Goal: Task Accomplishment & Management: Use online tool/utility

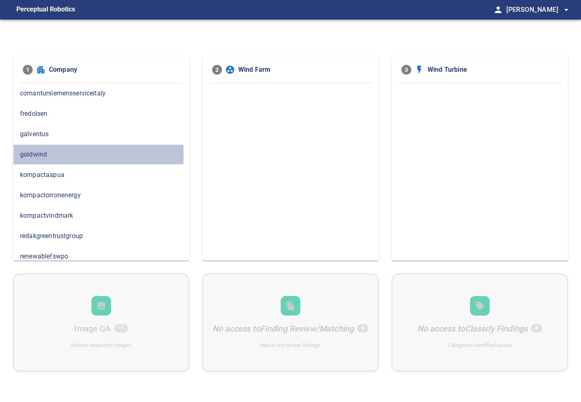
click at [28, 155] on span "goldwind" at bounding box center [101, 155] width 162 height 10
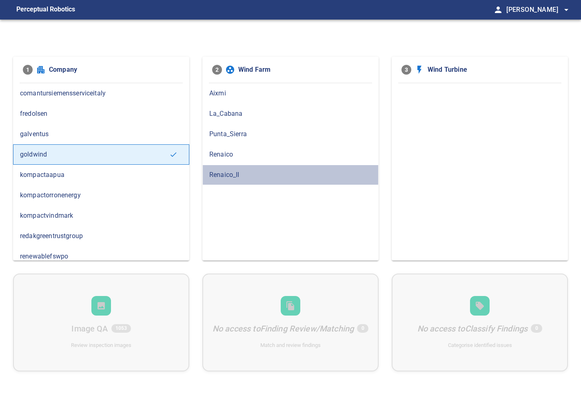
click at [227, 168] on div "Renaico_II" at bounding box center [290, 175] width 176 height 20
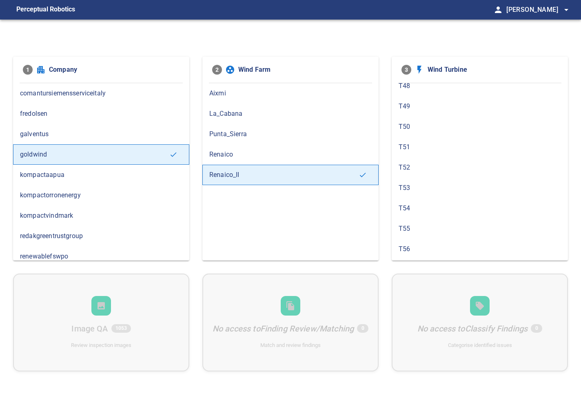
scroll to position [226, 0]
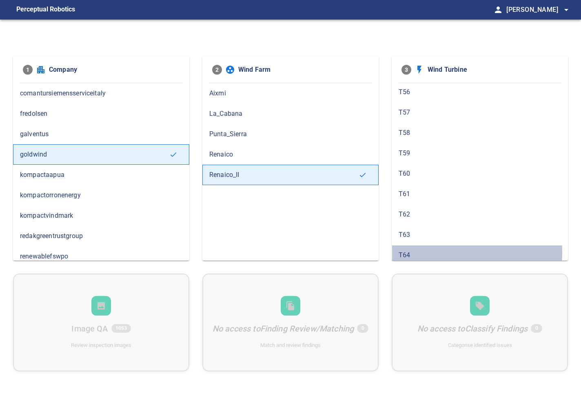
click at [418, 250] on span "T64" at bounding box center [479, 255] width 162 height 10
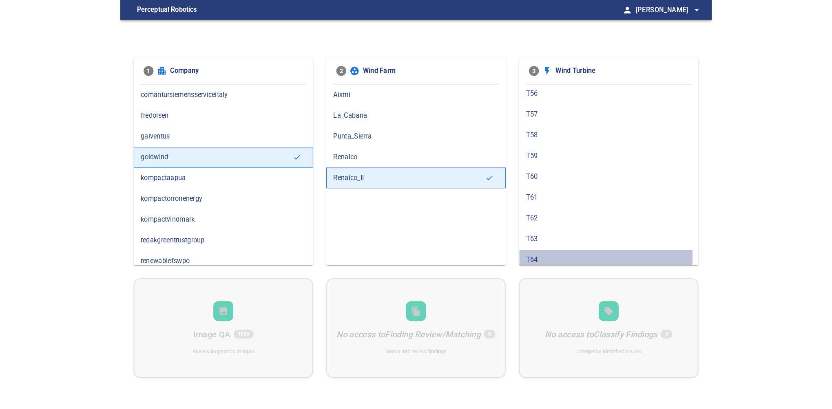
scroll to position [0, 0]
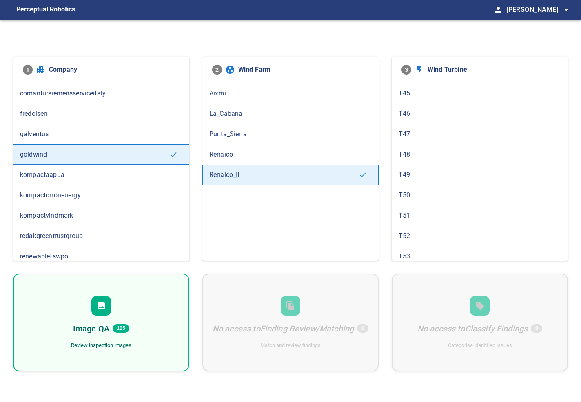
click at [120, 305] on div "Image QA 205 Review inspection images" at bounding box center [101, 323] width 176 height 98
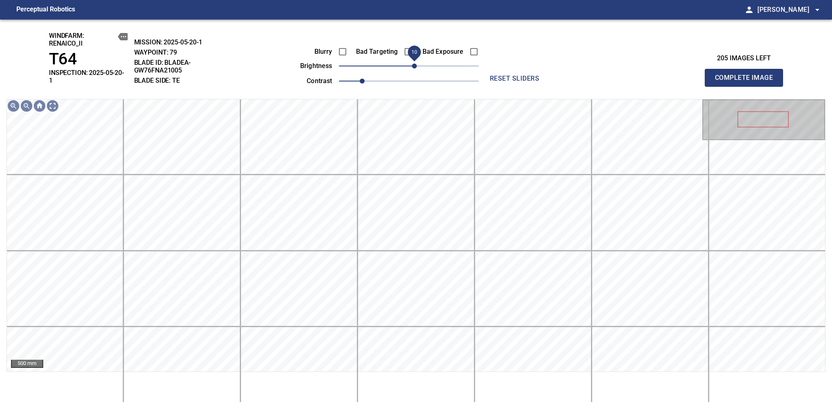
drag, startPoint x: 411, startPoint y: 67, endPoint x: 416, endPoint y: 67, distance: 5.3
click at [416, 67] on span "10" at bounding box center [414, 66] width 5 height 5
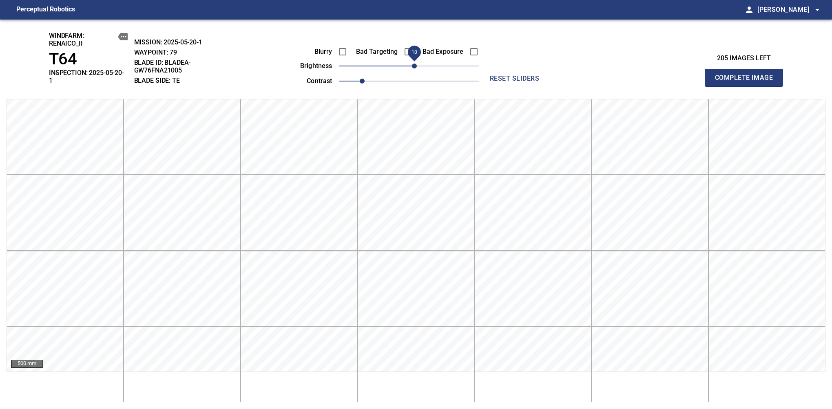
click at [580, 75] on span "Complete Image" at bounding box center [744, 77] width 60 height 11
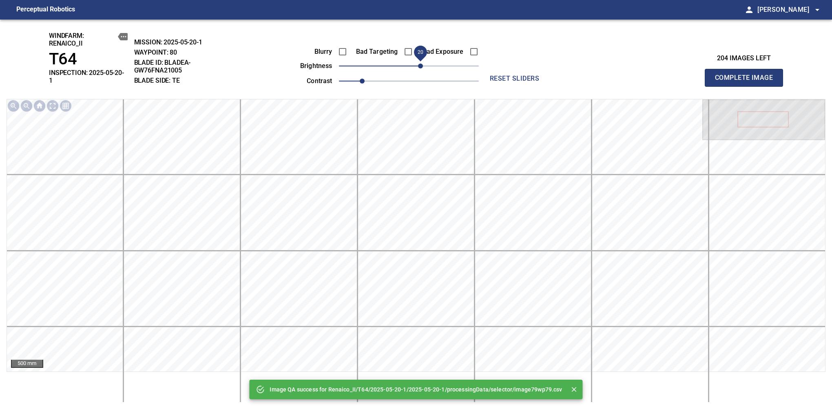
click at [418, 68] on span "20" at bounding box center [420, 66] width 5 height 5
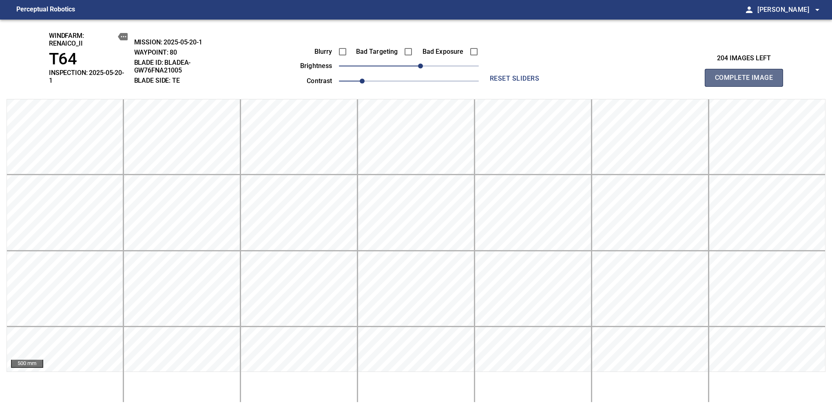
click at [580, 75] on span "Complete Image" at bounding box center [744, 77] width 60 height 11
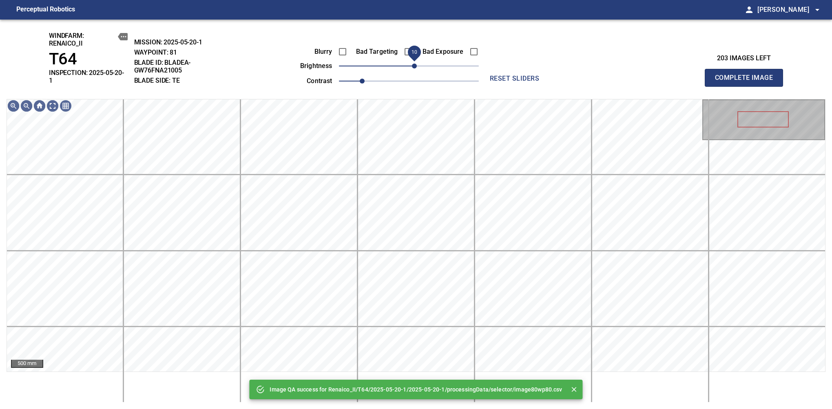
click at [415, 66] on span "10" at bounding box center [414, 66] width 5 height 5
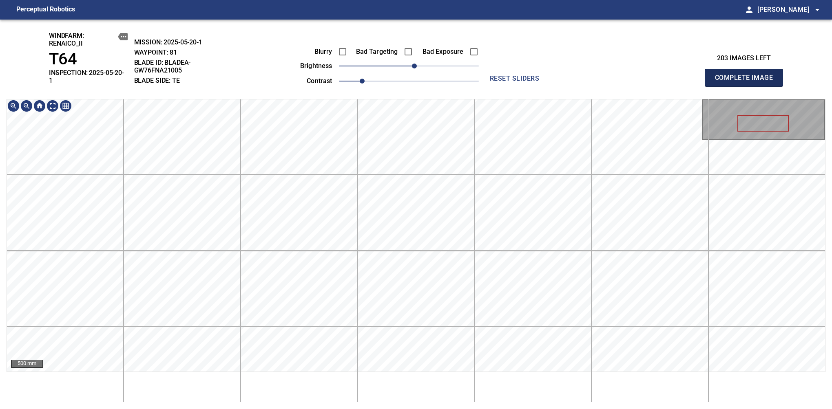
click at [580, 75] on span "Complete Image" at bounding box center [744, 77] width 60 height 11
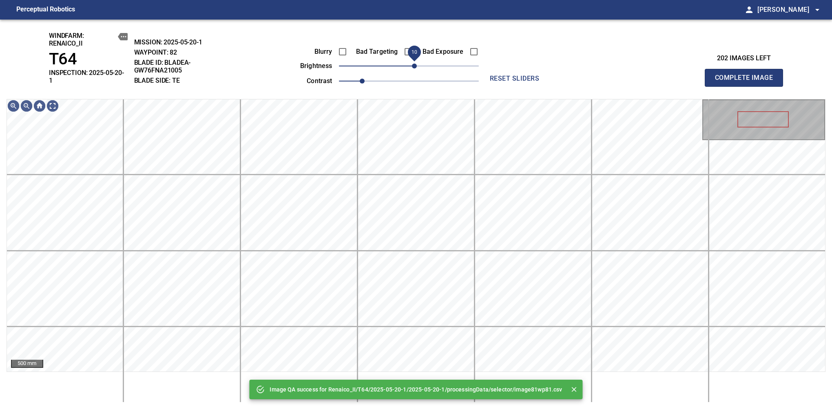
click at [413, 67] on span "10" at bounding box center [414, 66] width 5 height 5
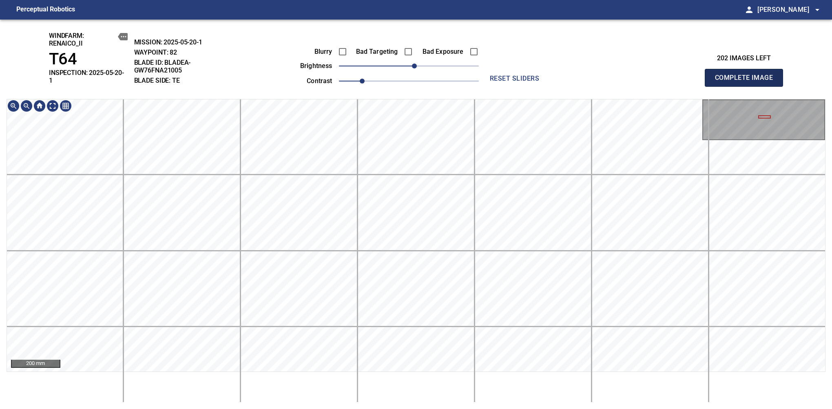
click at [580, 75] on span "Complete Image" at bounding box center [744, 77] width 60 height 11
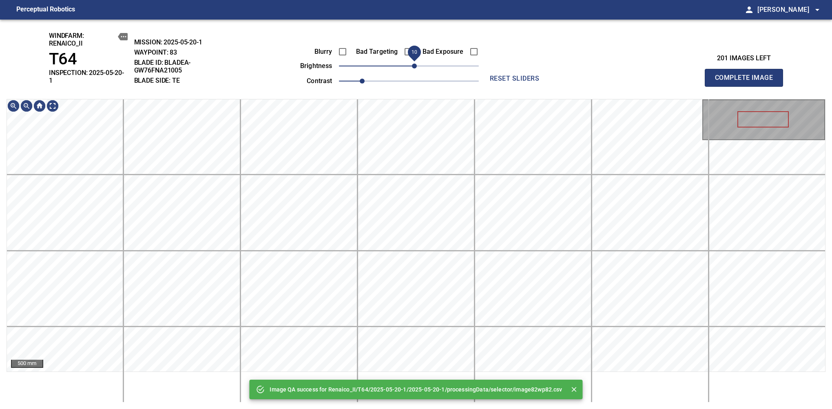
click at [412, 67] on span "10" at bounding box center [414, 66] width 5 height 5
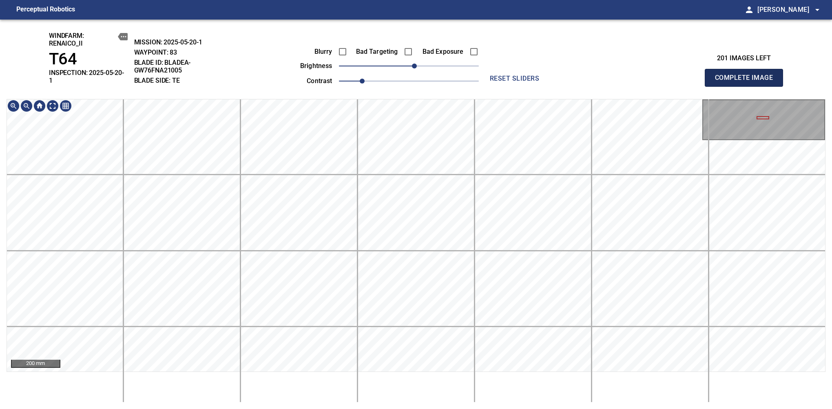
click at [580, 75] on span "Complete Image" at bounding box center [744, 77] width 60 height 11
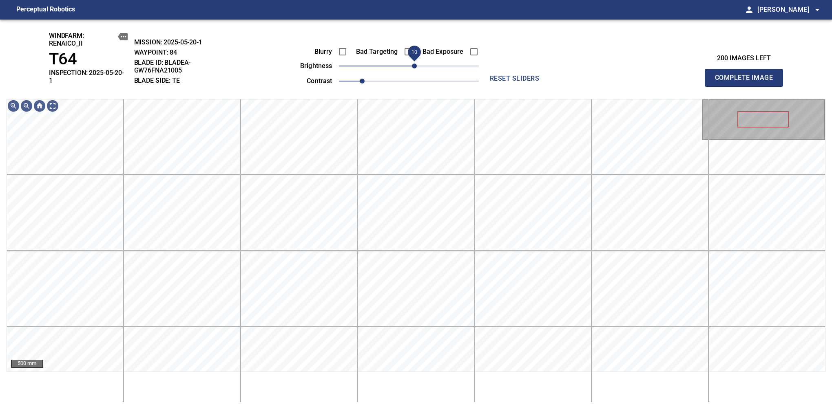
click at [413, 69] on span "10" at bounding box center [414, 66] width 5 height 5
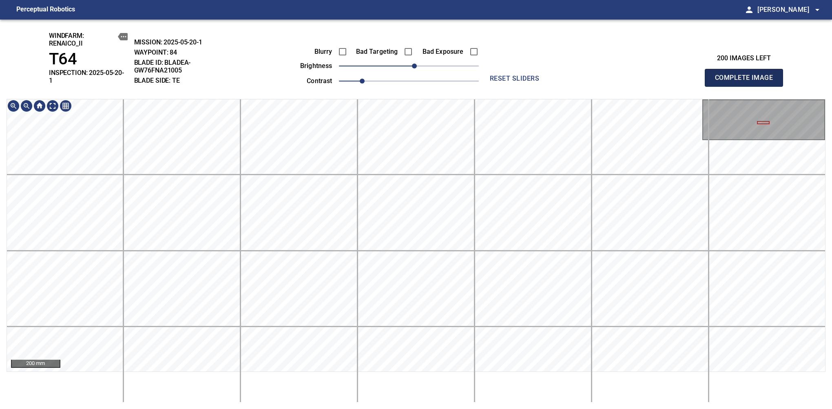
click at [580, 75] on span "Complete Image" at bounding box center [744, 77] width 60 height 11
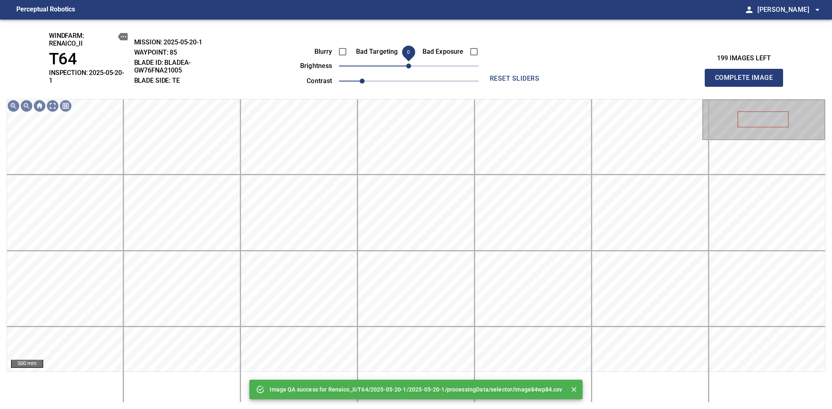
click at [411, 67] on span "0" at bounding box center [408, 66] width 5 height 5
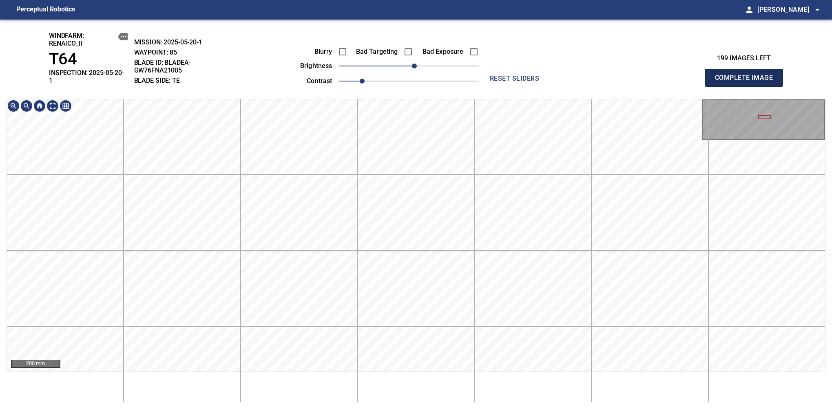
click at [580, 75] on span "Complete Image" at bounding box center [744, 77] width 60 height 11
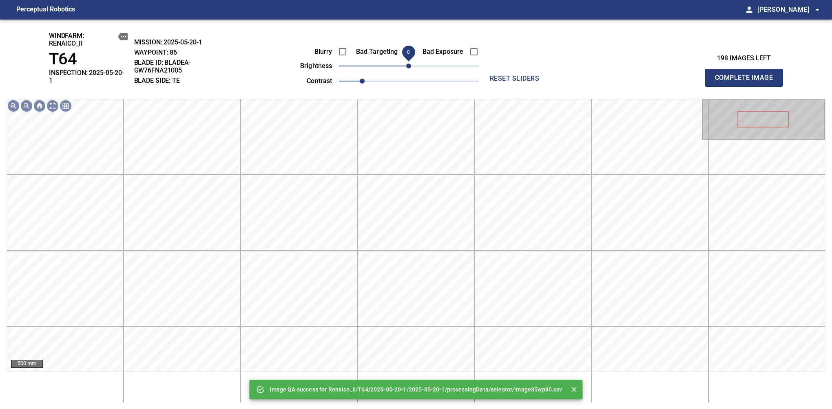
drag, startPoint x: 409, startPoint y: 65, endPoint x: 415, endPoint y: 65, distance: 5.7
click at [411, 65] on span "0" at bounding box center [408, 66] width 5 height 5
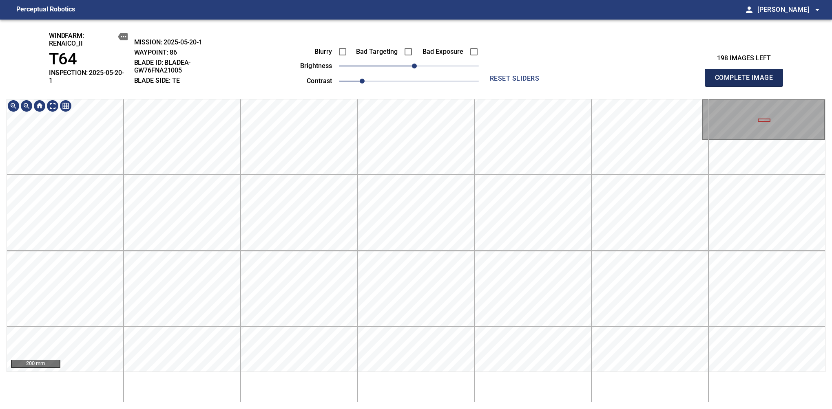
click at [580, 75] on span "Complete Image" at bounding box center [744, 77] width 60 height 11
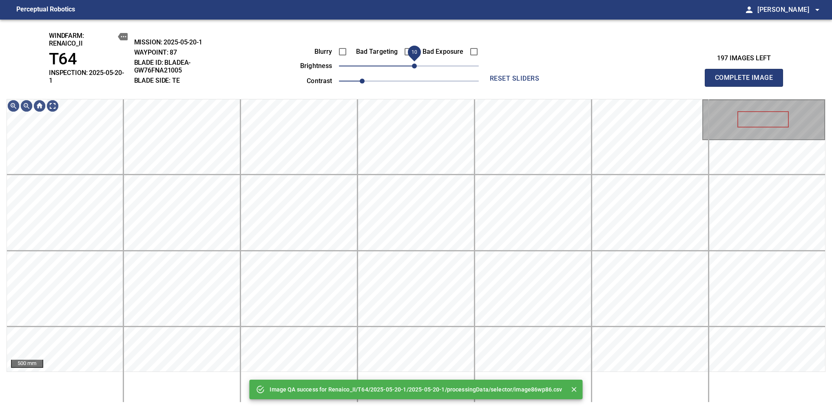
click at [415, 66] on span "10" at bounding box center [414, 66] width 5 height 5
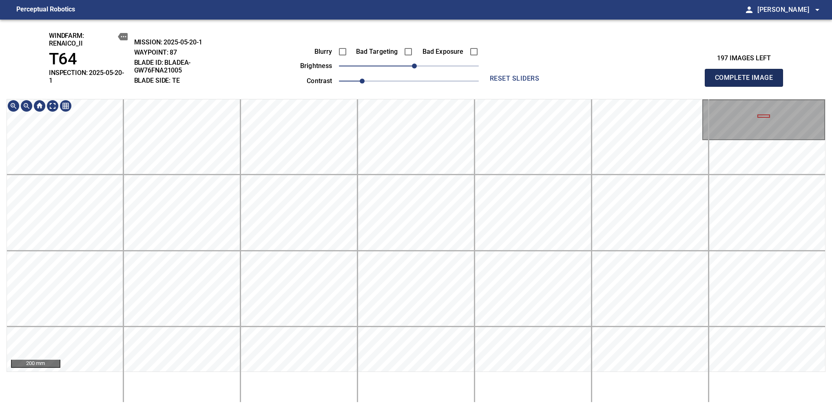
click at [580, 75] on span "Complete Image" at bounding box center [744, 77] width 60 height 11
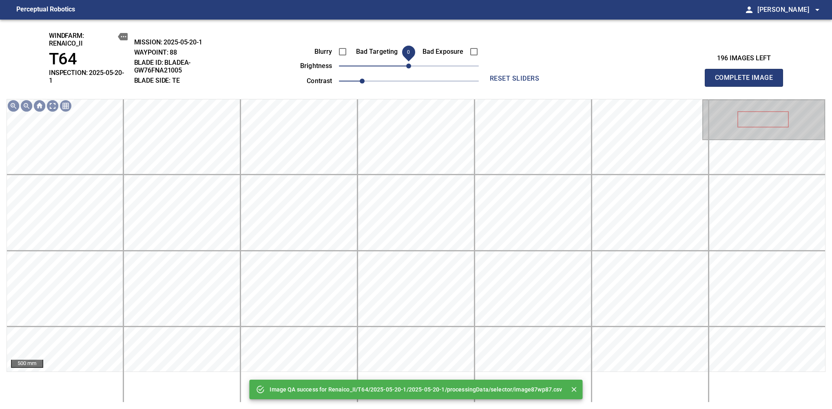
click at [411, 66] on span "0" at bounding box center [408, 66] width 5 height 5
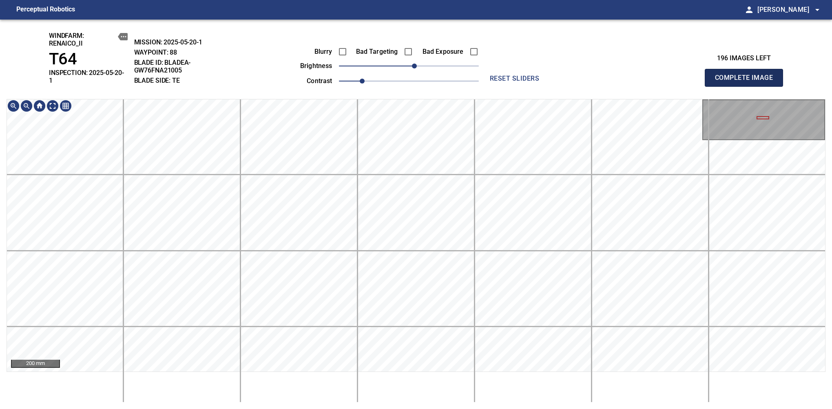
click at [580, 75] on span "Complete Image" at bounding box center [744, 77] width 60 height 11
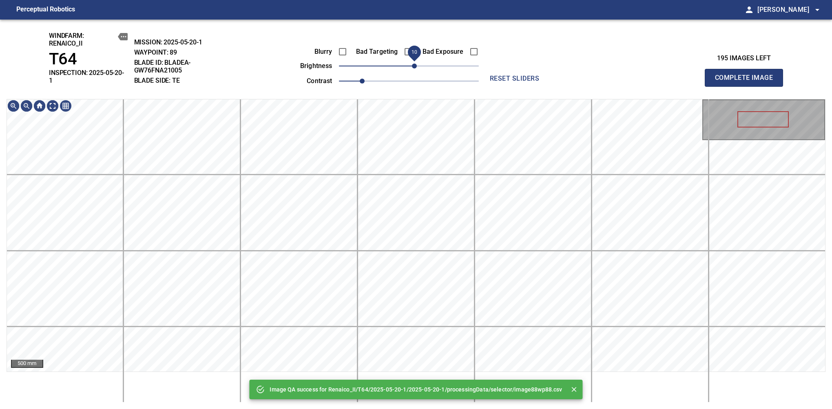
click at [416, 67] on span "10" at bounding box center [414, 66] width 5 height 5
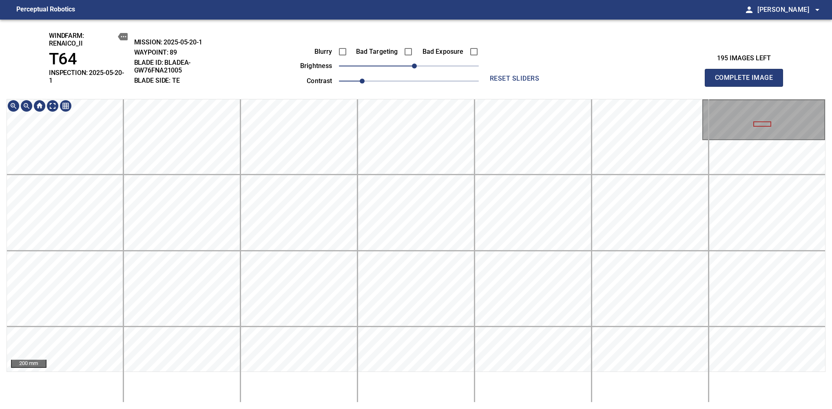
click at [390, 401] on div "200 mm" at bounding box center [416, 251] width 819 height 304
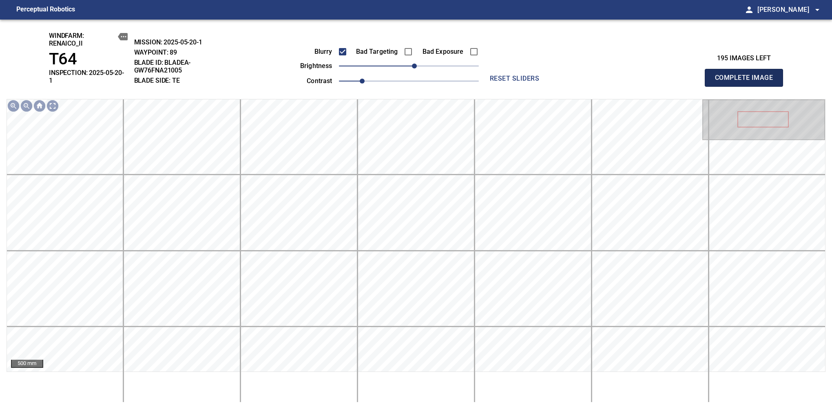
click at [580, 75] on span "Complete Image" at bounding box center [744, 77] width 60 height 11
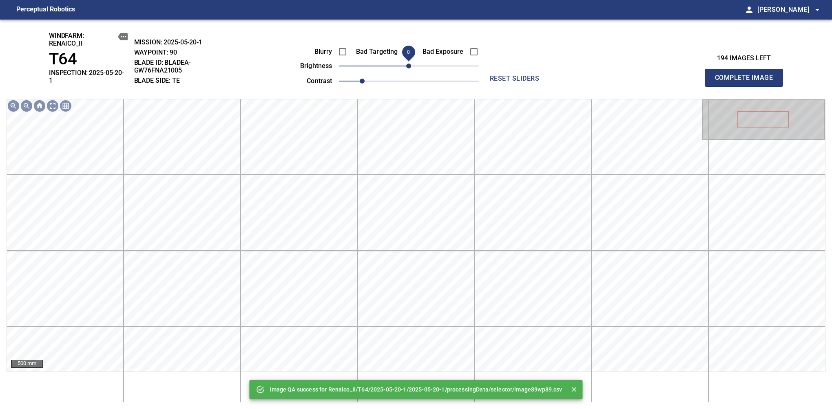
drag, startPoint x: 411, startPoint y: 66, endPoint x: 415, endPoint y: 65, distance: 4.2
click at [411, 65] on span "0" at bounding box center [408, 66] width 5 height 5
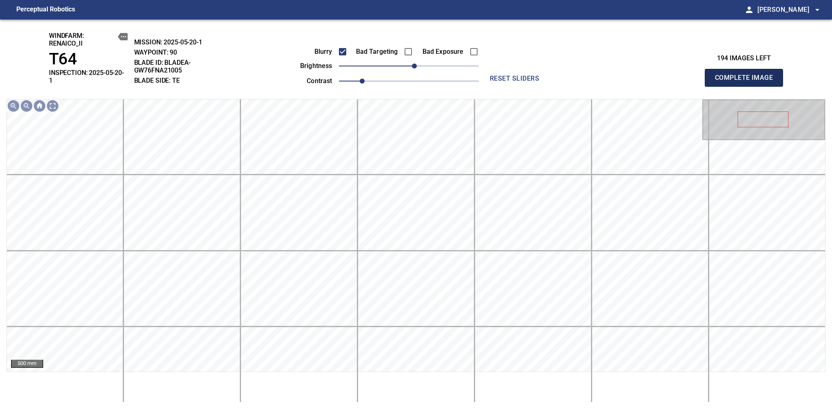
click at [580, 75] on span "Complete Image" at bounding box center [744, 77] width 60 height 11
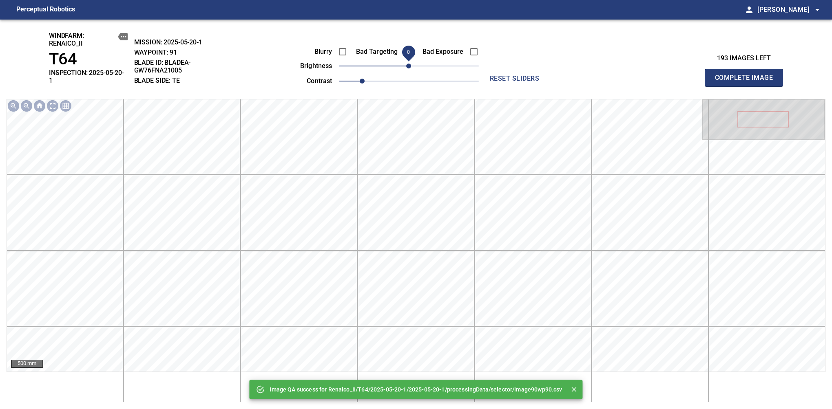
click at [411, 65] on span "0" at bounding box center [408, 66] width 5 height 5
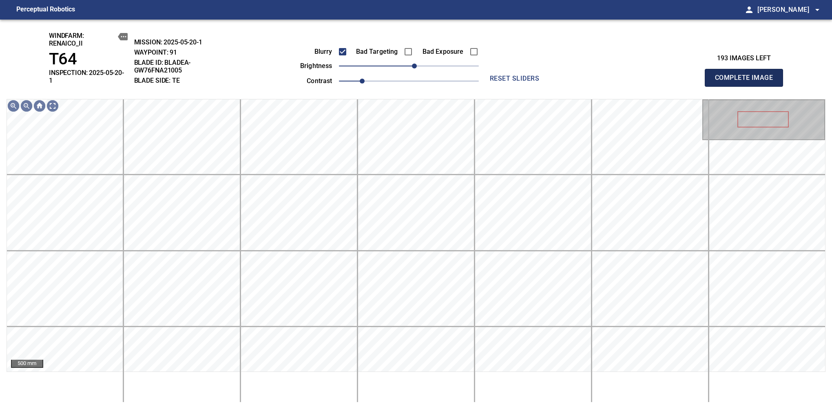
click at [580, 75] on span "Complete Image" at bounding box center [744, 77] width 60 height 11
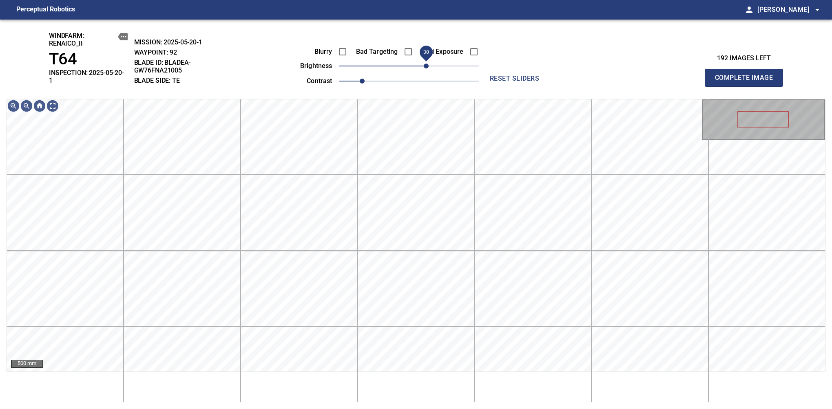
drag, startPoint x: 419, startPoint y: 68, endPoint x: 425, endPoint y: 66, distance: 5.5
click at [425, 66] on span "30" at bounding box center [409, 65] width 140 height 11
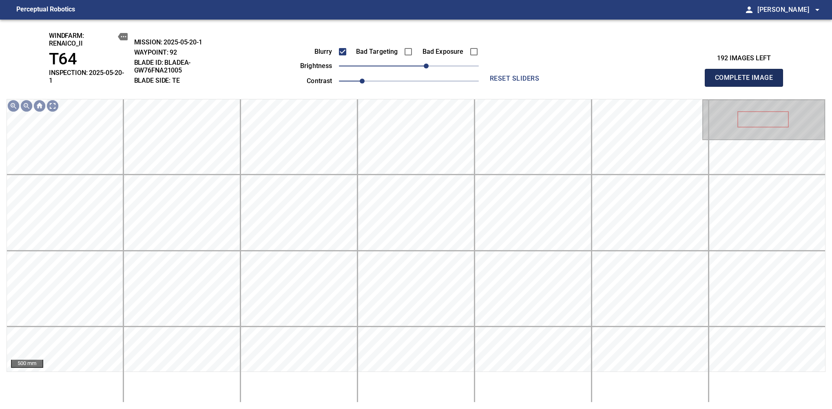
click at [580, 75] on span "Complete Image" at bounding box center [744, 77] width 60 height 11
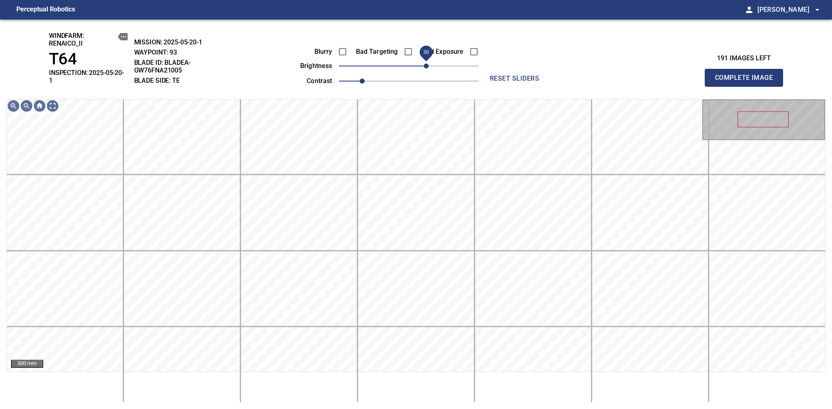
drag, startPoint x: 417, startPoint y: 69, endPoint x: 424, endPoint y: 67, distance: 7.5
click at [424, 67] on span "30" at bounding box center [409, 65] width 140 height 11
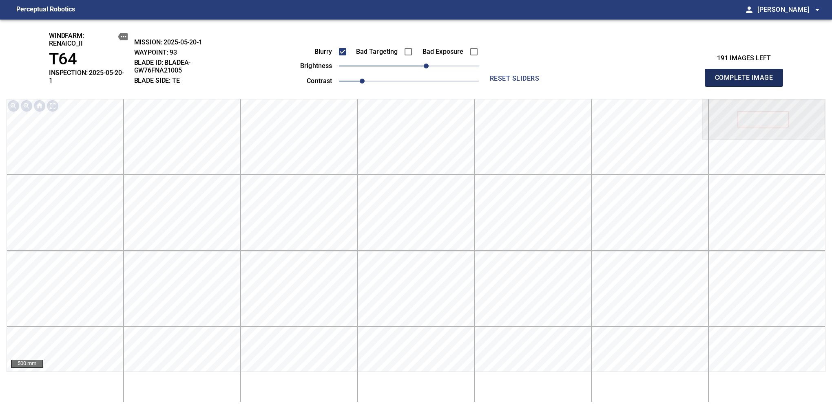
click at [580, 75] on span "Complete Image" at bounding box center [744, 77] width 60 height 11
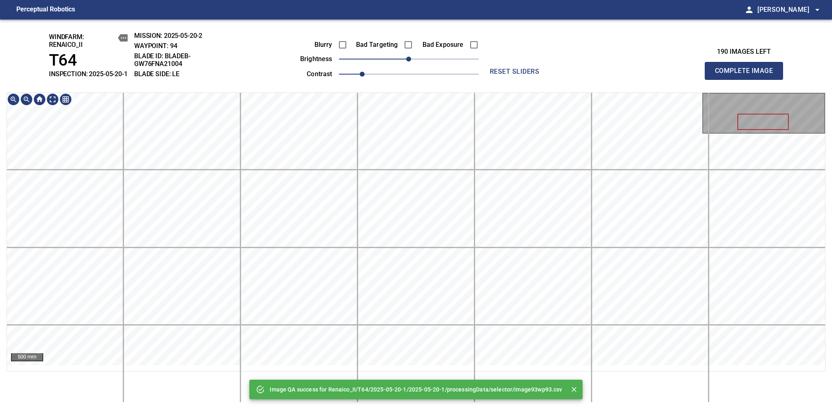
click at [417, 94] on div "Image QA success for Renaico_II/T64/2025-05-20-1/2025-05-20-1/processingData/se…" at bounding box center [416, 215] width 832 height 390
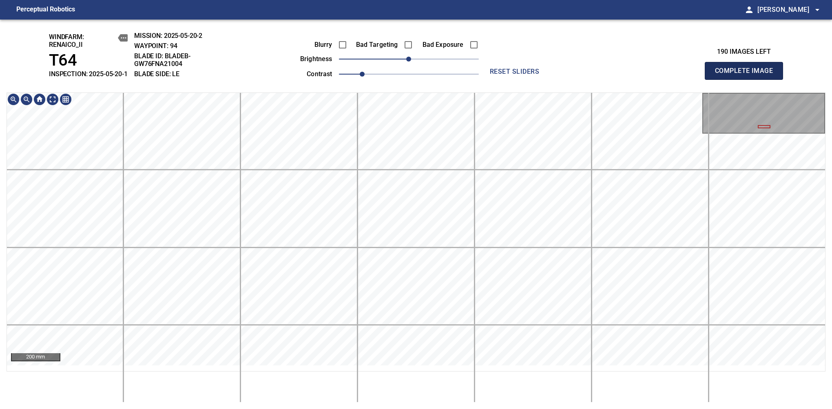
click at [580, 75] on span "Complete Image" at bounding box center [744, 70] width 60 height 11
click at [413, 62] on span "10" at bounding box center [414, 59] width 5 height 5
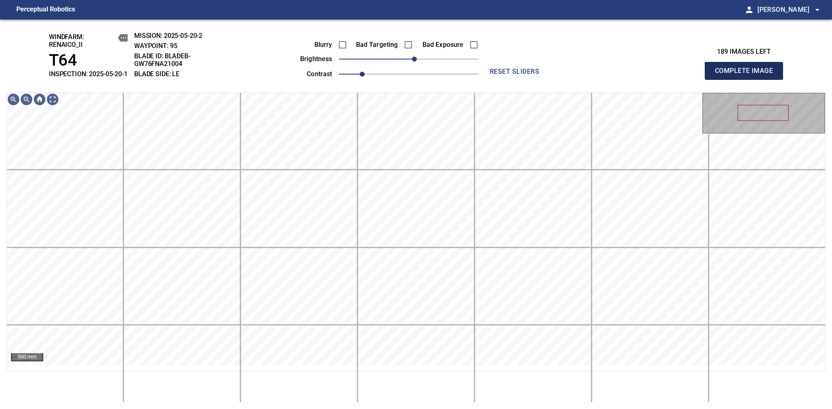
click at [580, 75] on span "Complete Image" at bounding box center [744, 70] width 60 height 11
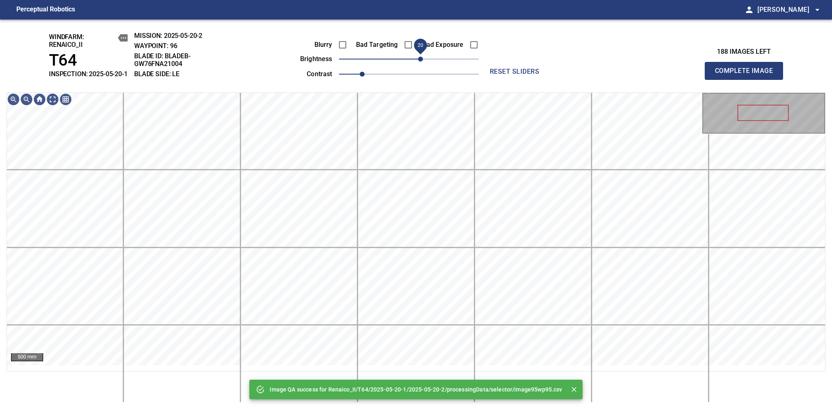
drag, startPoint x: 413, startPoint y: 67, endPoint x: 419, endPoint y: 62, distance: 8.2
click at [419, 62] on span "20" at bounding box center [420, 59] width 5 height 5
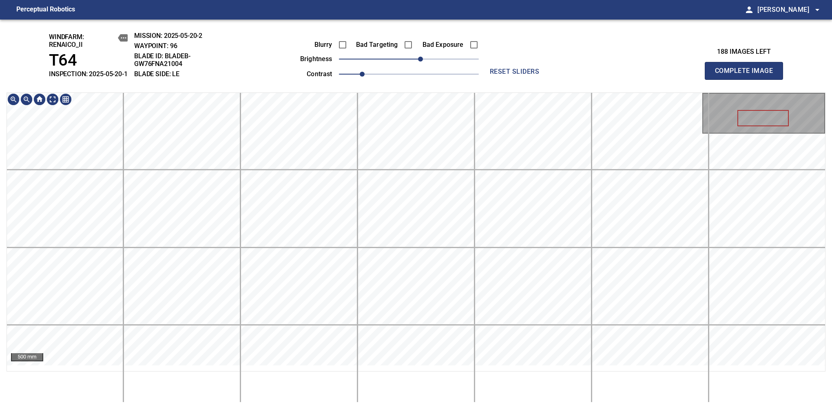
click at [411, 57] on div "windfarm: Renaico_II T64 INSPECTION: 2025-05-20-1 MISSION: 2025-05-20-2 WAYPOIN…" at bounding box center [416, 215] width 832 height 390
click at [580, 75] on span "Complete Image" at bounding box center [744, 70] width 60 height 11
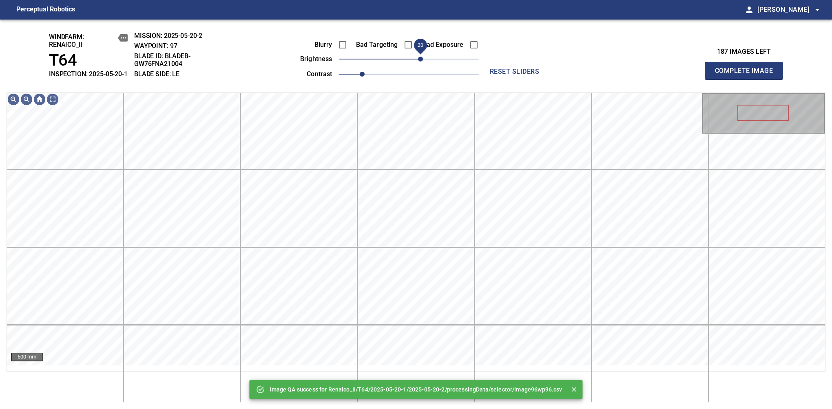
drag, startPoint x: 413, startPoint y: 68, endPoint x: 419, endPoint y: 65, distance: 7.0
click at [419, 62] on span "20" at bounding box center [420, 59] width 5 height 5
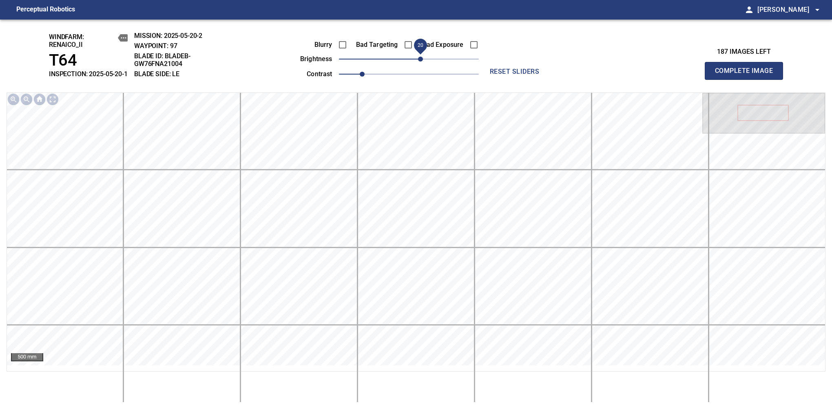
click at [580, 75] on span "Complete Image" at bounding box center [744, 70] width 60 height 11
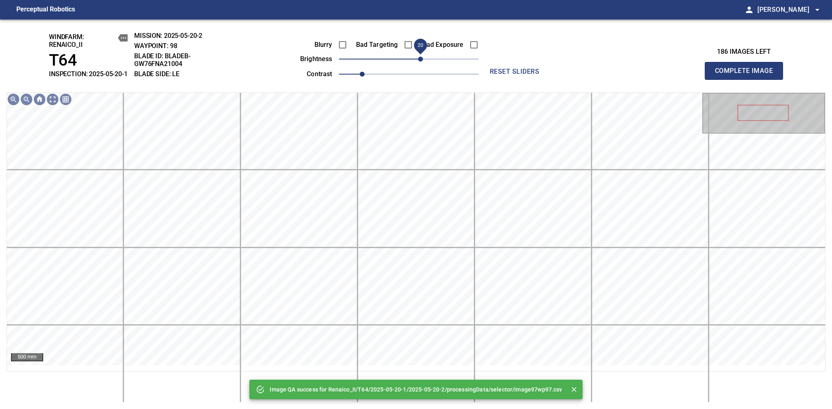
drag, startPoint x: 414, startPoint y: 67, endPoint x: 422, endPoint y: 66, distance: 7.8
click at [422, 62] on span "20" at bounding box center [420, 59] width 5 height 5
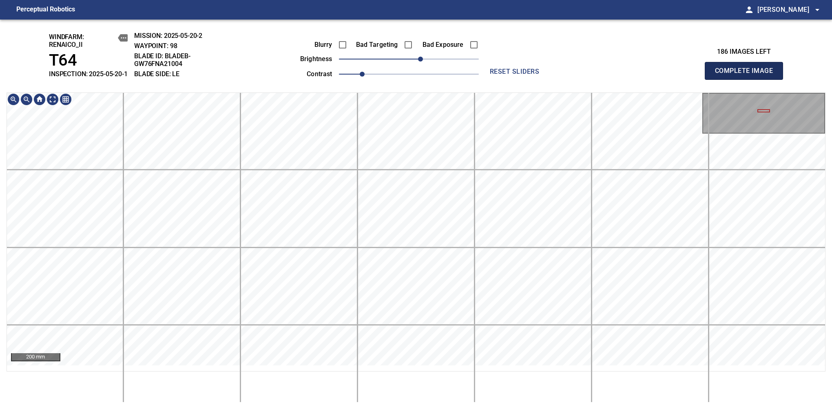
click at [580, 75] on span "Complete Image" at bounding box center [744, 70] width 60 height 11
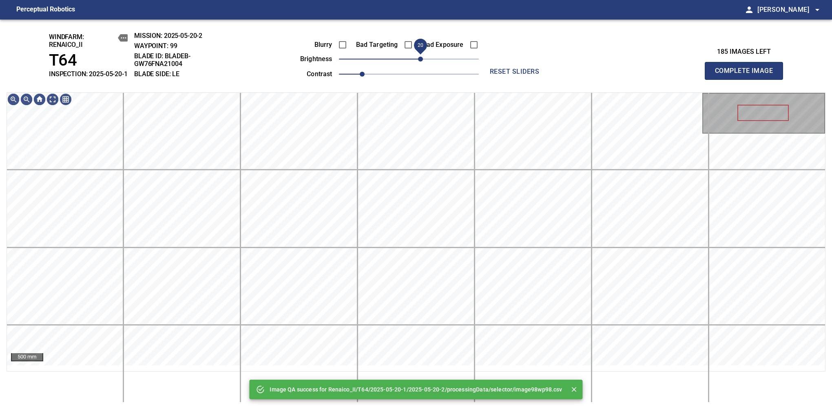
click at [418, 62] on span "20" at bounding box center [420, 59] width 5 height 5
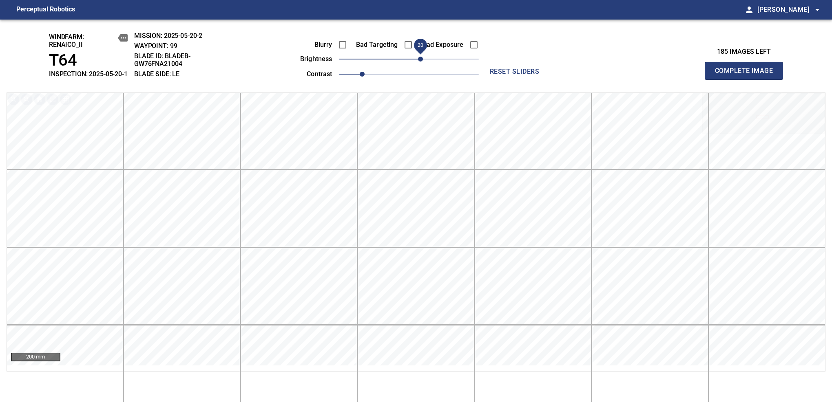
click at [580, 75] on span "Complete Image" at bounding box center [744, 70] width 60 height 11
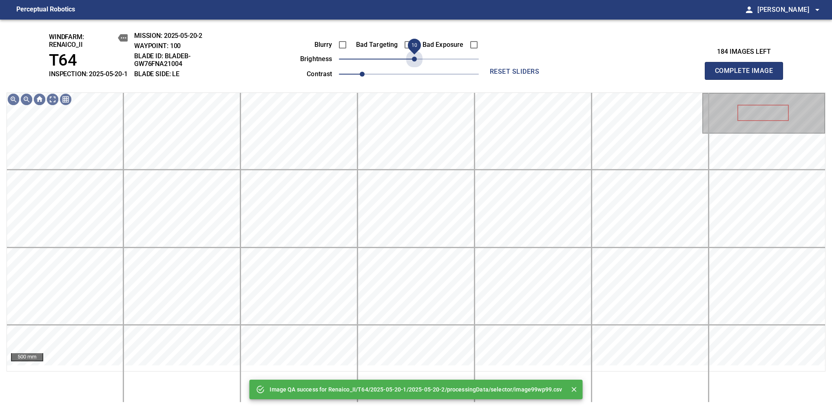
click at [417, 62] on span "10" at bounding box center [414, 59] width 5 height 5
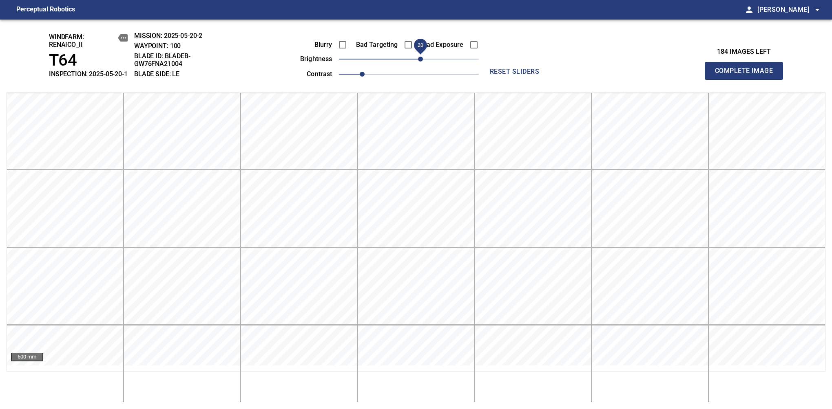
click at [420, 61] on span "20" at bounding box center [420, 59] width 5 height 5
click at [580, 75] on span "Complete Image" at bounding box center [744, 70] width 60 height 11
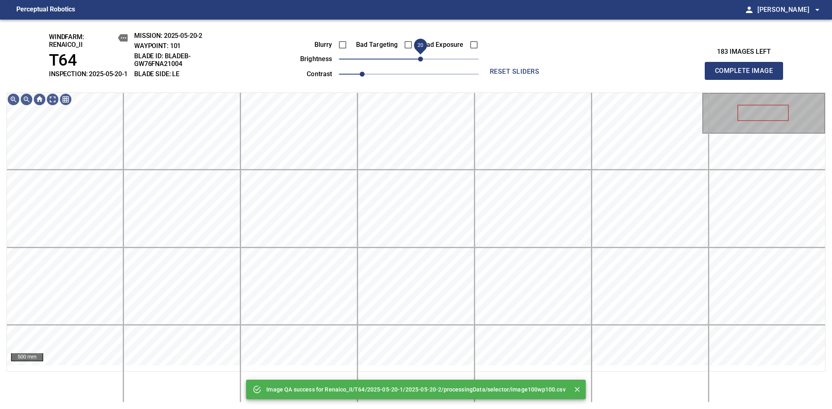
drag, startPoint x: 414, startPoint y: 68, endPoint x: 418, endPoint y: 65, distance: 4.8
click at [418, 62] on span "20" at bounding box center [420, 59] width 5 height 5
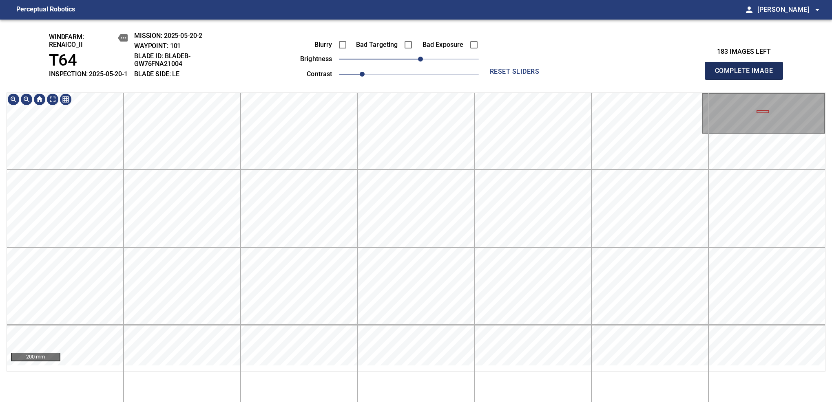
click at [580, 75] on span "Complete Image" at bounding box center [744, 70] width 60 height 11
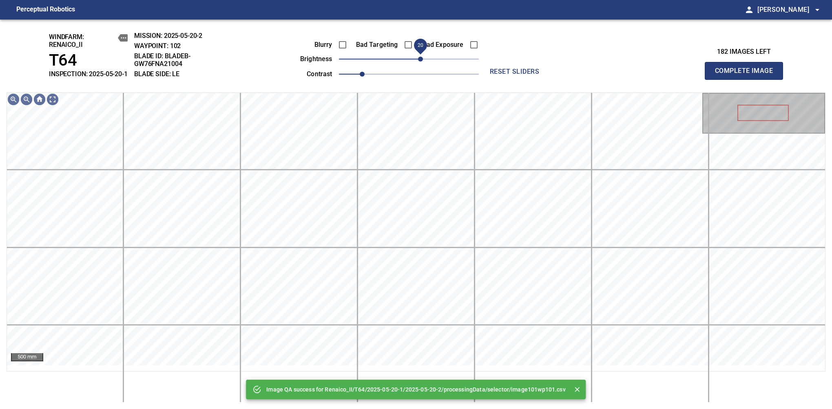
click at [418, 62] on span "20" at bounding box center [420, 59] width 5 height 5
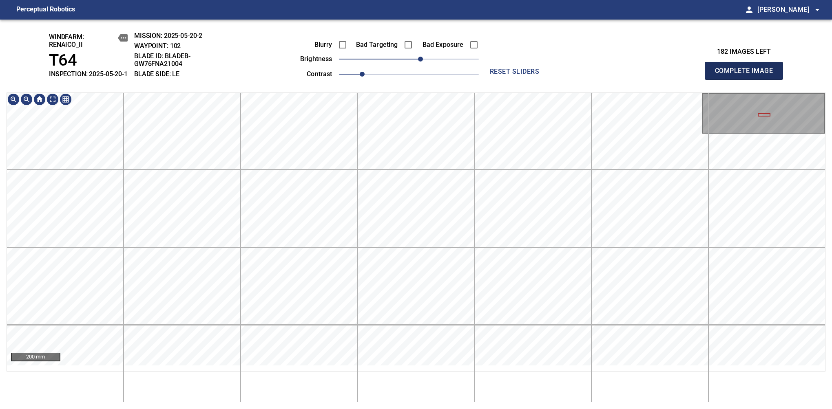
click at [580, 75] on span "Complete Image" at bounding box center [744, 70] width 60 height 11
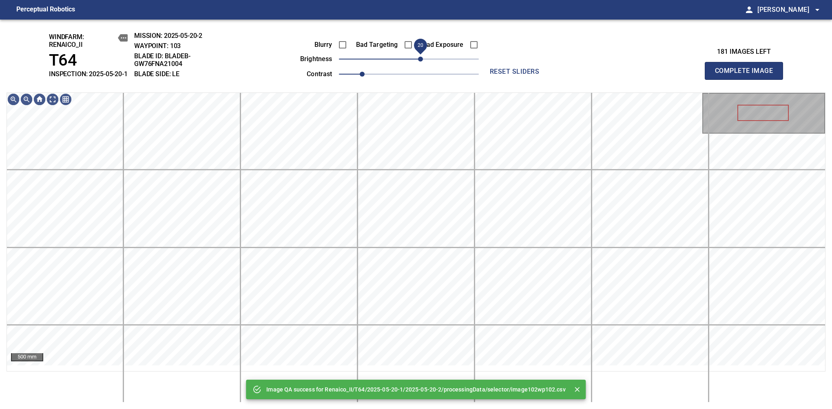
drag, startPoint x: 414, startPoint y: 67, endPoint x: 418, endPoint y: 65, distance: 4.6
click at [418, 62] on span "20" at bounding box center [420, 59] width 5 height 5
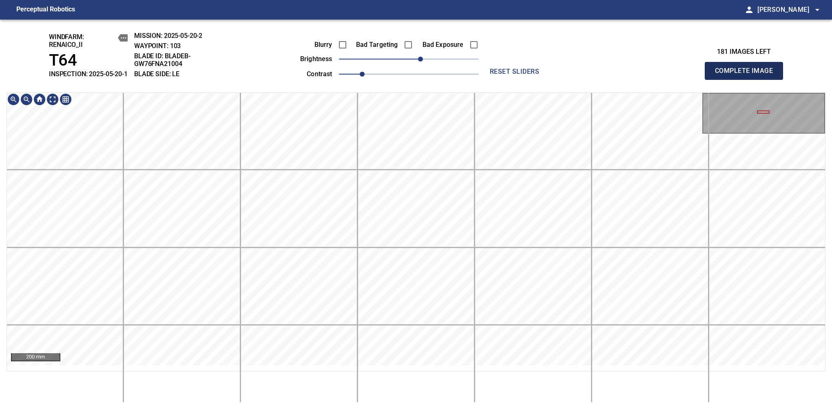
click at [580, 75] on span "Complete Image" at bounding box center [744, 70] width 60 height 11
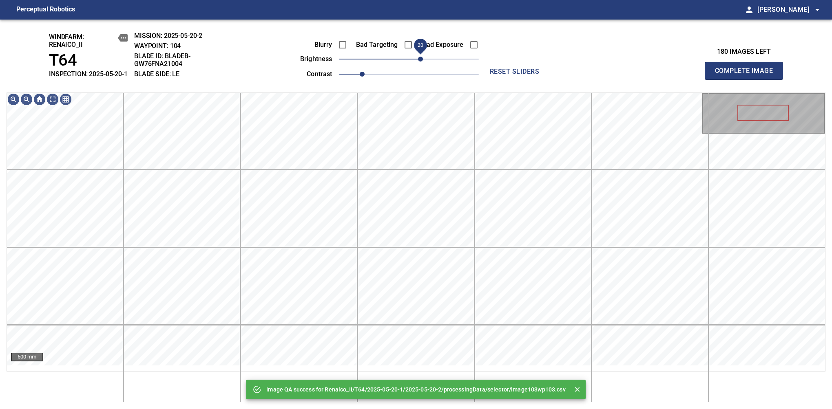
drag, startPoint x: 413, startPoint y: 67, endPoint x: 418, endPoint y: 65, distance: 5.2
click at [418, 62] on span "20" at bounding box center [420, 59] width 5 height 5
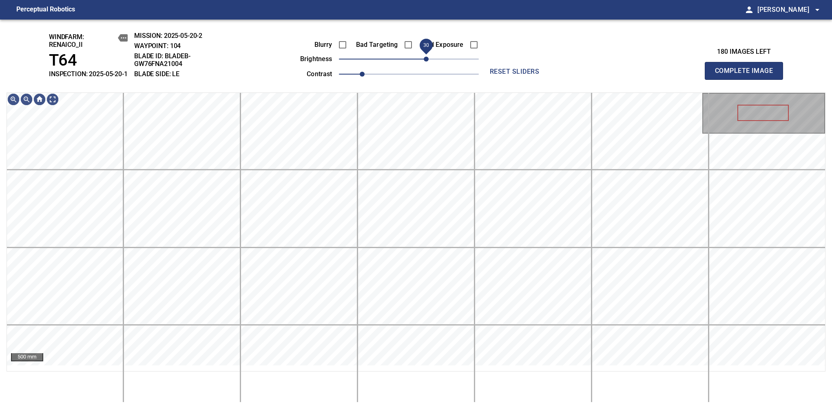
click at [426, 62] on span "30" at bounding box center [426, 59] width 5 height 5
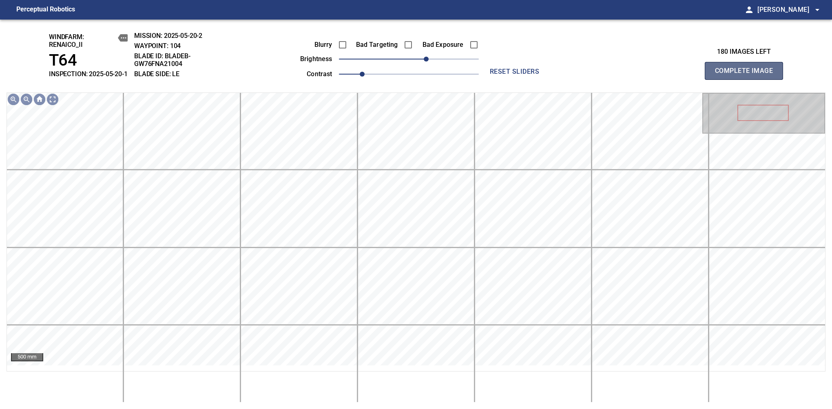
click at [580, 75] on span "Complete Image" at bounding box center [744, 70] width 60 height 11
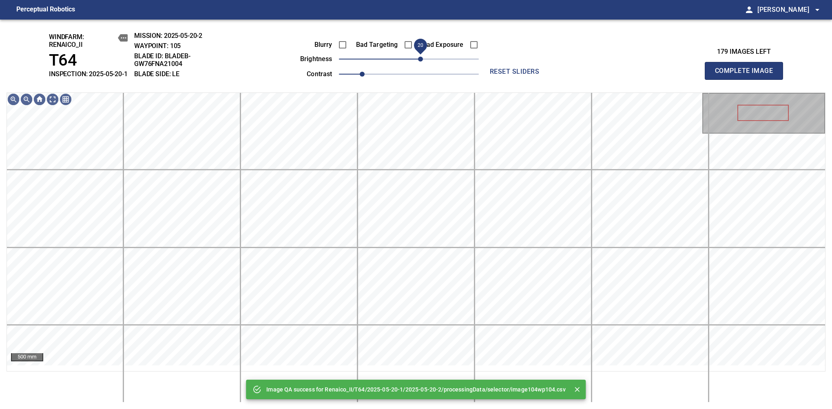
drag, startPoint x: 426, startPoint y: 64, endPoint x: 421, endPoint y: 66, distance: 5.5
click at [421, 65] on span "20" at bounding box center [409, 58] width 140 height 11
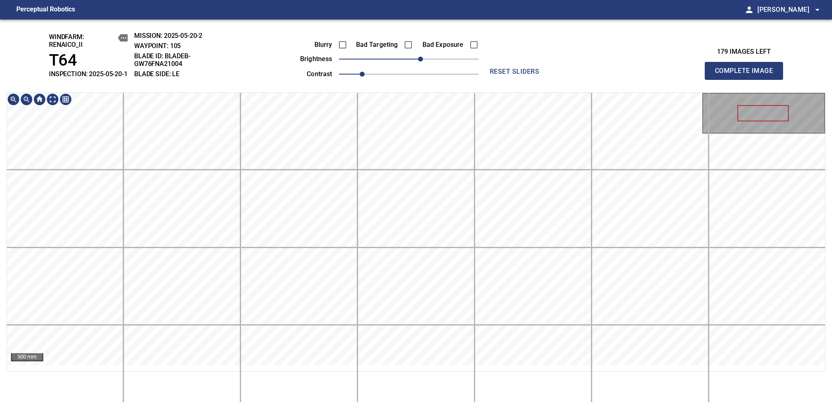
click at [418, 89] on div "windfarm: Renaico_II T64 INSPECTION: 2025-05-20-1 MISSION: 2025-05-20-2 WAYPOIN…" at bounding box center [416, 215] width 832 height 390
click at [400, 402] on div "windfarm: Renaico_II T64 INSPECTION: 2025-05-20-1 MISSION: 2025-05-20-2 WAYPOIN…" at bounding box center [416, 215] width 832 height 390
click at [580, 75] on span "Complete Image" at bounding box center [744, 70] width 60 height 11
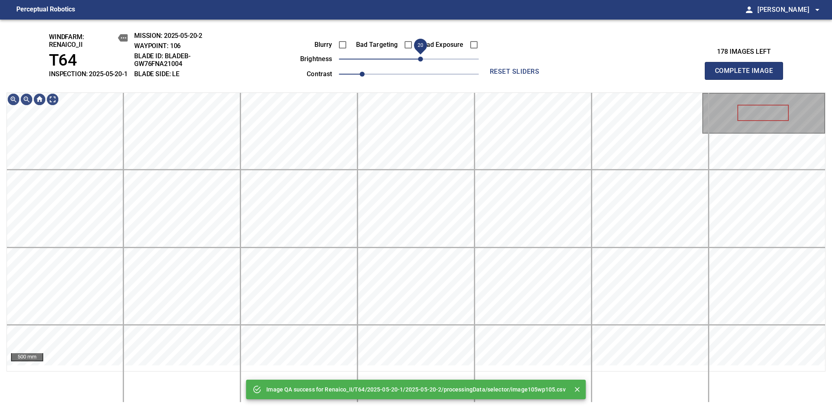
drag, startPoint x: 416, startPoint y: 70, endPoint x: 420, endPoint y: 67, distance: 5.2
click at [420, 62] on span "20" at bounding box center [420, 59] width 5 height 5
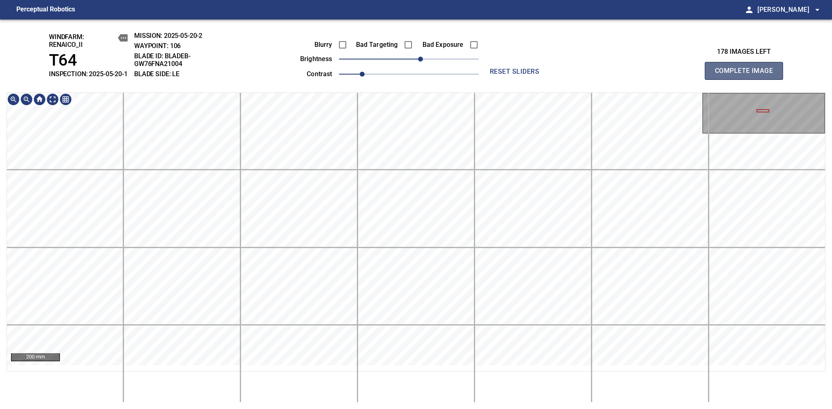
click at [580, 75] on span "Complete Image" at bounding box center [744, 70] width 60 height 11
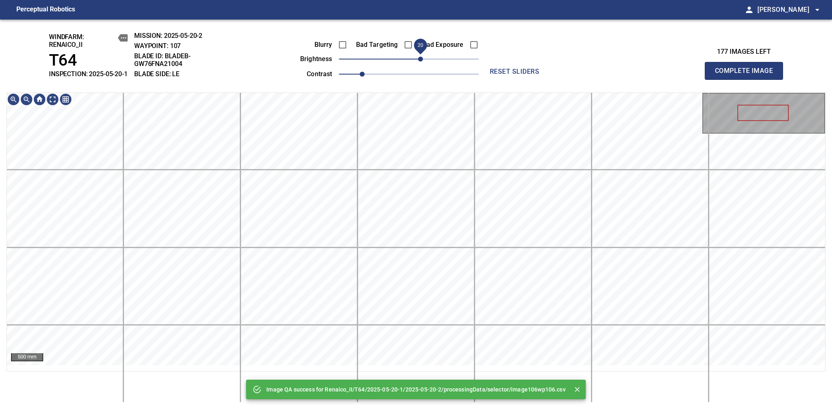
click at [418, 62] on span "20" at bounding box center [420, 59] width 5 height 5
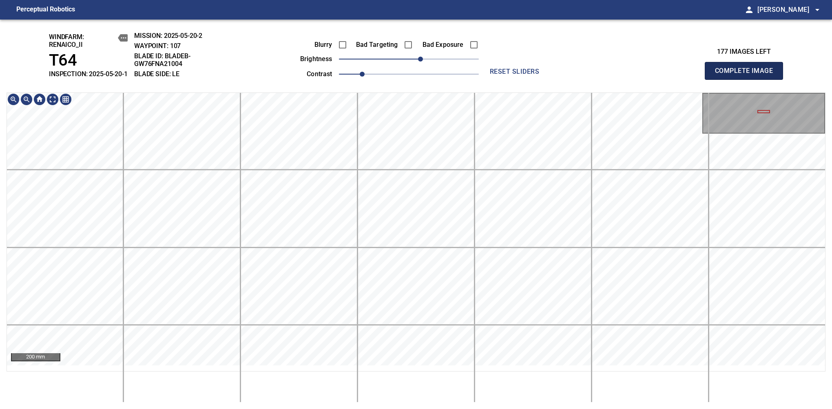
click at [580, 75] on span "Complete Image" at bounding box center [744, 70] width 60 height 11
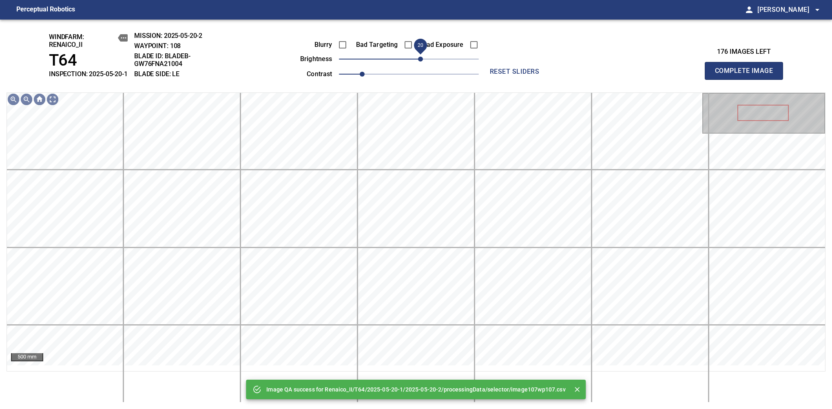
drag, startPoint x: 413, startPoint y: 66, endPoint x: 419, endPoint y: 64, distance: 6.3
click at [419, 62] on span "20" at bounding box center [420, 59] width 5 height 5
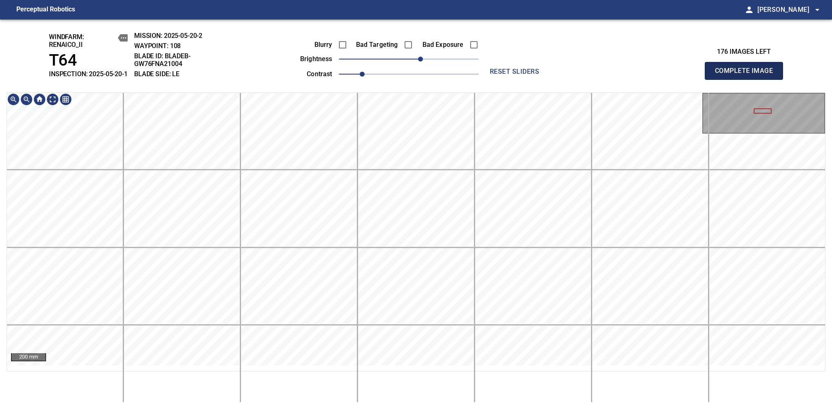
click at [580, 75] on span "Complete Image" at bounding box center [744, 70] width 60 height 11
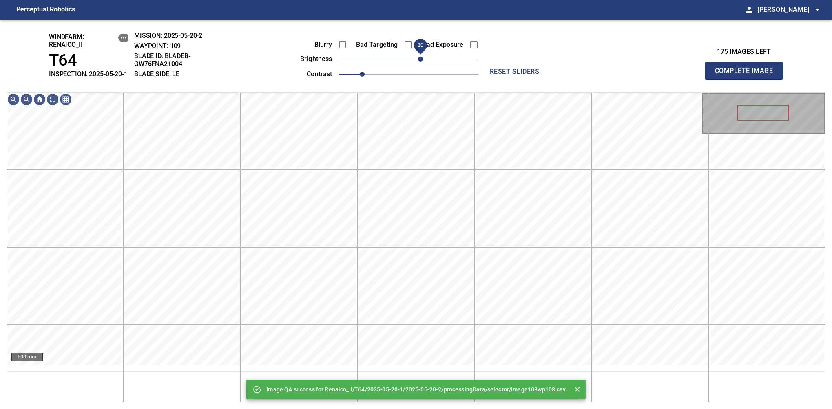
drag, startPoint x: 414, startPoint y: 66, endPoint x: 421, endPoint y: 63, distance: 8.4
click at [421, 62] on span "20" at bounding box center [420, 59] width 5 height 5
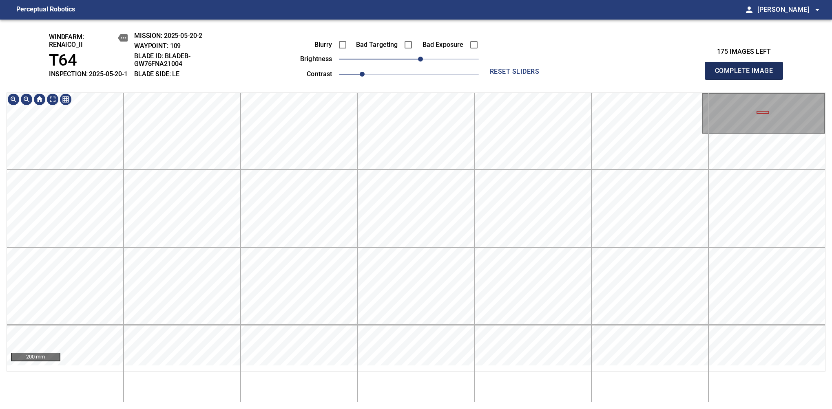
click at [580, 75] on span "Complete Image" at bounding box center [744, 70] width 60 height 11
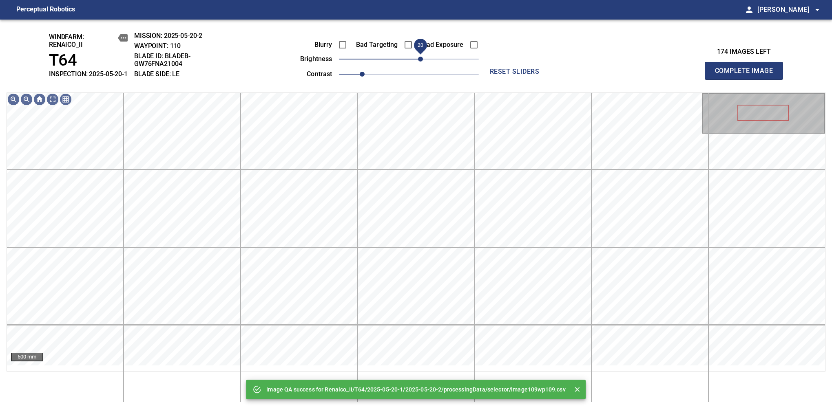
click at [422, 65] on span "20" at bounding box center [409, 58] width 140 height 11
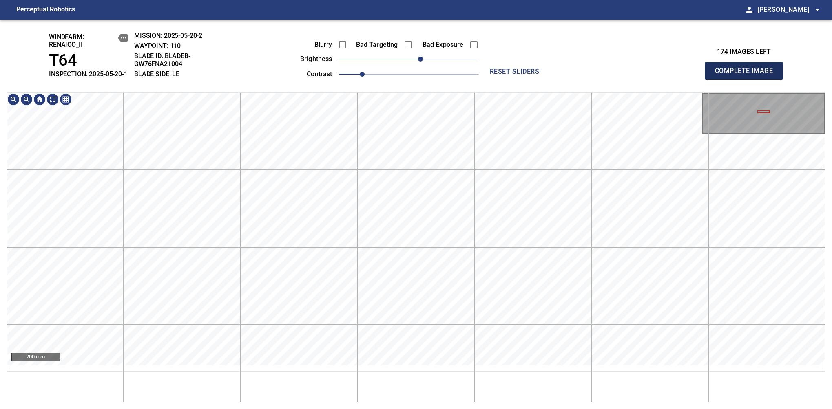
click at [580, 75] on span "Complete Image" at bounding box center [744, 70] width 60 height 11
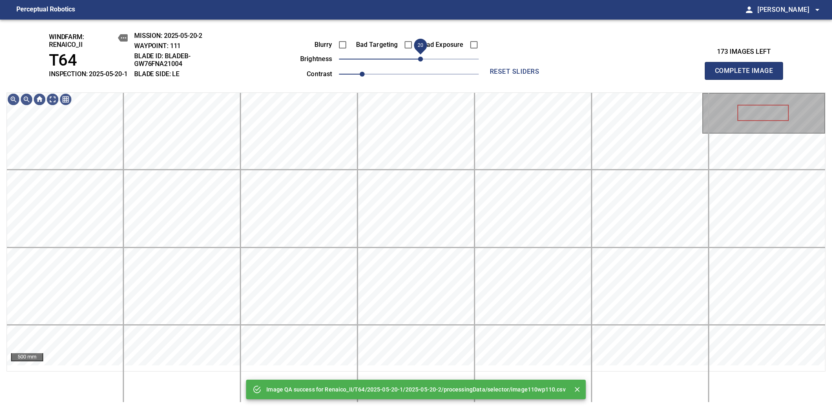
drag, startPoint x: 413, startPoint y: 68, endPoint x: 419, endPoint y: 66, distance: 7.0
click at [419, 62] on span "20" at bounding box center [420, 59] width 5 height 5
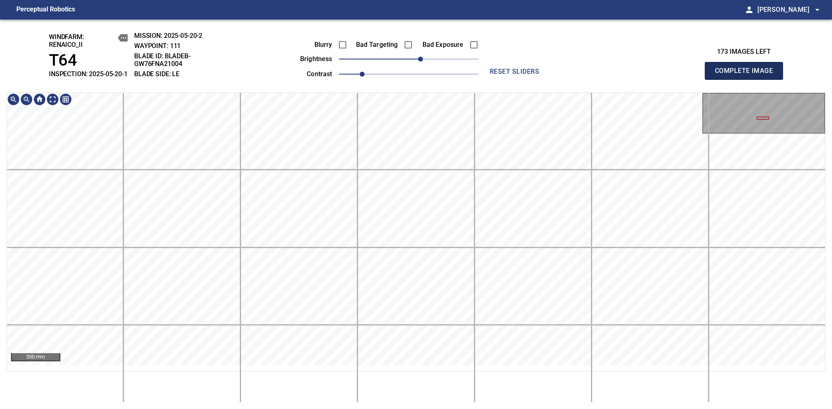
click at [580, 75] on span "Complete Image" at bounding box center [744, 70] width 60 height 11
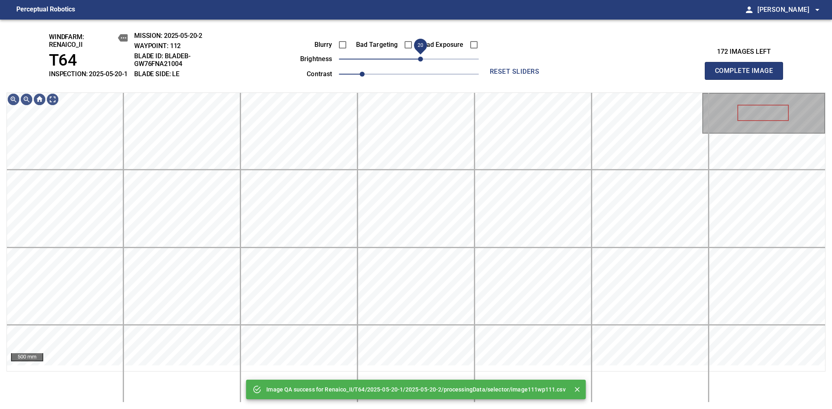
drag, startPoint x: 412, startPoint y: 68, endPoint x: 419, endPoint y: 65, distance: 8.0
click at [419, 62] on span "20" at bounding box center [420, 59] width 5 height 5
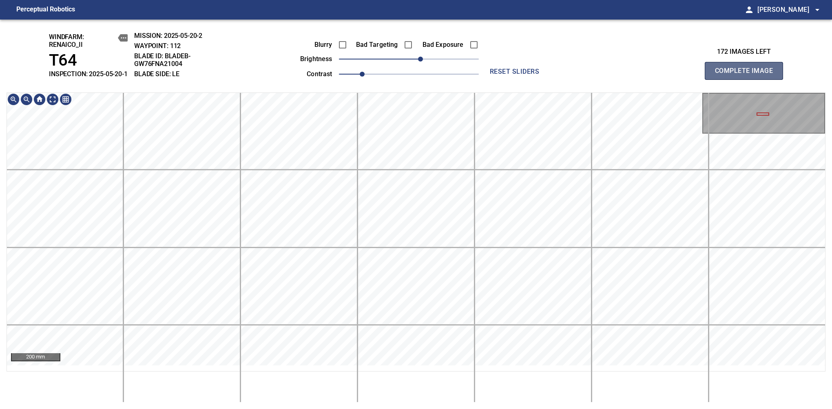
click at [580, 75] on span "Complete Image" at bounding box center [744, 70] width 60 height 11
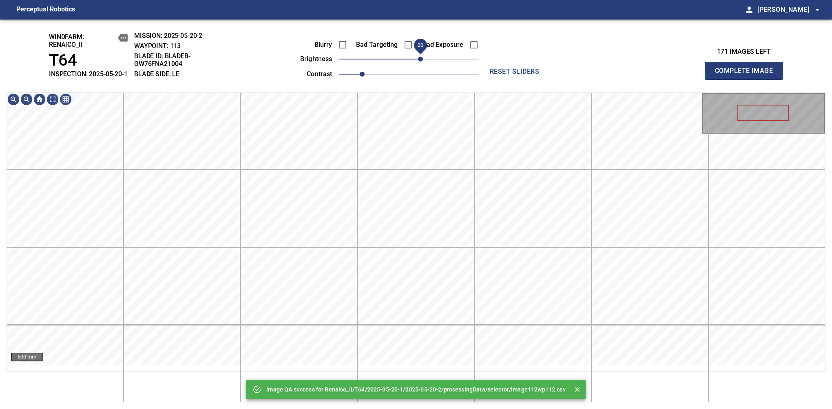
drag, startPoint x: 409, startPoint y: 70, endPoint x: 420, endPoint y: 63, distance: 12.8
click at [420, 62] on span "20" at bounding box center [420, 59] width 5 height 5
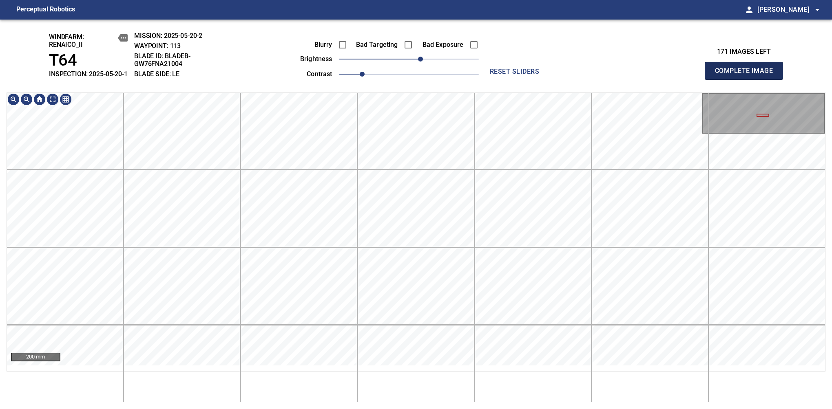
click at [580, 75] on span "Complete Image" at bounding box center [744, 70] width 60 height 11
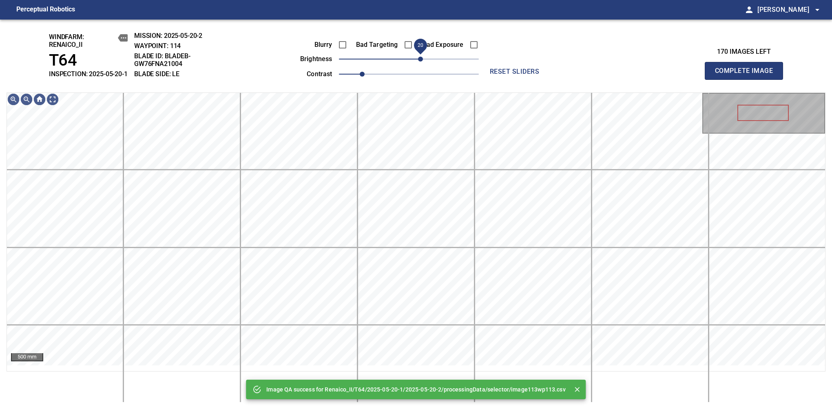
click at [418, 62] on span "20" at bounding box center [420, 59] width 5 height 5
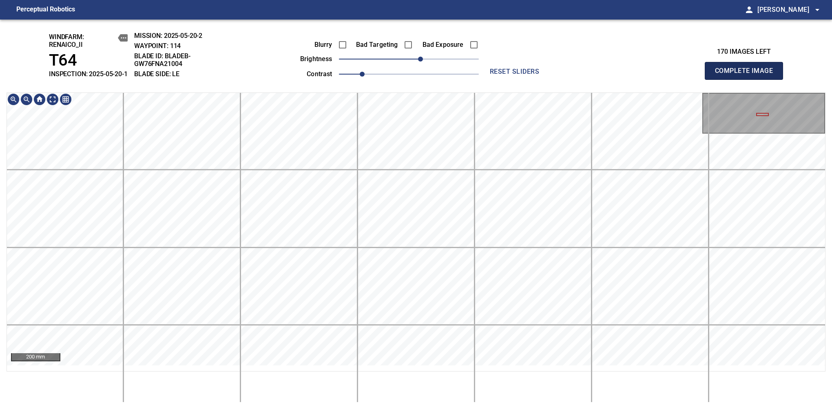
click at [580, 75] on span "Complete Image" at bounding box center [744, 70] width 60 height 11
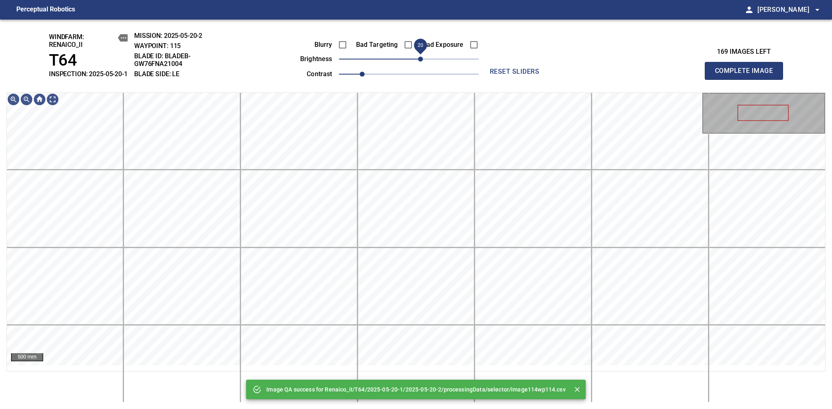
drag, startPoint x: 413, startPoint y: 67, endPoint x: 418, endPoint y: 64, distance: 6.2
click at [418, 62] on span "20" at bounding box center [420, 59] width 5 height 5
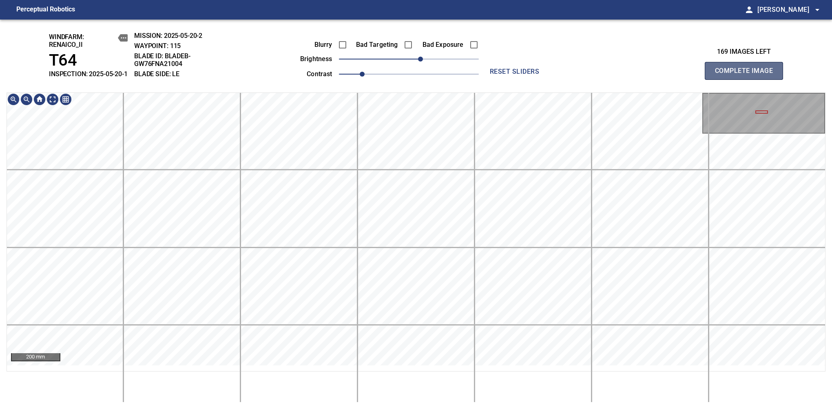
click at [580, 75] on span "Complete Image" at bounding box center [744, 70] width 60 height 11
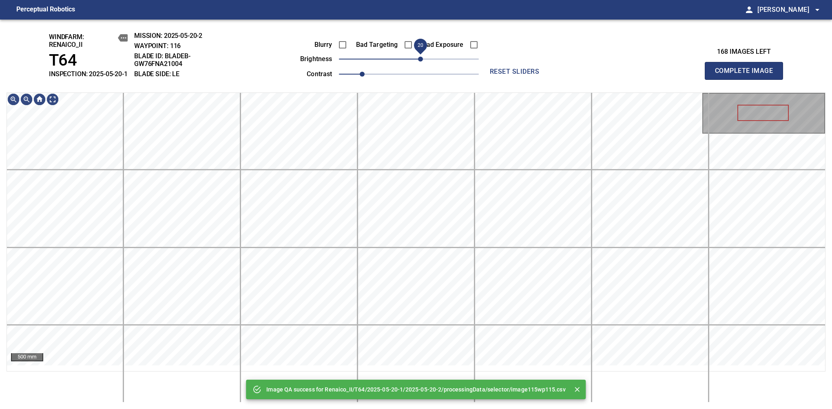
click at [421, 62] on span "20" at bounding box center [420, 59] width 5 height 5
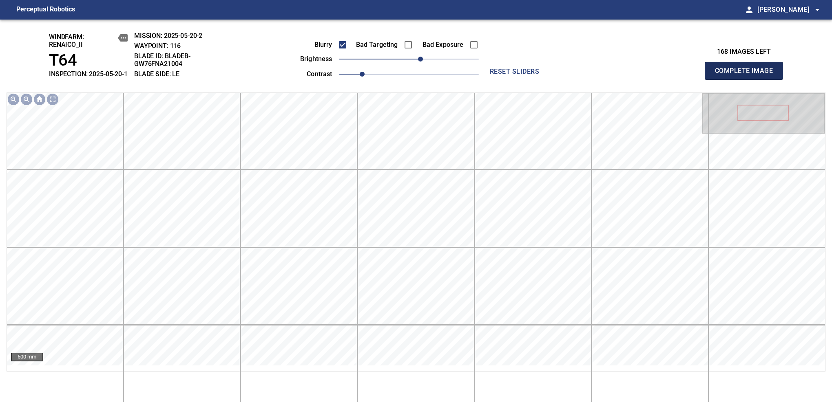
click at [580, 75] on span "Complete Image" at bounding box center [744, 70] width 60 height 11
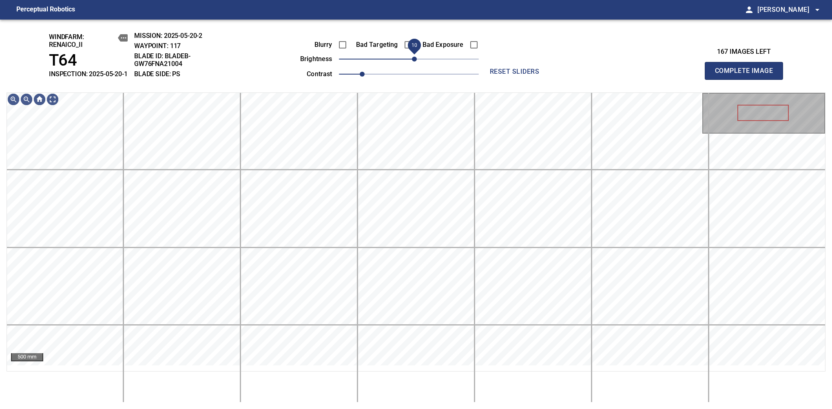
drag, startPoint x: 409, startPoint y: 70, endPoint x: 414, endPoint y: 67, distance: 5.9
click at [414, 62] on span "10" at bounding box center [414, 59] width 5 height 5
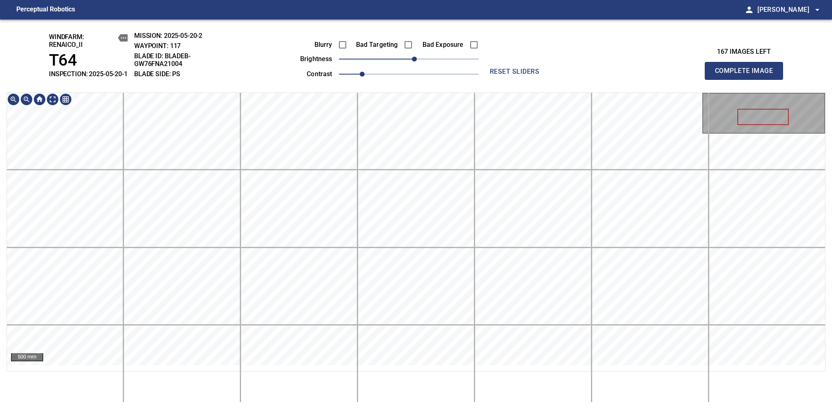
click at [421, 94] on div "windfarm: Renaico_II T64 INSPECTION: 2025-05-20-1 MISSION: 2025-05-20-2 WAYPOIN…" at bounding box center [416, 215] width 832 height 390
click at [580, 75] on span "Complete Image" at bounding box center [744, 70] width 60 height 11
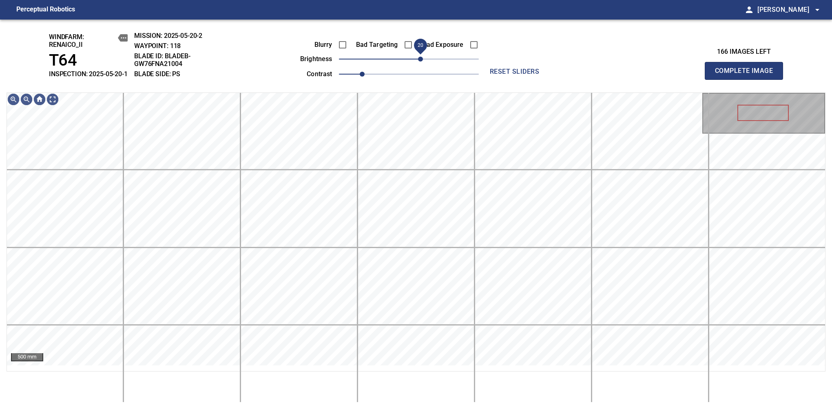
drag, startPoint x: 411, startPoint y: 67, endPoint x: 419, endPoint y: 61, distance: 10.0
click at [419, 61] on span "20" at bounding box center [420, 59] width 5 height 5
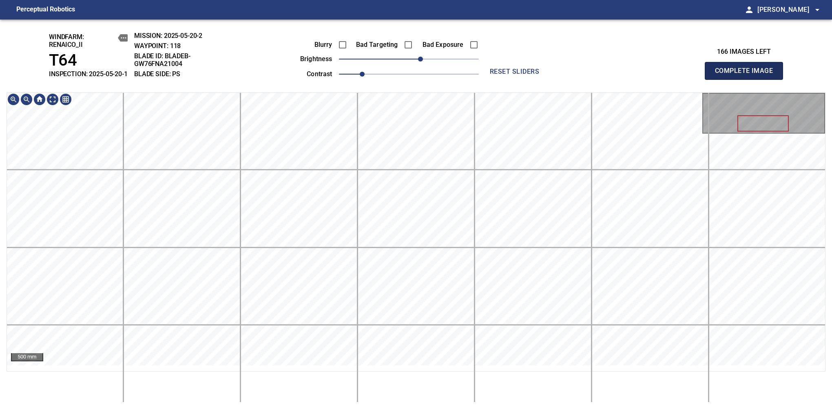
click at [580, 75] on span "Complete Image" at bounding box center [744, 70] width 60 height 11
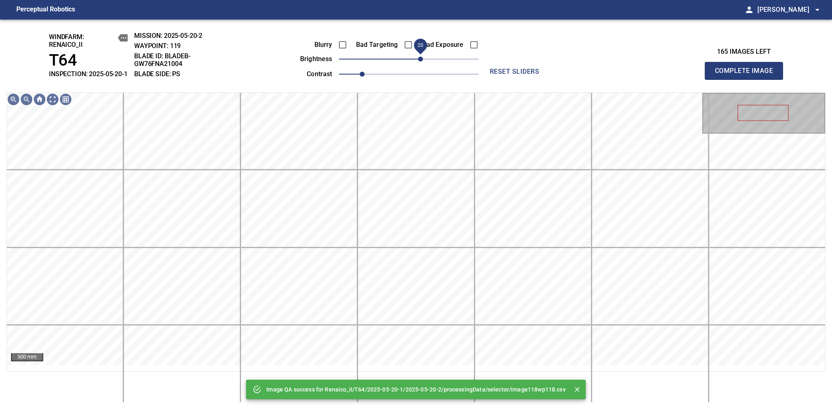
drag, startPoint x: 408, startPoint y: 63, endPoint x: 418, endPoint y: 64, distance: 9.5
click at [418, 62] on span "20" at bounding box center [420, 59] width 5 height 5
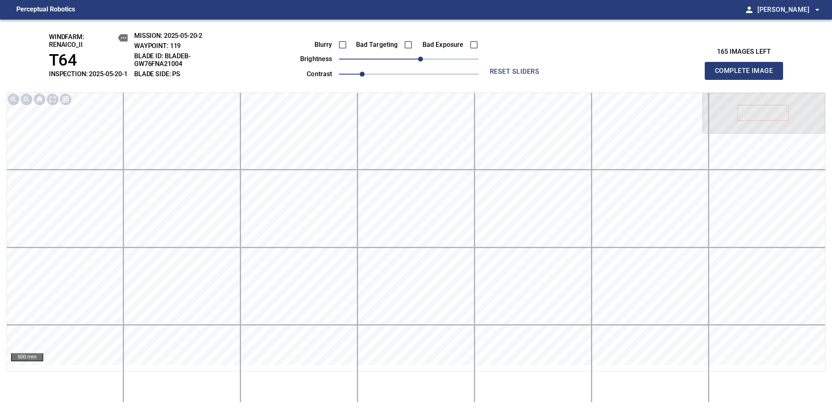
click at [580, 75] on span "Complete Image" at bounding box center [744, 70] width 60 height 11
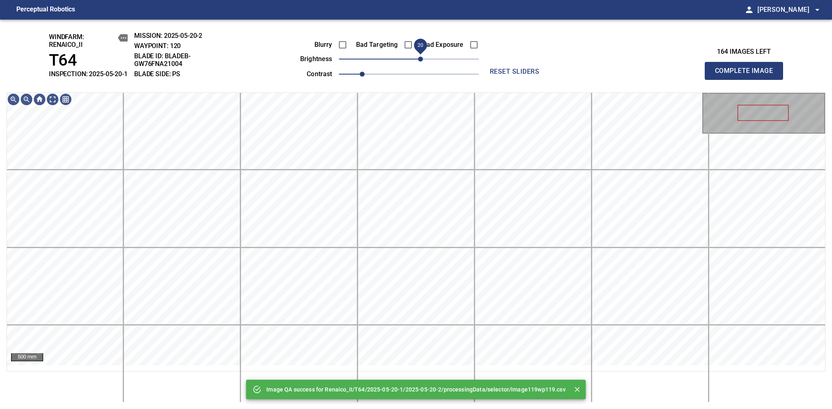
drag, startPoint x: 409, startPoint y: 67, endPoint x: 418, endPoint y: 64, distance: 8.8
click at [418, 62] on span "20" at bounding box center [420, 59] width 5 height 5
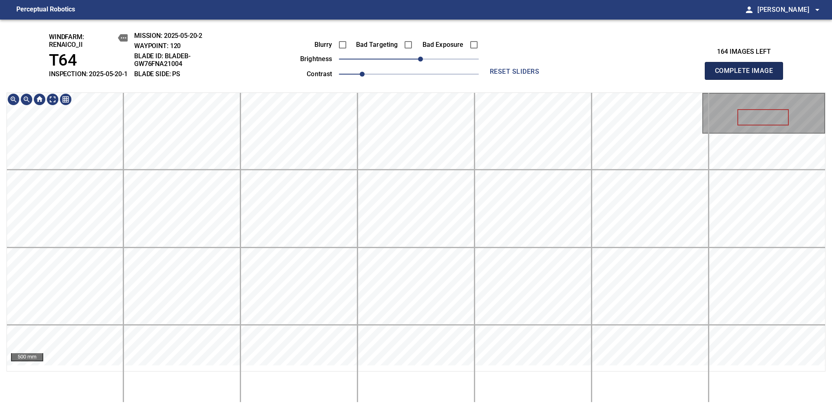
click at [580, 75] on span "Complete Image" at bounding box center [744, 70] width 60 height 11
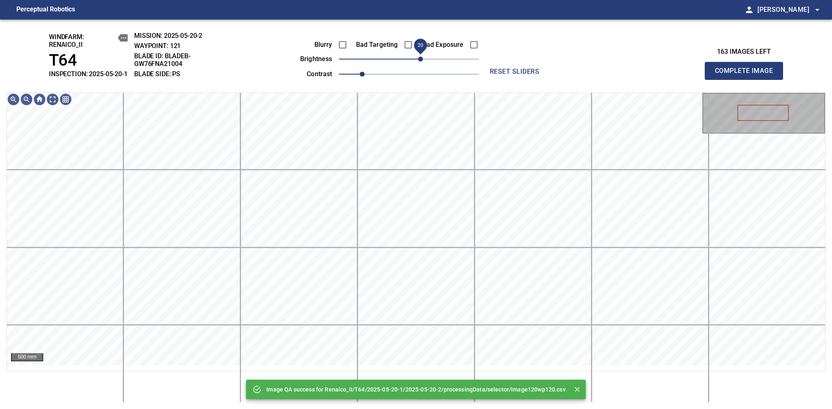
drag, startPoint x: 410, startPoint y: 66, endPoint x: 418, endPoint y: 65, distance: 7.8
click at [418, 62] on span "20" at bounding box center [420, 59] width 5 height 5
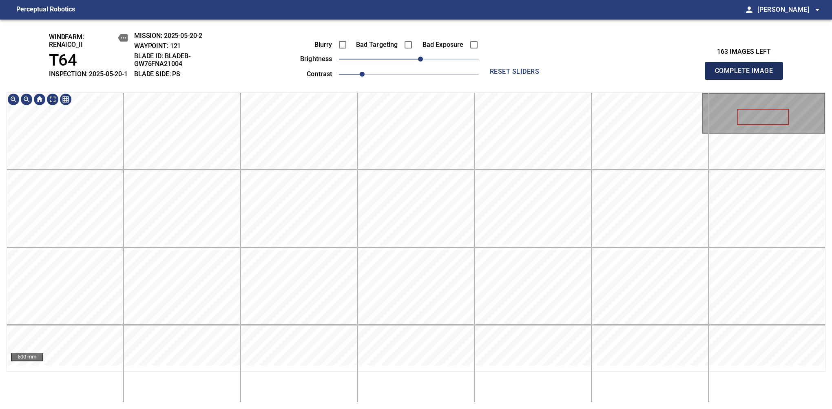
click at [580, 75] on span "Complete Image" at bounding box center [744, 70] width 60 height 11
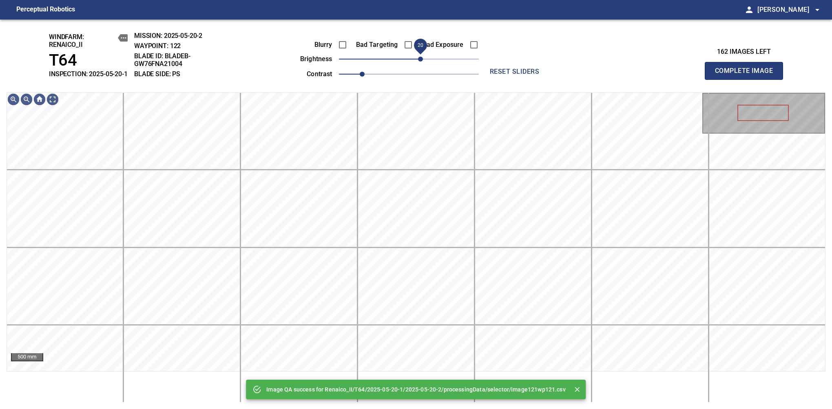
drag, startPoint x: 415, startPoint y: 68, endPoint x: 420, endPoint y: 65, distance: 5.9
click at [420, 62] on span "20" at bounding box center [420, 59] width 5 height 5
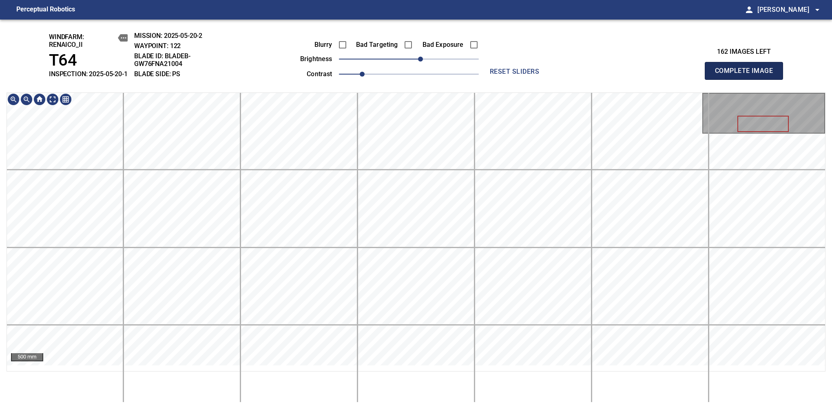
click at [580, 75] on span "Complete Image" at bounding box center [744, 70] width 60 height 11
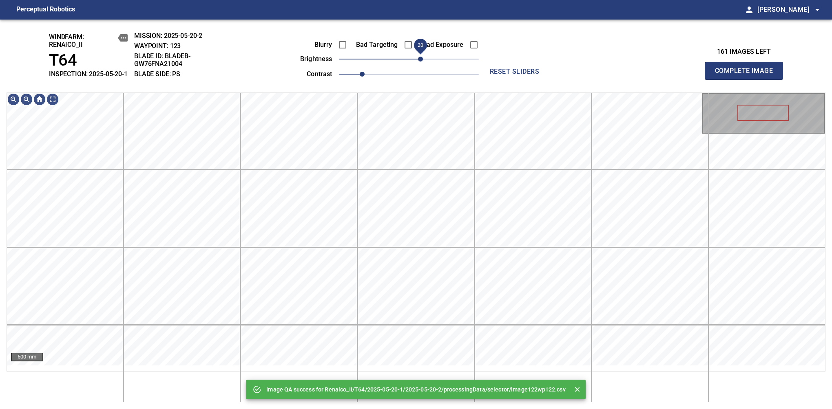
drag, startPoint x: 413, startPoint y: 68, endPoint x: 418, endPoint y: 66, distance: 5.9
click at [418, 62] on span "20" at bounding box center [420, 59] width 5 height 5
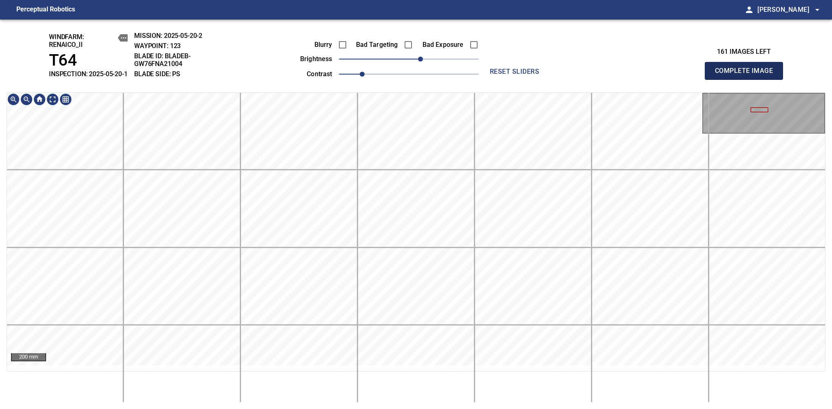
click at [580, 75] on span "Complete Image" at bounding box center [744, 70] width 60 height 11
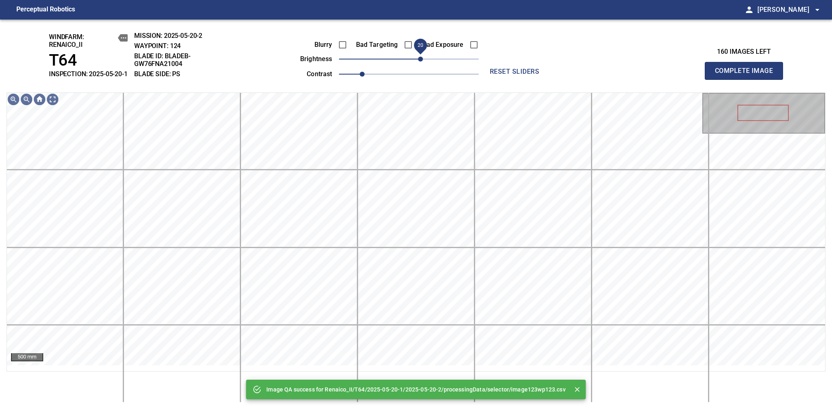
drag, startPoint x: 412, startPoint y: 65, endPoint x: 421, endPoint y: 64, distance: 9.9
click at [421, 62] on span "20" at bounding box center [420, 59] width 5 height 5
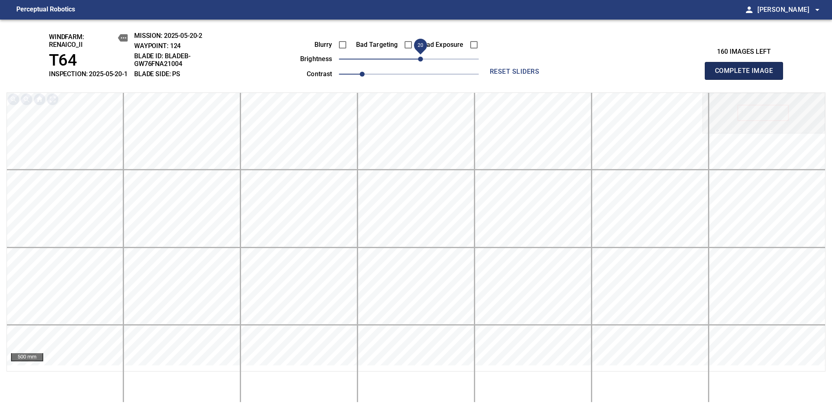
click at [580, 75] on span "Complete Image" at bounding box center [744, 70] width 60 height 11
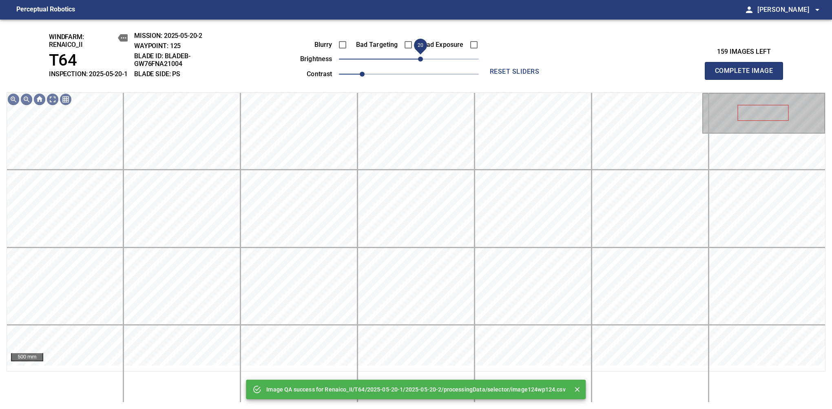
drag, startPoint x: 416, startPoint y: 64, endPoint x: 420, endPoint y: 62, distance: 4.3
click at [420, 62] on span "20" at bounding box center [420, 59] width 5 height 5
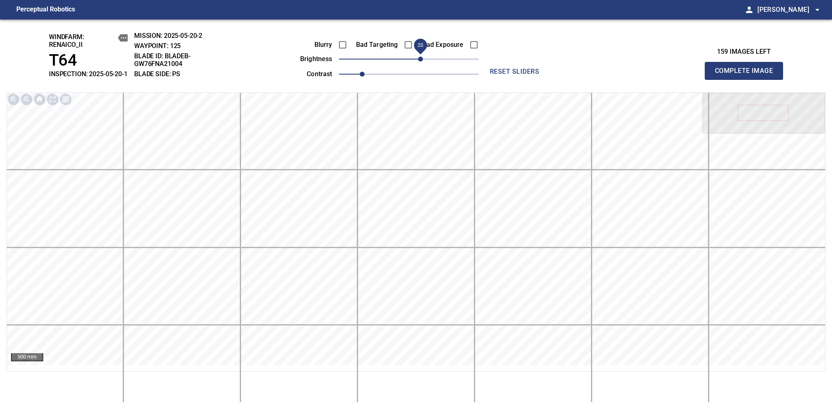
click at [580, 75] on span "Complete Image" at bounding box center [744, 70] width 60 height 11
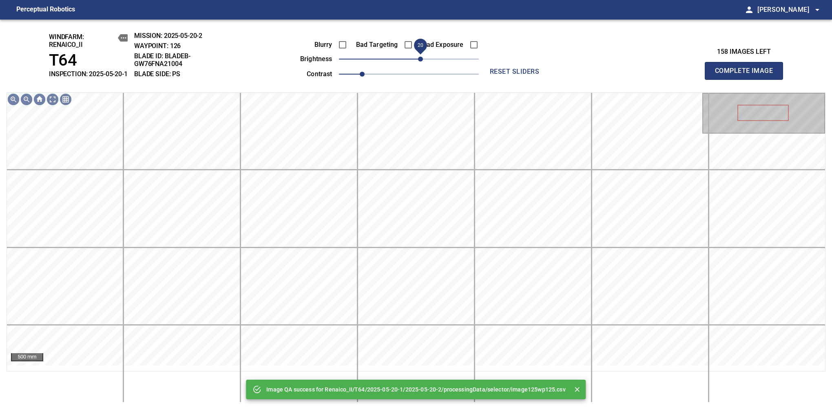
drag, startPoint x: 414, startPoint y: 65, endPoint x: 418, endPoint y: 64, distance: 4.3
click at [418, 62] on span "20" at bounding box center [420, 59] width 5 height 5
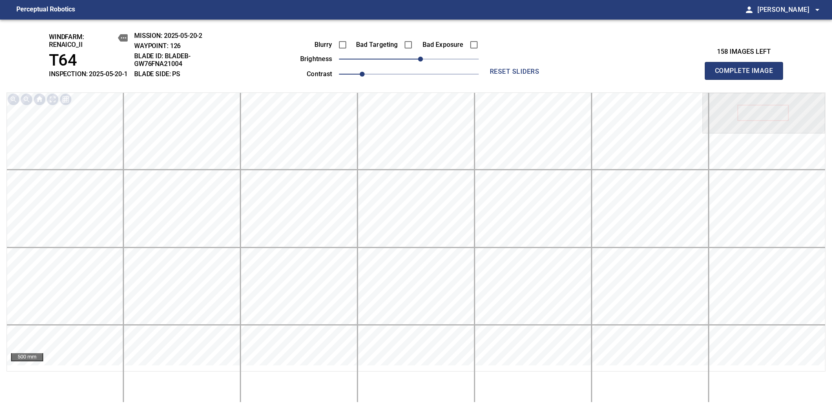
click at [580, 75] on span "Complete Image" at bounding box center [744, 70] width 60 height 11
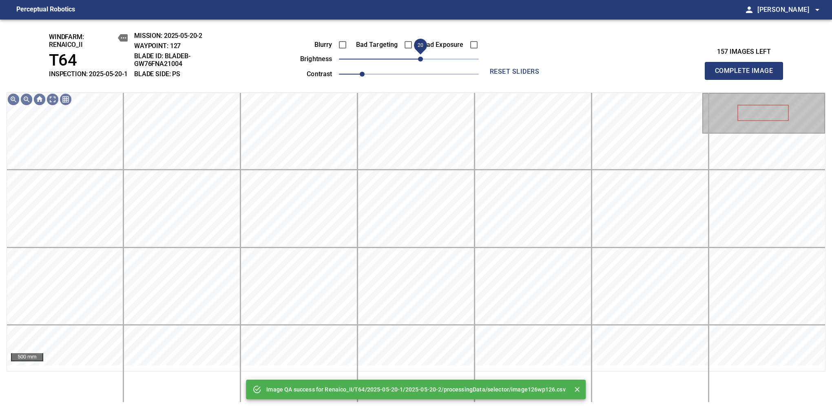
drag, startPoint x: 409, startPoint y: 63, endPoint x: 419, endPoint y: 60, distance: 10.2
click at [419, 60] on span "20" at bounding box center [420, 59] width 5 height 5
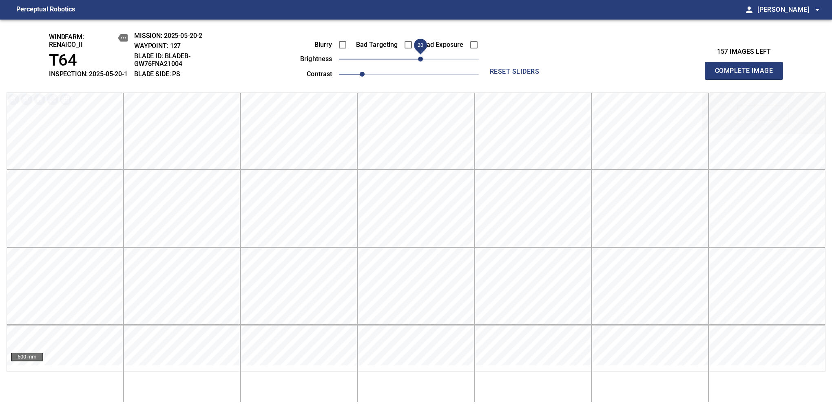
click at [580, 75] on span "Complete Image" at bounding box center [744, 70] width 60 height 11
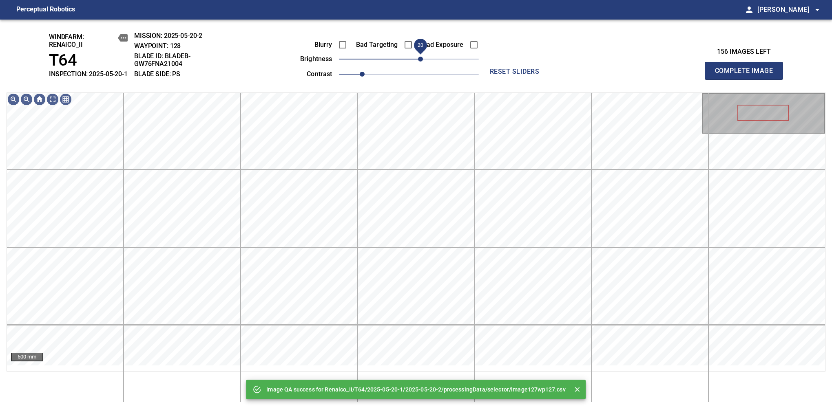
drag, startPoint x: 409, startPoint y: 67, endPoint x: 419, endPoint y: 63, distance: 10.6
click at [419, 62] on span "20" at bounding box center [420, 59] width 5 height 5
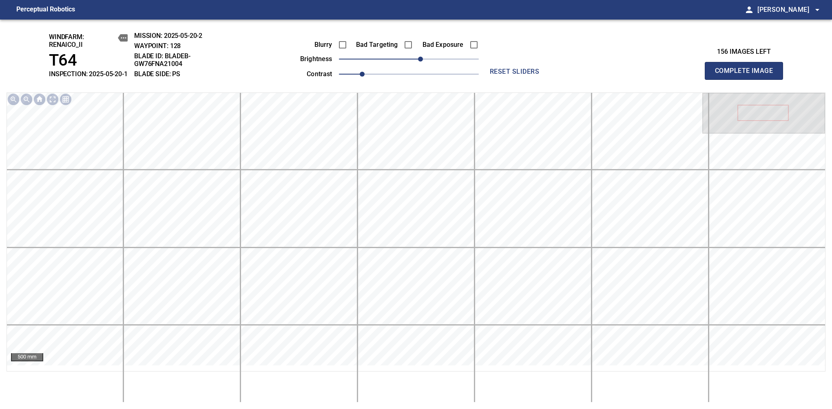
click at [580, 75] on span "Complete Image" at bounding box center [744, 70] width 60 height 11
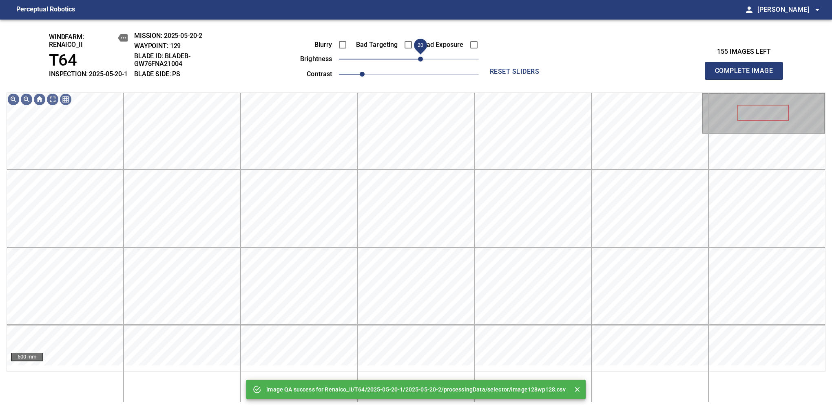
click at [418, 62] on span "20" at bounding box center [420, 59] width 5 height 5
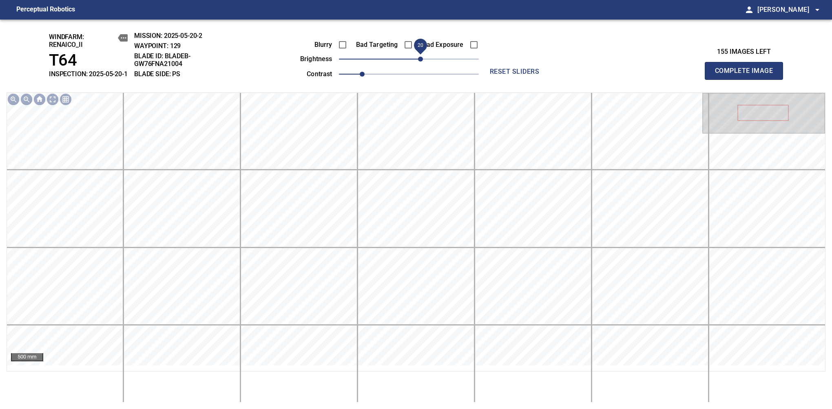
click at [580, 75] on span "Complete Image" at bounding box center [744, 70] width 60 height 11
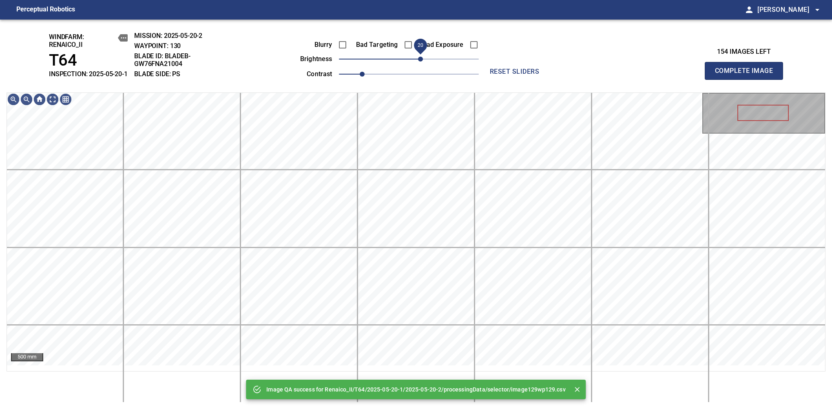
drag, startPoint x: 414, startPoint y: 64, endPoint x: 418, endPoint y: 63, distance: 4.7
click at [418, 62] on span "20" at bounding box center [420, 59] width 5 height 5
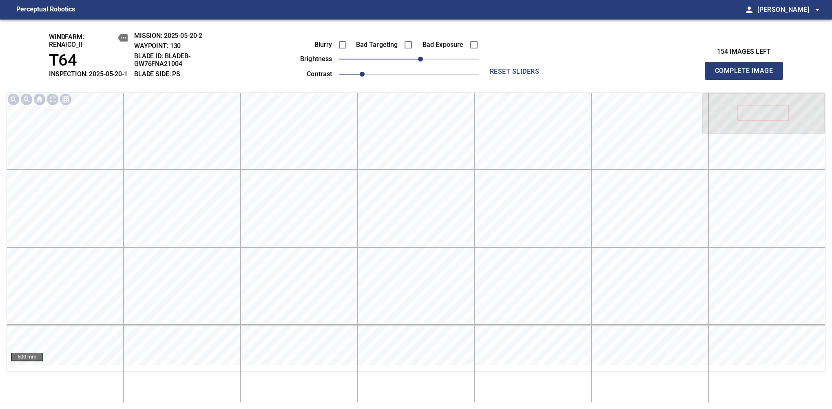
click at [580, 75] on span "Complete Image" at bounding box center [744, 70] width 60 height 11
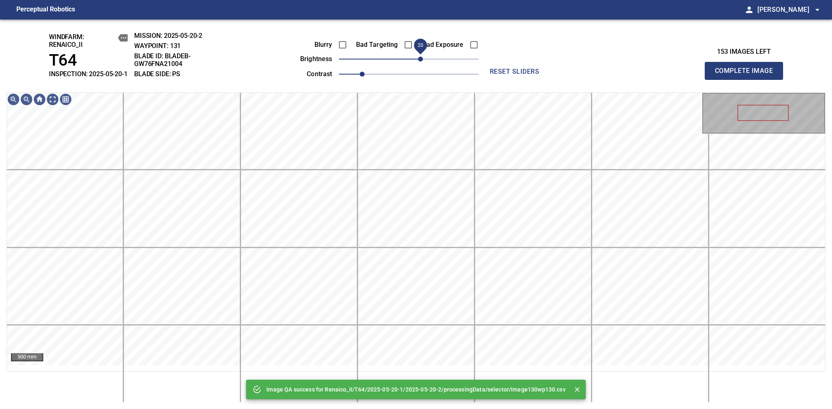
drag, startPoint x: 414, startPoint y: 66, endPoint x: 418, endPoint y: 65, distance: 4.7
click at [418, 62] on span "20" at bounding box center [420, 59] width 5 height 5
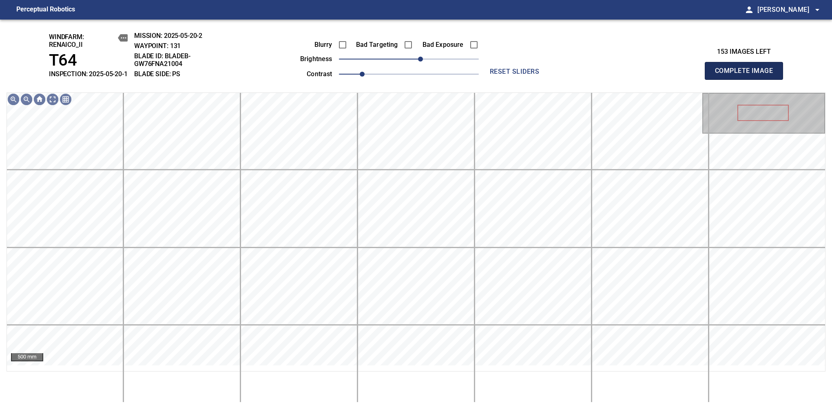
click at [580, 75] on span "Complete Image" at bounding box center [744, 70] width 60 height 11
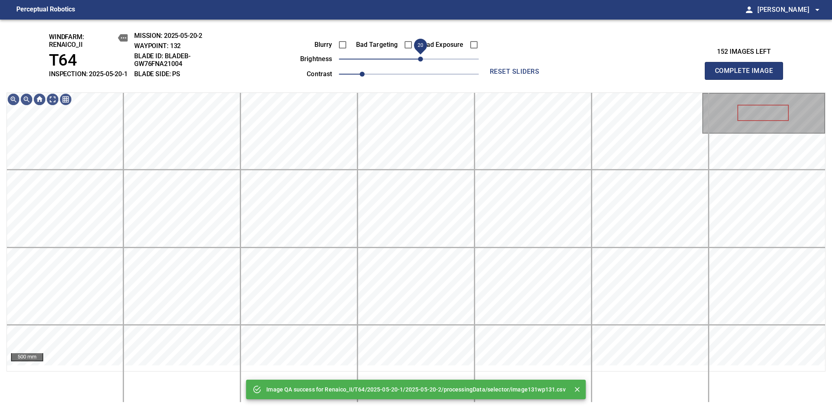
drag, startPoint x: 414, startPoint y: 68, endPoint x: 419, endPoint y: 65, distance: 6.4
click at [419, 62] on span "20" at bounding box center [420, 59] width 5 height 5
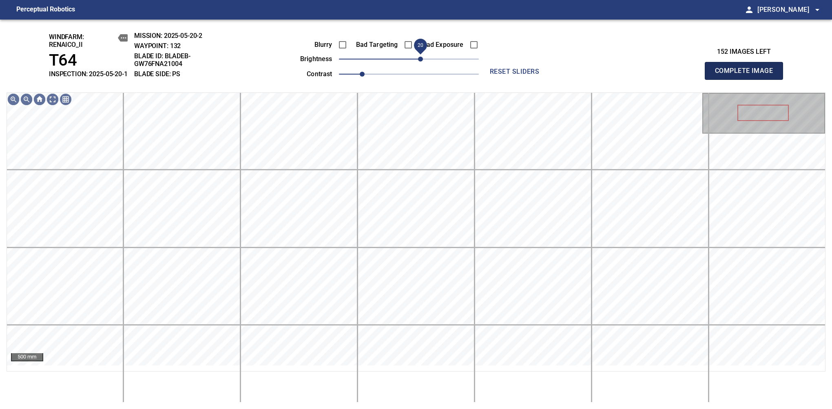
click at [580, 75] on span "Complete Image" at bounding box center [744, 70] width 60 height 11
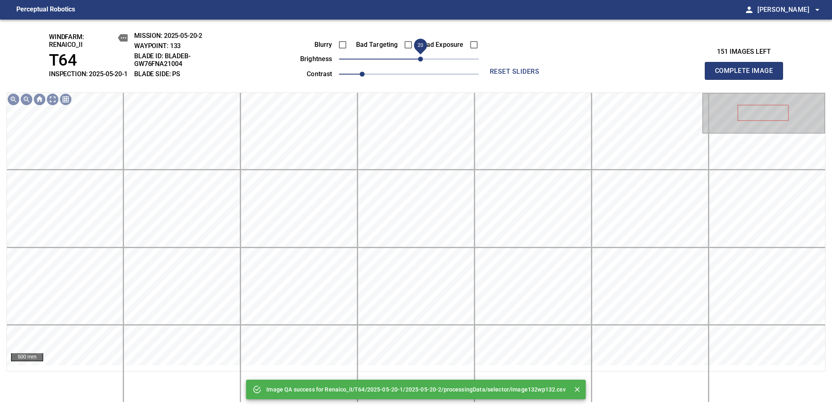
click at [418, 62] on span "20" at bounding box center [420, 59] width 5 height 5
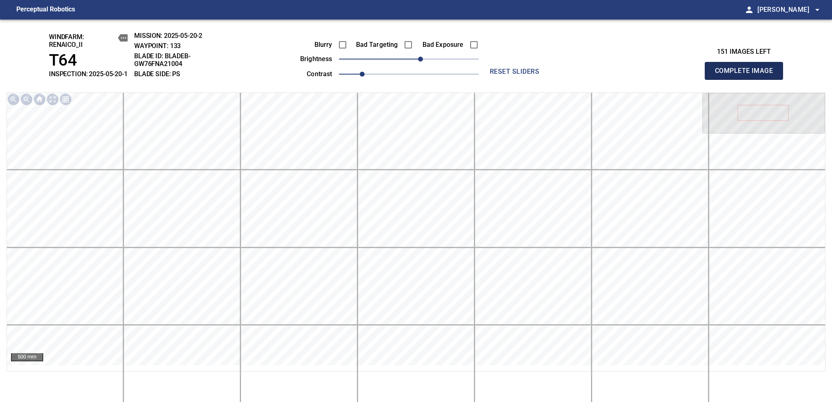
click at [580, 75] on span "Complete Image" at bounding box center [744, 70] width 60 height 11
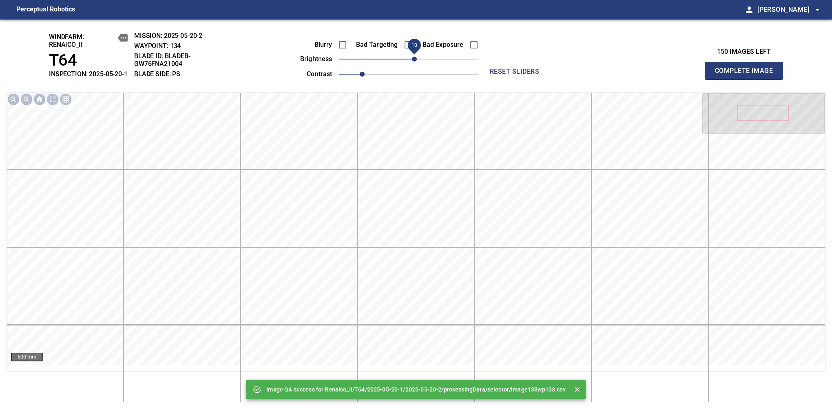
click at [413, 62] on span "10" at bounding box center [414, 59] width 5 height 5
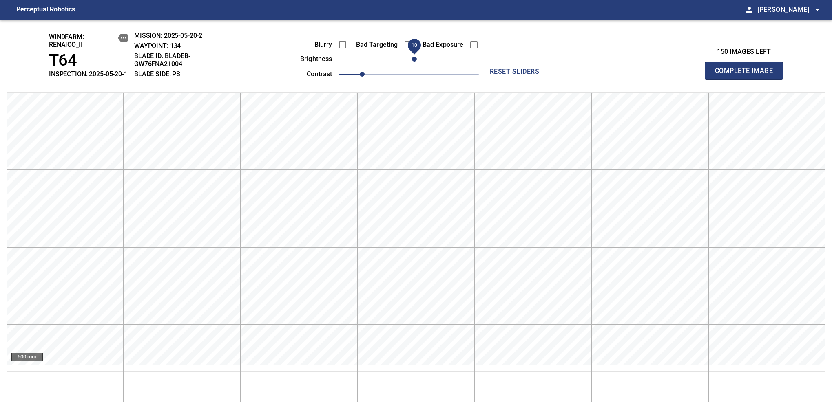
click at [580, 75] on span "Complete Image" at bounding box center [744, 70] width 60 height 11
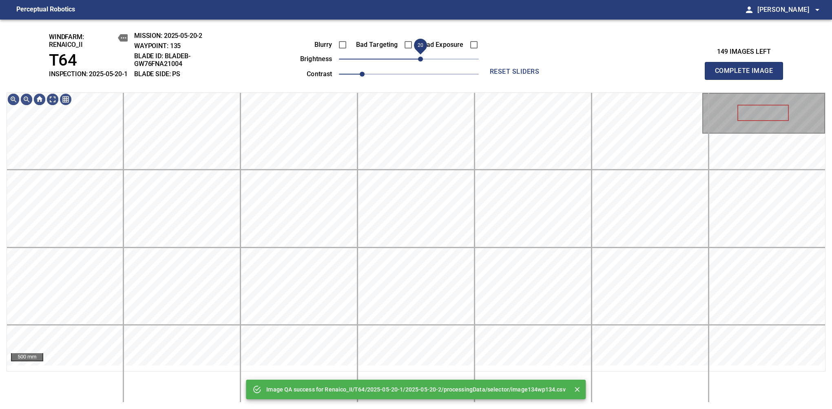
drag, startPoint x: 412, startPoint y: 69, endPoint x: 419, endPoint y: 65, distance: 8.0
click at [419, 62] on span "20" at bounding box center [420, 59] width 5 height 5
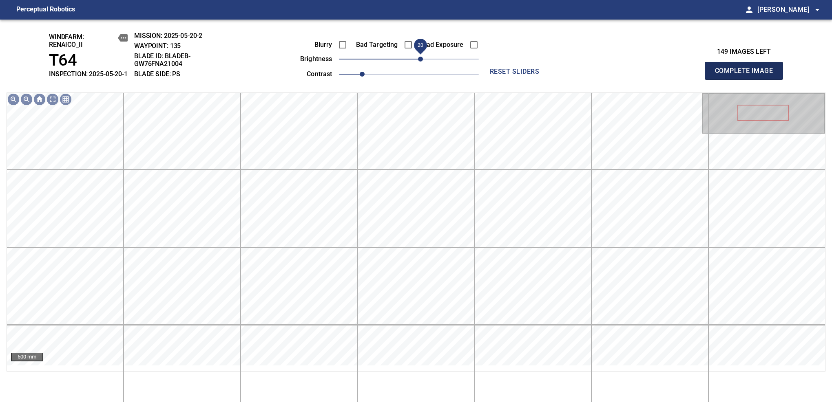
click at [580, 75] on span "Complete Image" at bounding box center [744, 70] width 60 height 11
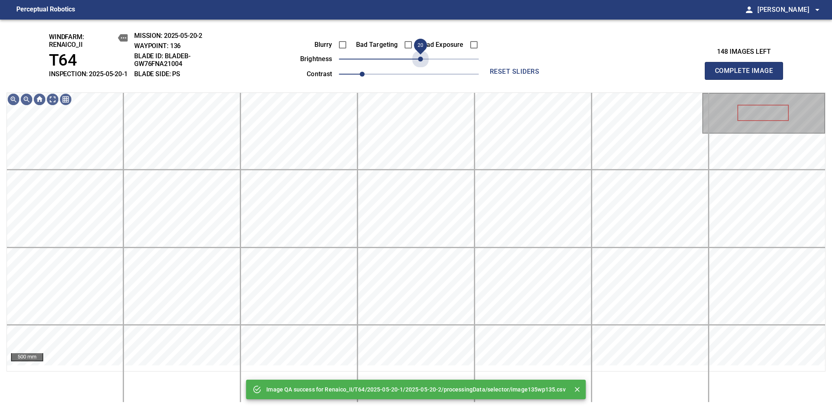
click at [419, 65] on span "20" at bounding box center [409, 58] width 140 height 11
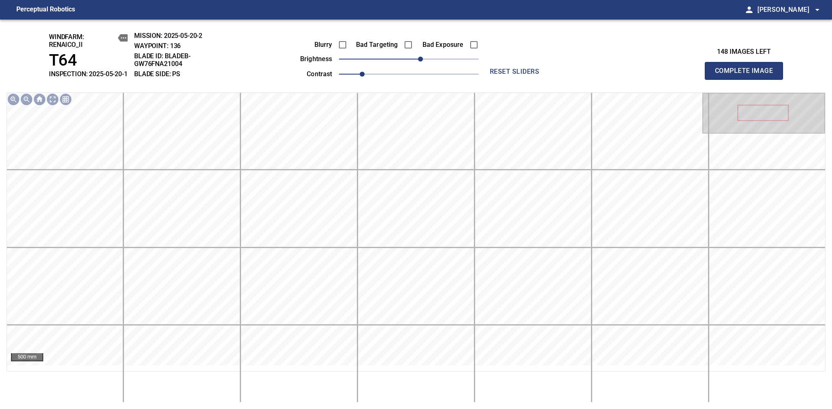
click at [580, 75] on span "Complete Image" at bounding box center [744, 70] width 60 height 11
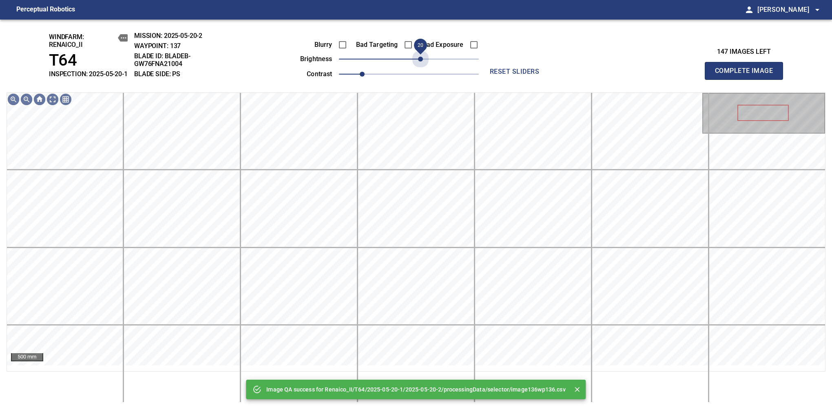
click at [419, 65] on span "20" at bounding box center [409, 58] width 140 height 11
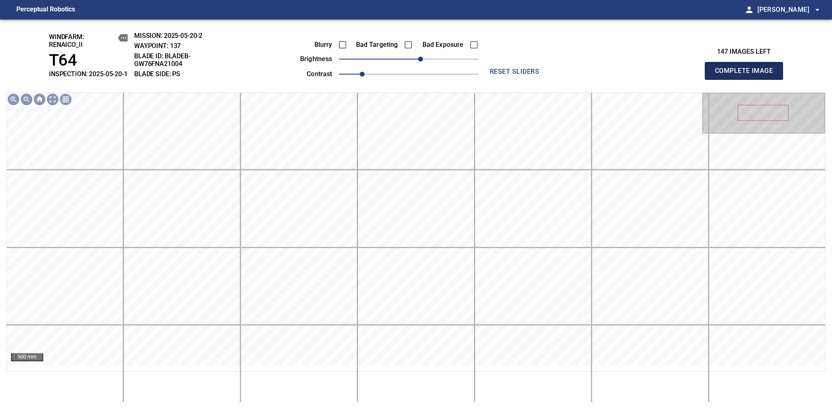
click at [580, 75] on span "Complete Image" at bounding box center [744, 70] width 60 height 11
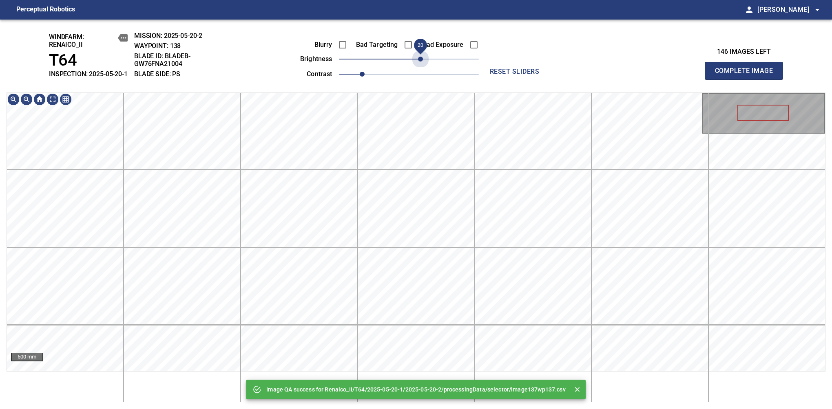
click at [419, 65] on span "20" at bounding box center [409, 58] width 140 height 11
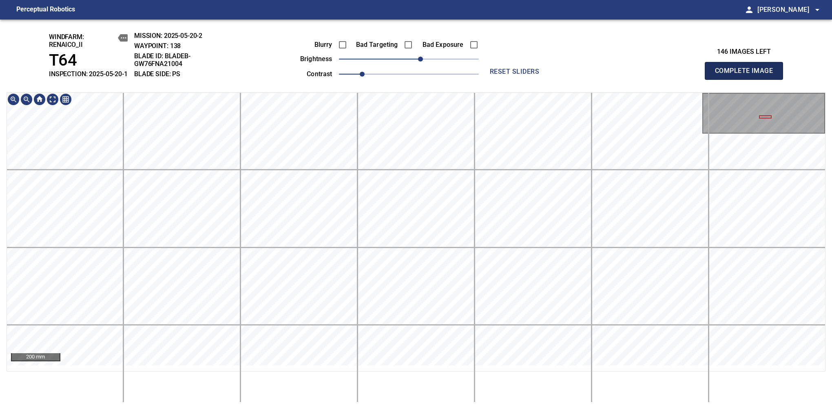
click at [580, 75] on span "Complete Image" at bounding box center [744, 70] width 60 height 11
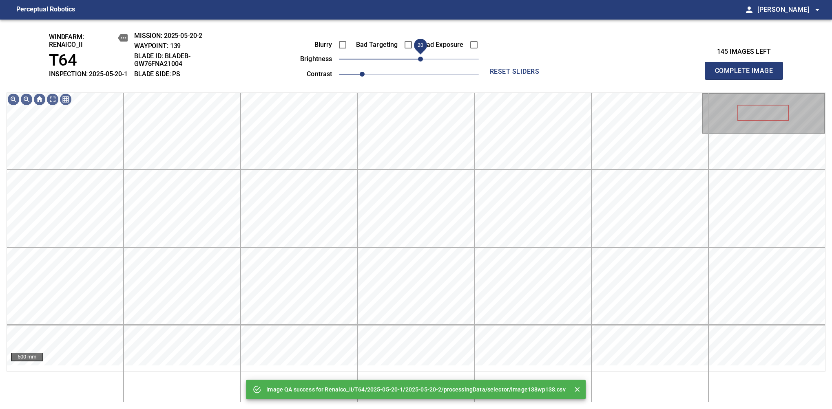
click at [420, 62] on span "20" at bounding box center [420, 59] width 5 height 5
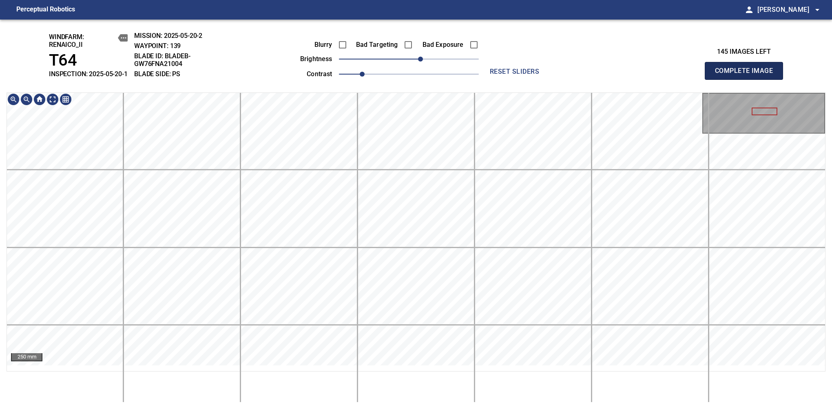
click at [580, 75] on span "Complete Image" at bounding box center [744, 70] width 60 height 11
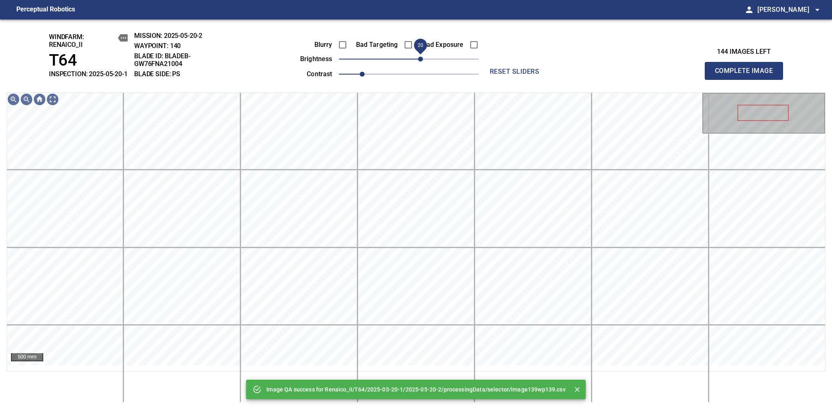
drag, startPoint x: 416, startPoint y: 65, endPoint x: 421, endPoint y: 65, distance: 4.9
click at [421, 62] on span "20" at bounding box center [420, 59] width 5 height 5
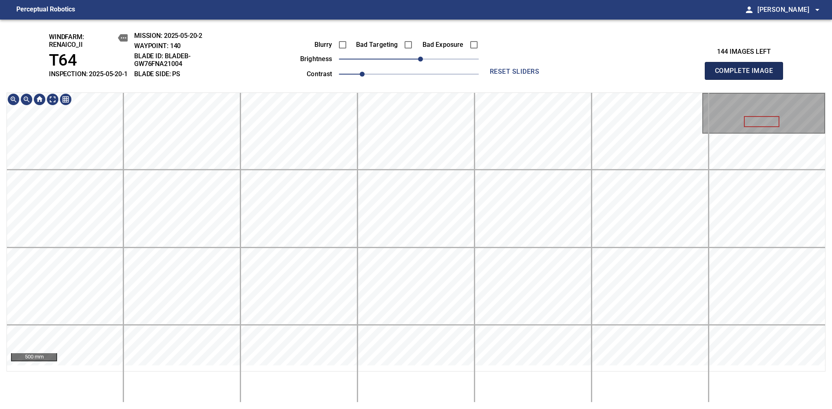
click at [580, 75] on span "Complete Image" at bounding box center [744, 70] width 60 height 11
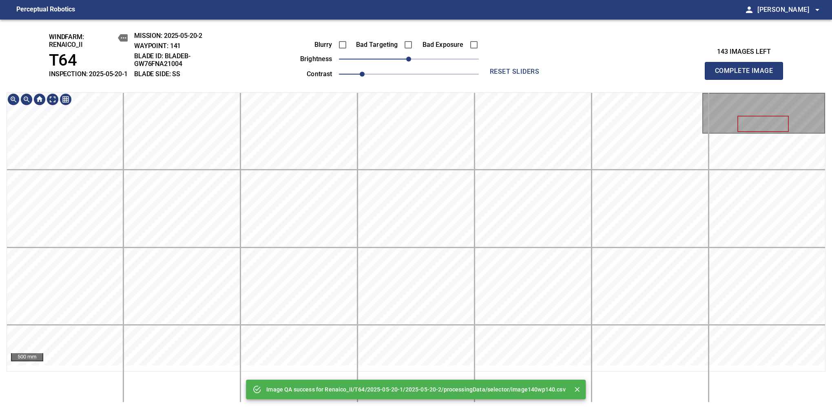
click at [437, 44] on div "Image QA success for Renaico_II/T64/2025-05-20-1/2025-05-20-2/processingData/se…" at bounding box center [416, 215] width 832 height 390
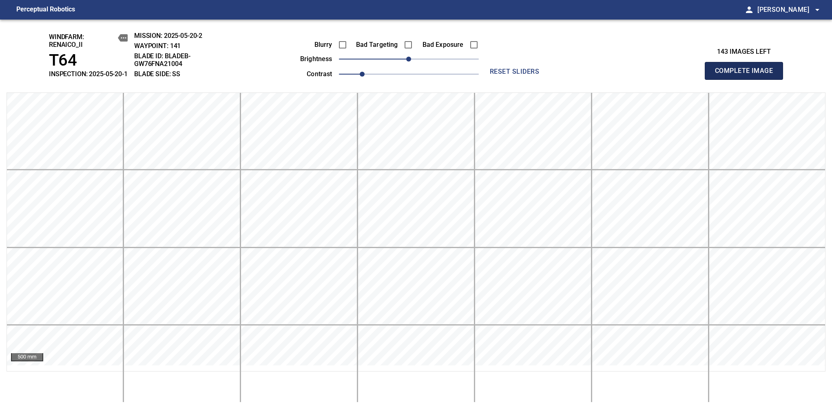
click at [580, 75] on span "Complete Image" at bounding box center [744, 70] width 60 height 11
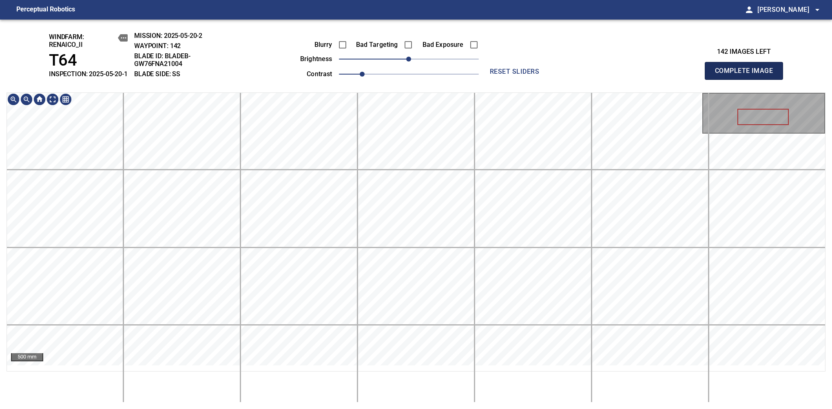
click at [580, 75] on span "Complete Image" at bounding box center [744, 70] width 60 height 11
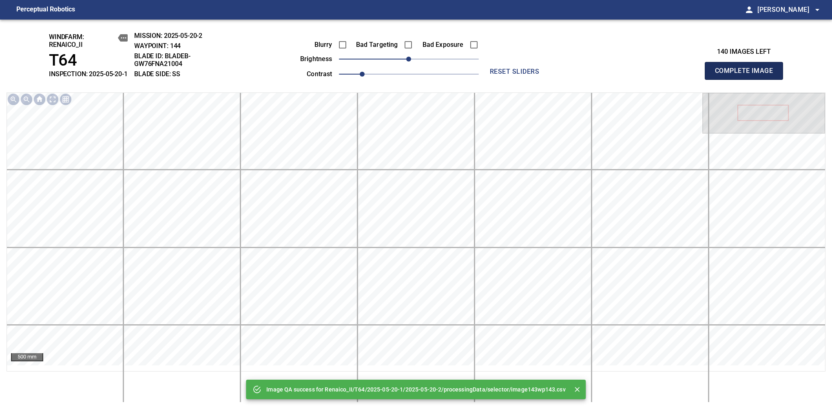
click at [580, 75] on span "Complete Image" at bounding box center [744, 70] width 60 height 11
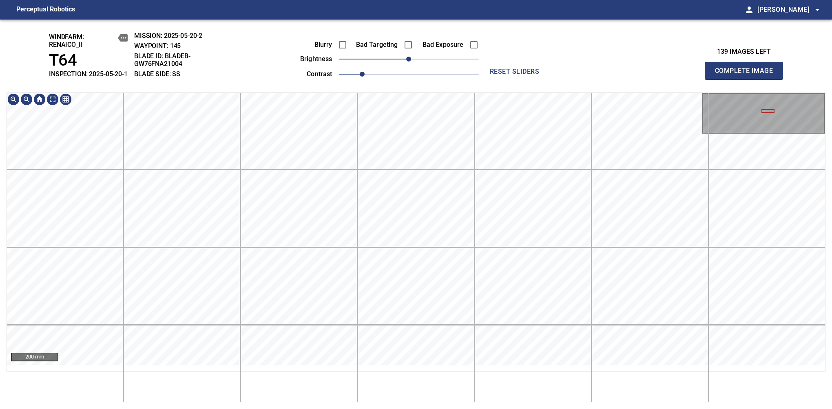
click at [498, 0] on html "Perceptual Robotics person [PERSON_NAME] arrow_drop_down windfarm: Renaico_II T…" at bounding box center [416, 204] width 832 height 409
click at [543, 66] on div "windfarm: Renaico_II T64 INSPECTION: 2025-05-20-1 MISSION: 2025-05-20-2 WAYPOIN…" at bounding box center [416, 215] width 832 height 390
click at [580, 75] on span "Complete Image" at bounding box center [744, 70] width 60 height 11
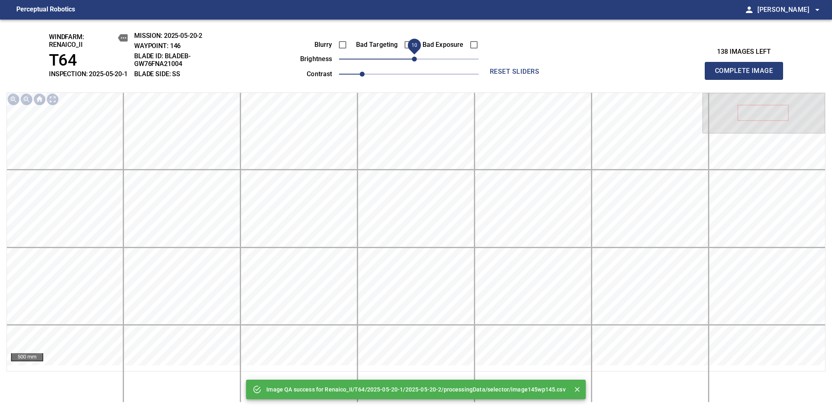
click at [415, 62] on span "10" at bounding box center [414, 59] width 5 height 5
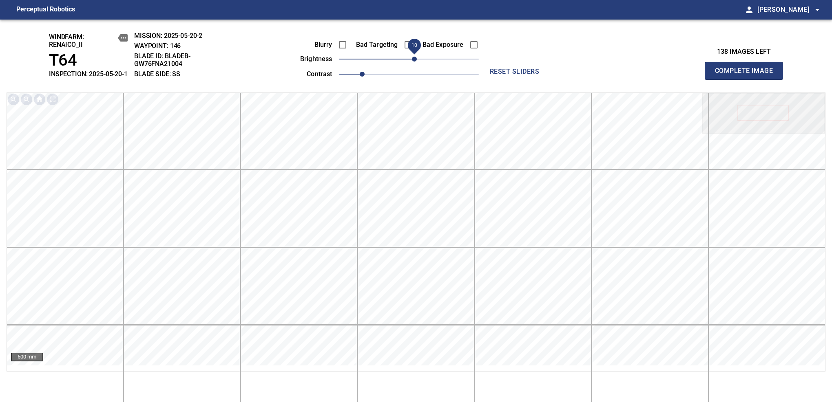
click at [580, 75] on span "Complete Image" at bounding box center [744, 70] width 60 height 11
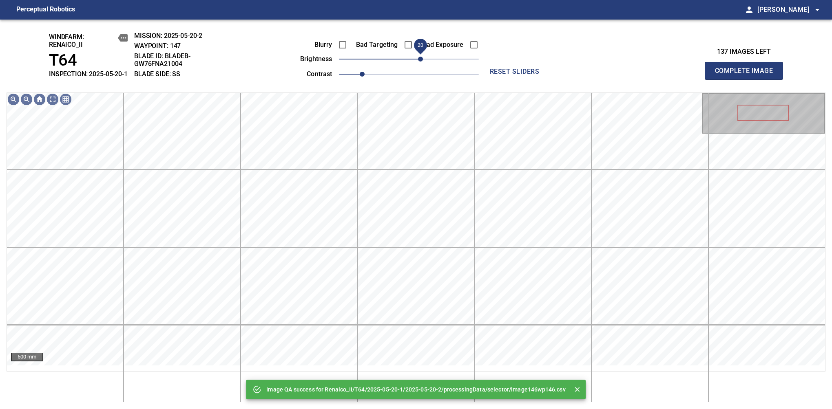
drag, startPoint x: 411, startPoint y: 67, endPoint x: 419, endPoint y: 66, distance: 8.6
click at [419, 62] on span "20" at bounding box center [420, 59] width 5 height 5
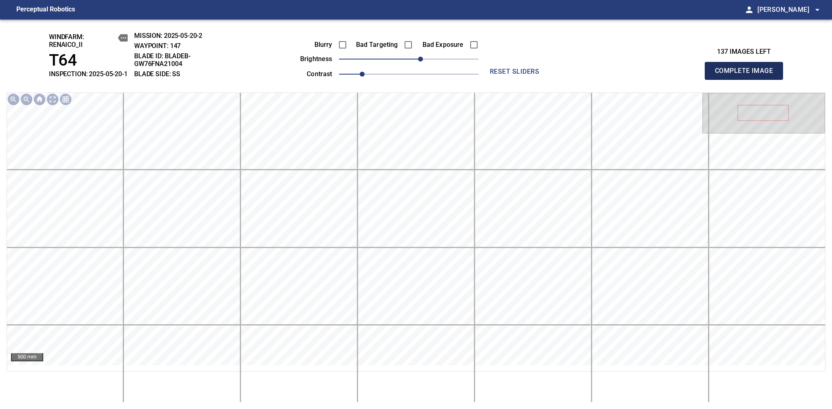
click at [580, 75] on span "Complete Image" at bounding box center [744, 70] width 60 height 11
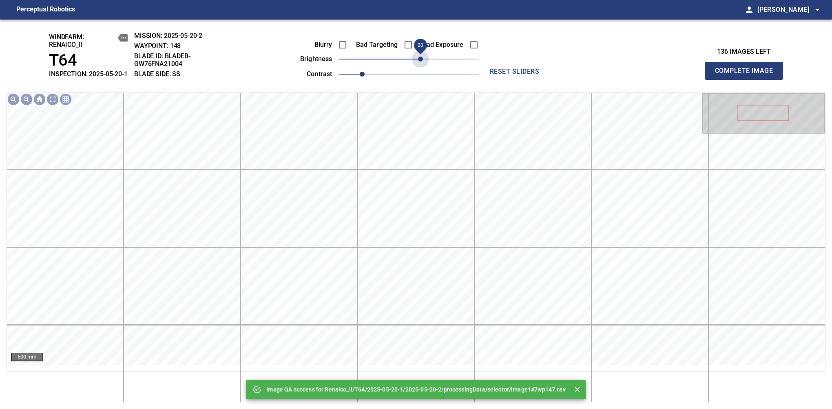
click at [419, 65] on span "20" at bounding box center [409, 58] width 140 height 11
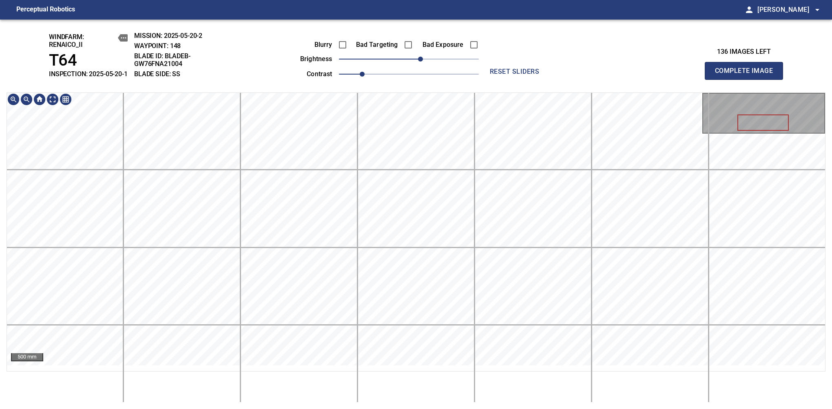
click at [396, 79] on div "windfarm: Renaico_II T64 INSPECTION: 2025-05-20-1 MISSION: 2025-05-20-2 WAYPOIN…" at bounding box center [416, 215] width 832 height 390
click at [580, 75] on span "Complete Image" at bounding box center [744, 70] width 60 height 11
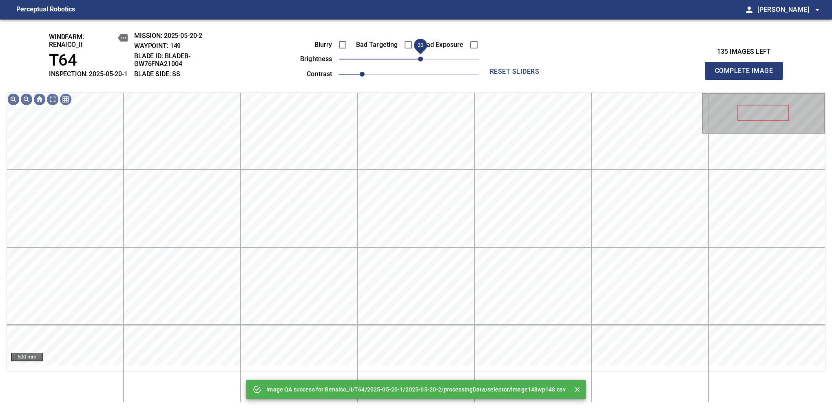
click at [419, 65] on span "20" at bounding box center [409, 58] width 140 height 11
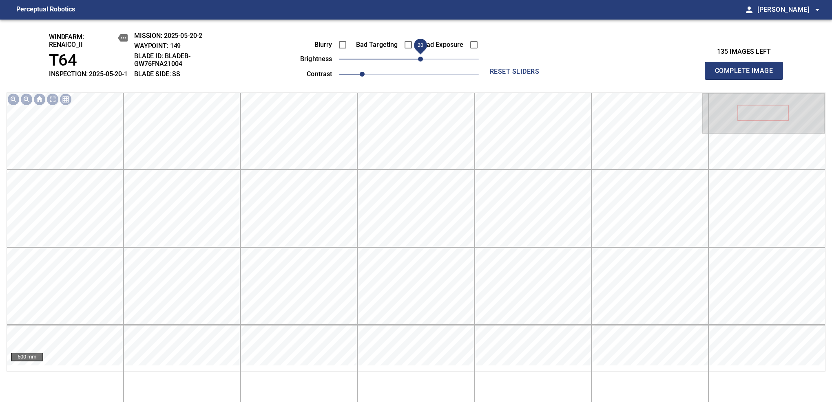
click at [580, 75] on span "Complete Image" at bounding box center [744, 70] width 60 height 11
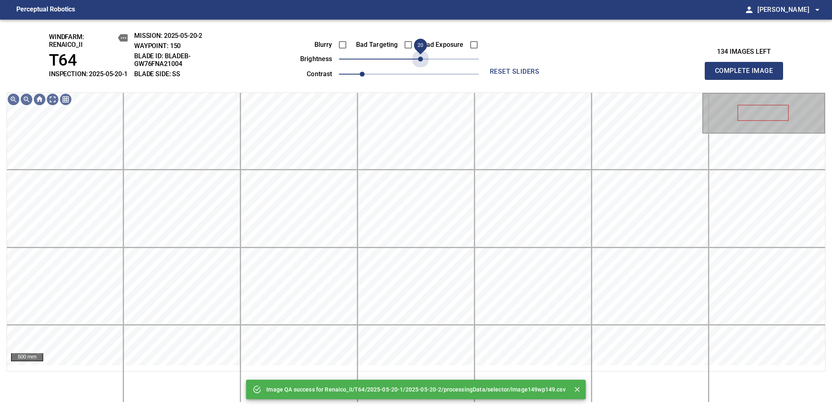
click at [419, 65] on span "20" at bounding box center [409, 58] width 140 height 11
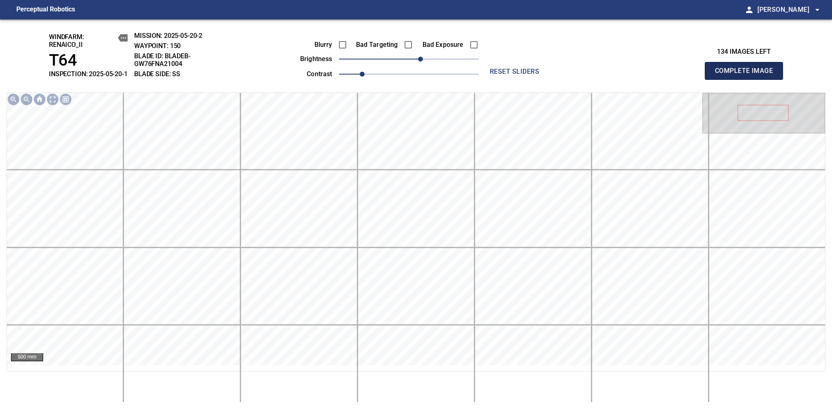
click at [580, 75] on span "Complete Image" at bounding box center [744, 70] width 60 height 11
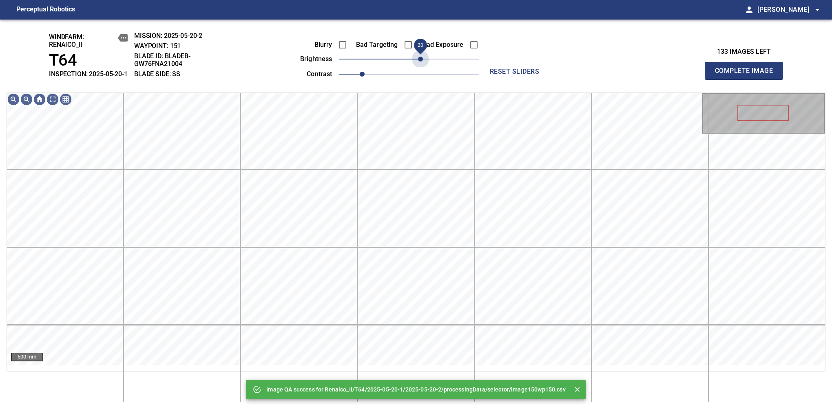
click at [419, 65] on span "20" at bounding box center [409, 58] width 140 height 11
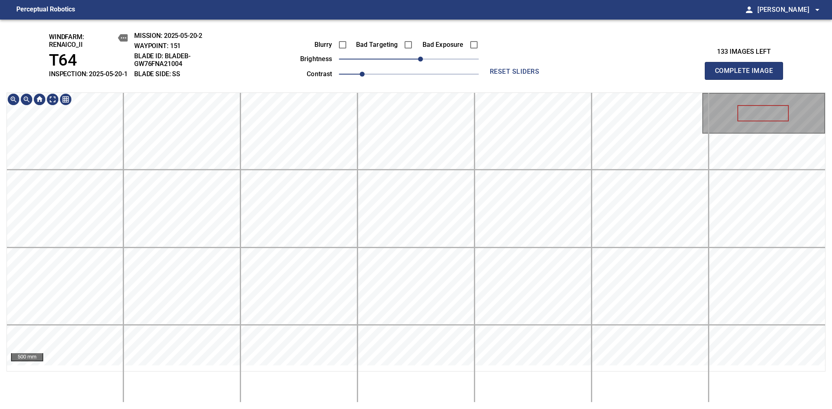
click at [412, 41] on div "windfarm: Renaico_II T64 INSPECTION: 2025-05-20-1 MISSION: 2025-05-20-2 WAYPOIN…" at bounding box center [416, 215] width 832 height 390
drag, startPoint x: 747, startPoint y: 73, endPoint x: 748, endPoint y: 68, distance: 5.4
click at [580, 75] on span "Complete Image" at bounding box center [744, 70] width 60 height 11
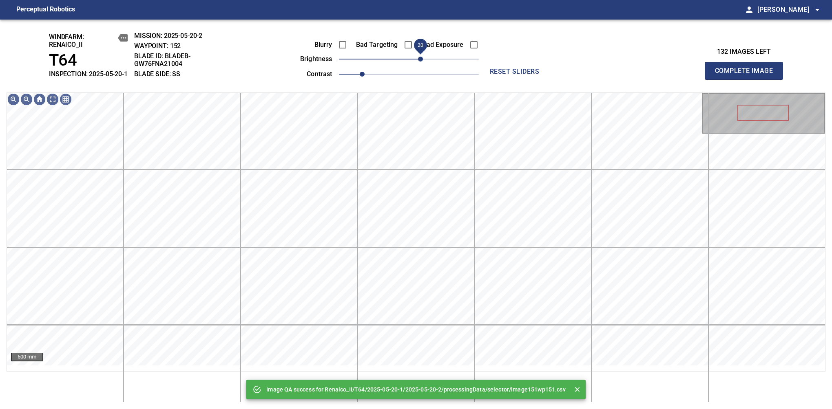
click at [420, 65] on span "20" at bounding box center [409, 58] width 140 height 11
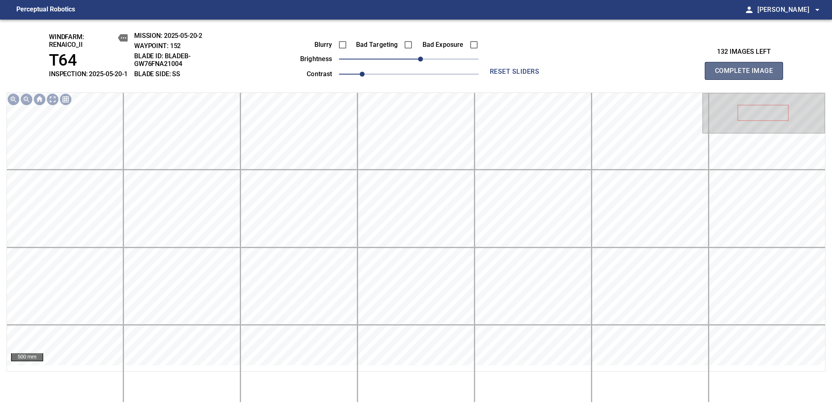
click at [580, 75] on span "Complete Image" at bounding box center [744, 70] width 60 height 11
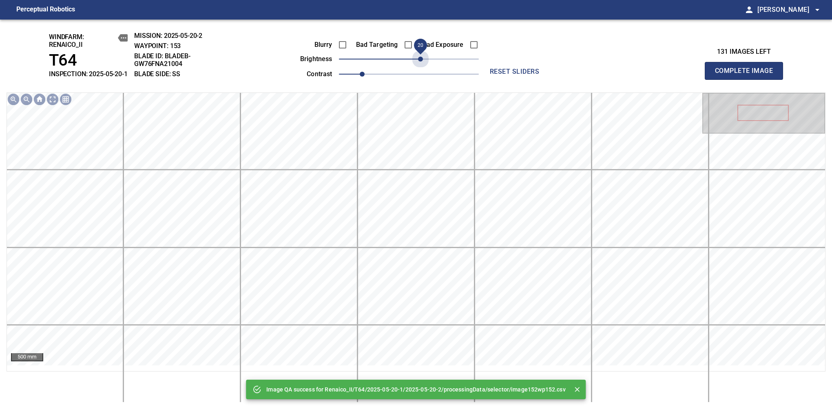
click at [420, 65] on span "20" at bounding box center [409, 58] width 140 height 11
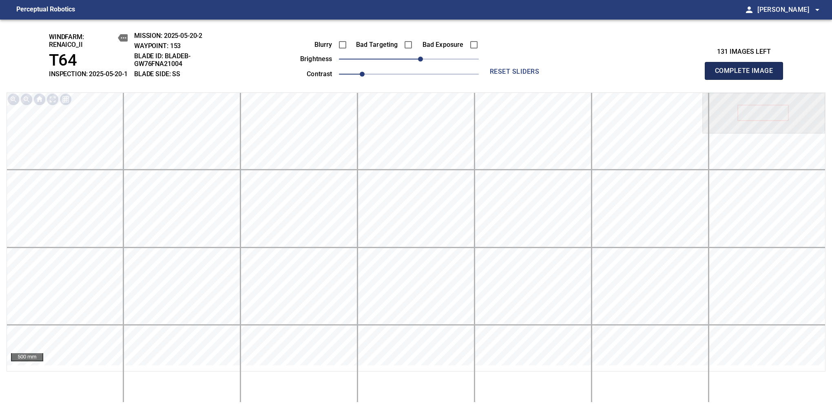
click at [580, 75] on span "Complete Image" at bounding box center [744, 70] width 60 height 11
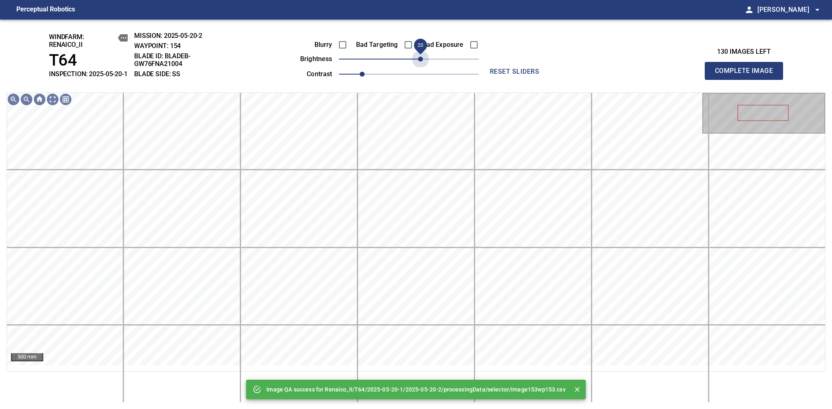
click at [420, 65] on span "20" at bounding box center [409, 58] width 140 height 11
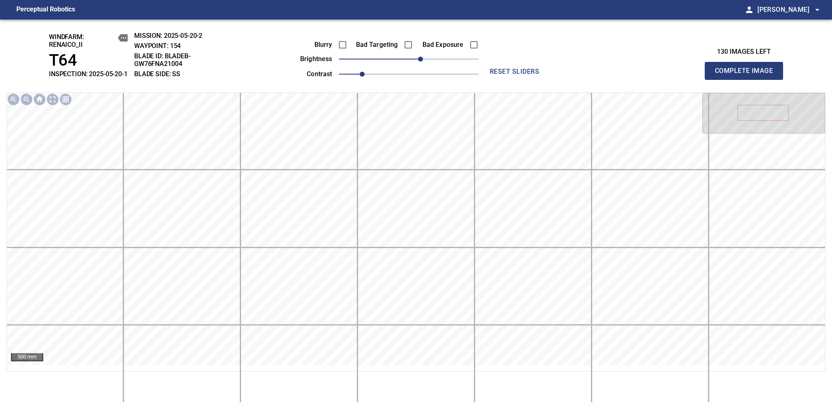
click at [580, 75] on span "Complete Image" at bounding box center [744, 70] width 60 height 11
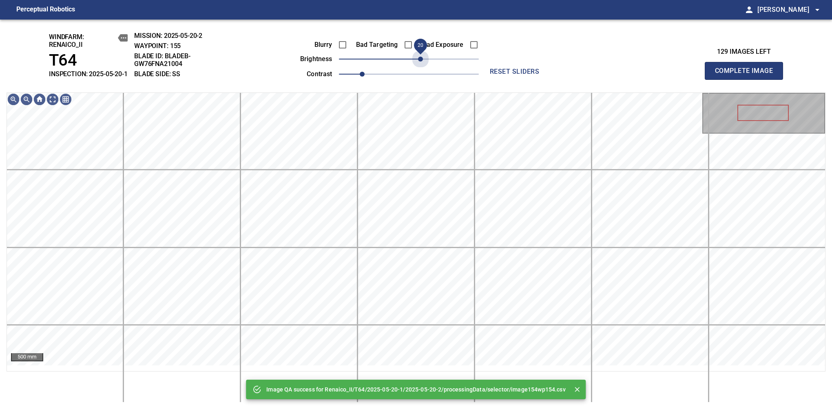
click at [420, 65] on span "20" at bounding box center [409, 58] width 140 height 11
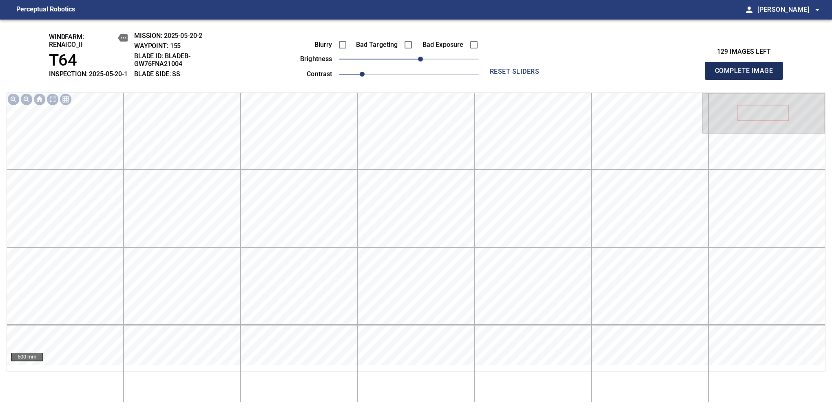
click at [580, 75] on span "Complete Image" at bounding box center [744, 70] width 60 height 11
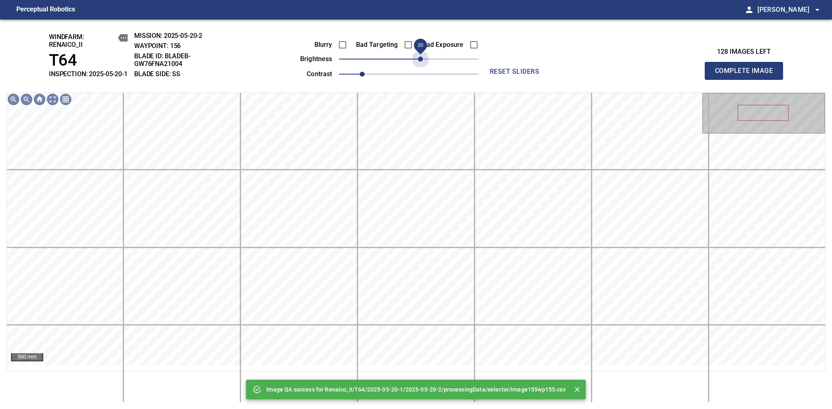
click at [420, 65] on span "20" at bounding box center [409, 58] width 140 height 11
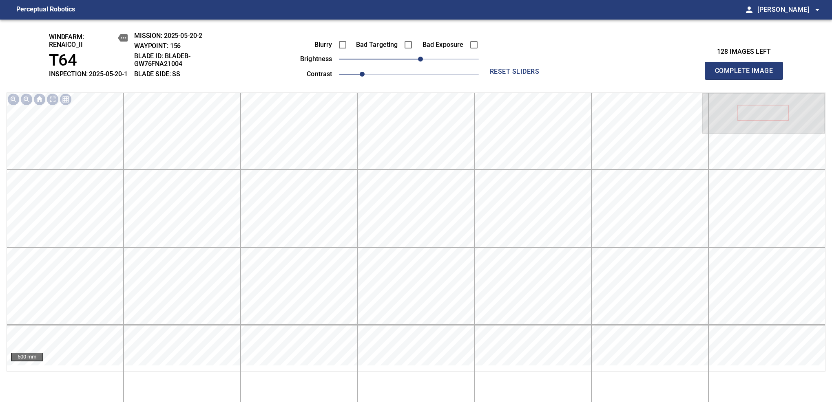
click at [580, 75] on span "Complete Image" at bounding box center [744, 70] width 60 height 11
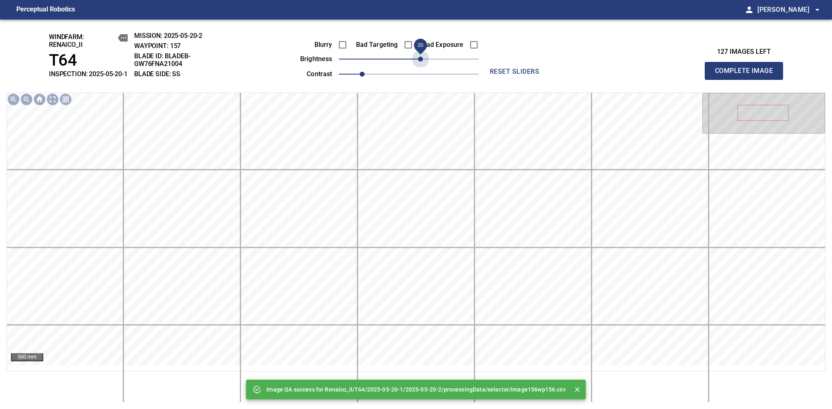
click at [420, 65] on span "20" at bounding box center [409, 58] width 140 height 11
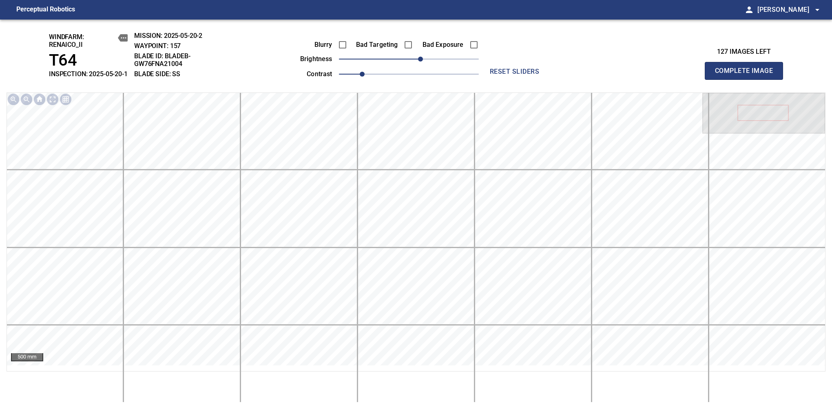
click at [580, 75] on span "Complete Image" at bounding box center [744, 70] width 60 height 11
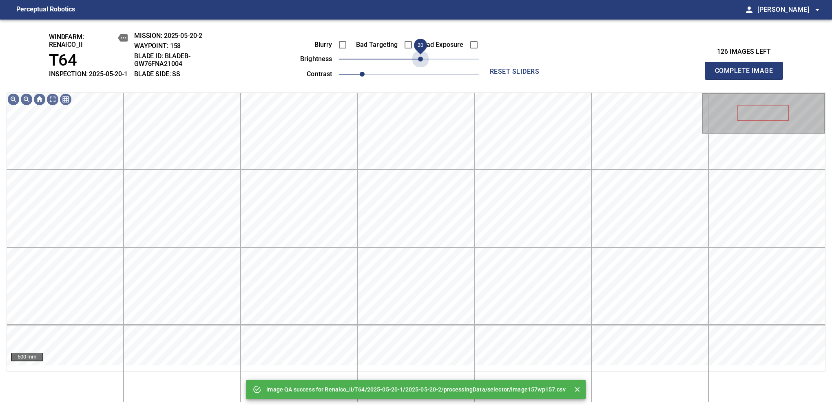
click at [420, 65] on span "20" at bounding box center [409, 58] width 140 height 11
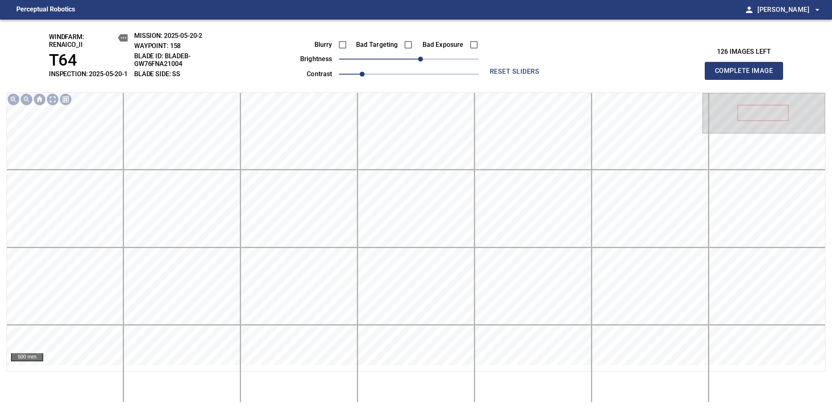
click at [580, 75] on span "Complete Image" at bounding box center [744, 70] width 60 height 11
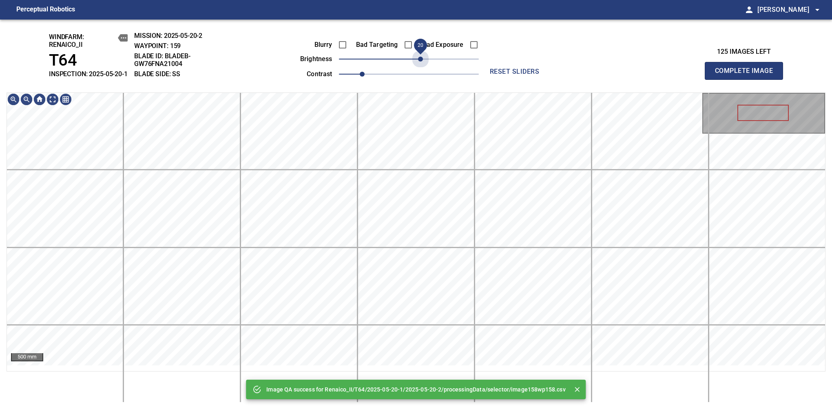
click at [420, 65] on span "20" at bounding box center [409, 58] width 140 height 11
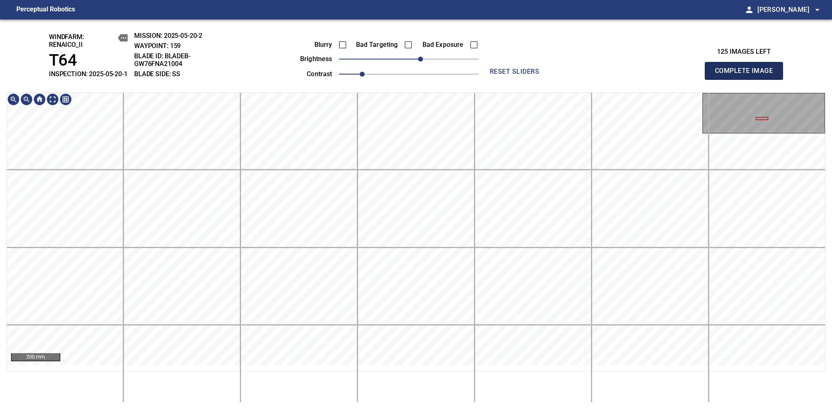
click at [580, 75] on span "Complete Image" at bounding box center [744, 70] width 60 height 11
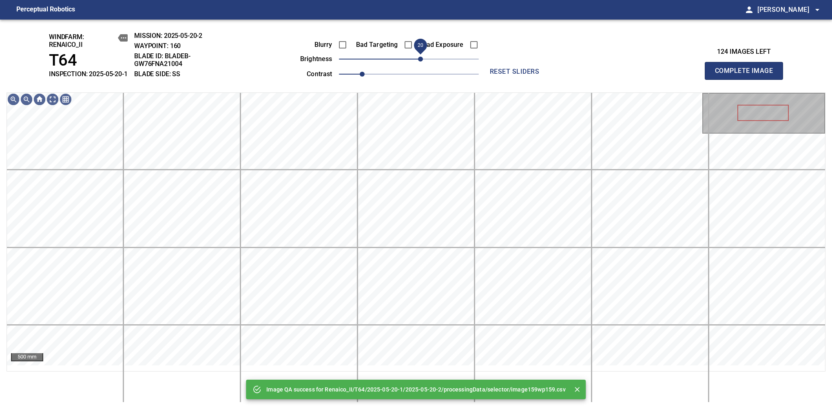
click at [423, 65] on span "20" at bounding box center [409, 58] width 140 height 11
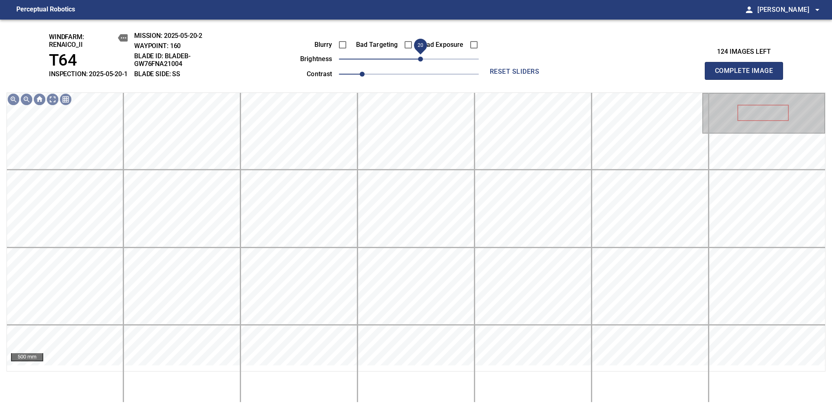
click at [580, 75] on span "Complete Image" at bounding box center [744, 70] width 60 height 11
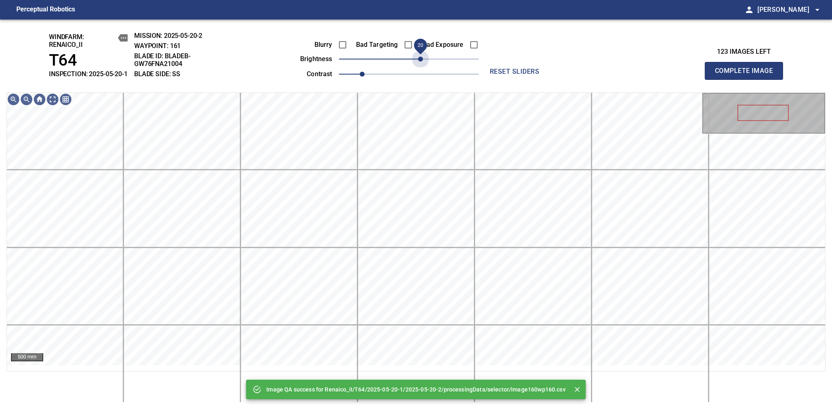
click at [423, 65] on span "20" at bounding box center [409, 58] width 140 height 11
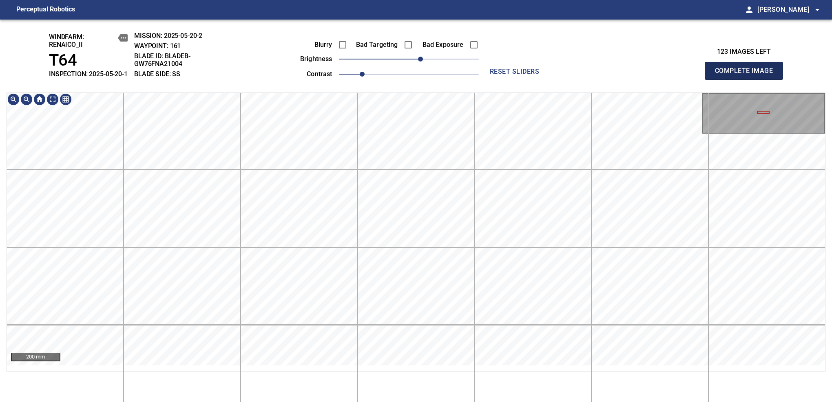
click at [580, 75] on span "Complete Image" at bounding box center [744, 70] width 60 height 11
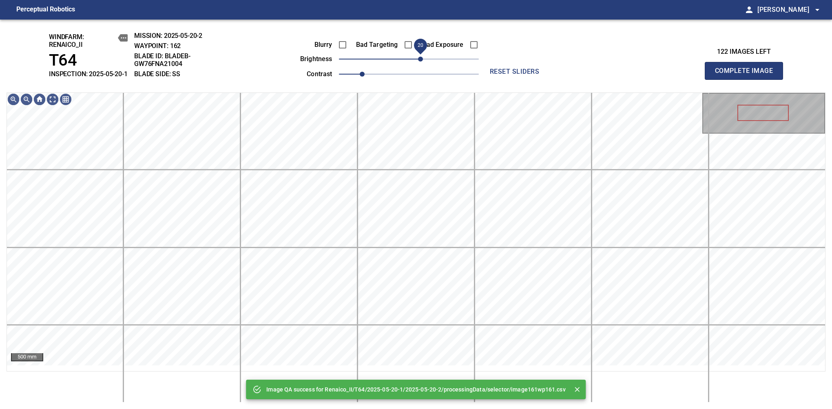
drag, startPoint x: 411, startPoint y: 67, endPoint x: 420, endPoint y: 64, distance: 9.2
click at [420, 62] on span "20" at bounding box center [420, 59] width 5 height 5
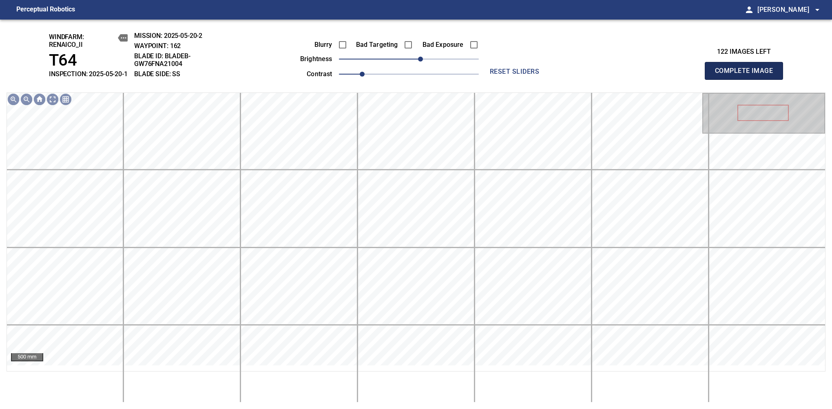
click at [580, 75] on span "Complete Image" at bounding box center [744, 70] width 60 height 11
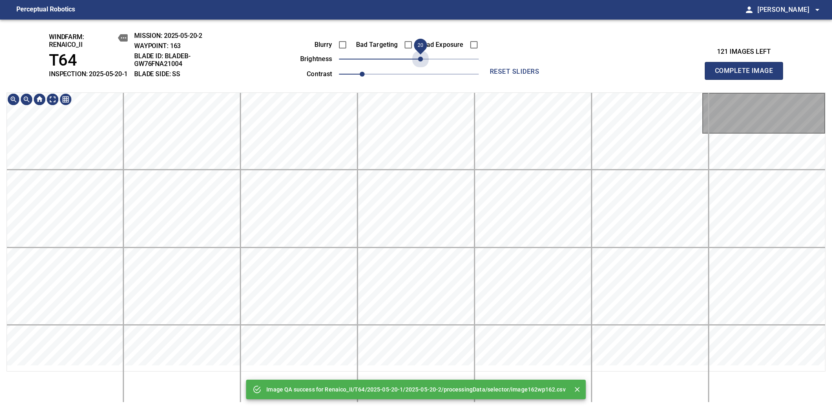
click at [420, 64] on span "20" at bounding box center [409, 58] width 140 height 11
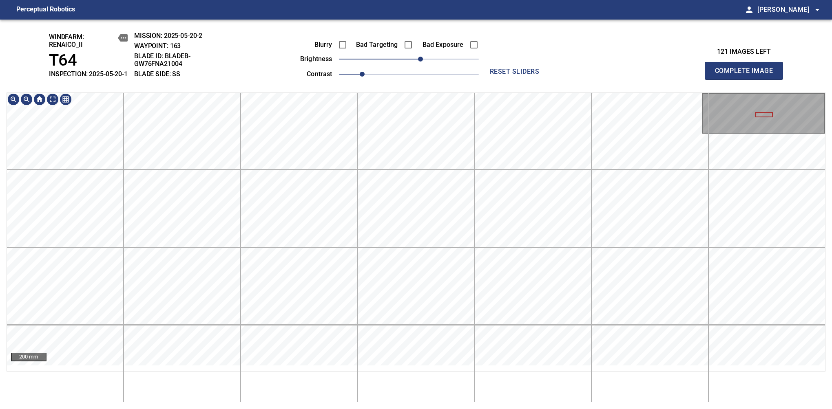
click at [487, 402] on html "Perceptual Robotics person [PERSON_NAME] arrow_drop_down windfarm: Renaico_II T…" at bounding box center [416, 204] width 832 height 409
click at [463, 402] on html "Perceptual Robotics person [PERSON_NAME] arrow_drop_down windfarm: Renaico_II T…" at bounding box center [416, 204] width 832 height 409
click at [580, 75] on span "Complete Image" at bounding box center [744, 70] width 60 height 11
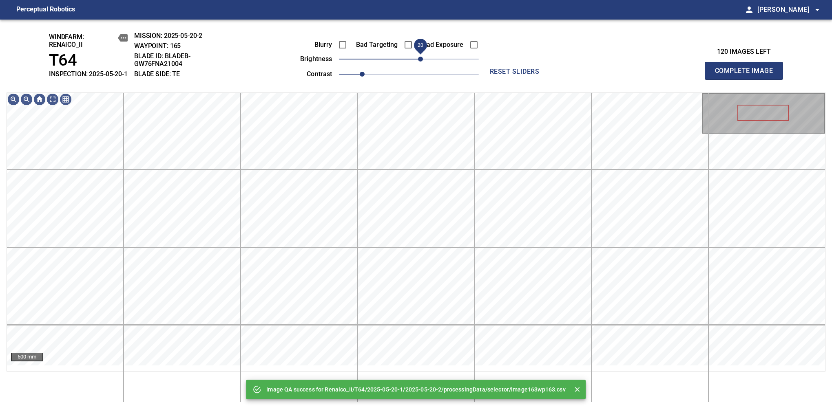
click at [419, 62] on span "20" at bounding box center [420, 59] width 5 height 5
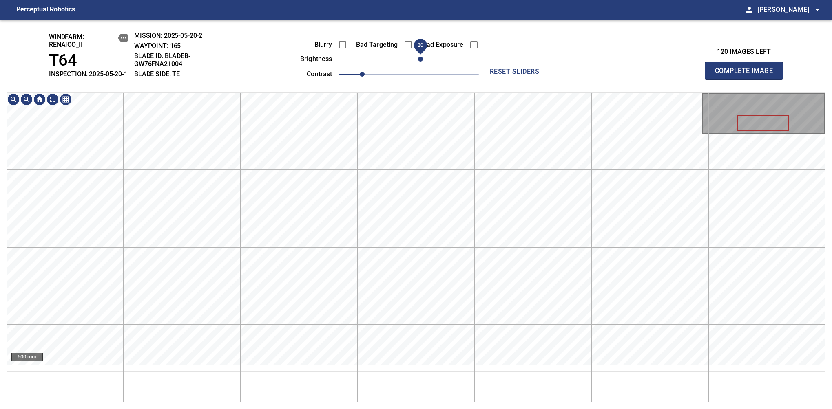
click at [416, 69] on div "windfarm: Renaico_II T64 INSPECTION: 2025-05-20-1 MISSION: 2025-05-20-2 WAYPOIN…" at bounding box center [416, 215] width 832 height 390
click at [580, 75] on span "Complete Image" at bounding box center [744, 70] width 60 height 11
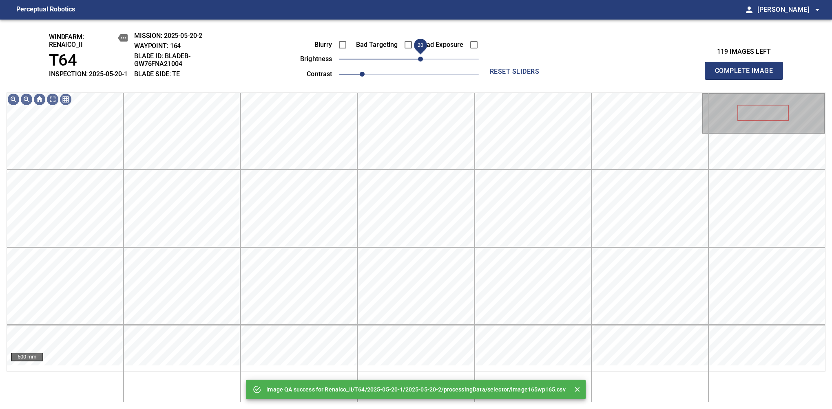
click at [420, 62] on span "20" at bounding box center [420, 59] width 5 height 5
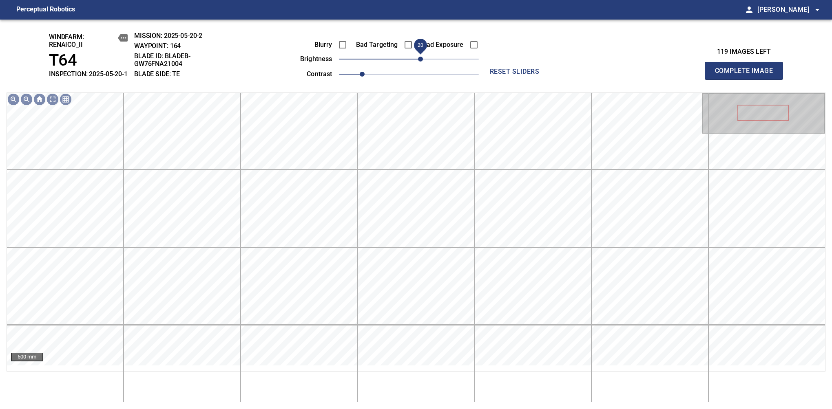
click at [580, 75] on span "Complete Image" at bounding box center [744, 70] width 60 height 11
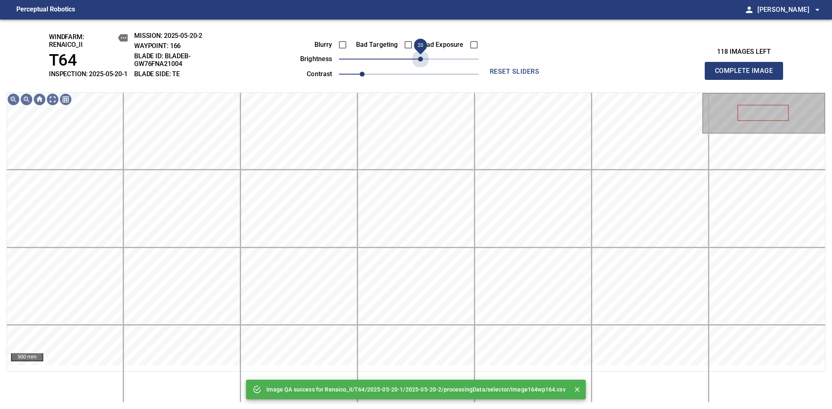
click at [420, 65] on span "20" at bounding box center [409, 58] width 140 height 11
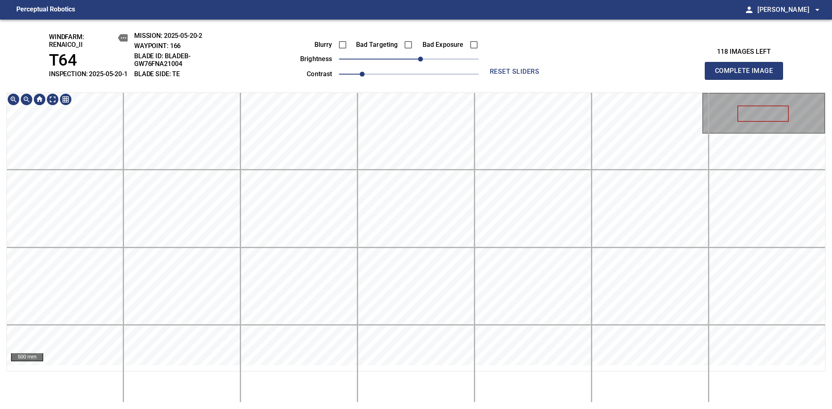
click at [423, 44] on div "windfarm: Renaico_II T64 INSPECTION: 2025-05-20-1 MISSION: 2025-05-20-2 WAYPOIN…" at bounding box center [416, 215] width 832 height 390
click at [580, 75] on span "Complete Image" at bounding box center [744, 70] width 60 height 11
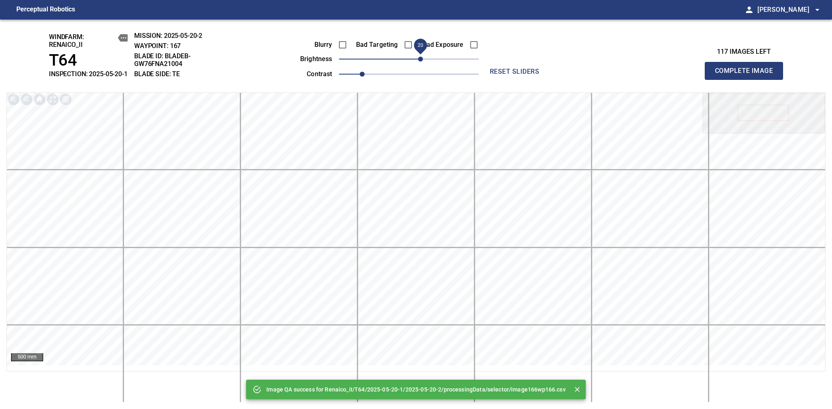
click at [421, 62] on span "20" at bounding box center [420, 59] width 5 height 5
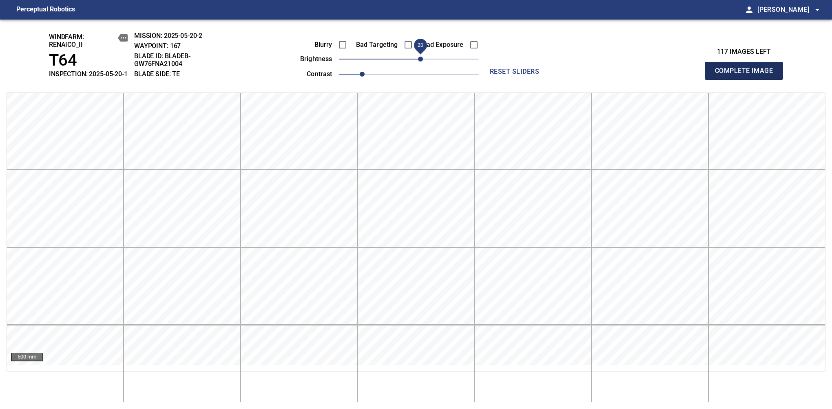
click at [580, 75] on span "Complete Image" at bounding box center [744, 70] width 60 height 11
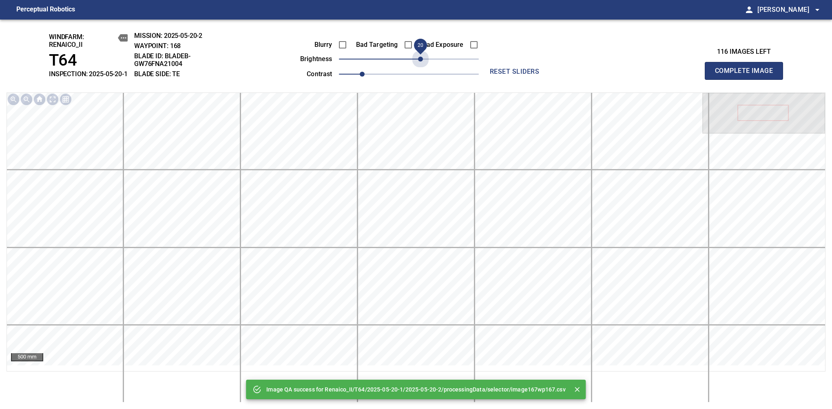
click at [421, 65] on span "20" at bounding box center [409, 58] width 140 height 11
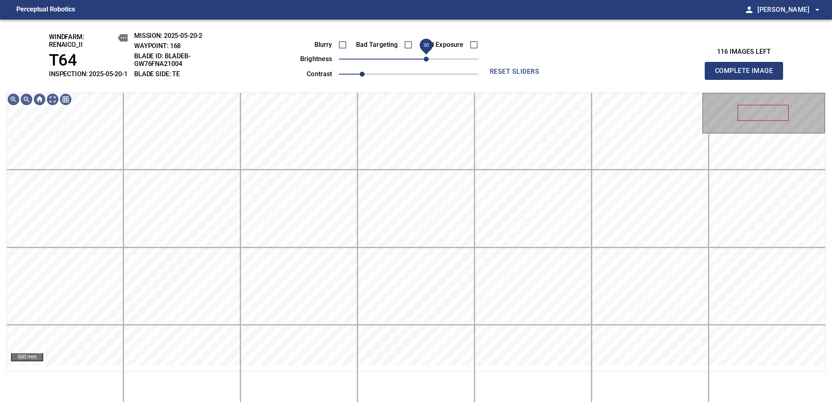
click at [426, 62] on span "30" at bounding box center [426, 59] width 5 height 5
click at [580, 75] on span "Complete Image" at bounding box center [744, 70] width 60 height 11
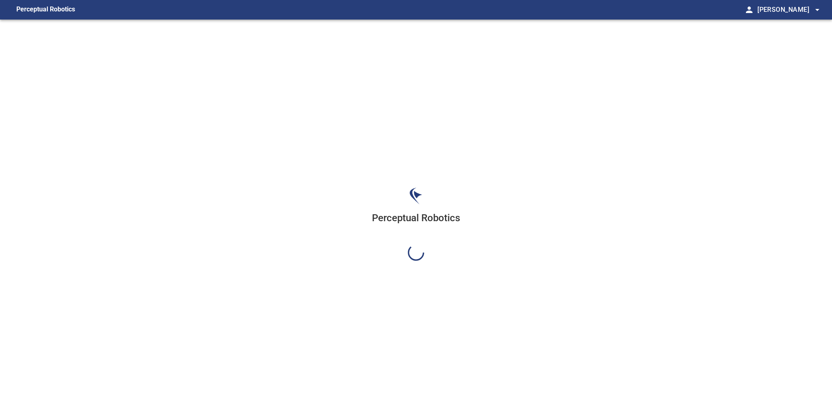
click at [426, 65] on div "Perceptual Robotics" at bounding box center [416, 224] width 832 height 409
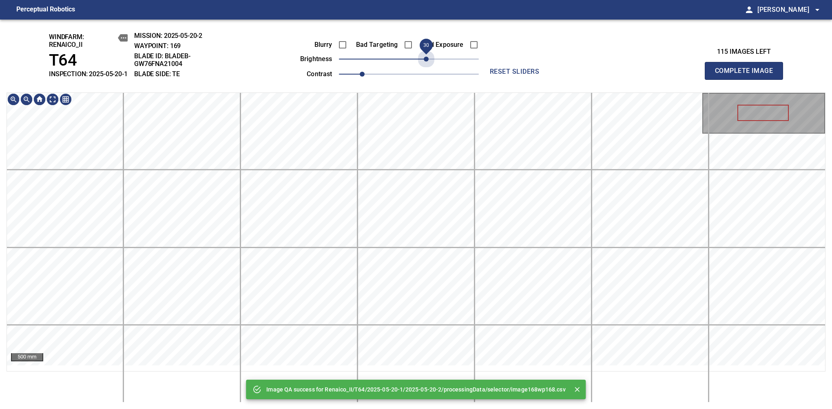
click at [426, 65] on span "30" at bounding box center [409, 58] width 140 height 11
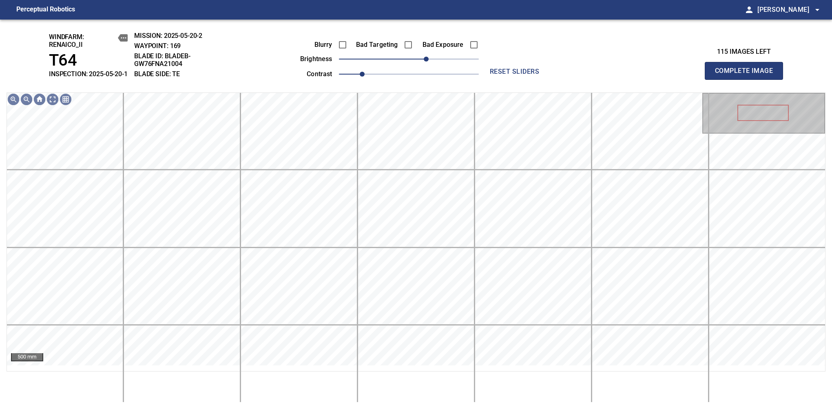
click at [580, 75] on span "Complete Image" at bounding box center [744, 70] width 60 height 11
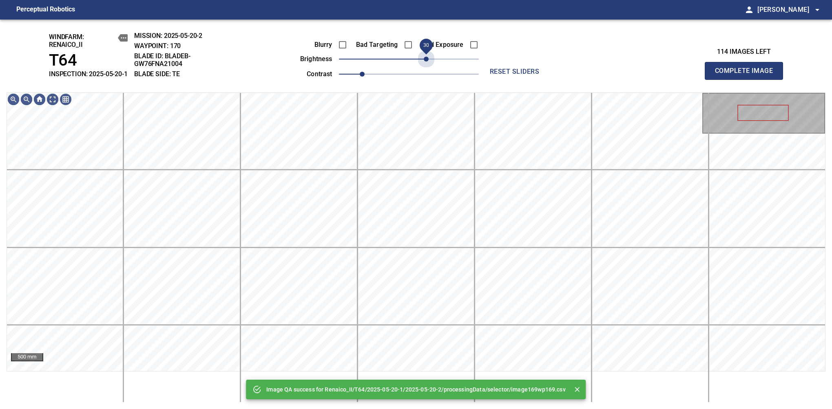
click at [426, 65] on span "30" at bounding box center [409, 58] width 140 height 11
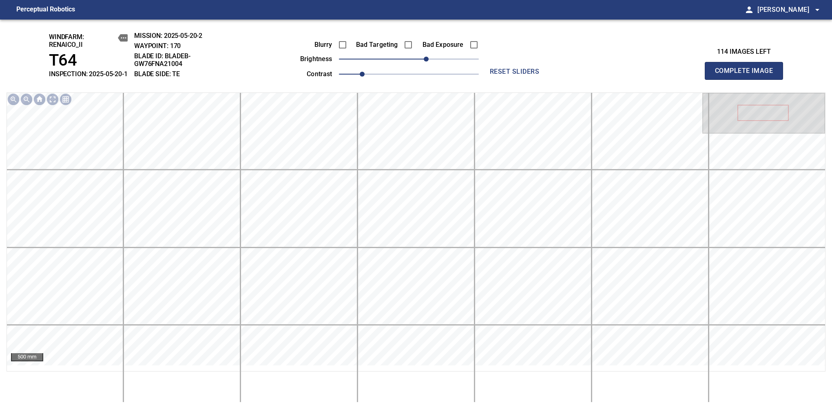
click at [580, 75] on span "Complete Image" at bounding box center [744, 70] width 60 height 11
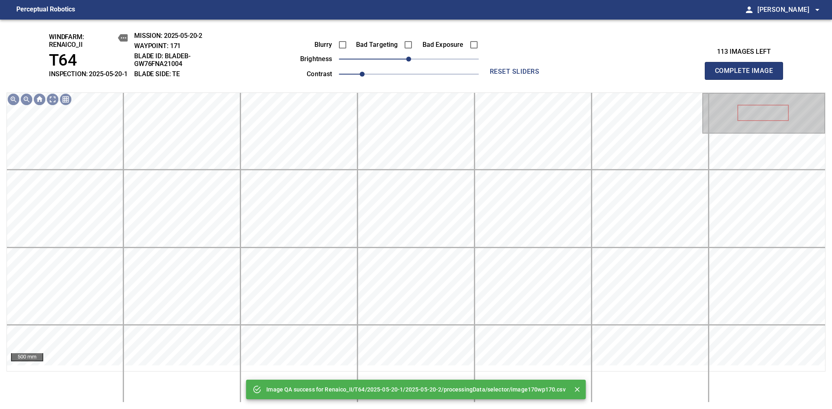
click at [426, 65] on span "0" at bounding box center [409, 58] width 140 height 11
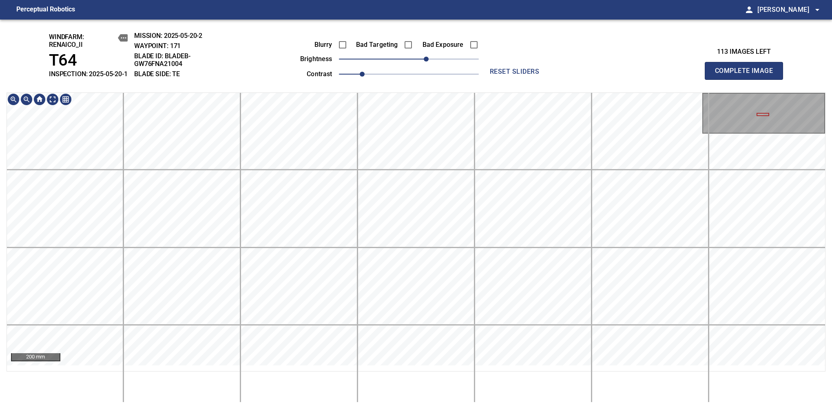
click at [432, 0] on html "Perceptual Robotics person [PERSON_NAME] arrow_drop_down windfarm: Renaico_II T…" at bounding box center [416, 204] width 832 height 409
click at [443, 402] on html "Perceptual Robotics person [PERSON_NAME] arrow_drop_down windfarm: Renaico_II T…" at bounding box center [416, 204] width 832 height 409
click at [456, 402] on html "Perceptual Robotics person [PERSON_NAME] arrow_drop_down windfarm: Renaico_II T…" at bounding box center [416, 204] width 832 height 409
click at [429, 0] on html "Perceptual Robotics person [PERSON_NAME] arrow_drop_down windfarm: Renaico_II T…" at bounding box center [416, 204] width 832 height 409
click at [460, 0] on html "Perceptual Robotics person [PERSON_NAME] arrow_drop_down windfarm: Renaico_II T…" at bounding box center [416, 204] width 832 height 409
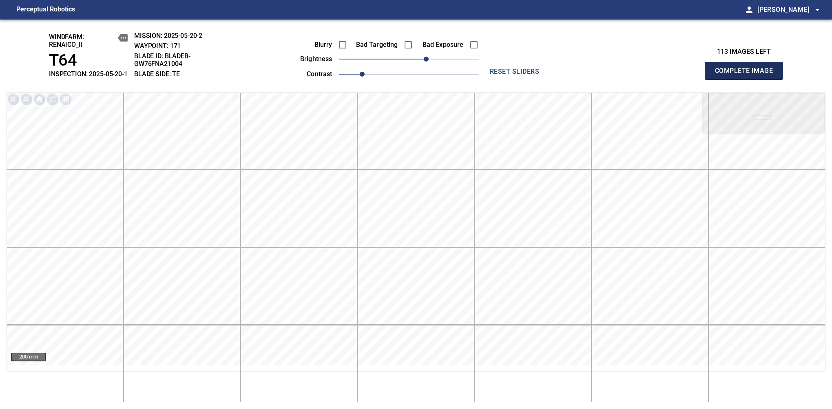
click at [580, 75] on span "Complete Image" at bounding box center [744, 70] width 60 height 11
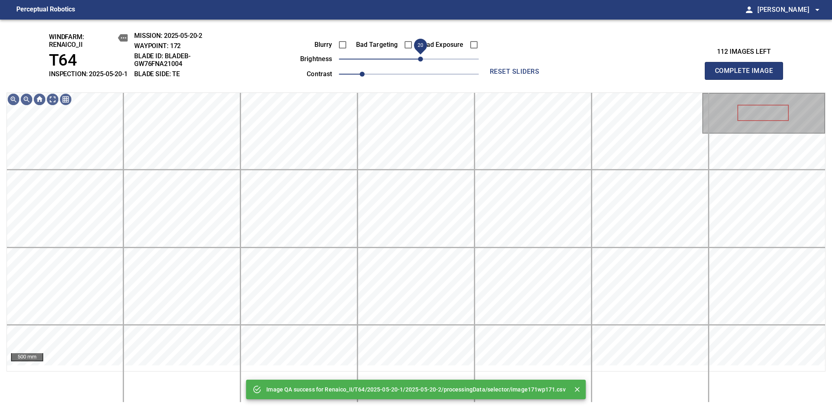
click at [422, 65] on span "20" at bounding box center [409, 58] width 140 height 11
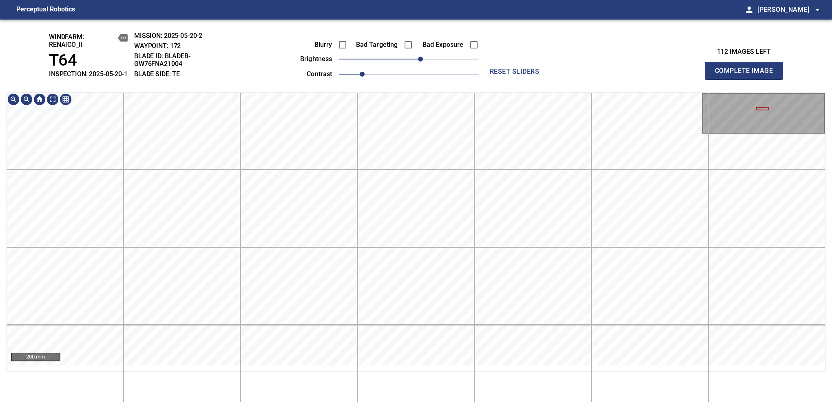
click at [473, 400] on div "200 mm" at bounding box center [416, 248] width 819 height 310
drag, startPoint x: 421, startPoint y: 66, endPoint x: 426, endPoint y: 63, distance: 6.0
click at [426, 62] on span "30" at bounding box center [426, 59] width 5 height 5
click at [426, 402] on html "Perceptual Robotics person [PERSON_NAME] arrow_drop_down windfarm: Renaico_II T…" at bounding box center [416, 204] width 832 height 409
click at [418, 378] on div "200 mm" at bounding box center [416, 248] width 819 height 310
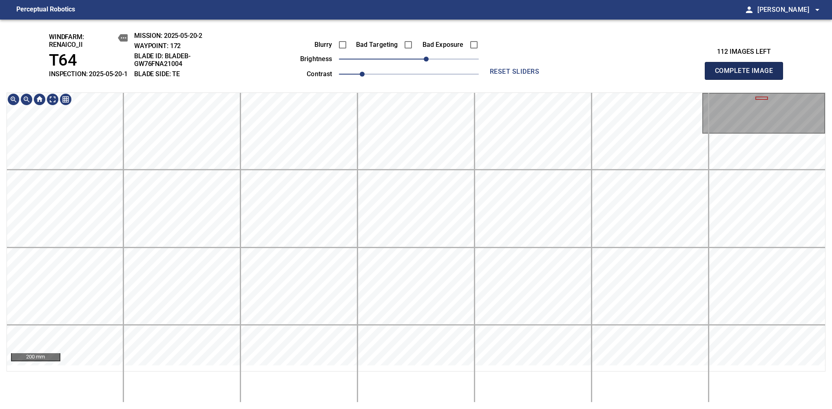
click at [580, 75] on span "Complete Image" at bounding box center [744, 70] width 60 height 11
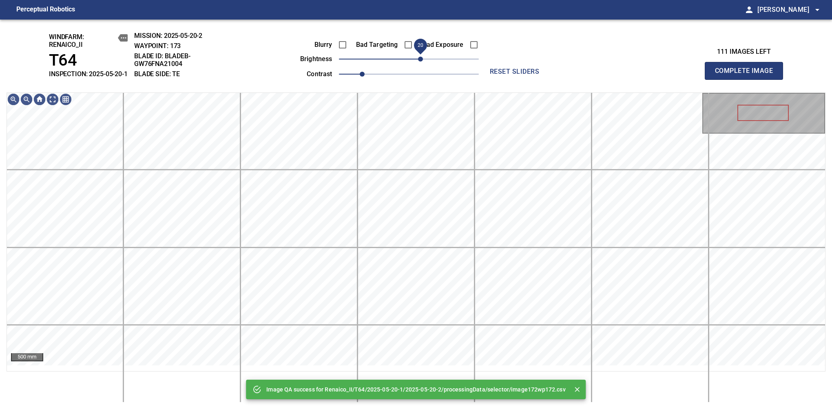
click at [419, 63] on span "20" at bounding box center [409, 58] width 140 height 11
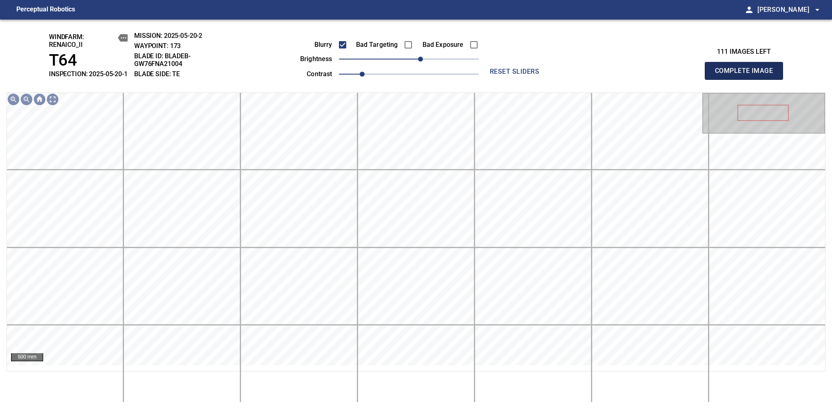
click at [580, 75] on span "Complete Image" at bounding box center [744, 70] width 60 height 11
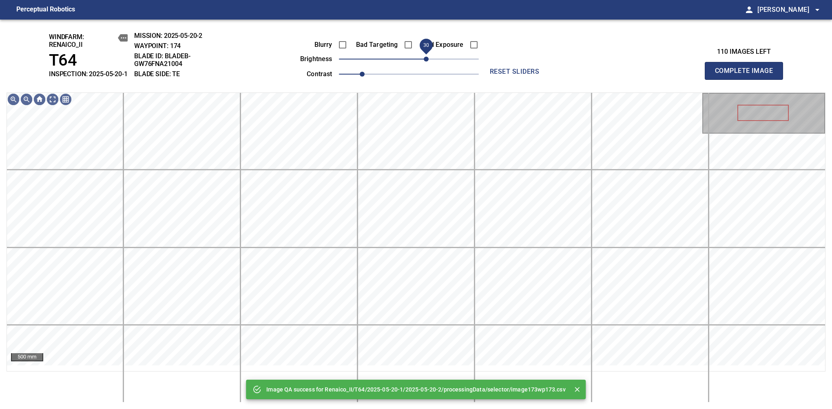
click at [425, 65] on span "30" at bounding box center [409, 58] width 140 height 11
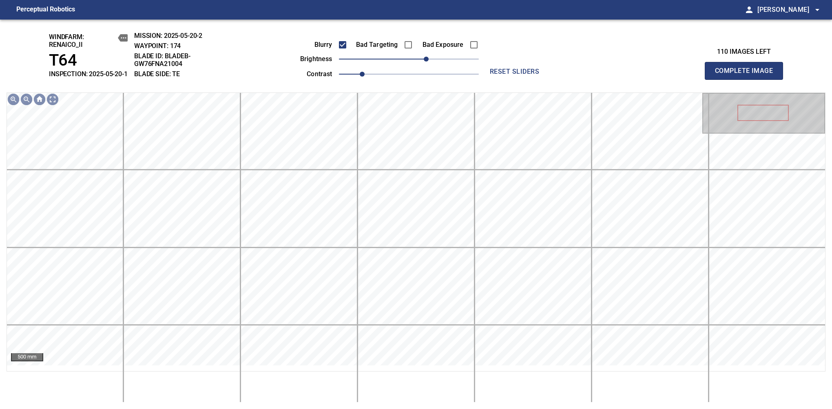
click at [580, 75] on span "Complete Image" at bounding box center [744, 70] width 60 height 11
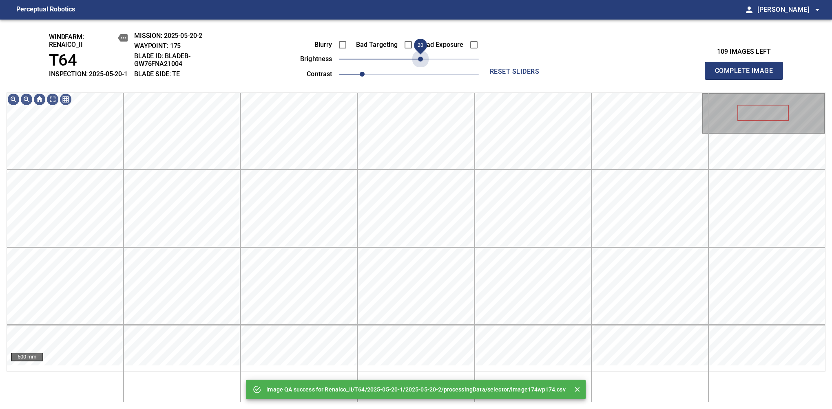
click at [423, 62] on span "20" at bounding box center [409, 58] width 140 height 11
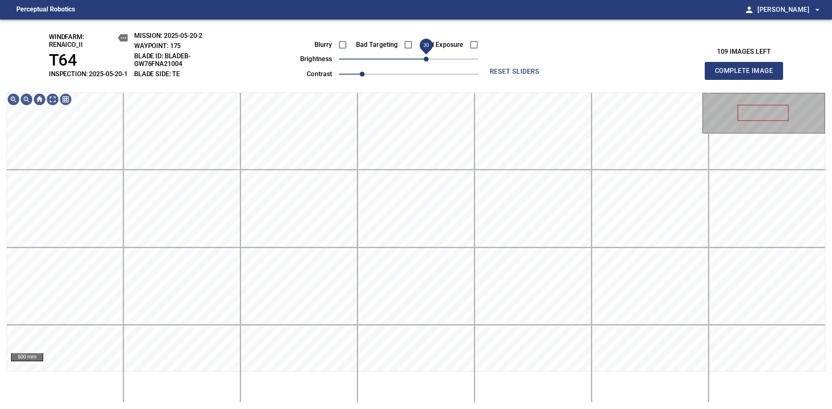
drag, startPoint x: 423, startPoint y: 62, endPoint x: 427, endPoint y: 64, distance: 4.7
click at [427, 62] on span "30" at bounding box center [426, 59] width 5 height 5
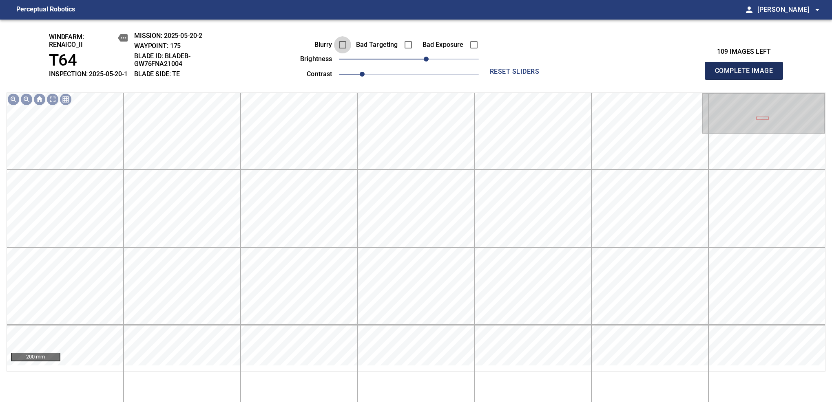
click at [580, 75] on span "Complete Image" at bounding box center [744, 70] width 60 height 11
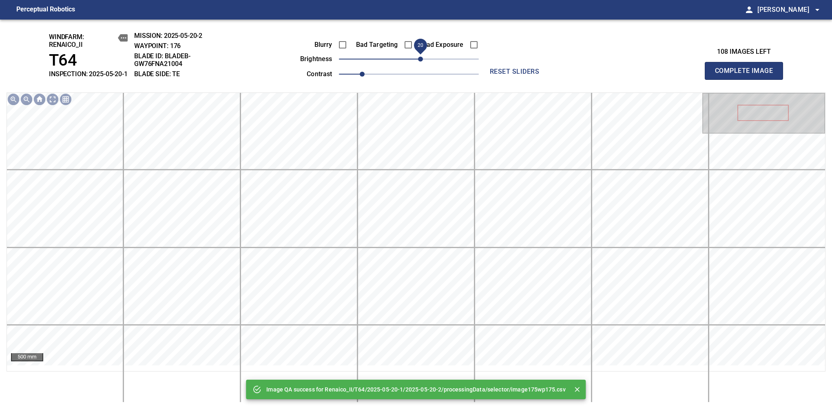
drag, startPoint x: 421, startPoint y: 69, endPoint x: 426, endPoint y: 62, distance: 7.6
click at [426, 62] on span "20" at bounding box center [409, 58] width 140 height 11
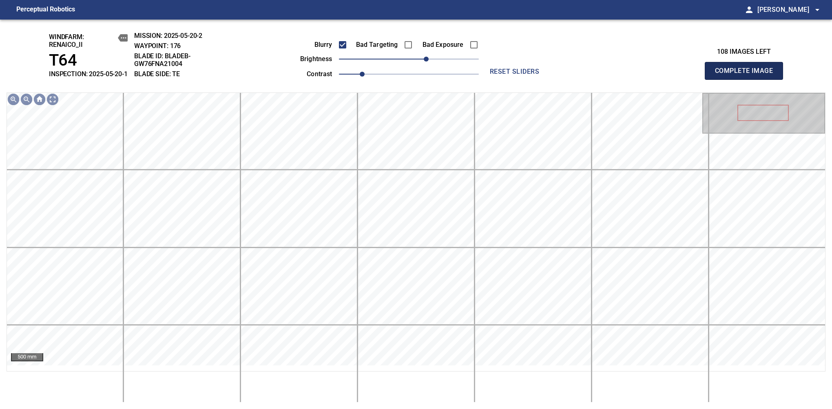
click at [580, 75] on span "Complete Image" at bounding box center [744, 70] width 60 height 11
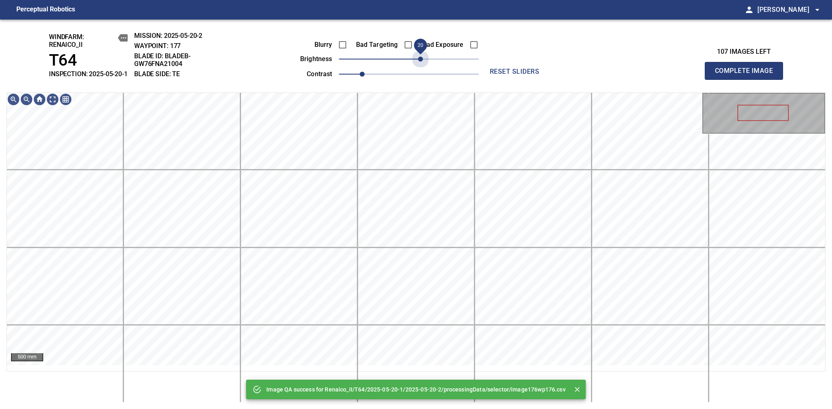
click at [421, 65] on span "20" at bounding box center [409, 58] width 140 height 11
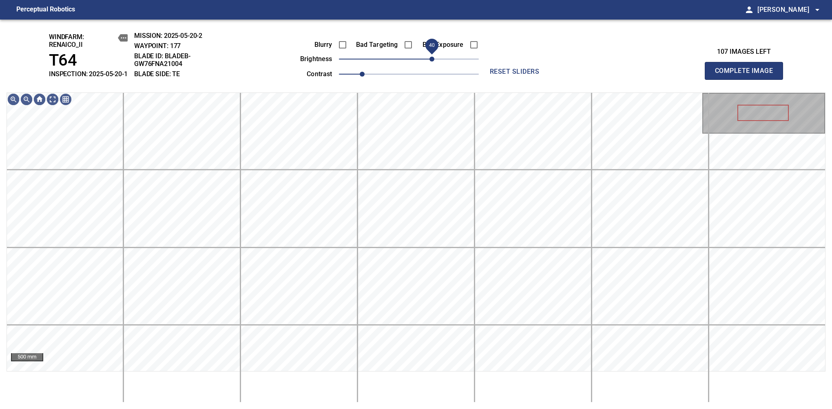
drag, startPoint x: 421, startPoint y: 65, endPoint x: 431, endPoint y: 65, distance: 10.2
click at [431, 62] on span "40" at bounding box center [431, 59] width 5 height 5
drag, startPoint x: 431, startPoint y: 65, endPoint x: 427, endPoint y: 68, distance: 4.8
click at [429, 62] on span "40" at bounding box center [431, 59] width 5 height 5
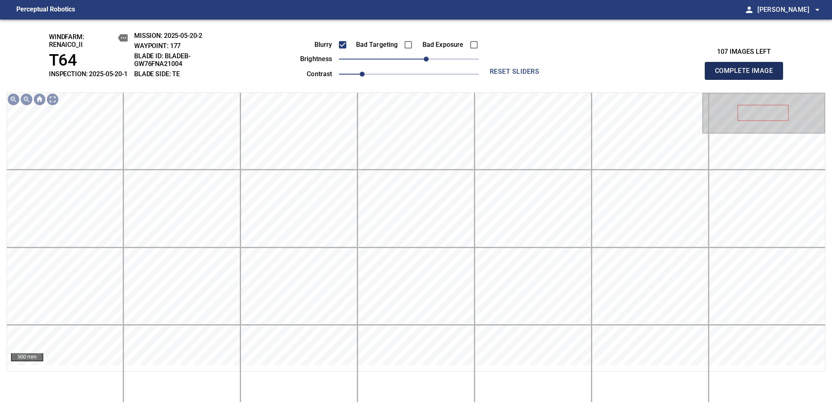
click at [580, 75] on span "Complete Image" at bounding box center [744, 70] width 60 height 11
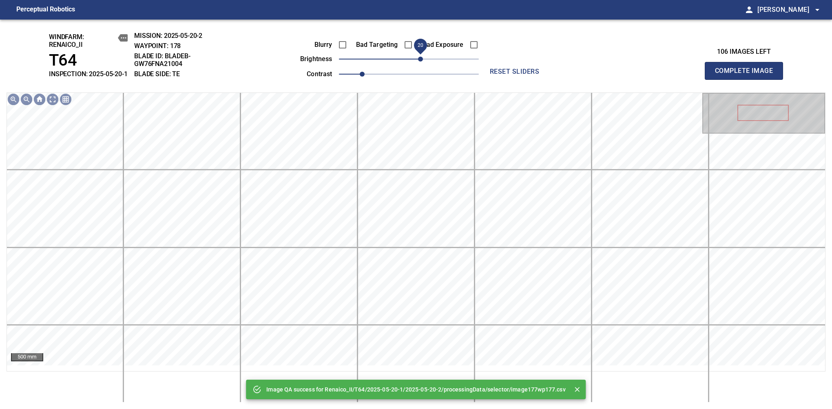
drag, startPoint x: 420, startPoint y: 68, endPoint x: 427, endPoint y: 67, distance: 7.0
click at [427, 65] on span "20" at bounding box center [409, 58] width 140 height 11
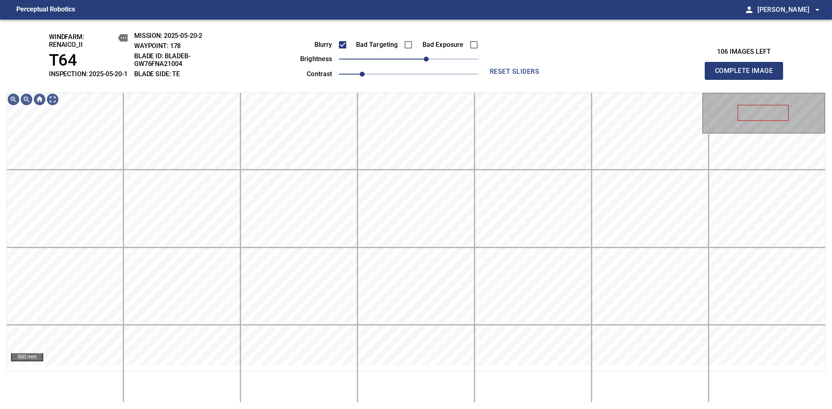
click at [580, 75] on span "Complete Image" at bounding box center [744, 70] width 60 height 11
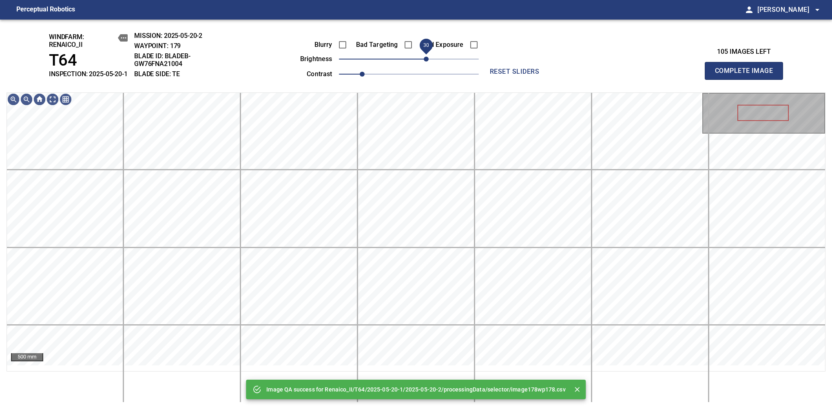
click at [427, 65] on span "30" at bounding box center [409, 58] width 140 height 11
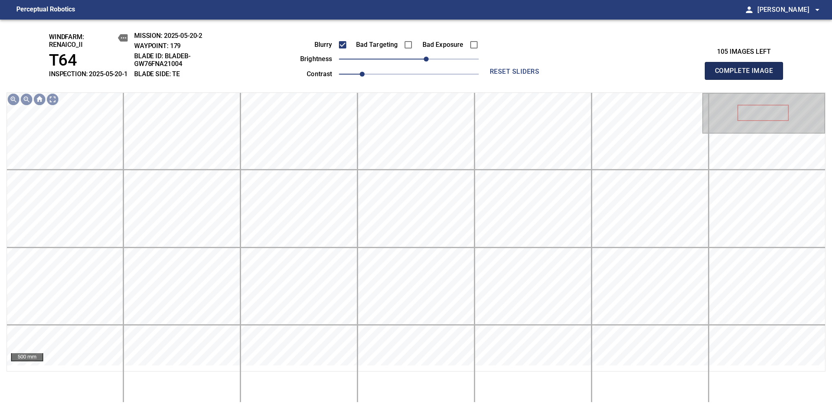
click at [580, 75] on span "Complete Image" at bounding box center [744, 70] width 60 height 11
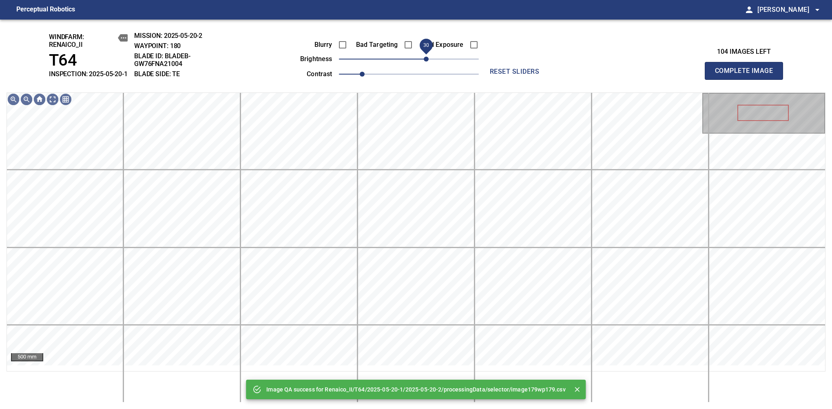
click at [427, 65] on span "30" at bounding box center [409, 58] width 140 height 11
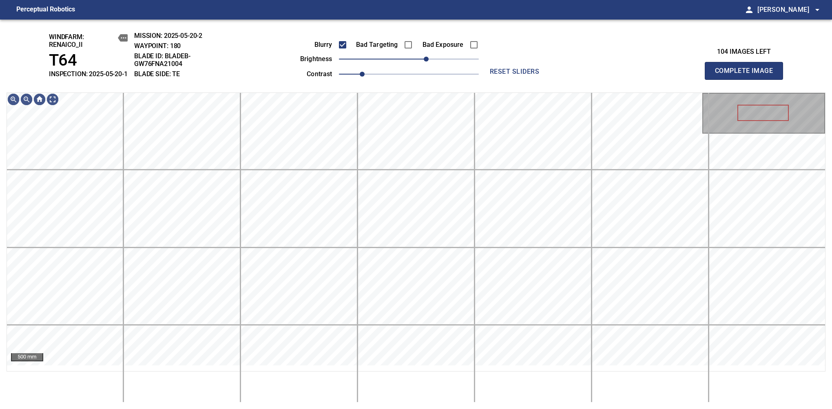
click at [580, 75] on span "Complete Image" at bounding box center [744, 70] width 60 height 11
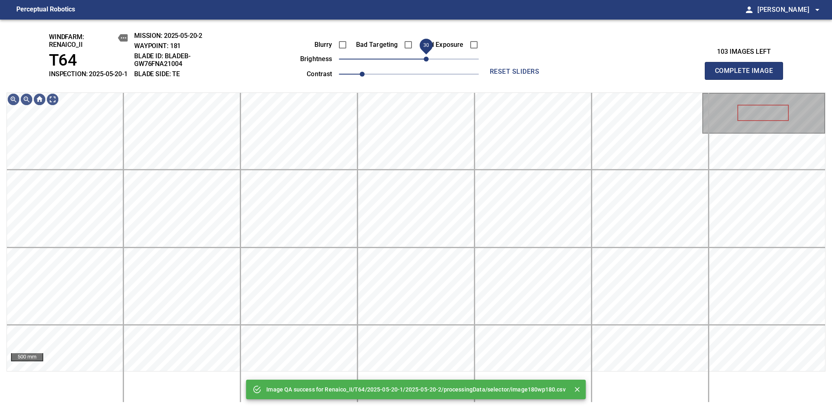
click at [426, 62] on span "30" at bounding box center [426, 59] width 5 height 5
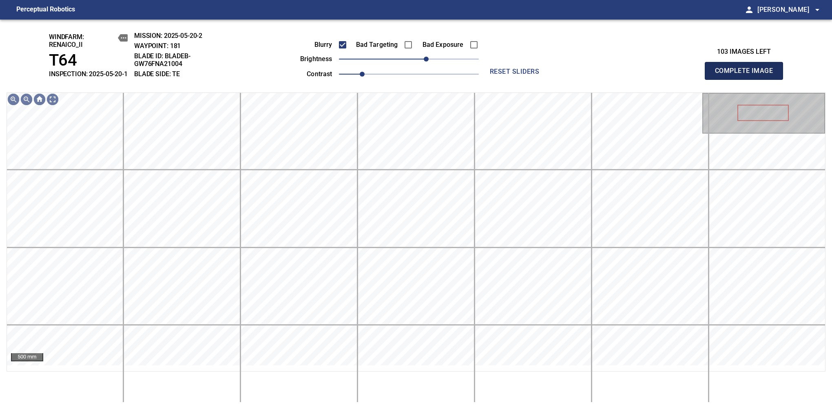
click at [580, 75] on span "Complete Image" at bounding box center [744, 70] width 60 height 11
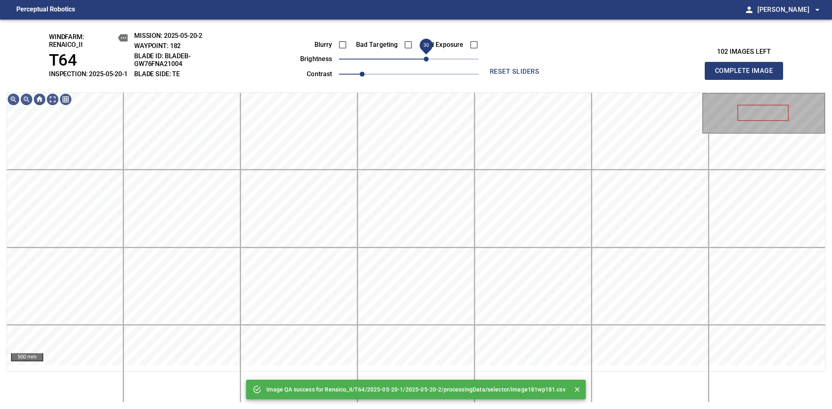
drag, startPoint x: 414, startPoint y: 64, endPoint x: 425, endPoint y: 66, distance: 10.3
click at [425, 62] on span "30" at bounding box center [426, 59] width 5 height 5
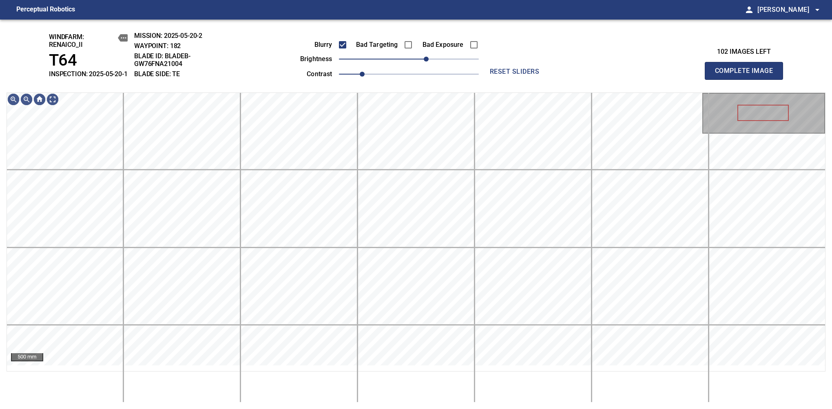
click at [580, 75] on span "Complete Image" at bounding box center [744, 70] width 60 height 11
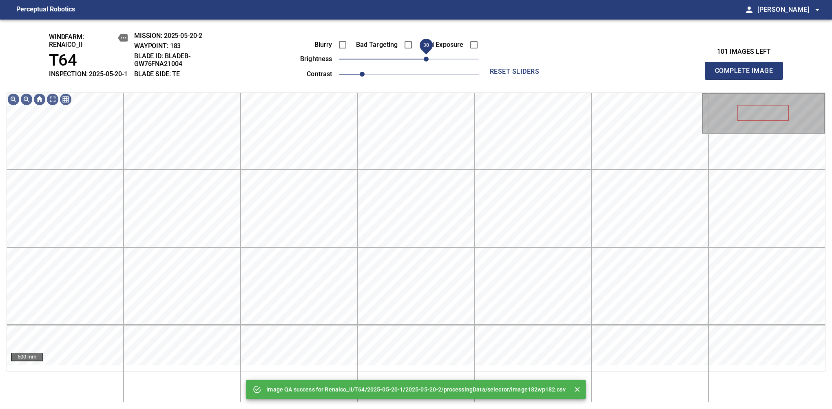
click at [424, 65] on span "30" at bounding box center [409, 58] width 140 height 11
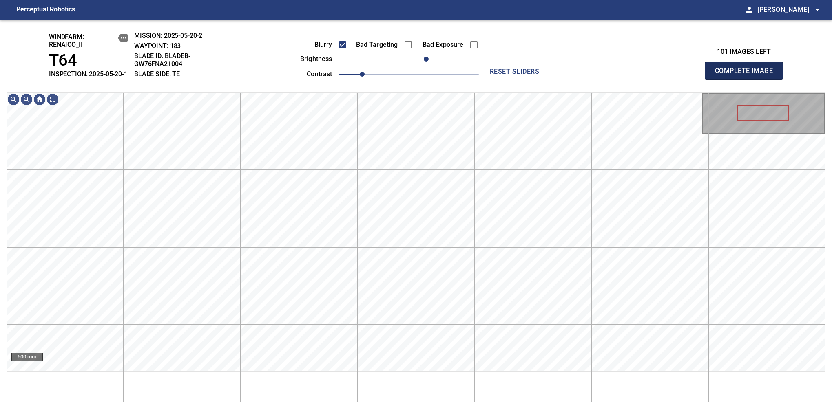
click at [580, 75] on span "Complete Image" at bounding box center [744, 70] width 60 height 11
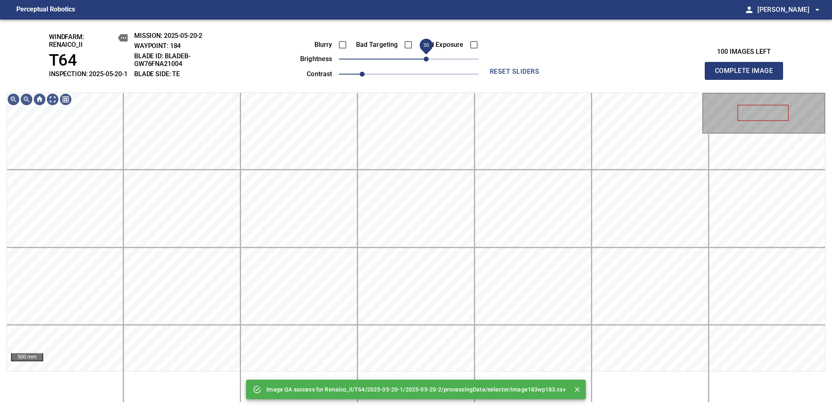
drag, startPoint x: 418, startPoint y: 69, endPoint x: 425, endPoint y: 69, distance: 6.9
click at [425, 62] on span "30" at bounding box center [426, 59] width 5 height 5
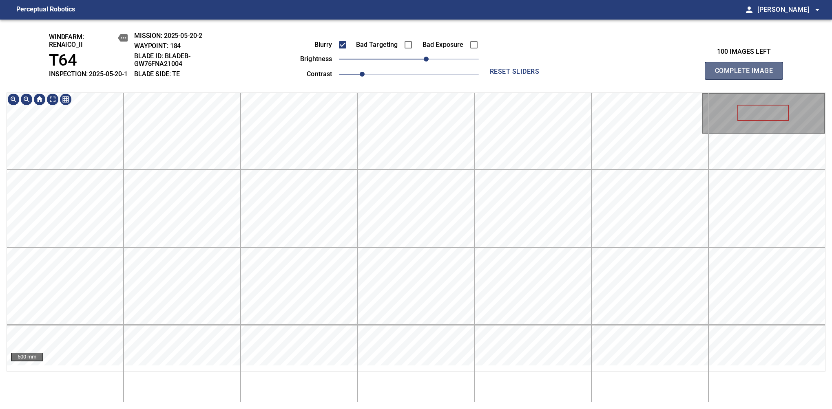
drag, startPoint x: 754, startPoint y: 80, endPoint x: 747, endPoint y: 75, distance: 8.4
click at [580, 75] on span "Complete Image" at bounding box center [744, 70] width 60 height 11
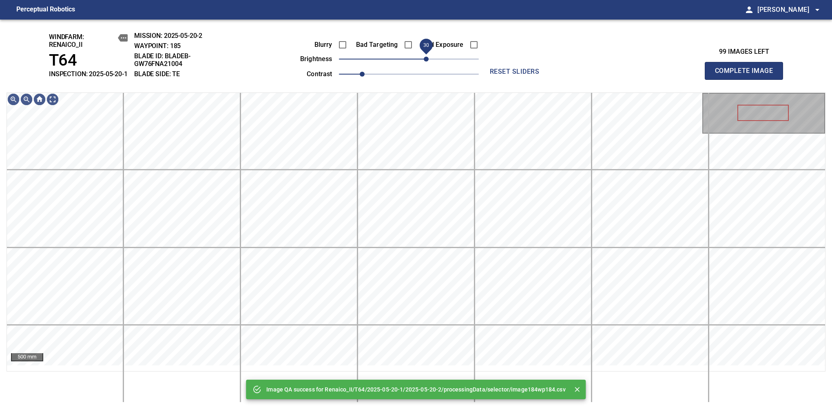
drag, startPoint x: 417, startPoint y: 71, endPoint x: 426, endPoint y: 72, distance: 8.6
click at [426, 65] on span "30" at bounding box center [409, 58] width 140 height 11
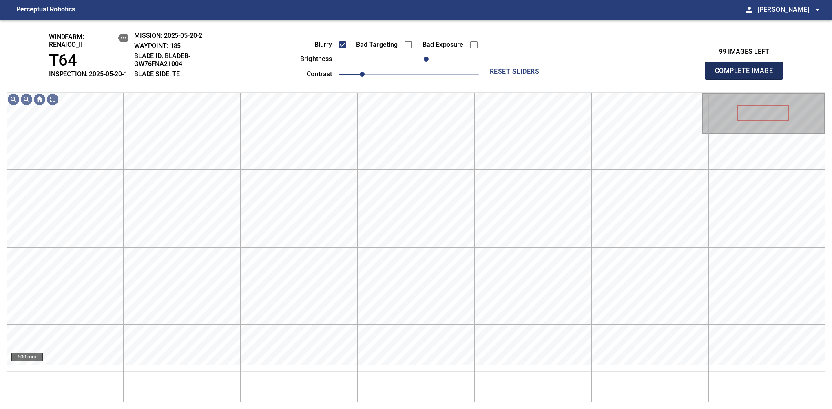
click at [580, 75] on span "Complete Image" at bounding box center [744, 70] width 60 height 11
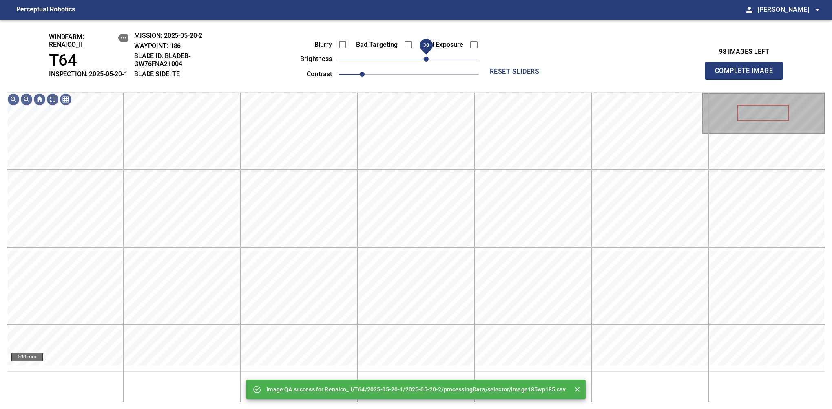
drag, startPoint x: 420, startPoint y: 67, endPoint x: 426, endPoint y: 67, distance: 5.7
click at [426, 65] on span "30" at bounding box center [409, 58] width 140 height 11
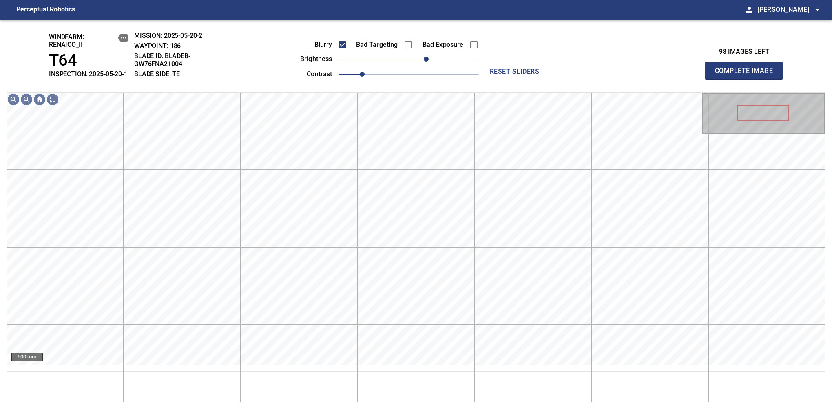
click at [580, 75] on span "Complete Image" at bounding box center [744, 70] width 60 height 11
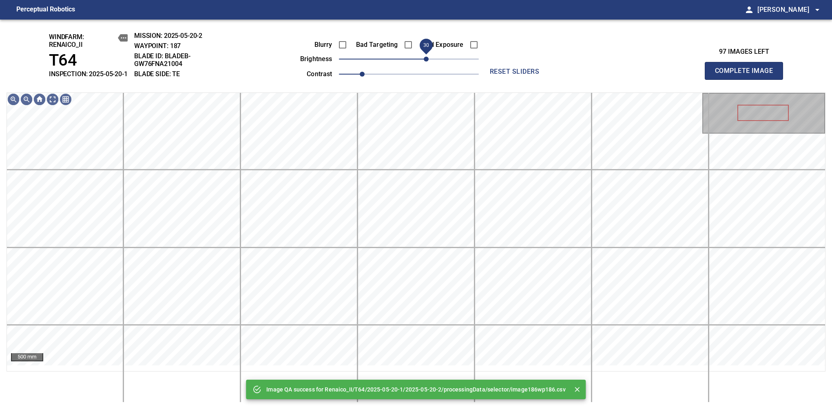
drag, startPoint x: 418, startPoint y: 71, endPoint x: 427, endPoint y: 65, distance: 11.1
click at [427, 65] on span "30" at bounding box center [409, 58] width 140 height 11
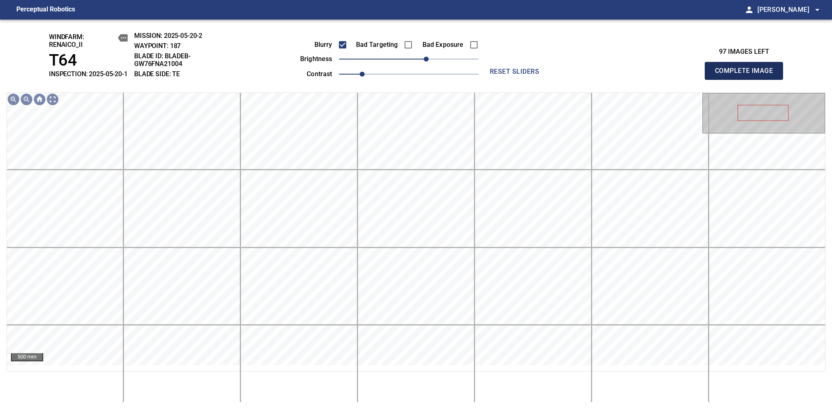
click at [580, 75] on span "Complete Image" at bounding box center [744, 70] width 60 height 11
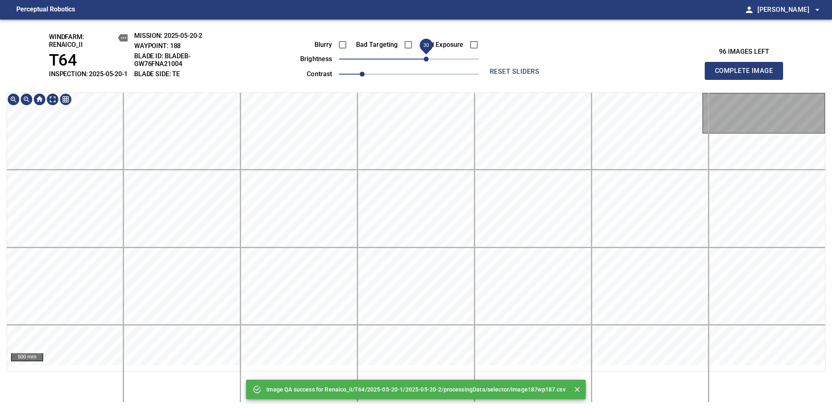
drag, startPoint x: 418, startPoint y: 71, endPoint x: 426, endPoint y: 67, distance: 9.5
click at [426, 62] on span "30" at bounding box center [426, 59] width 5 height 5
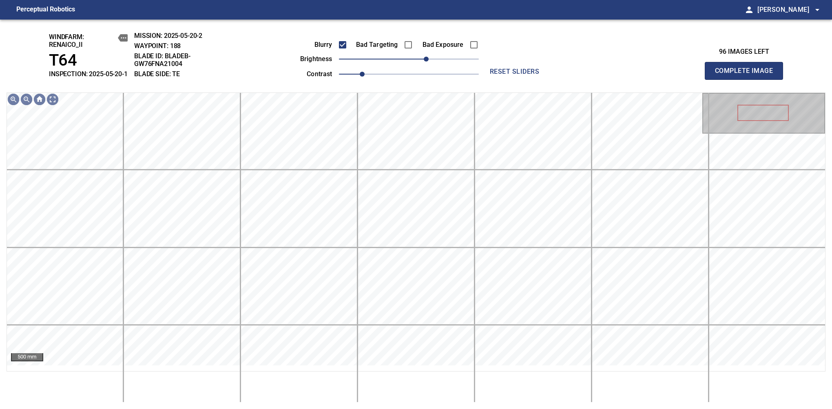
click at [580, 75] on span "Complete Image" at bounding box center [744, 70] width 60 height 11
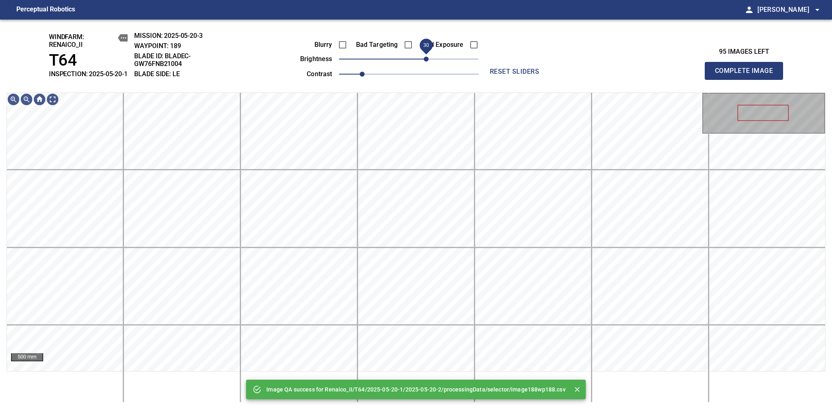
click at [426, 65] on span "30" at bounding box center [409, 58] width 140 height 11
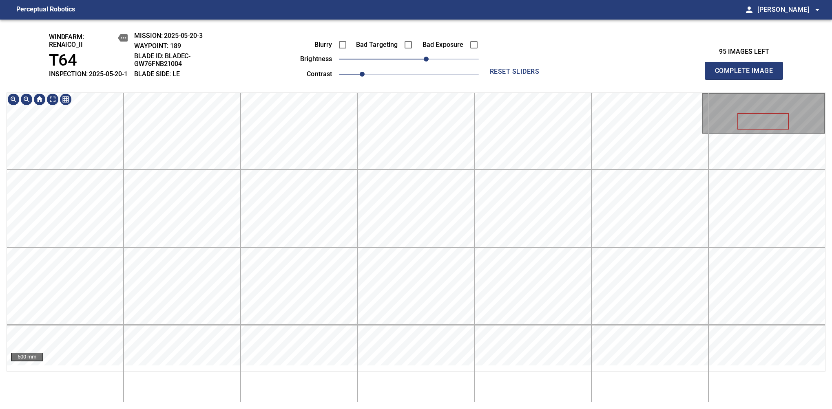
click at [419, 54] on div "windfarm: Renaico_II T64 INSPECTION: 2025-05-20-1 MISSION: 2025-05-20-3 WAYPOIN…" at bounding box center [416, 215] width 832 height 390
click at [580, 75] on span "Complete Image" at bounding box center [744, 70] width 60 height 11
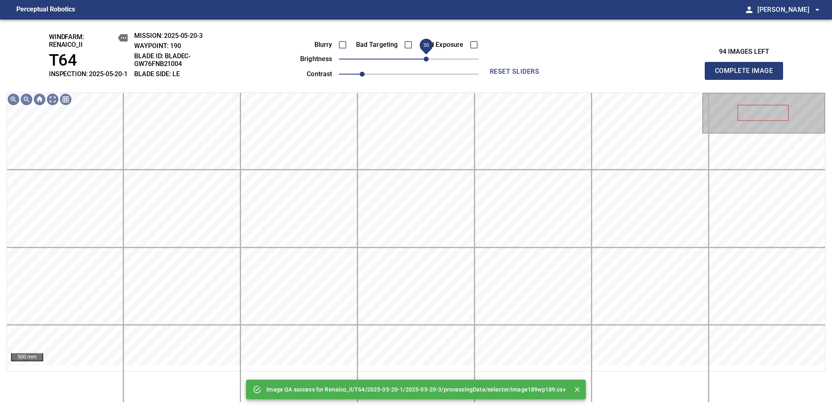
drag, startPoint x: 420, startPoint y: 69, endPoint x: 425, endPoint y: 69, distance: 4.5
click at [425, 65] on span "30" at bounding box center [409, 58] width 140 height 11
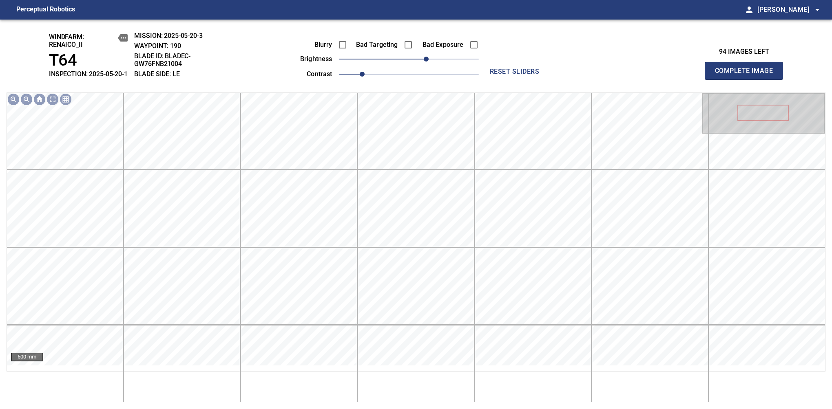
click at [580, 75] on span "Complete Image" at bounding box center [744, 70] width 60 height 11
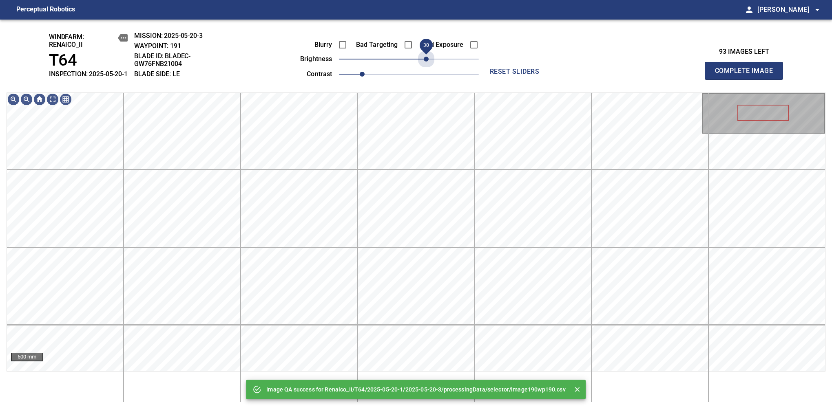
click at [425, 65] on span "30" at bounding box center [409, 58] width 140 height 11
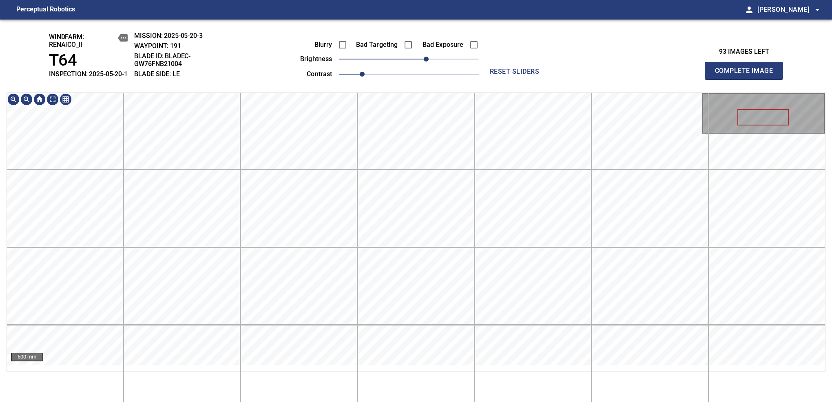
click at [403, 86] on div "windfarm: Renaico_II T64 INSPECTION: 2025-05-20-1 MISSION: 2025-05-20-3 WAYPOIN…" at bounding box center [416, 215] width 832 height 390
click at [580, 75] on span "Complete Image" at bounding box center [744, 70] width 60 height 11
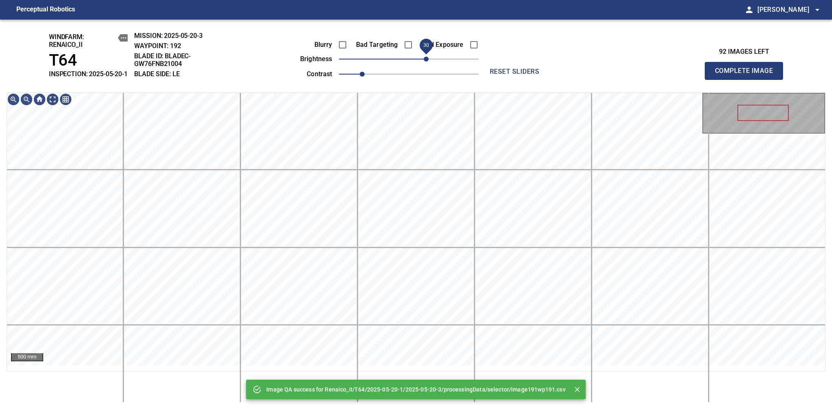
click at [425, 62] on span "30" at bounding box center [426, 59] width 5 height 5
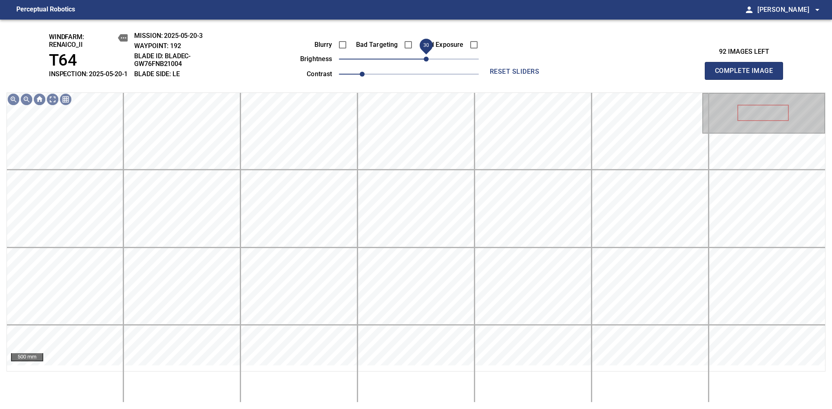
click at [580, 75] on span "Complete Image" at bounding box center [744, 70] width 60 height 11
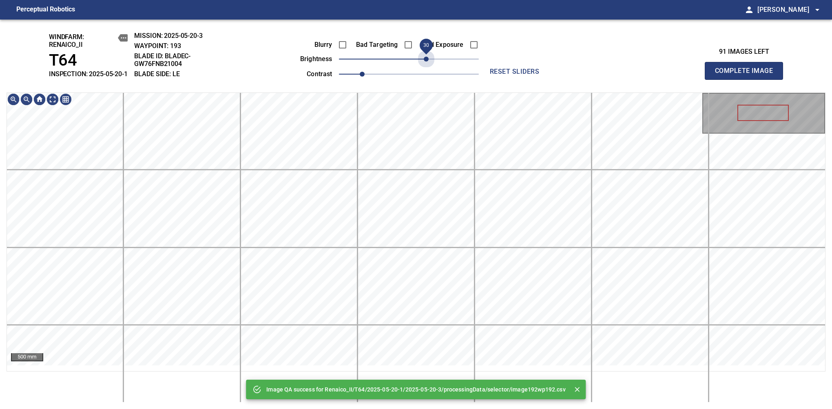
click at [425, 65] on span "30" at bounding box center [409, 58] width 140 height 11
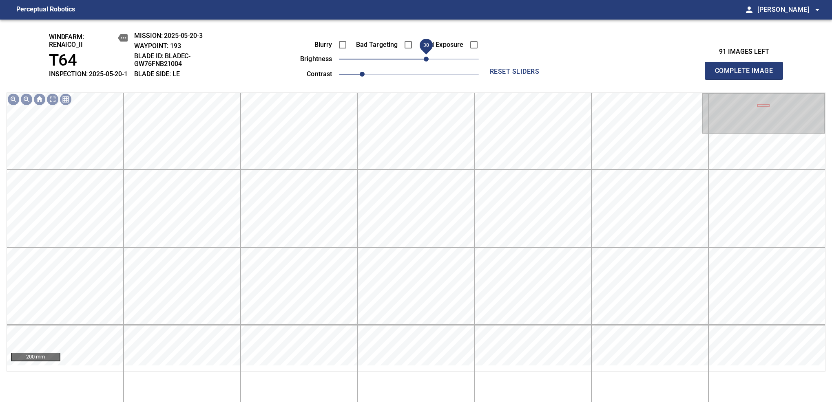
click at [580, 75] on span "Complete Image" at bounding box center [744, 70] width 60 height 11
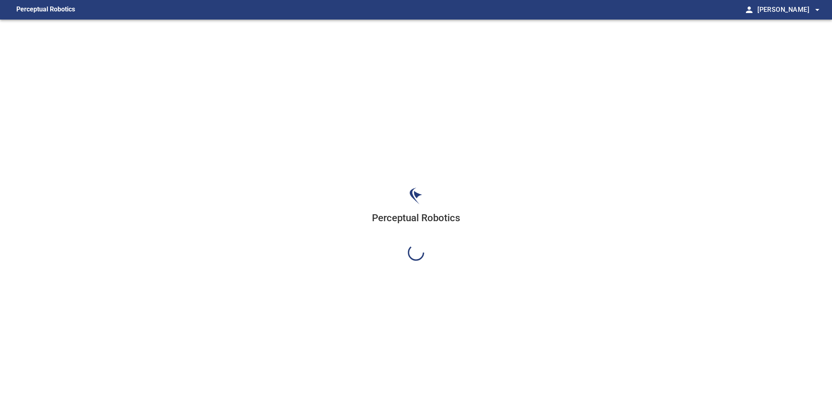
click at [431, 67] on div "Perceptual Robotics" at bounding box center [416, 224] width 832 height 409
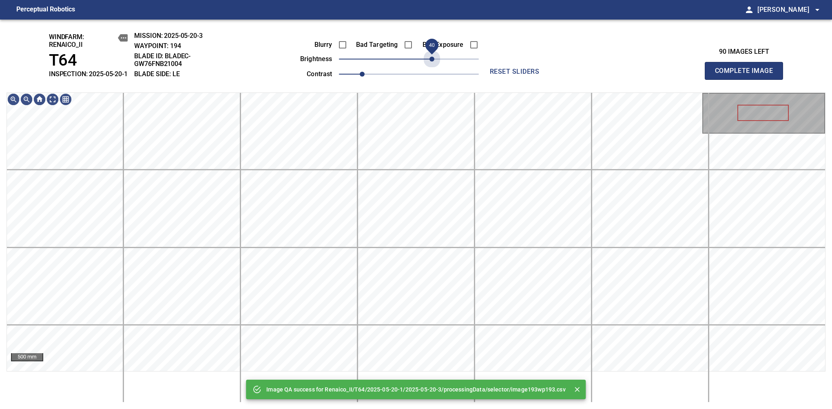
click at [431, 65] on span "40" at bounding box center [409, 58] width 140 height 11
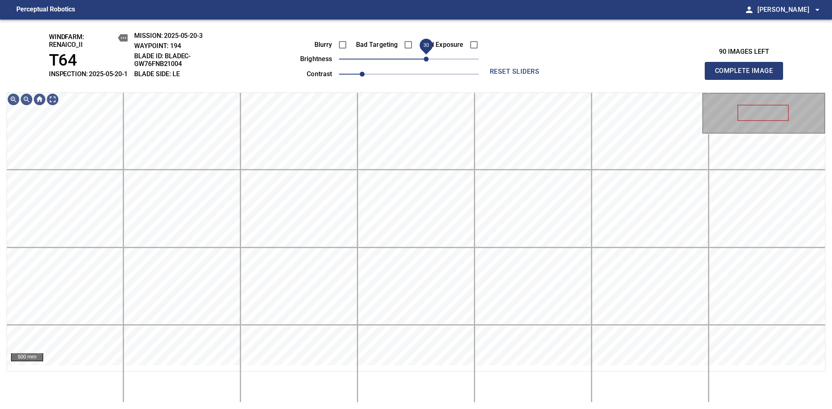
drag, startPoint x: 431, startPoint y: 63, endPoint x: 426, endPoint y: 66, distance: 5.3
click at [426, 62] on span "30" at bounding box center [426, 59] width 5 height 5
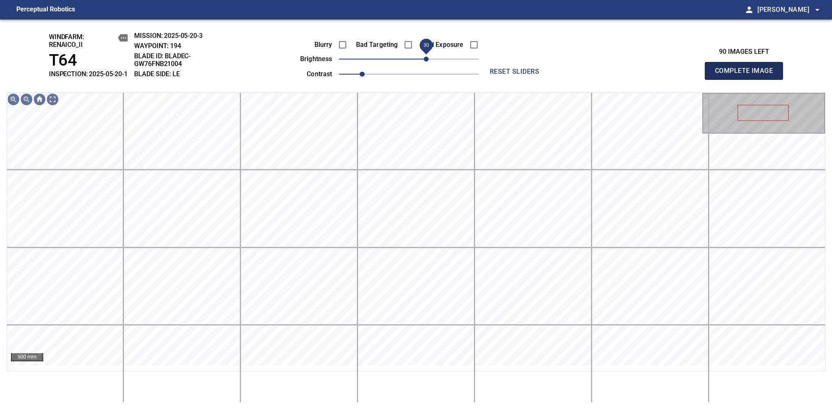
click at [580, 75] on span "Complete Image" at bounding box center [744, 70] width 60 height 11
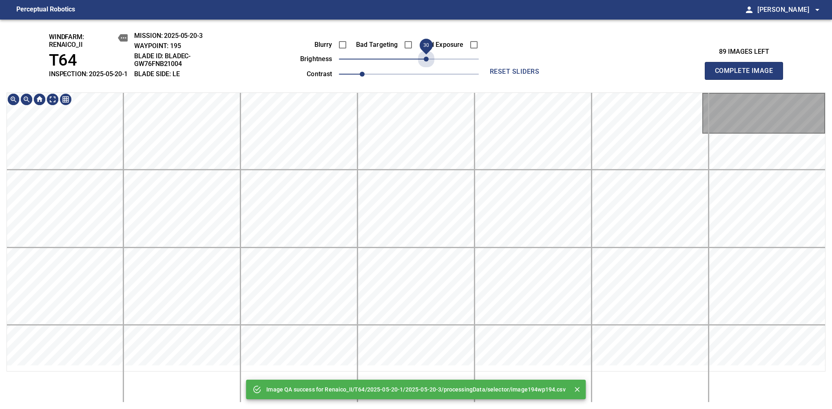
click at [426, 65] on span "30" at bounding box center [409, 58] width 140 height 11
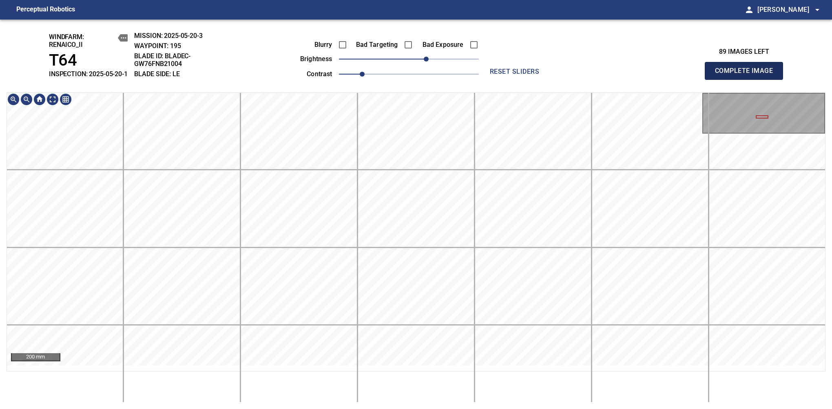
click at [580, 75] on span "Complete Image" at bounding box center [744, 70] width 60 height 11
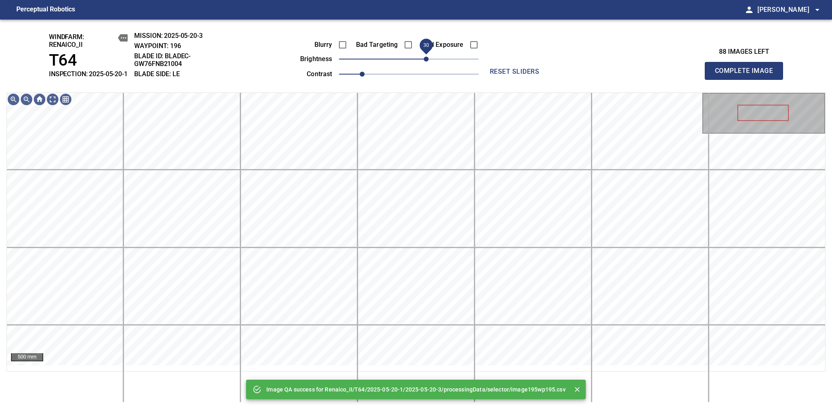
click at [426, 65] on span "30" at bounding box center [409, 58] width 140 height 11
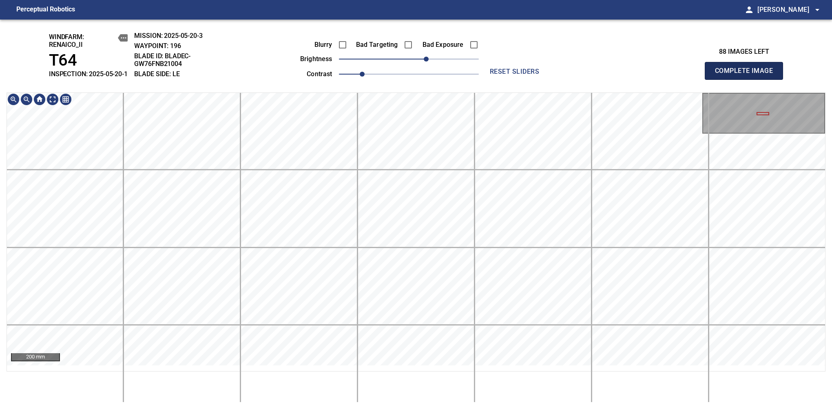
click at [580, 75] on span "Complete Image" at bounding box center [744, 70] width 60 height 11
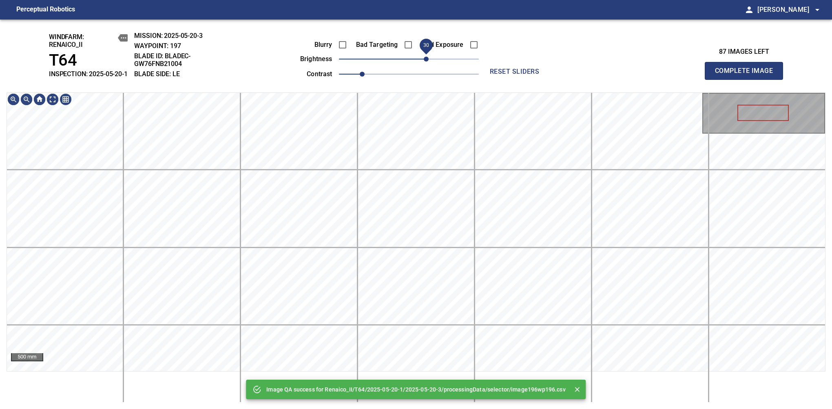
click at [428, 65] on span "30" at bounding box center [409, 58] width 140 height 11
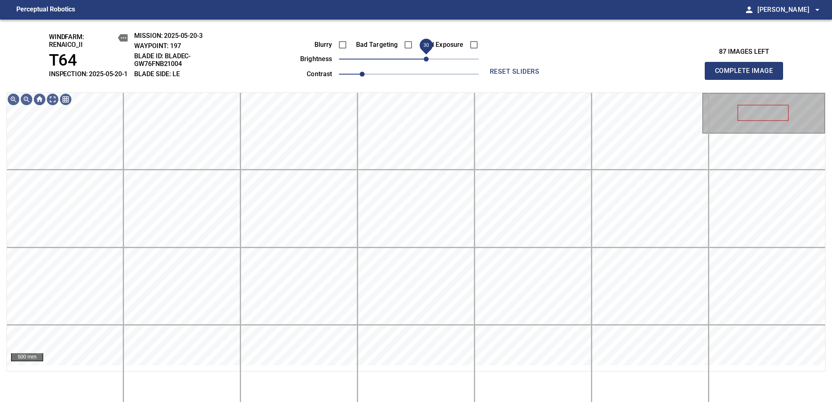
click at [428, 62] on span "30" at bounding box center [426, 59] width 5 height 5
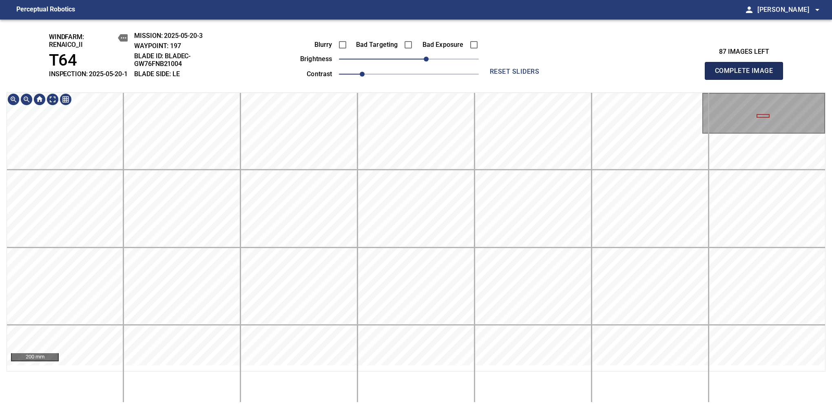
click at [580, 75] on span "Complete Image" at bounding box center [744, 70] width 60 height 11
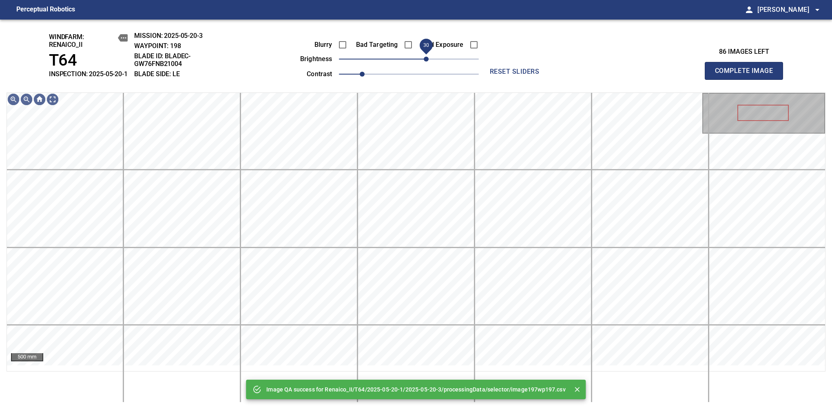
click at [425, 63] on span "30" at bounding box center [409, 58] width 140 height 11
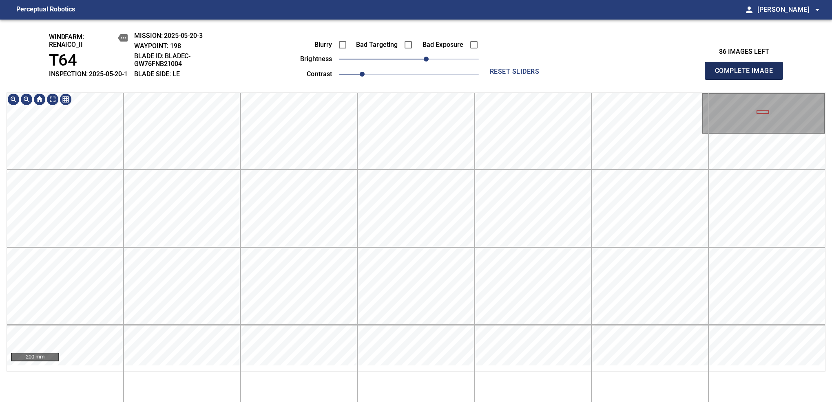
click at [580, 75] on span "Complete Image" at bounding box center [744, 70] width 60 height 11
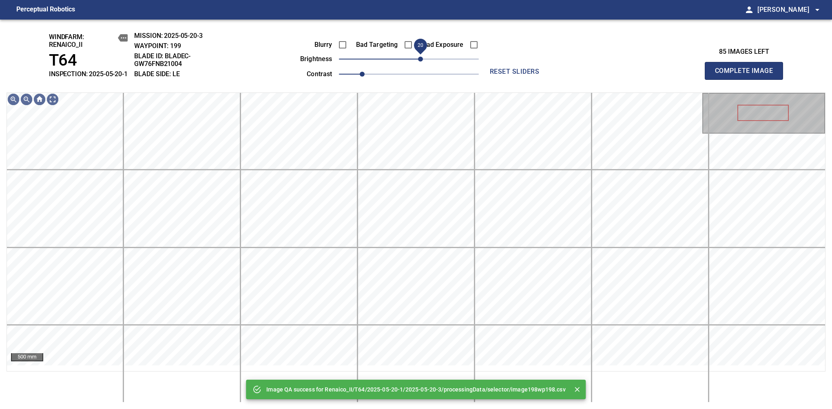
click at [423, 65] on span "20" at bounding box center [409, 58] width 140 height 11
click at [580, 75] on span "Complete Image" at bounding box center [744, 70] width 60 height 11
click at [423, 65] on span "20" at bounding box center [409, 58] width 140 height 11
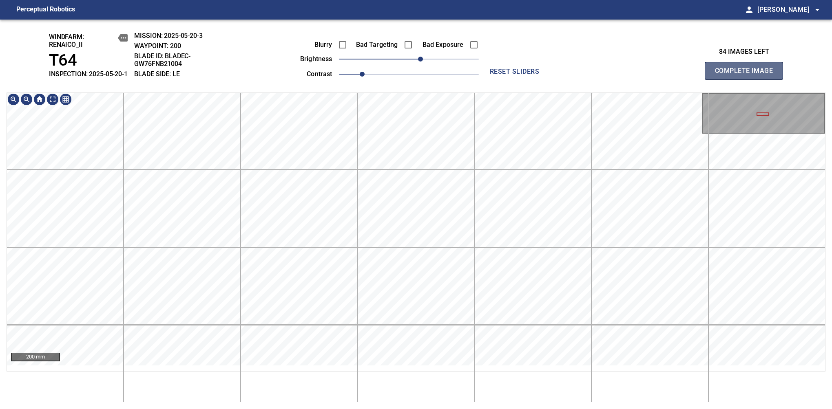
click at [580, 75] on span "Complete Image" at bounding box center [744, 70] width 60 height 11
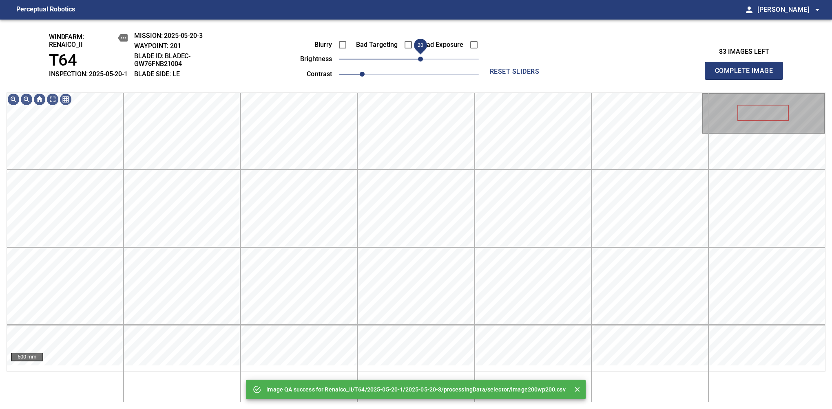
click at [423, 64] on span "20" at bounding box center [409, 58] width 140 height 11
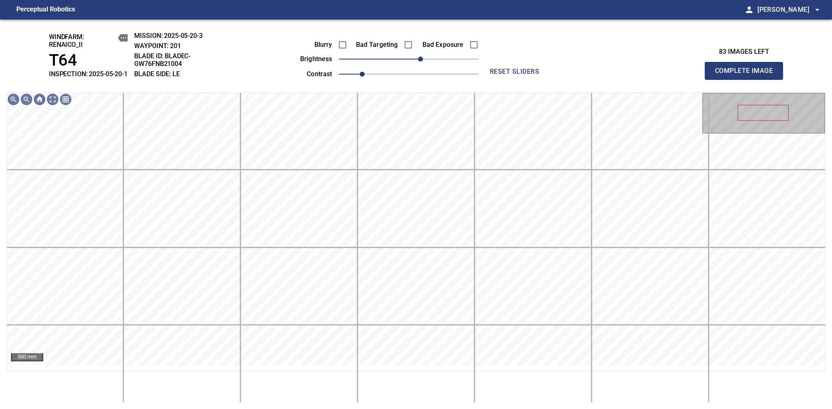
click at [580, 75] on span "Complete Image" at bounding box center [744, 70] width 60 height 11
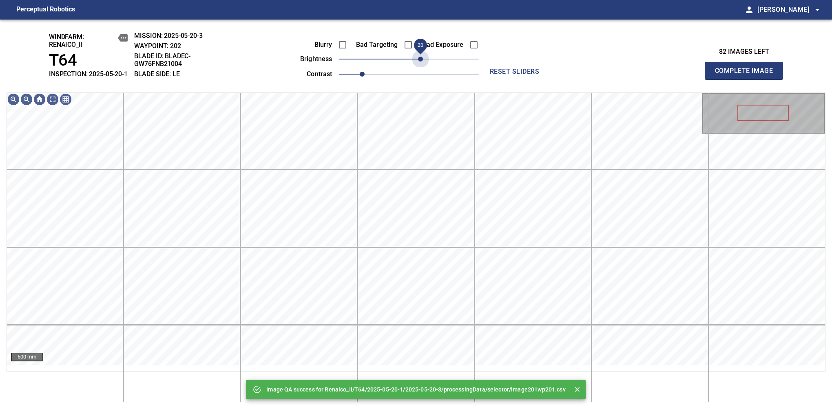
click at [423, 64] on span "20" at bounding box center [409, 58] width 140 height 11
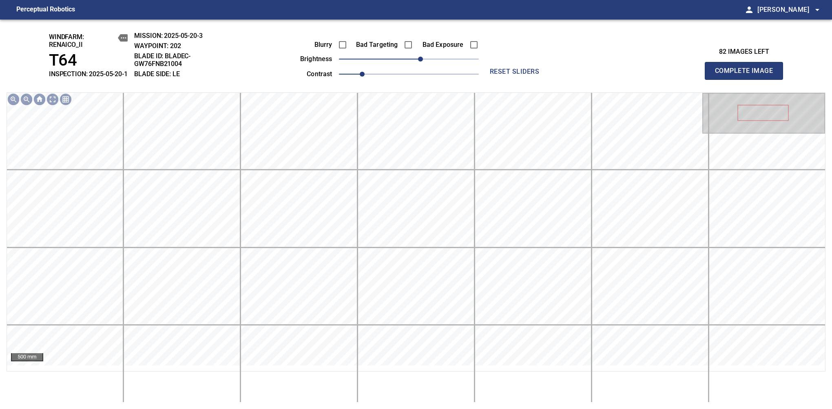
click at [580, 75] on span "Complete Image" at bounding box center [744, 70] width 60 height 11
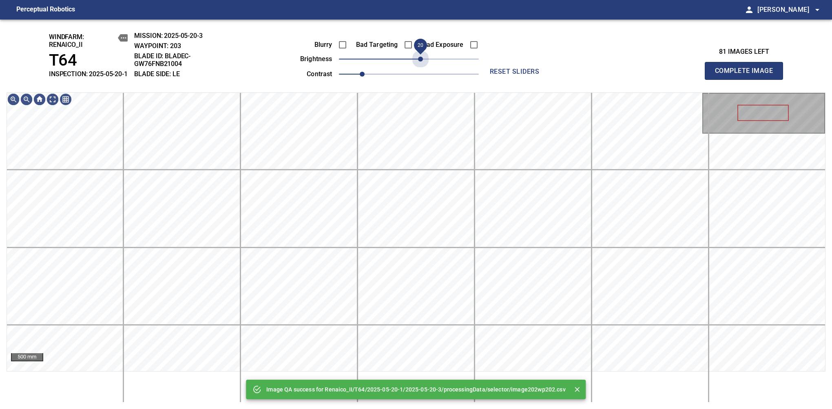
click at [423, 64] on span "20" at bounding box center [409, 58] width 140 height 11
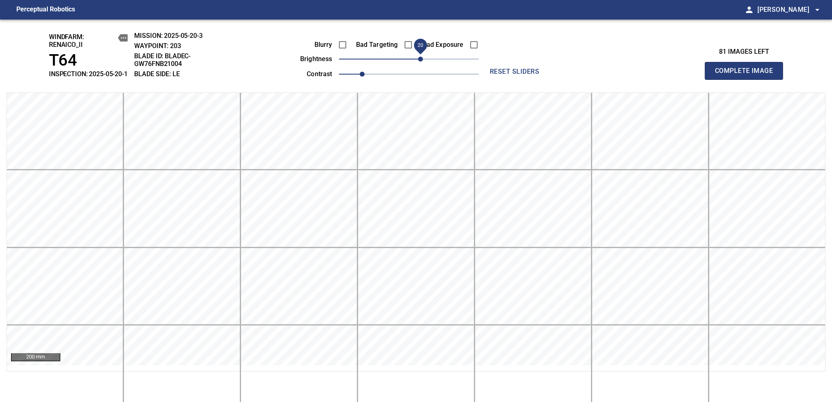
click at [580, 75] on span "Complete Image" at bounding box center [744, 70] width 60 height 11
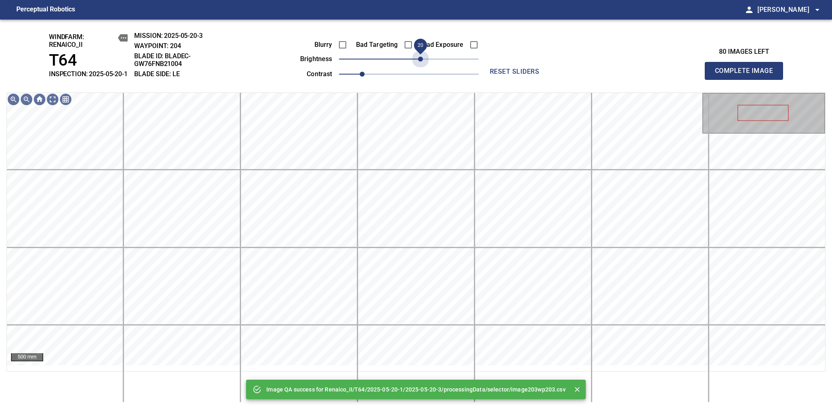
click at [420, 65] on span "20" at bounding box center [409, 58] width 140 height 11
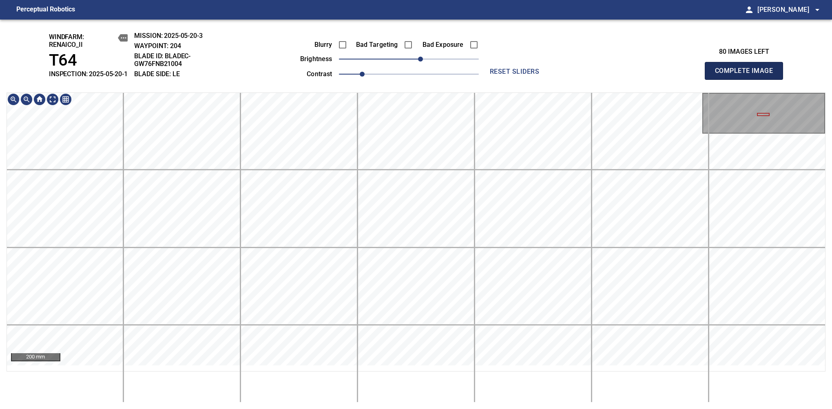
click at [580, 75] on span "Complete Image" at bounding box center [744, 70] width 60 height 11
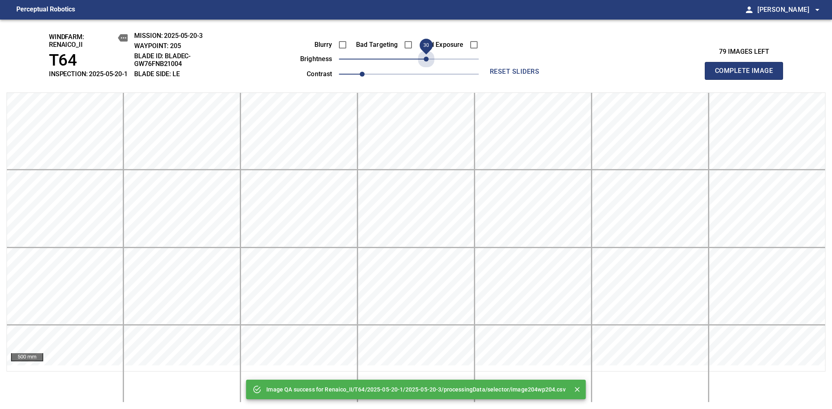
click at [429, 65] on span "30" at bounding box center [409, 58] width 140 height 11
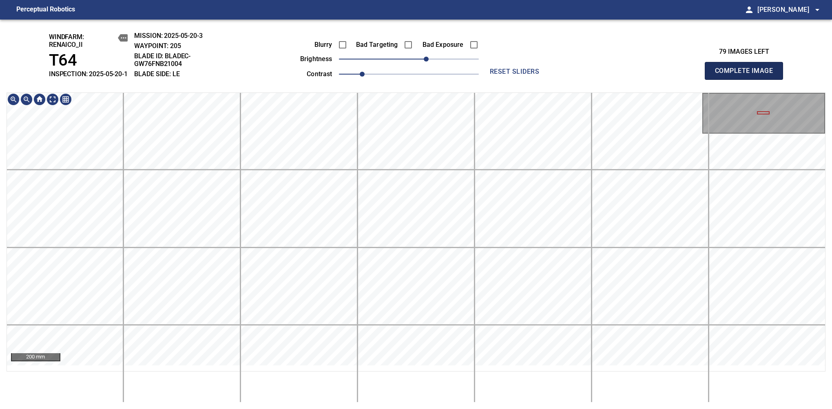
click at [580, 75] on span "Complete Image" at bounding box center [744, 70] width 60 height 11
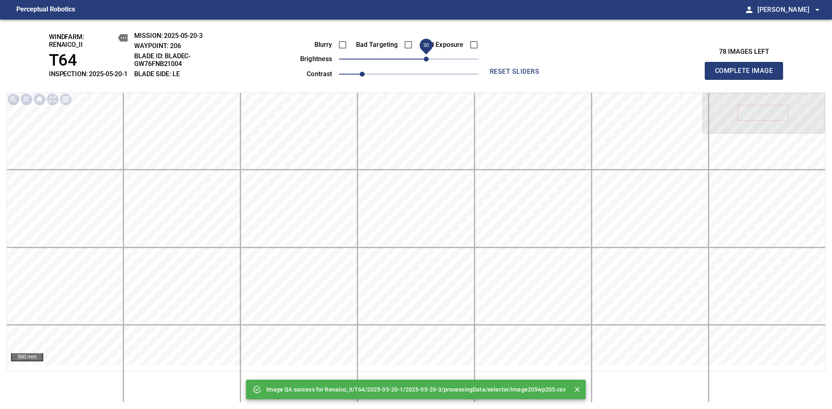
click at [425, 64] on span "30" at bounding box center [409, 58] width 140 height 11
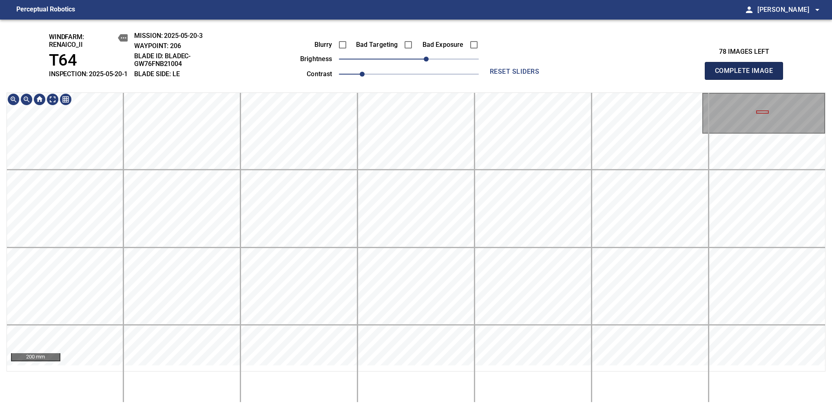
click at [580, 75] on span "Complete Image" at bounding box center [744, 70] width 60 height 11
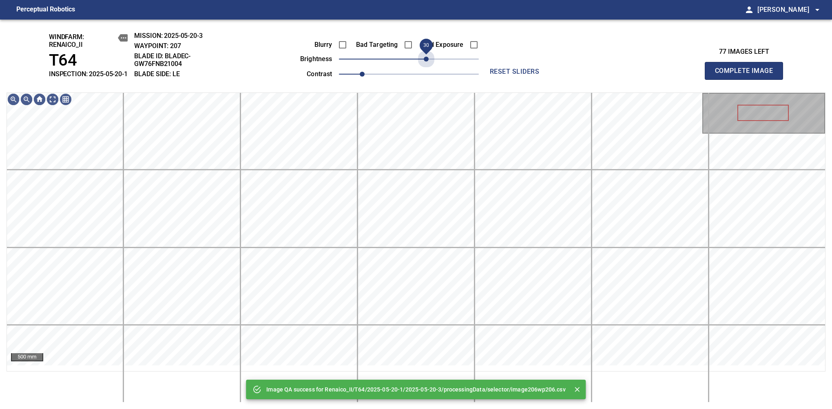
click at [426, 64] on span "30" at bounding box center [409, 58] width 140 height 11
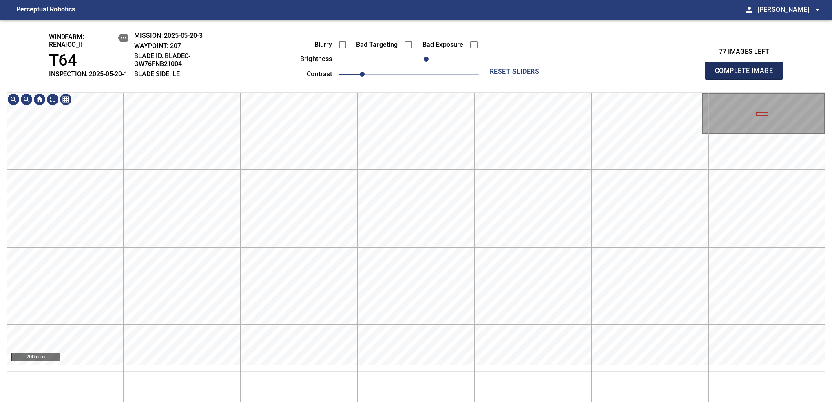
click at [580, 75] on span "Complete Image" at bounding box center [744, 70] width 60 height 11
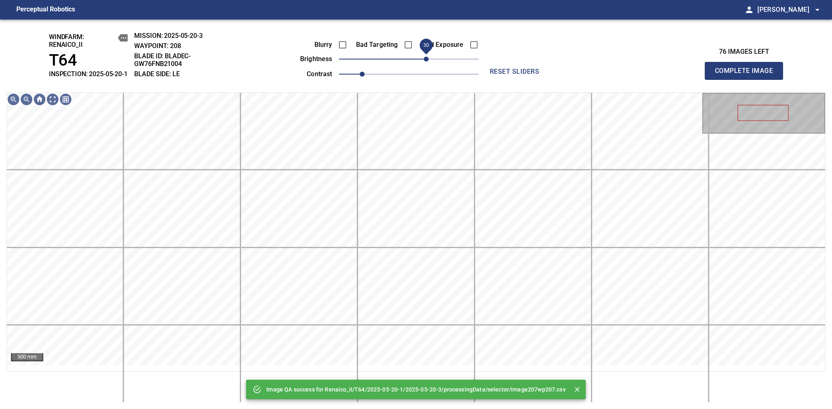
click at [428, 64] on span "30" at bounding box center [409, 58] width 140 height 11
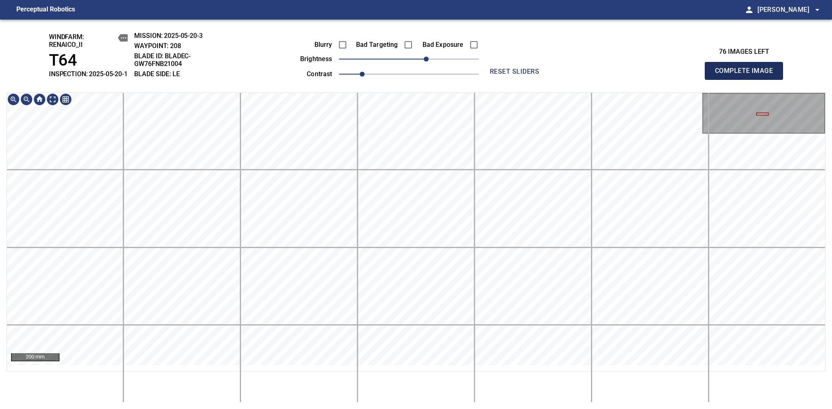
click at [580, 75] on span "Complete Image" at bounding box center [744, 70] width 60 height 11
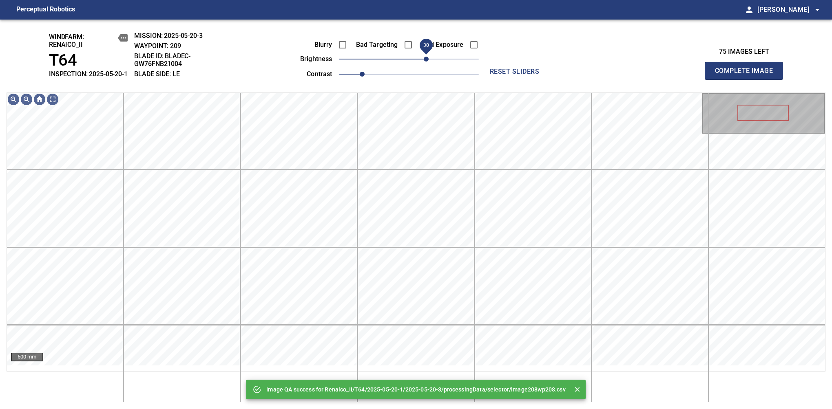
click at [425, 65] on span "30" at bounding box center [409, 58] width 140 height 11
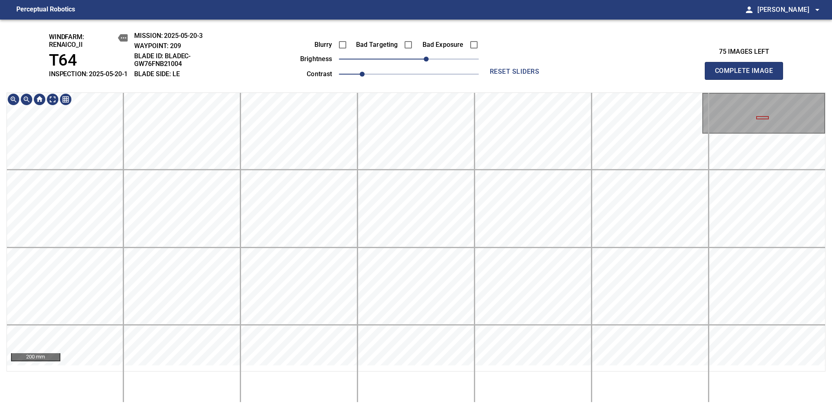
click at [580, 75] on span "Complete Image" at bounding box center [744, 70] width 60 height 11
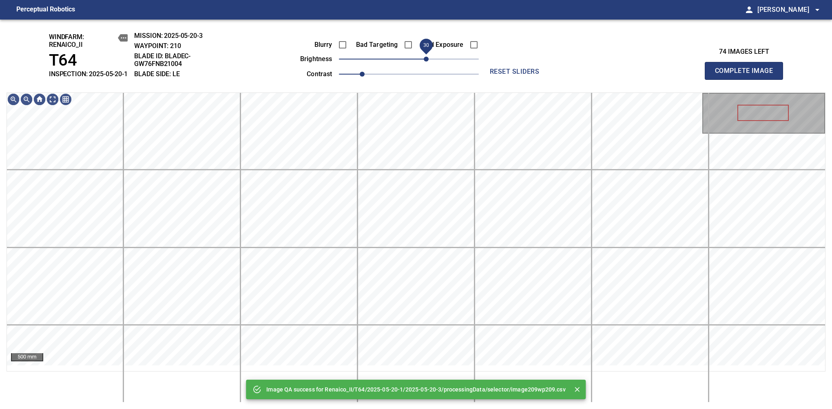
click at [429, 64] on span "30" at bounding box center [409, 58] width 140 height 11
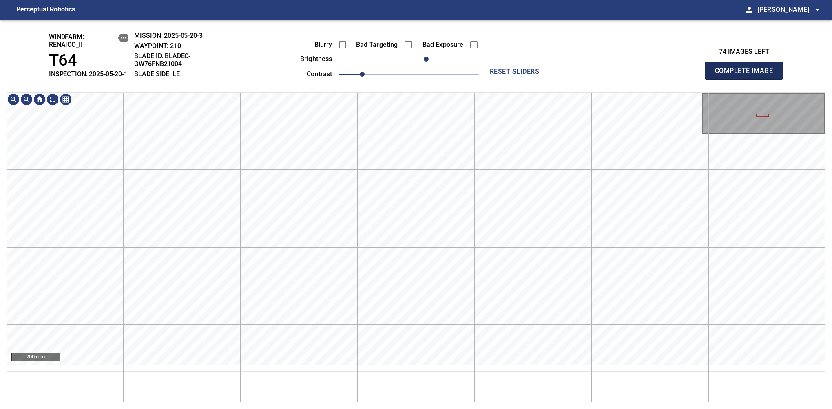
click at [580, 75] on span "Complete Image" at bounding box center [744, 70] width 60 height 11
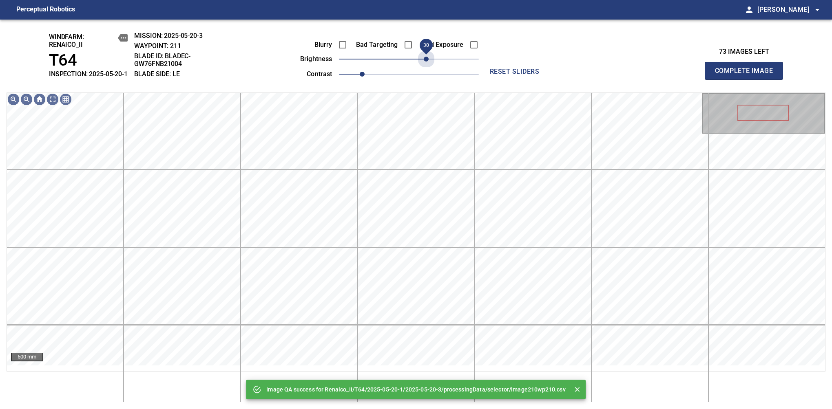
click at [426, 64] on span "30" at bounding box center [409, 58] width 140 height 11
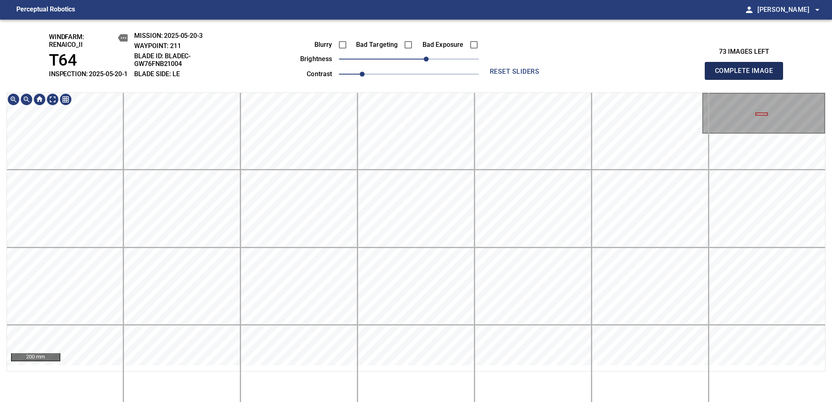
click at [580, 75] on span "Complete Image" at bounding box center [744, 70] width 60 height 11
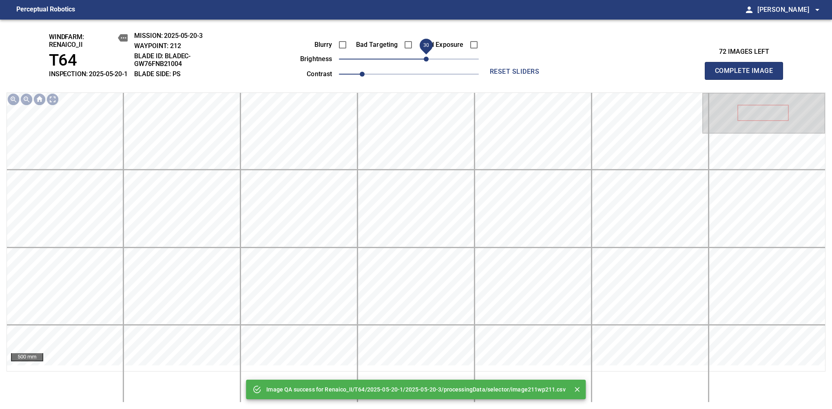
click at [429, 65] on span "30" at bounding box center [409, 58] width 140 height 11
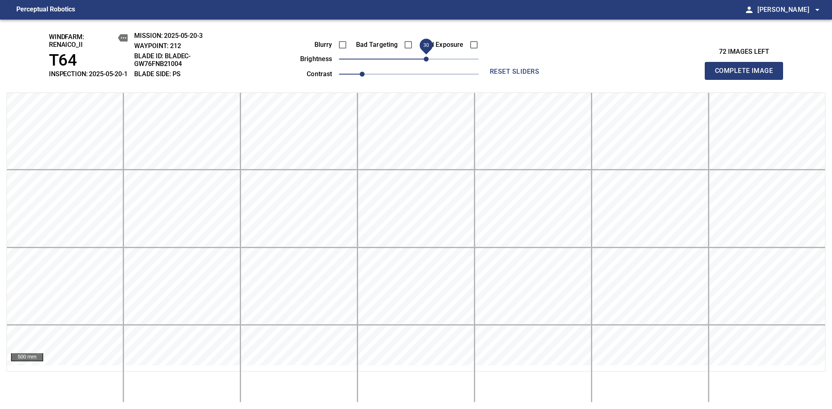
click at [580, 75] on span "Complete Image" at bounding box center [744, 70] width 60 height 11
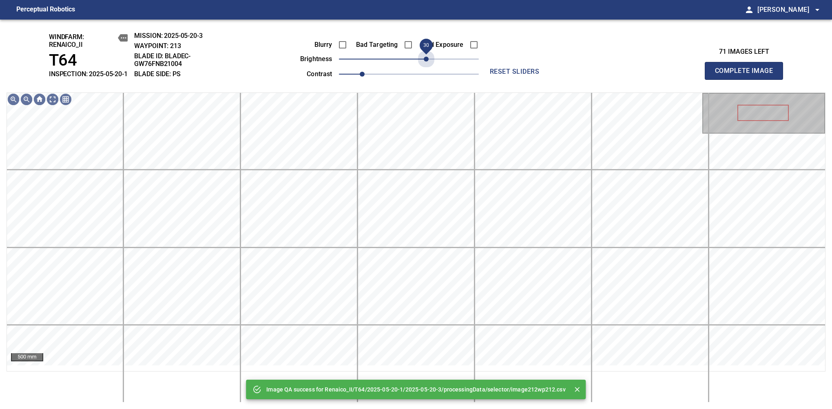
click at [429, 65] on span "30" at bounding box center [409, 58] width 140 height 11
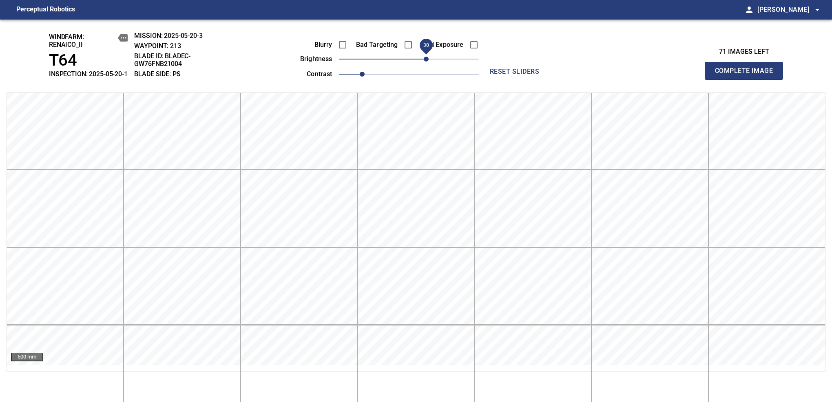
click at [580, 75] on span "Complete Image" at bounding box center [744, 70] width 60 height 11
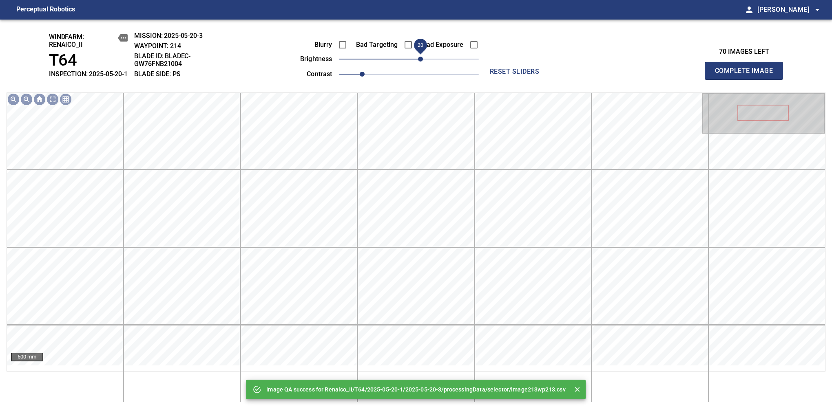
drag, startPoint x: 413, startPoint y: 67, endPoint x: 423, endPoint y: 67, distance: 9.8
click at [423, 62] on span "20" at bounding box center [420, 59] width 5 height 5
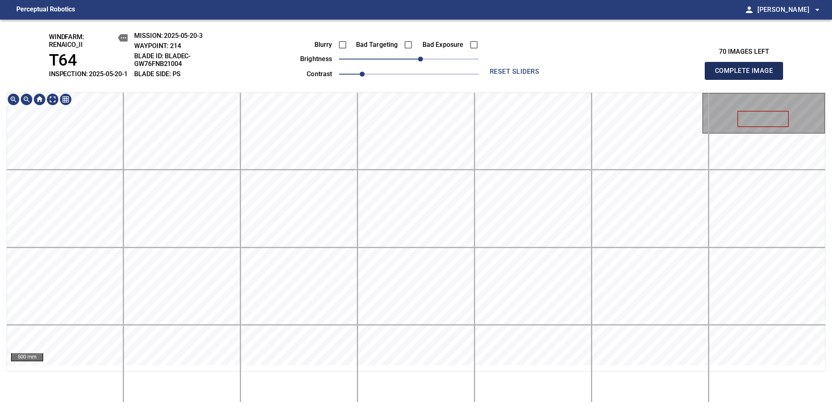
click at [580, 75] on span "Complete Image" at bounding box center [744, 70] width 60 height 11
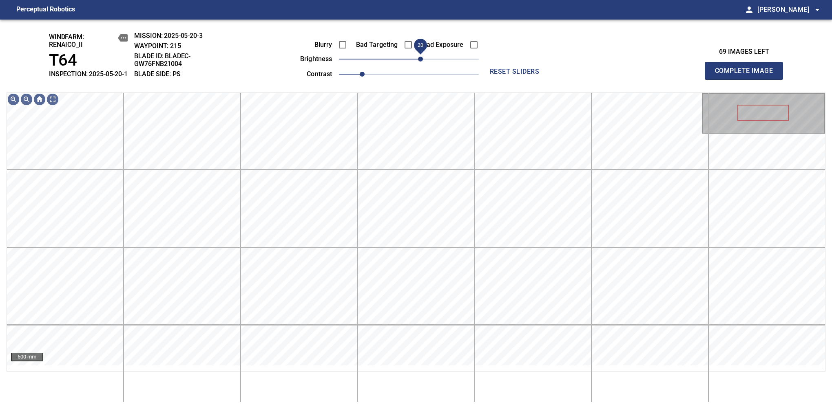
drag, startPoint x: 418, startPoint y: 69, endPoint x: 423, endPoint y: 69, distance: 4.6
click at [423, 62] on span "20" at bounding box center [420, 59] width 5 height 5
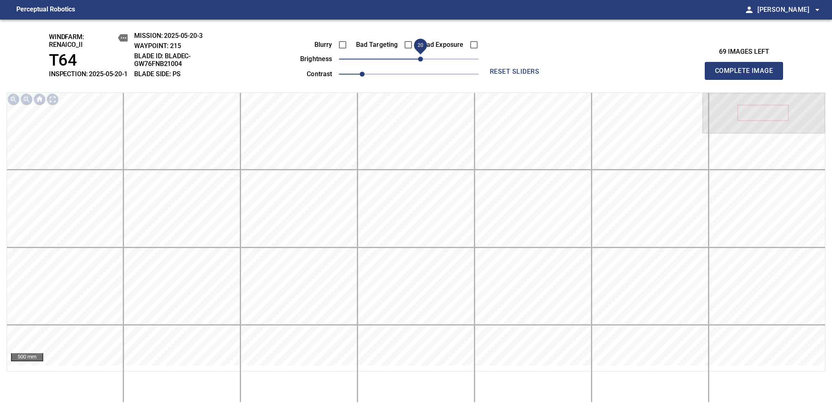
click at [580, 75] on span "Complete Image" at bounding box center [744, 70] width 60 height 11
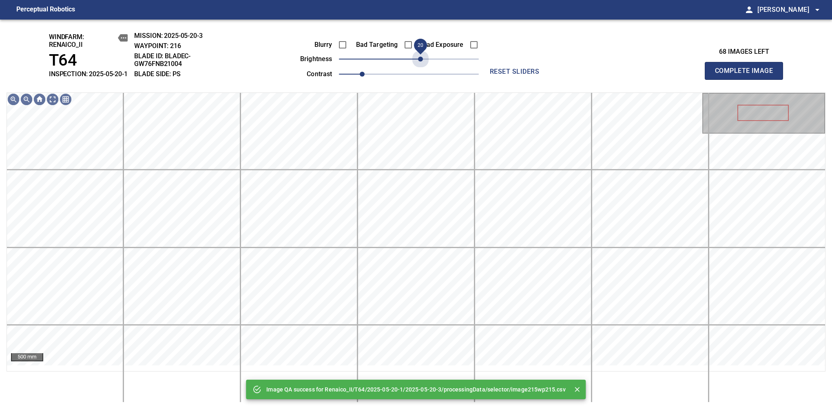
click at [423, 65] on span "20" at bounding box center [409, 58] width 140 height 11
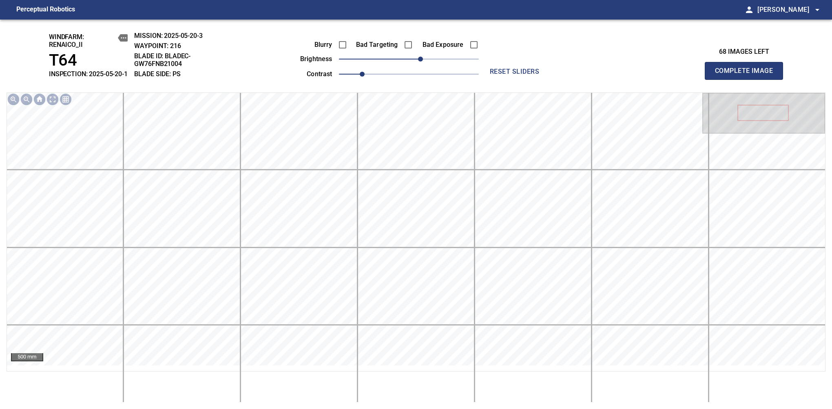
click at [431, 48] on label "Bad Exposure" at bounding box center [441, 45] width 46 height 7
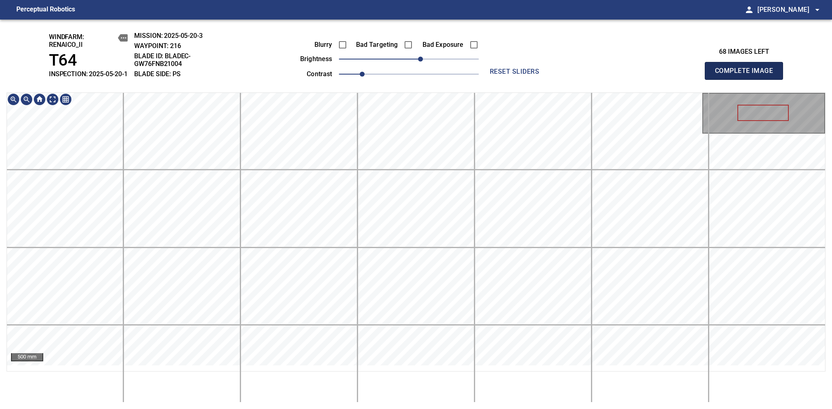
click at [580, 75] on span "Complete Image" at bounding box center [744, 70] width 60 height 11
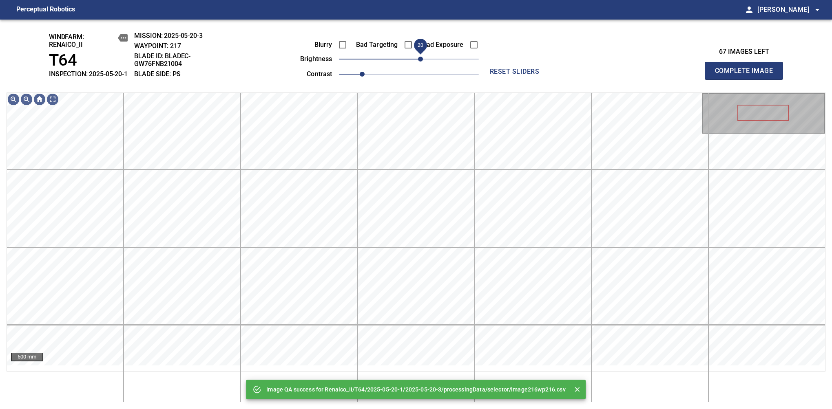
drag, startPoint x: 416, startPoint y: 66, endPoint x: 422, endPoint y: 66, distance: 5.7
click at [422, 62] on span "20" at bounding box center [420, 59] width 5 height 5
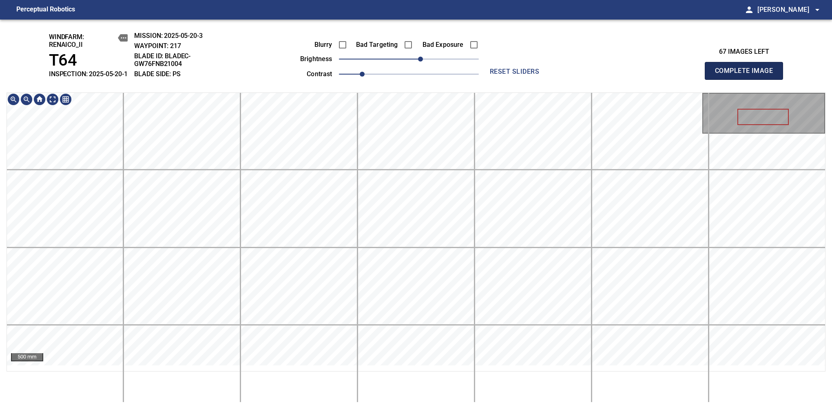
click at [580, 75] on span "Complete Image" at bounding box center [744, 70] width 60 height 11
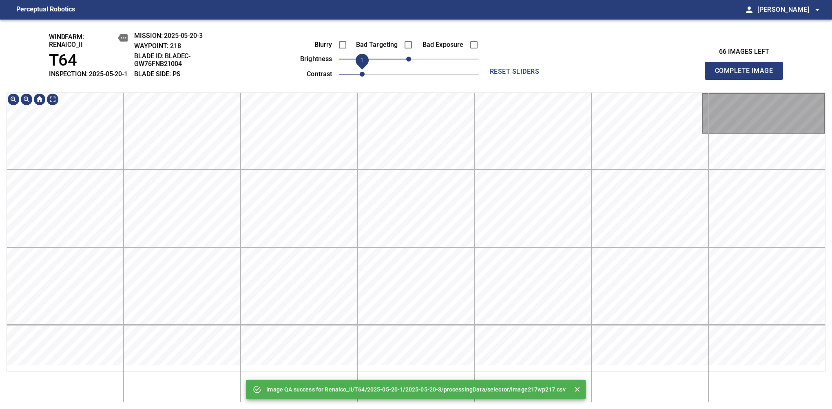
drag, startPoint x: 412, startPoint y: 77, endPoint x: 365, endPoint y: 87, distance: 48.0
click at [365, 80] on span "1" at bounding box center [409, 74] width 140 height 11
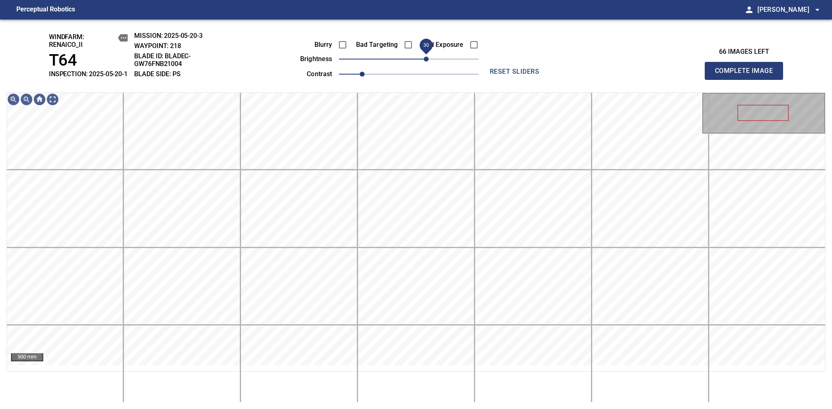
drag, startPoint x: 418, startPoint y: 66, endPoint x: 425, endPoint y: 64, distance: 7.4
click at [425, 62] on span "30" at bounding box center [426, 59] width 5 height 5
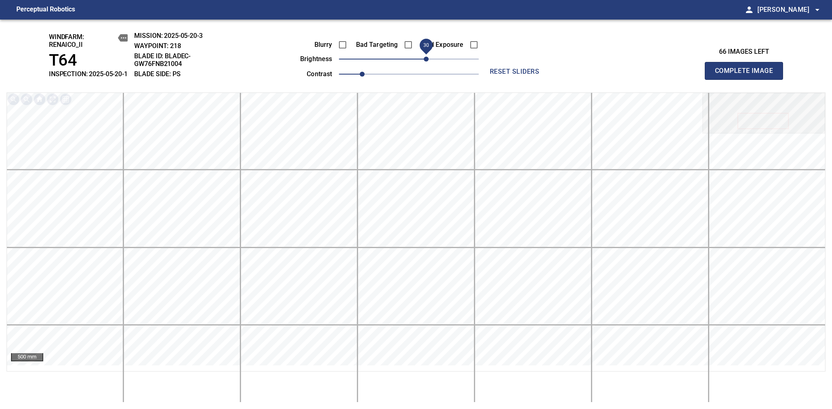
click at [580, 75] on span "Complete Image" at bounding box center [744, 70] width 60 height 11
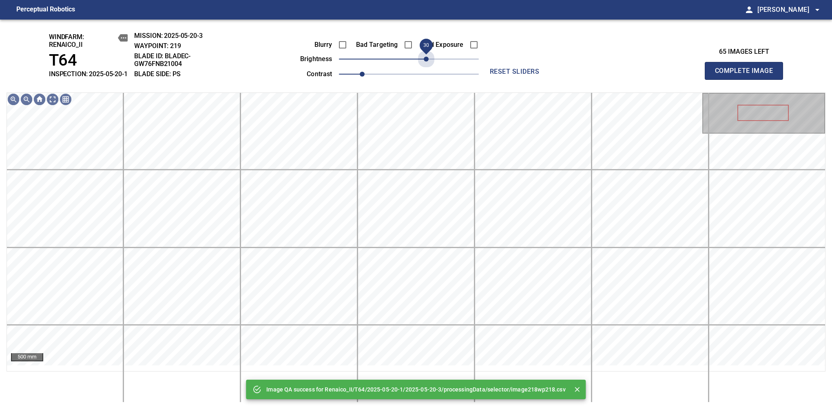
click at [426, 65] on span "30" at bounding box center [409, 58] width 140 height 11
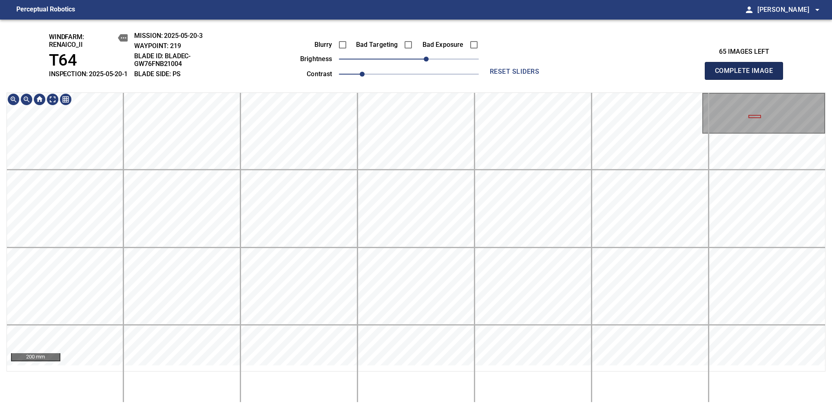
click at [580, 75] on span "Complete Image" at bounding box center [744, 70] width 60 height 11
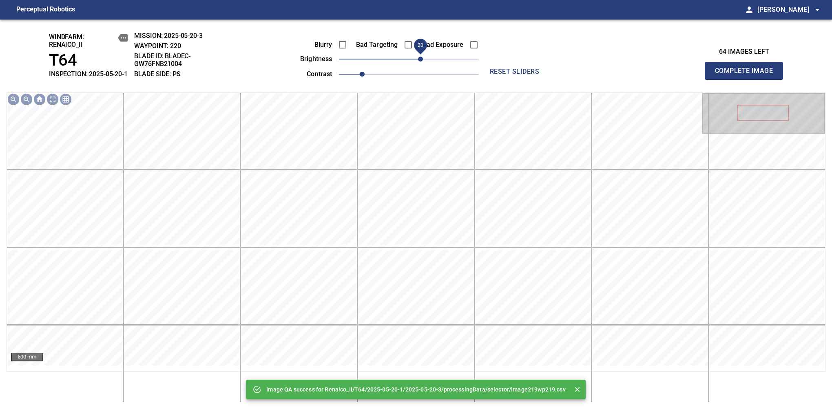
click at [420, 65] on span "20" at bounding box center [409, 58] width 140 height 11
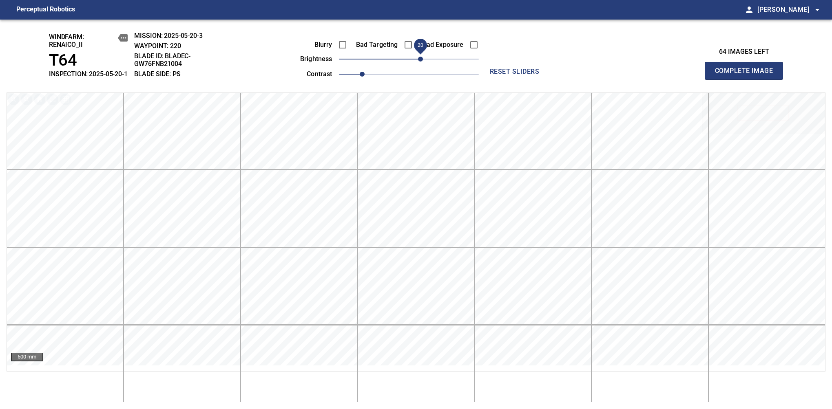
click at [580, 75] on span "Complete Image" at bounding box center [744, 70] width 60 height 11
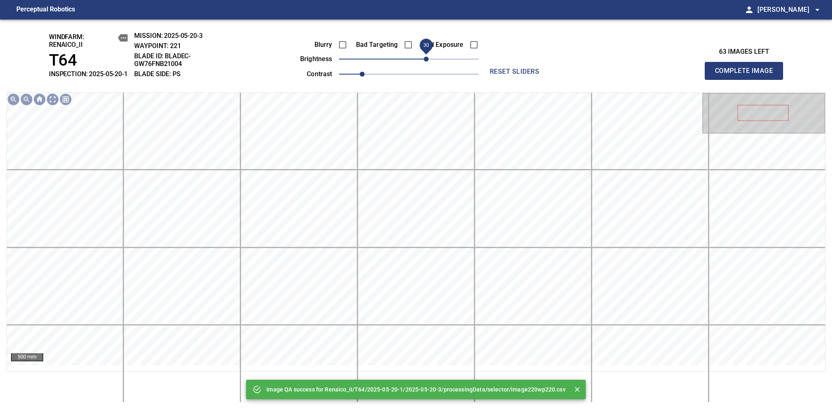
click at [424, 64] on span "30" at bounding box center [409, 58] width 140 height 11
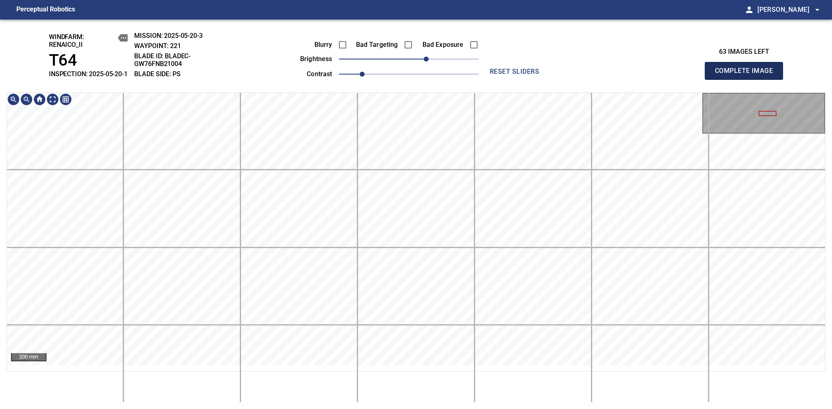
click at [580, 75] on span "Complete Image" at bounding box center [744, 70] width 60 height 11
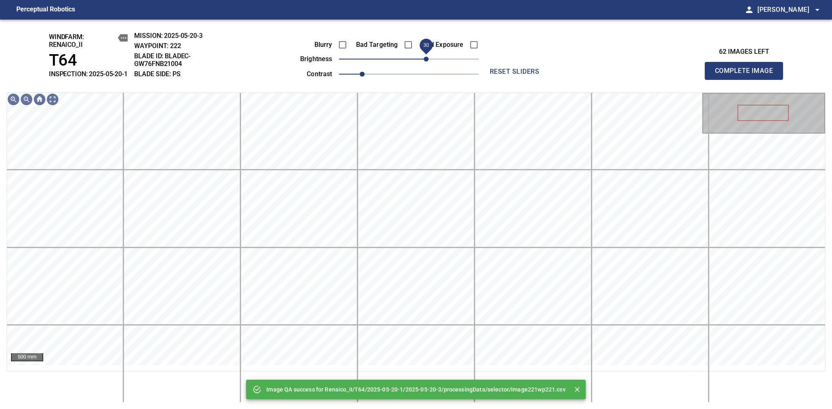
drag, startPoint x: 420, startPoint y: 66, endPoint x: 425, endPoint y: 62, distance: 7.0
click at [425, 62] on span "30" at bounding box center [409, 58] width 140 height 11
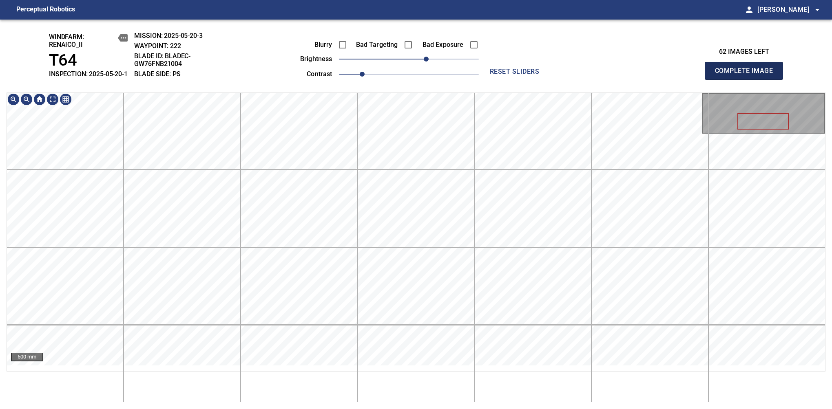
click at [580, 75] on span "Complete Image" at bounding box center [744, 70] width 60 height 11
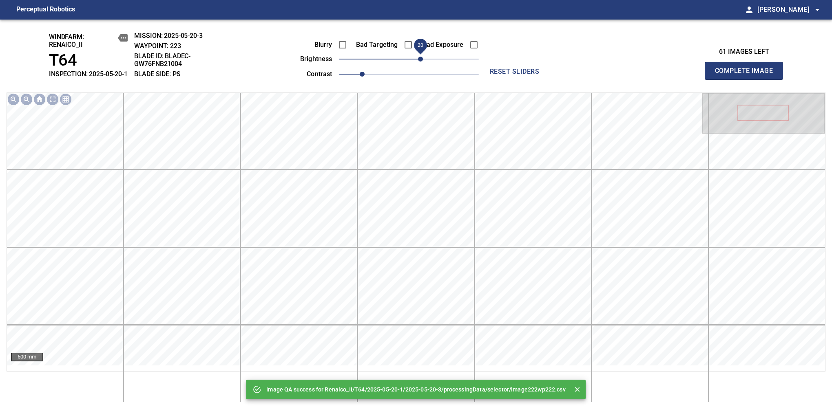
drag, startPoint x: 412, startPoint y: 67, endPoint x: 421, endPoint y: 65, distance: 8.7
click at [421, 62] on span "20" at bounding box center [420, 59] width 5 height 5
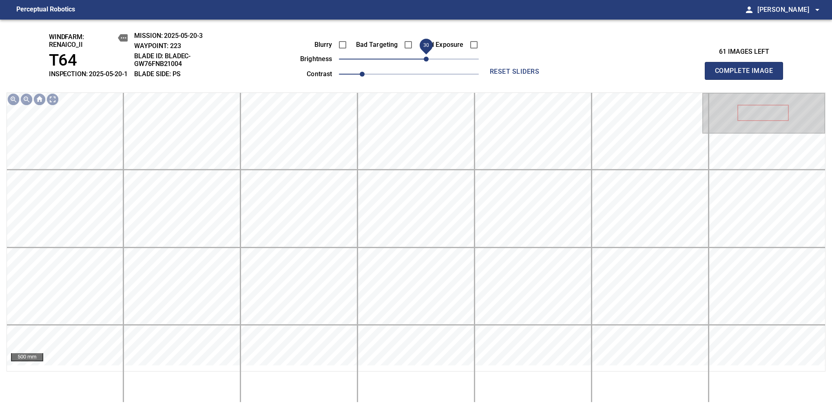
click at [424, 62] on span "30" at bounding box center [426, 59] width 5 height 5
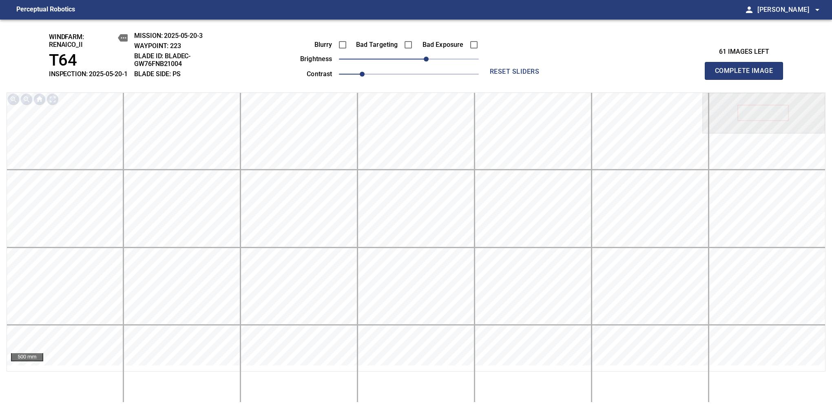
click at [580, 75] on span "Complete Image" at bounding box center [744, 70] width 60 height 11
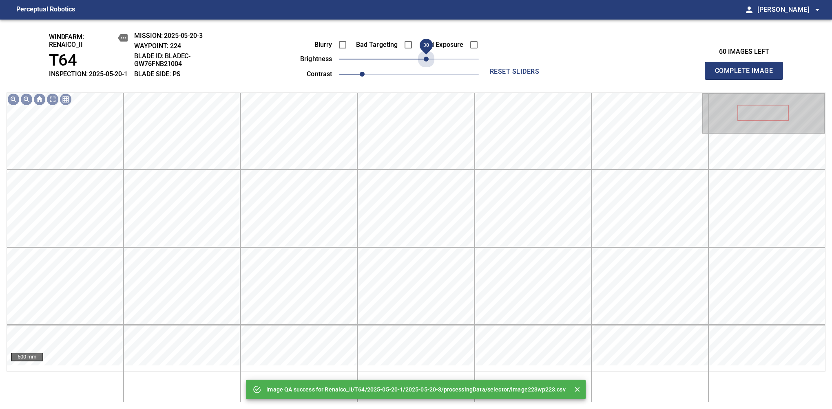
click at [424, 64] on span "30" at bounding box center [409, 58] width 140 height 11
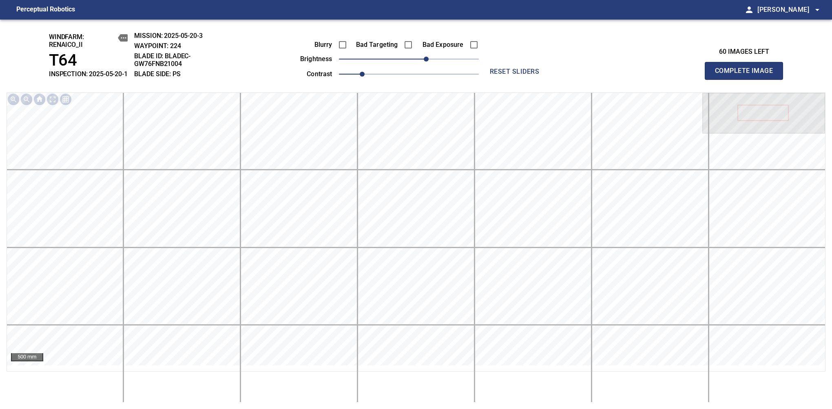
click at [580, 75] on span "Complete Image" at bounding box center [744, 70] width 60 height 11
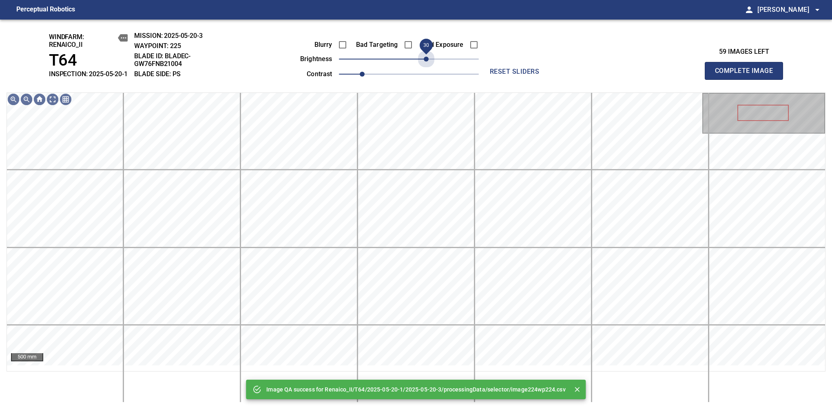
click at [424, 64] on span "30" at bounding box center [409, 58] width 140 height 11
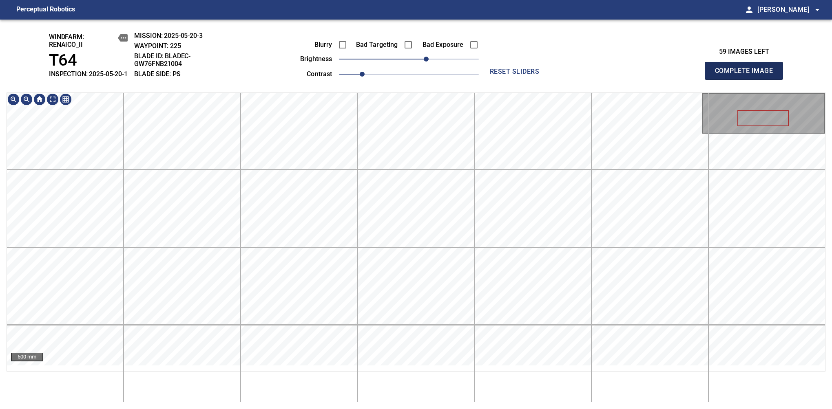
click at [580, 75] on span "Complete Image" at bounding box center [744, 70] width 60 height 11
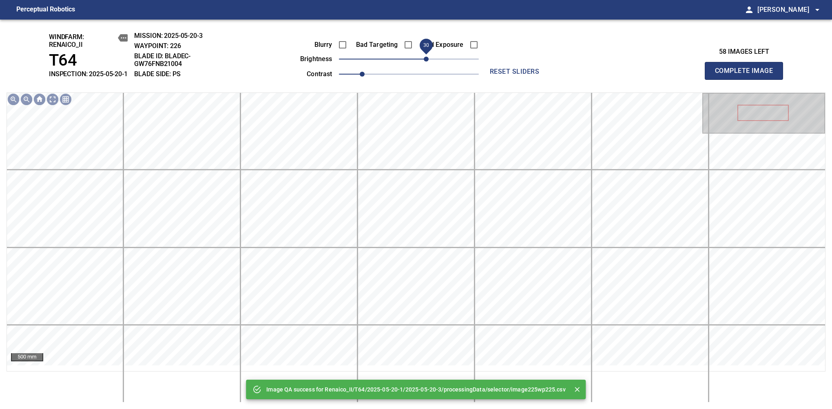
drag, startPoint x: 416, startPoint y: 64, endPoint x: 426, endPoint y: 67, distance: 10.2
click at [426, 62] on span "30" at bounding box center [426, 59] width 5 height 5
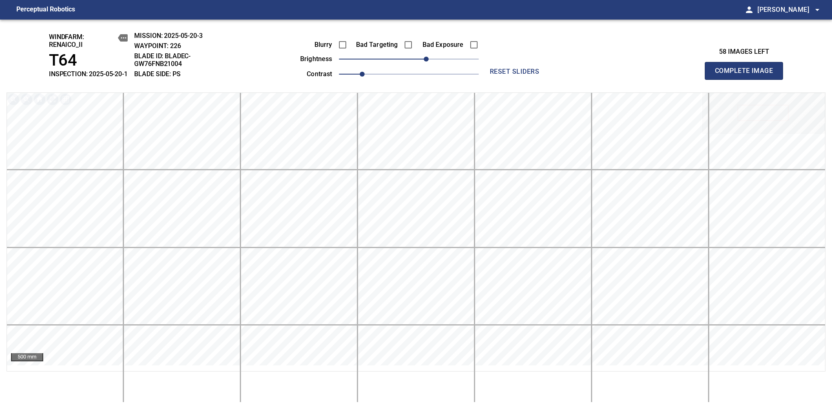
click at [580, 75] on span "Complete Image" at bounding box center [744, 70] width 60 height 11
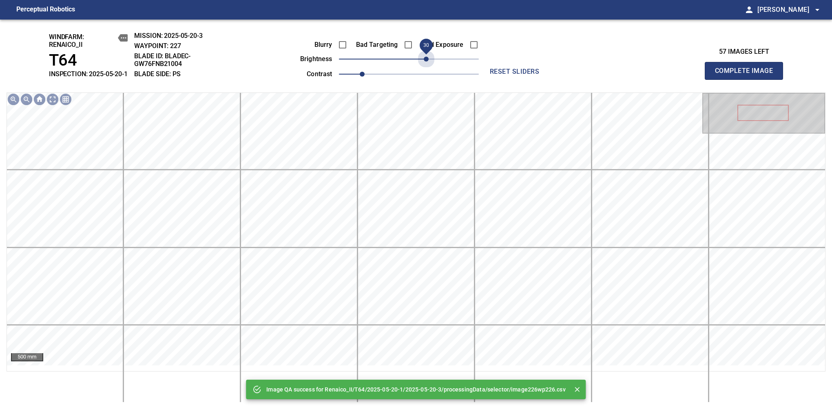
click at [425, 65] on span "30" at bounding box center [409, 58] width 140 height 11
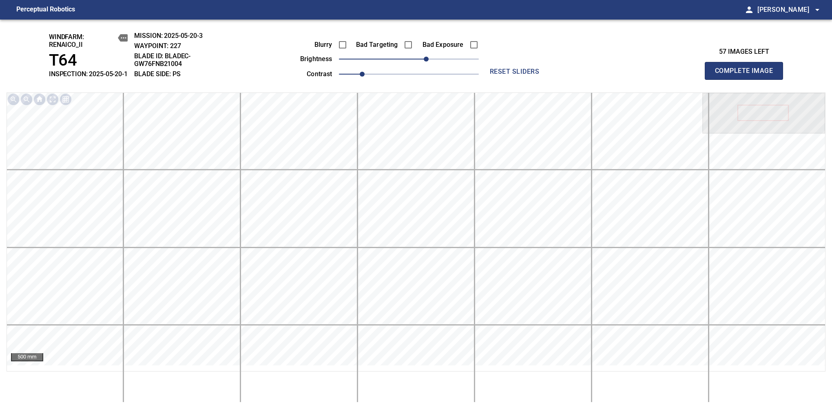
click at [580, 75] on span "Complete Image" at bounding box center [744, 70] width 60 height 11
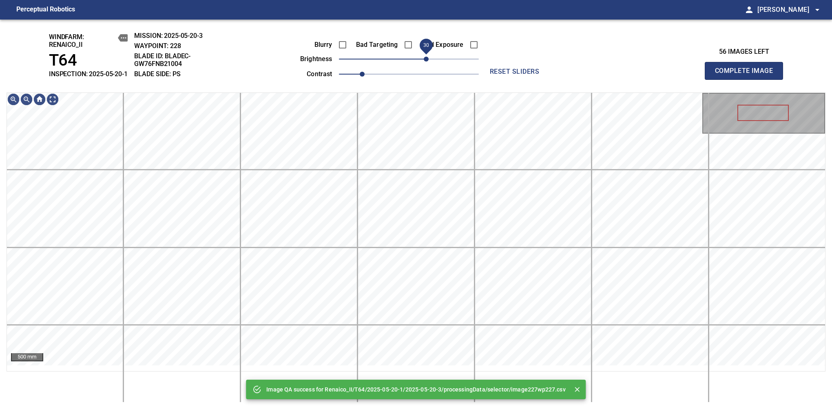
drag, startPoint x: 409, startPoint y: 65, endPoint x: 425, endPoint y: 69, distance: 16.2
click at [425, 62] on span "30" at bounding box center [426, 59] width 5 height 5
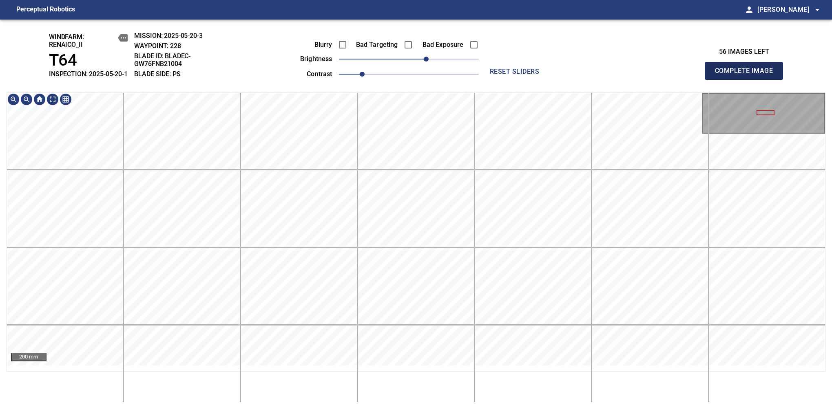
click at [580, 75] on span "Complete Image" at bounding box center [744, 70] width 60 height 11
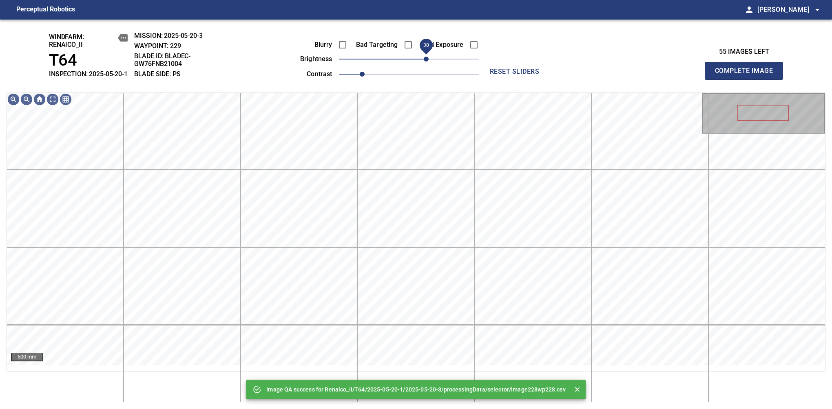
drag, startPoint x: 422, startPoint y: 63, endPoint x: 426, endPoint y: 62, distance: 4.3
click at [426, 62] on span "30" at bounding box center [409, 58] width 140 height 11
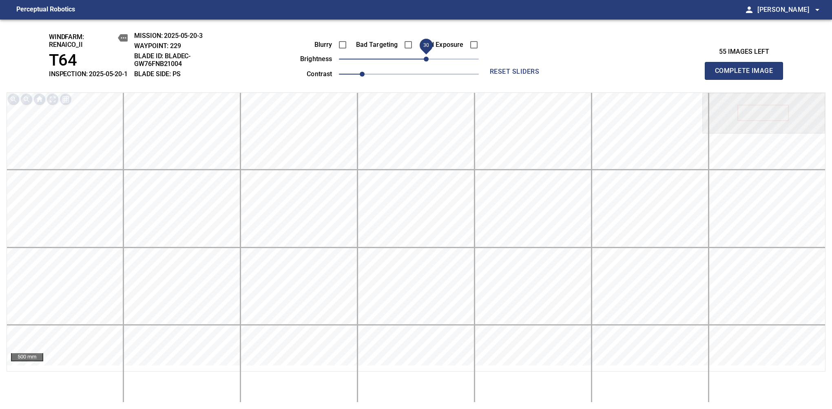
click at [580, 75] on span "Complete Image" at bounding box center [744, 70] width 60 height 11
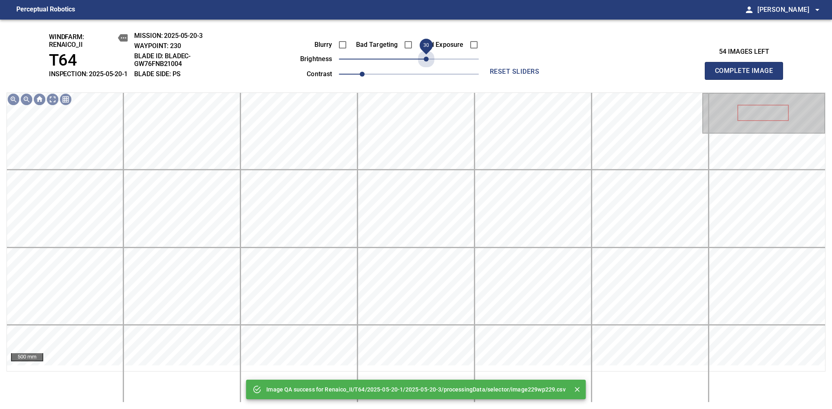
click at [427, 63] on span "30" at bounding box center [409, 58] width 140 height 11
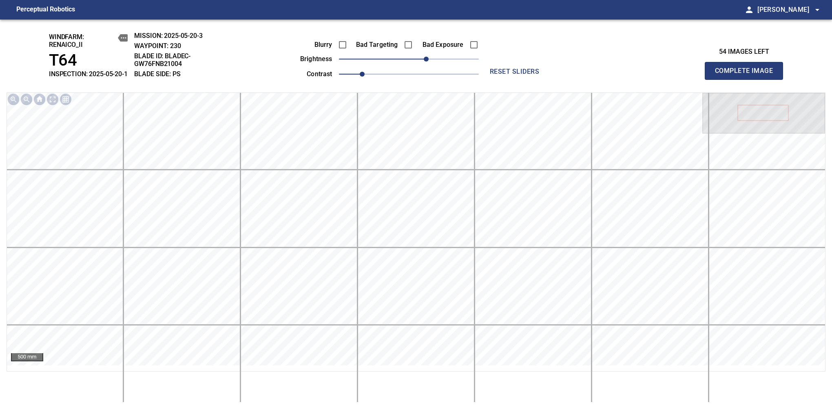
click at [580, 75] on span "Complete Image" at bounding box center [744, 70] width 60 height 11
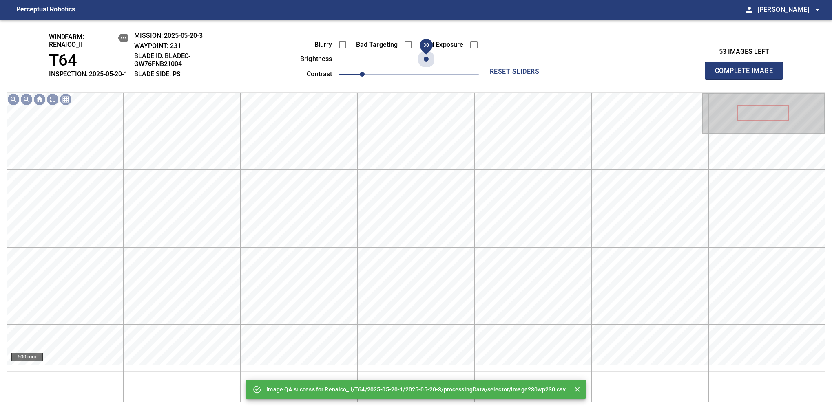
click at [427, 63] on span "30" at bounding box center [409, 58] width 140 height 11
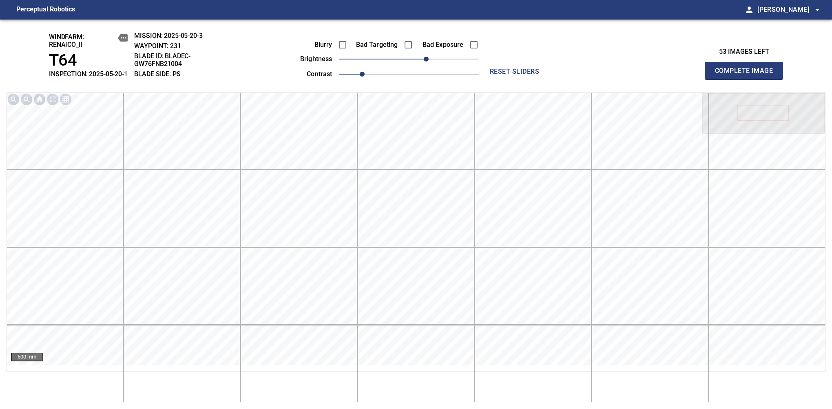
click at [580, 75] on span "Complete Image" at bounding box center [744, 70] width 60 height 11
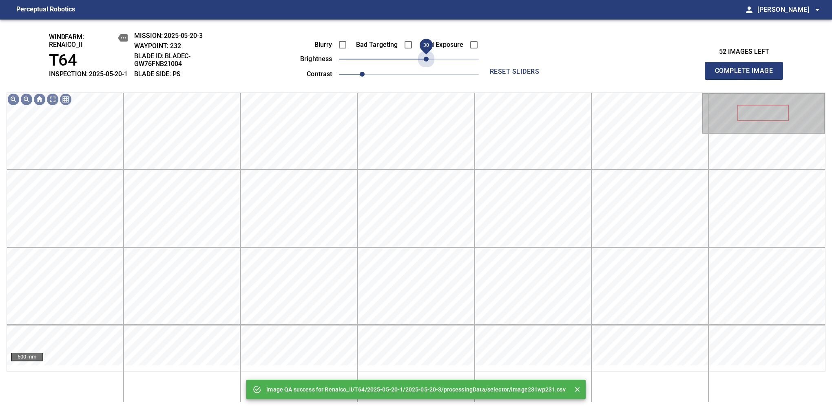
click at [427, 63] on span "30" at bounding box center [409, 58] width 140 height 11
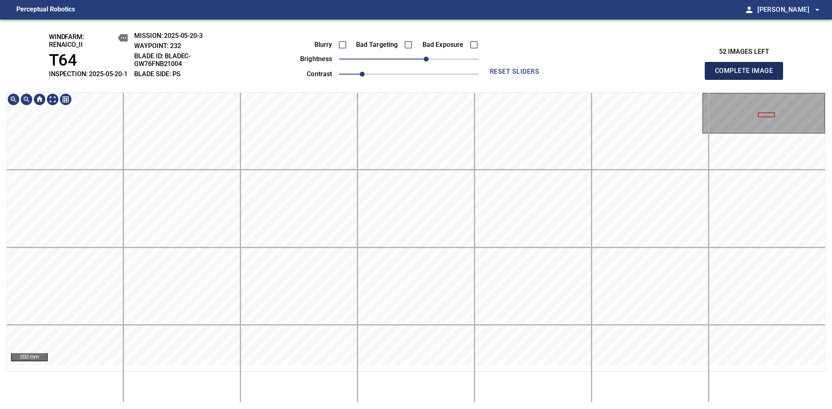
click at [580, 75] on span "Complete Image" at bounding box center [744, 70] width 60 height 11
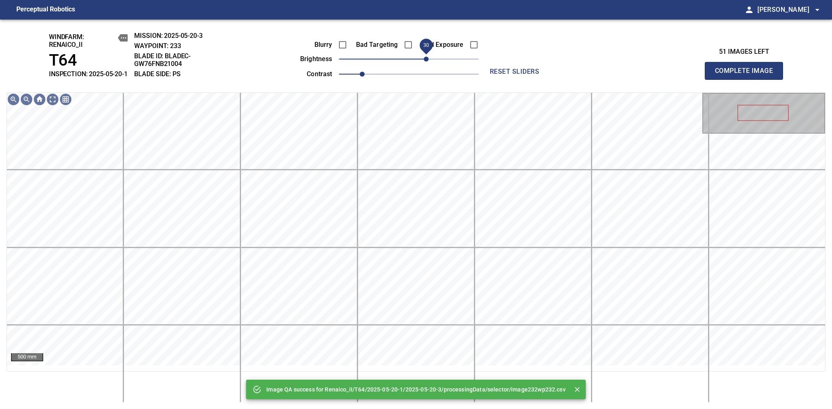
click at [429, 63] on span "30" at bounding box center [409, 58] width 140 height 11
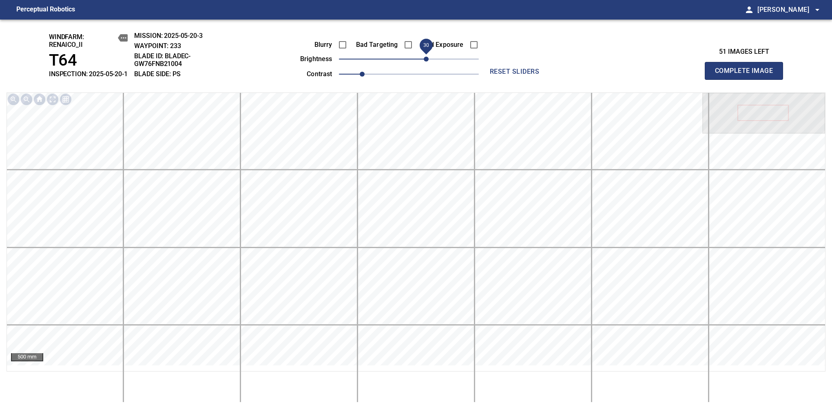
click at [580, 75] on span "Complete Image" at bounding box center [744, 70] width 60 height 11
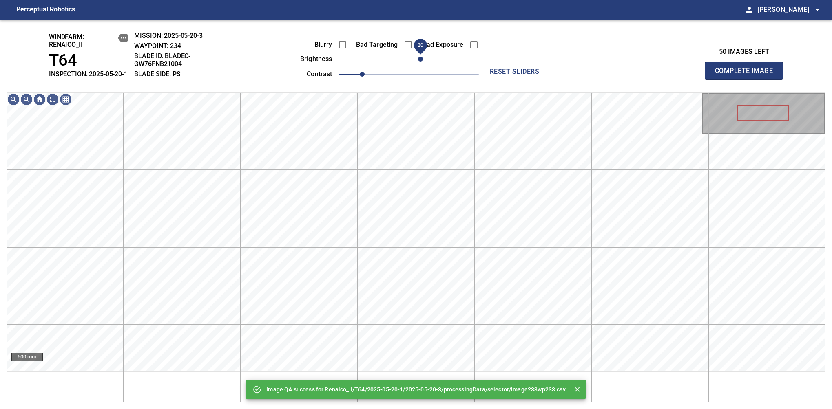
click at [422, 65] on span "20" at bounding box center [409, 58] width 140 height 11
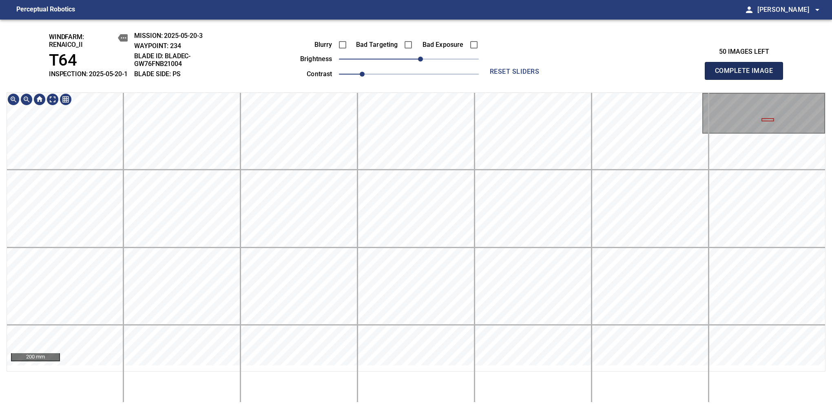
click at [580, 75] on span "Complete Image" at bounding box center [744, 70] width 60 height 11
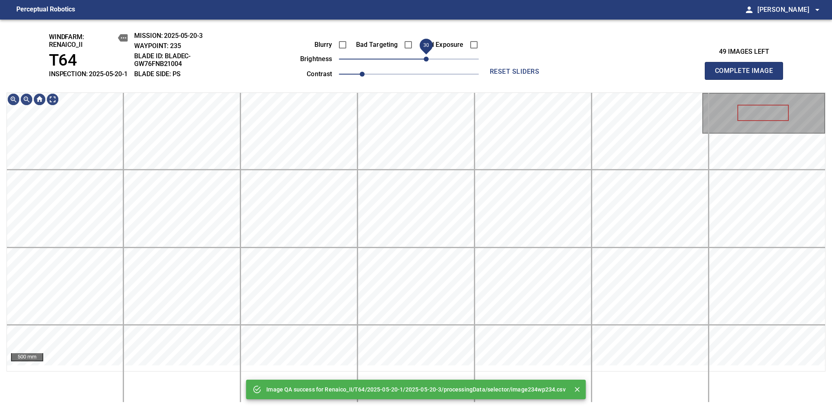
drag, startPoint x: 416, startPoint y: 67, endPoint x: 424, endPoint y: 64, distance: 9.0
click at [424, 62] on span "30" at bounding box center [426, 59] width 5 height 5
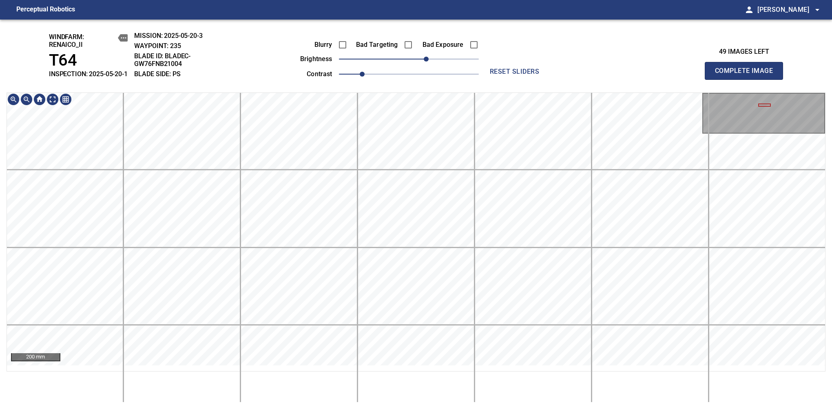
click at [433, 38] on div "windfarm: Renaico_II T64 INSPECTION: 2025-05-20-1 MISSION: 2025-05-20-3 WAYPOIN…" at bounding box center [416, 215] width 832 height 390
click at [580, 75] on span "Complete Image" at bounding box center [744, 70] width 60 height 11
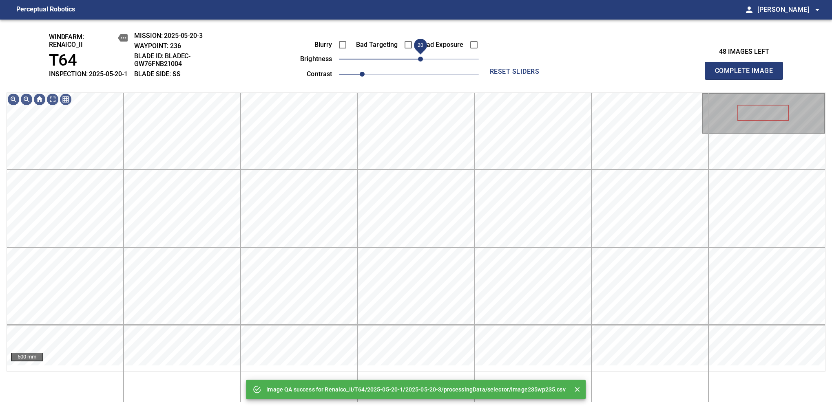
click at [423, 65] on span "20" at bounding box center [409, 58] width 140 height 11
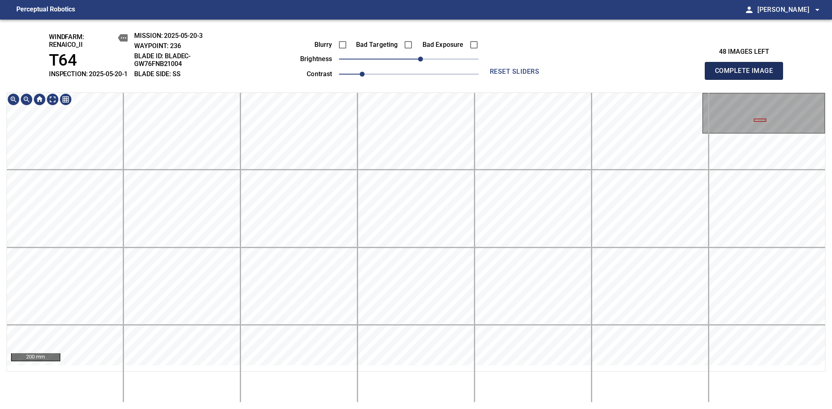
click at [580, 75] on span "Complete Image" at bounding box center [744, 70] width 60 height 11
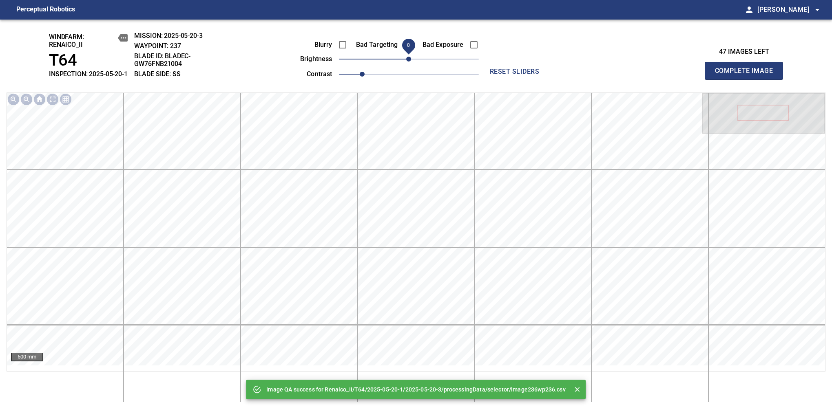
click at [580, 75] on span "Complete Image" at bounding box center [744, 70] width 60 height 11
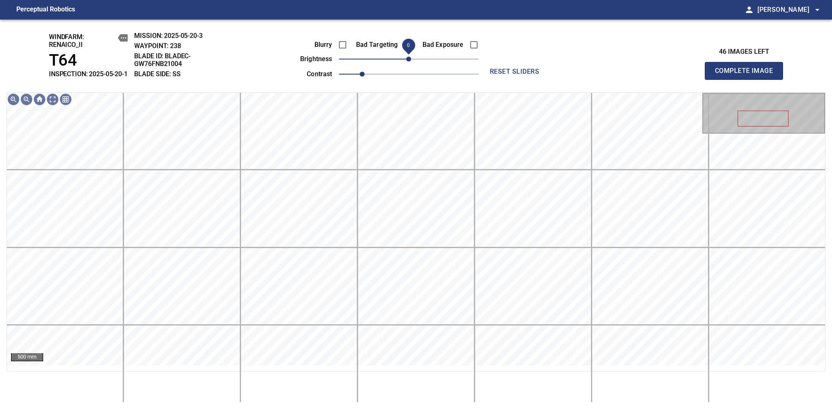
click at [411, 62] on span "0" at bounding box center [408, 59] width 5 height 5
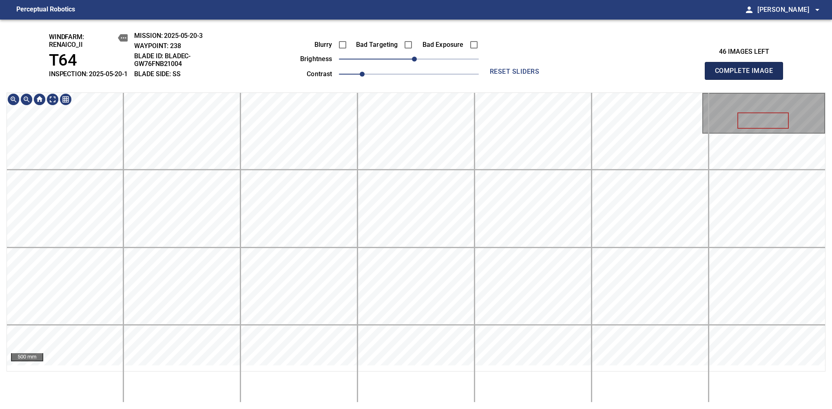
click at [580, 75] on span "Complete Image" at bounding box center [744, 70] width 60 height 11
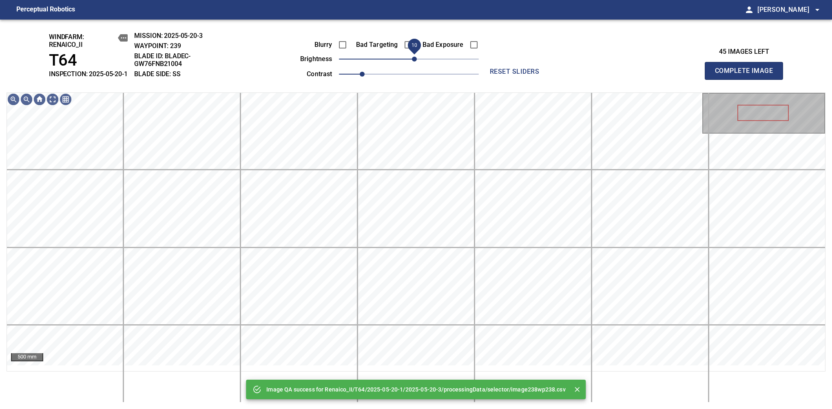
drag, startPoint x: 407, startPoint y: 69, endPoint x: 414, endPoint y: 66, distance: 7.5
click at [414, 62] on span "10" at bounding box center [414, 59] width 5 height 5
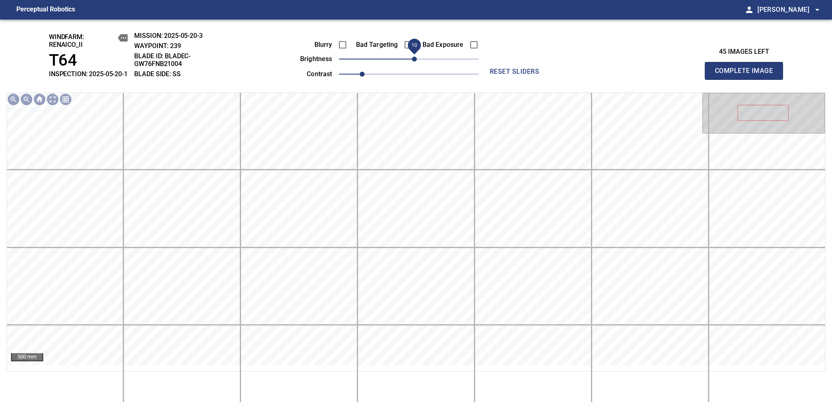
click at [580, 75] on span "Complete Image" at bounding box center [744, 70] width 60 height 11
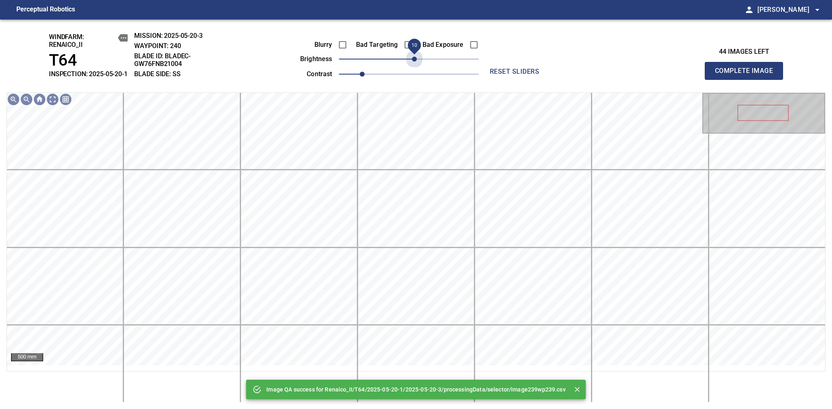
click at [414, 62] on span "10" at bounding box center [414, 59] width 5 height 5
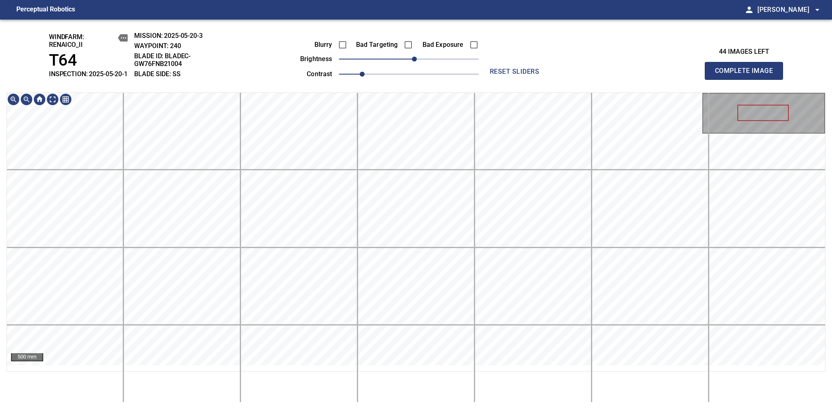
click at [369, 402] on div "windfarm: Renaico_II T64 INSPECTION: 2025-05-20-1 MISSION: 2025-05-20-3 WAYPOIN…" at bounding box center [416, 215] width 832 height 390
click at [367, 402] on div "windfarm: Renaico_II T64 INSPECTION: 2025-05-20-1 MISSION: 2025-05-20-3 WAYPOIN…" at bounding box center [416, 215] width 832 height 390
drag, startPoint x: 747, startPoint y: 73, endPoint x: 748, endPoint y: 69, distance: 4.3
click at [580, 75] on span "Complete Image" at bounding box center [744, 70] width 60 height 11
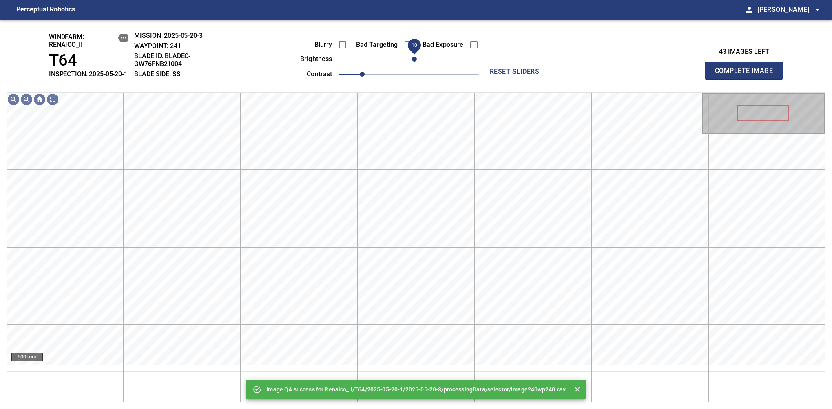
click at [414, 62] on span "10" at bounding box center [414, 59] width 5 height 5
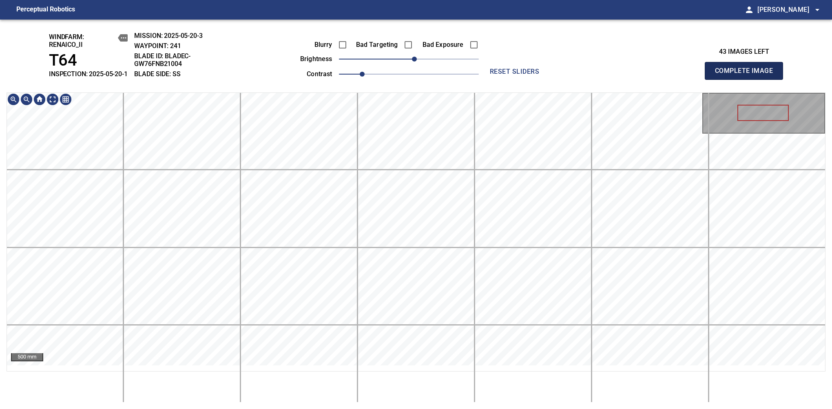
click at [580, 75] on span "Complete Image" at bounding box center [744, 70] width 60 height 11
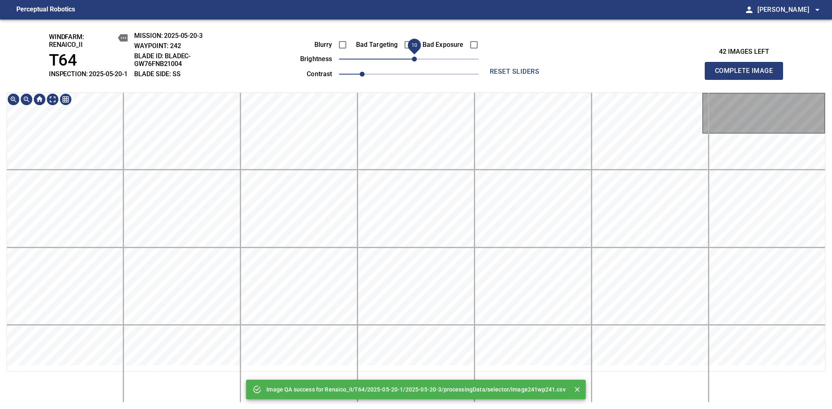
click at [417, 62] on span "10" at bounding box center [414, 59] width 5 height 5
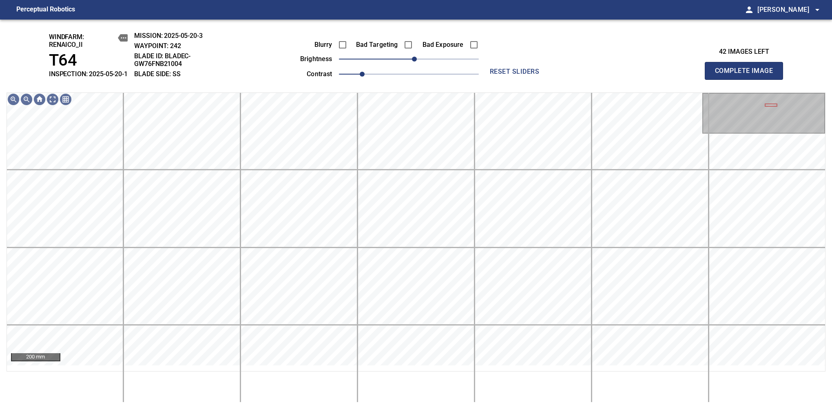
click at [580, 75] on span "Complete Image" at bounding box center [744, 70] width 60 height 11
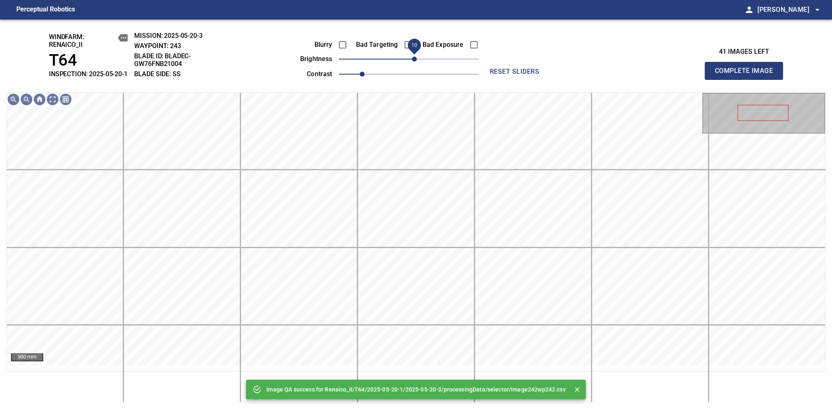
drag, startPoint x: 410, startPoint y: 68, endPoint x: 416, endPoint y: 68, distance: 5.7
click at [416, 62] on span "10" at bounding box center [414, 59] width 5 height 5
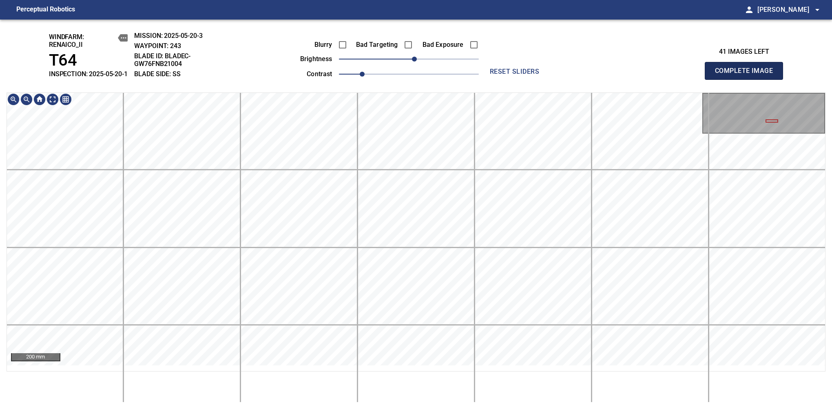
click at [580, 75] on span "Complete Image" at bounding box center [744, 70] width 60 height 11
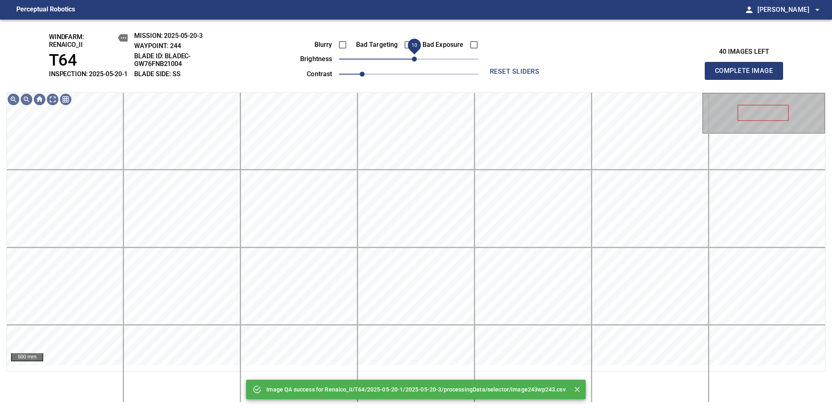
click at [416, 62] on span "10" at bounding box center [414, 59] width 5 height 5
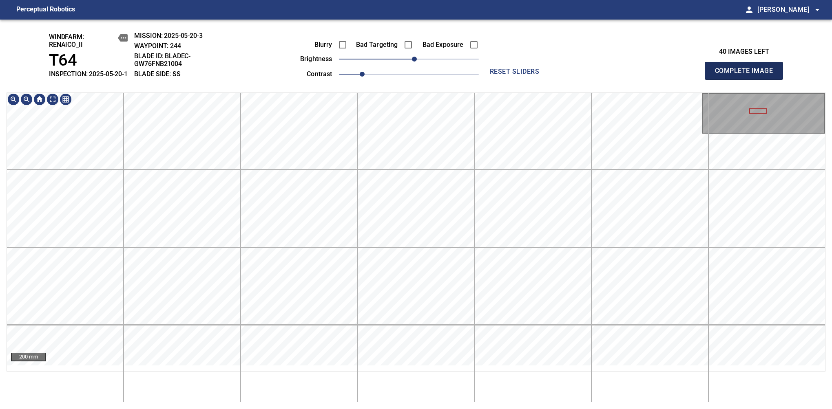
click at [580, 75] on span "Complete Image" at bounding box center [744, 70] width 60 height 11
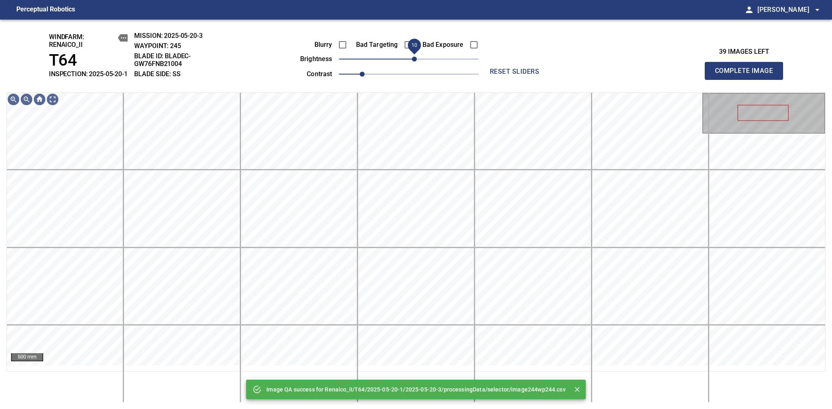
click at [415, 62] on span "10" at bounding box center [414, 59] width 5 height 5
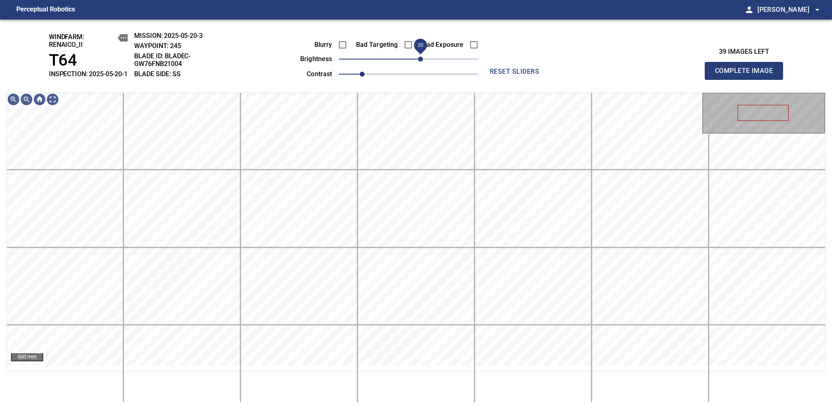
click at [420, 62] on span "20" at bounding box center [420, 59] width 5 height 5
click at [580, 75] on span "Complete Image" at bounding box center [744, 70] width 60 height 11
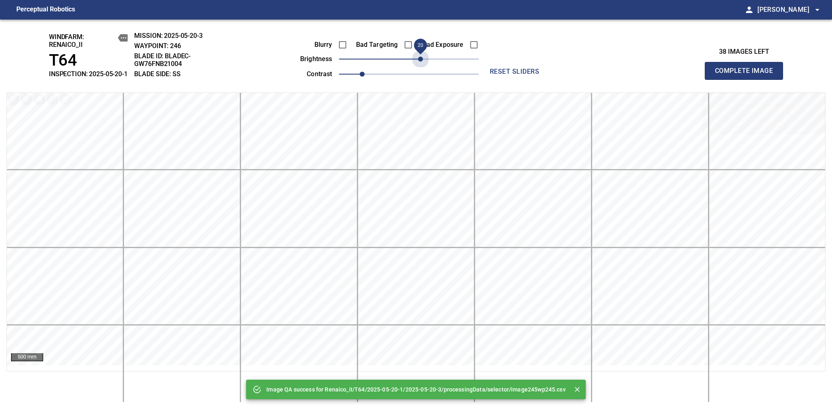
click at [420, 65] on span "20" at bounding box center [409, 58] width 140 height 11
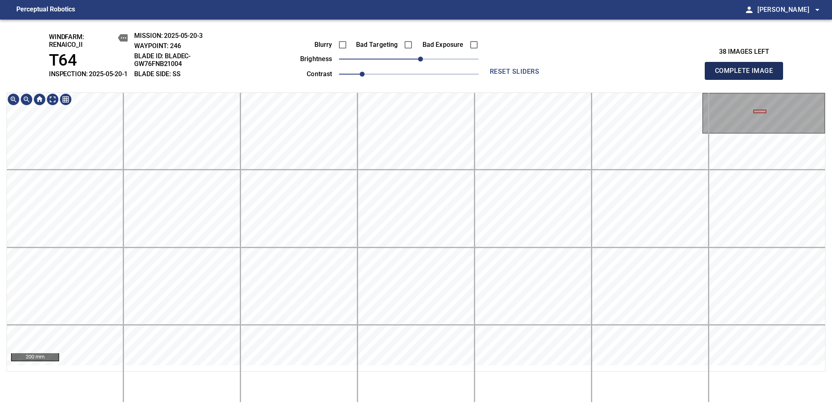
click at [580, 75] on span "Complete Image" at bounding box center [744, 70] width 60 height 11
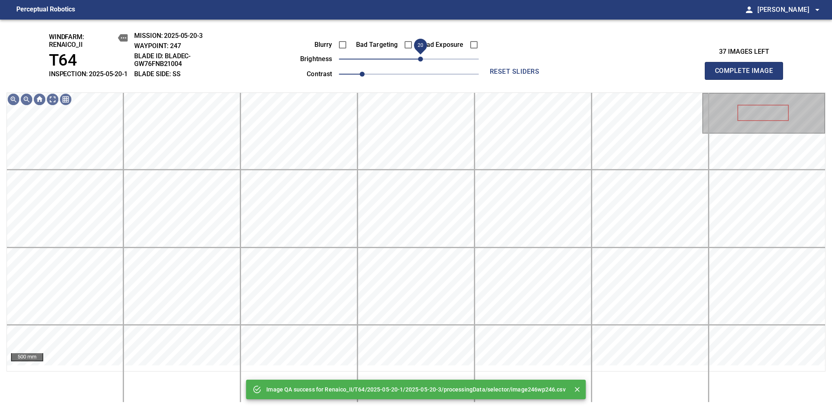
click at [419, 62] on span "20" at bounding box center [420, 59] width 5 height 5
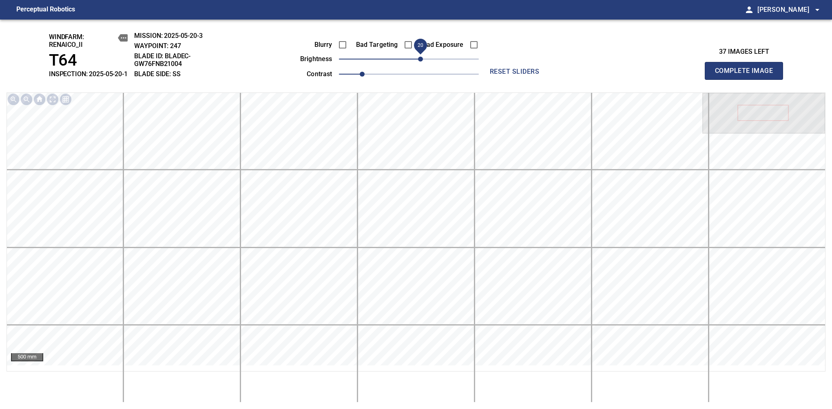
click at [580, 75] on span "Complete Image" at bounding box center [744, 70] width 60 height 11
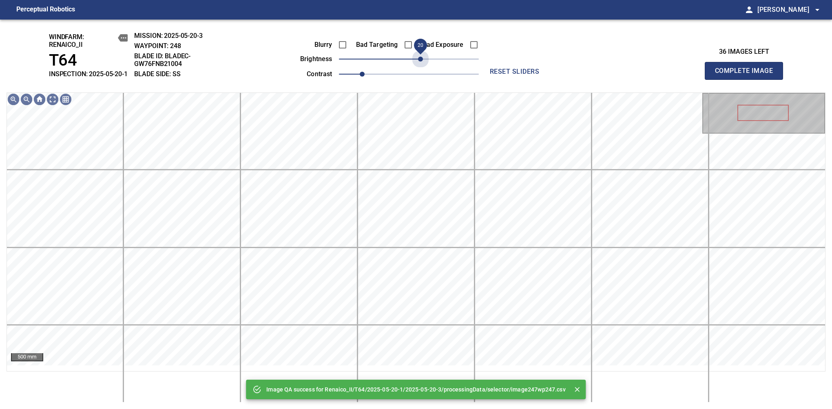
click at [419, 65] on span "20" at bounding box center [409, 58] width 140 height 11
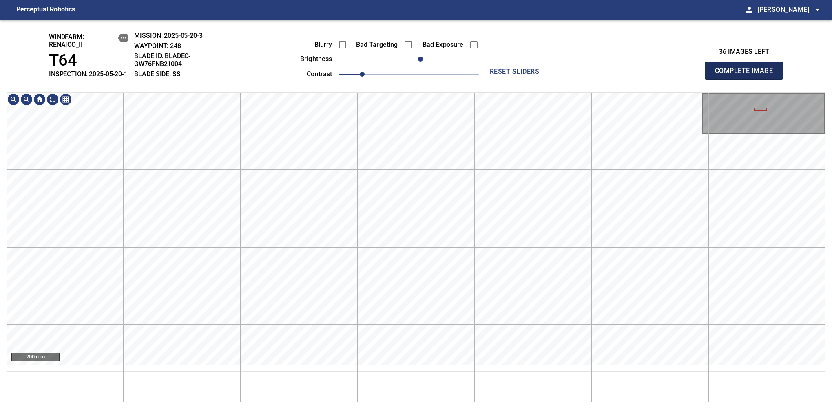
click at [580, 75] on span "Complete Image" at bounding box center [744, 70] width 60 height 11
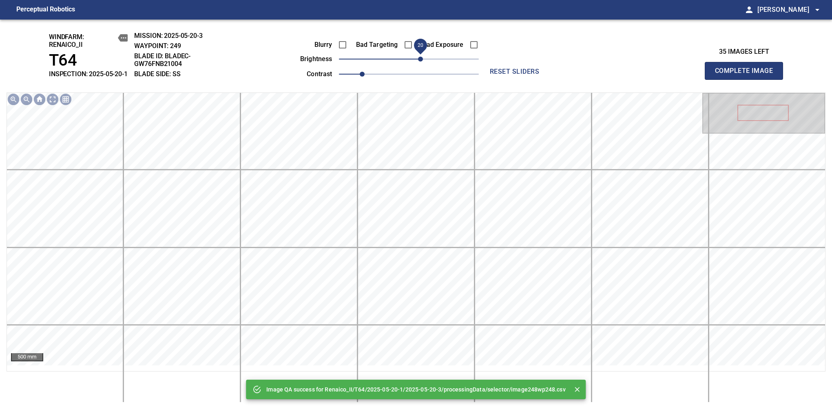
click at [420, 65] on span "20" at bounding box center [409, 58] width 140 height 11
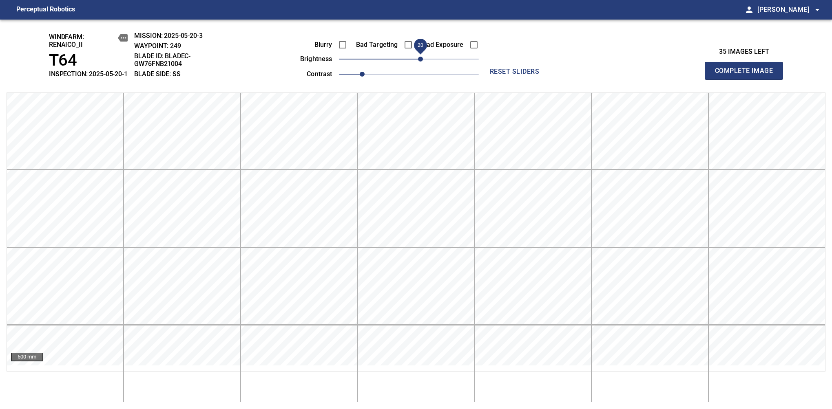
click at [580, 75] on span "Complete Image" at bounding box center [744, 70] width 60 height 11
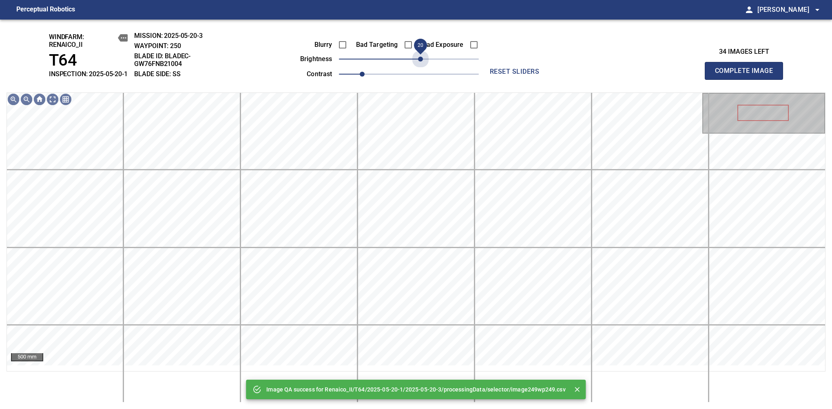
click at [420, 65] on span "20" at bounding box center [409, 58] width 140 height 11
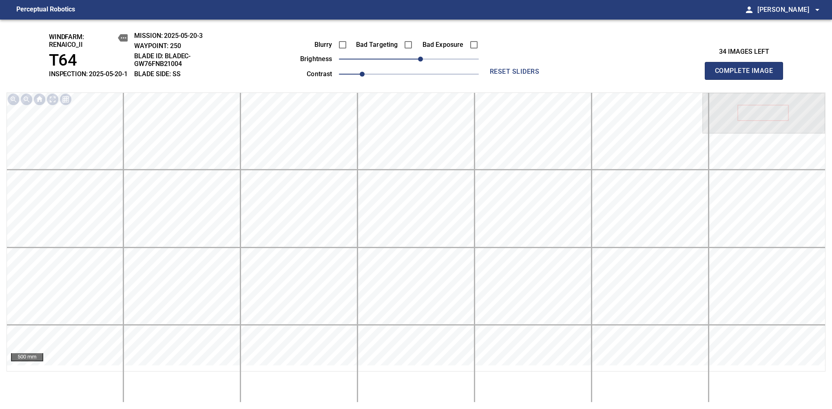
click at [580, 75] on span "Complete Image" at bounding box center [744, 70] width 60 height 11
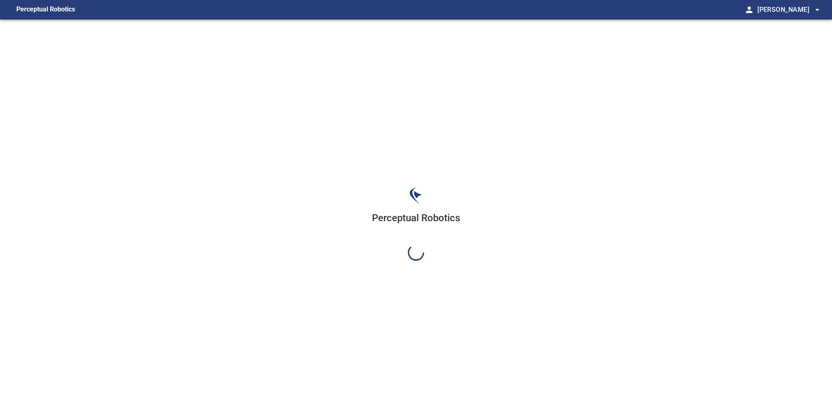
click at [420, 66] on div "Perceptual Robotics" at bounding box center [416, 224] width 832 height 409
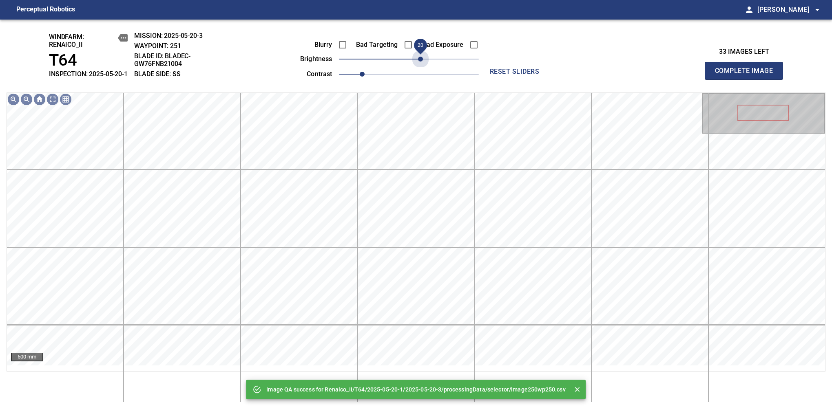
click at [420, 65] on span "20" at bounding box center [409, 58] width 140 height 11
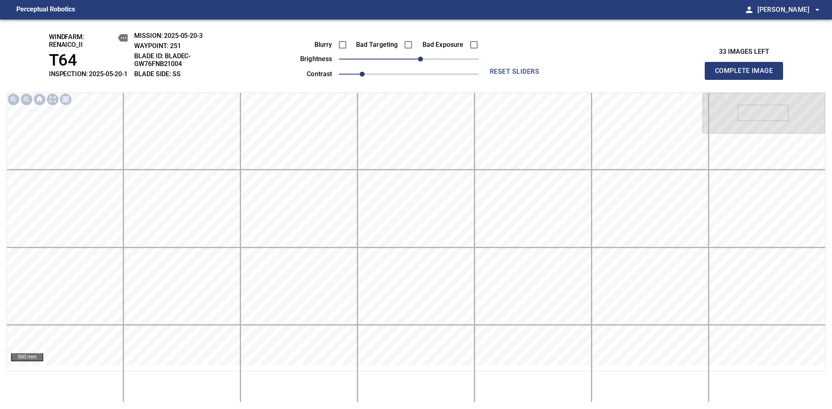
click at [580, 75] on span "Complete Image" at bounding box center [744, 70] width 60 height 11
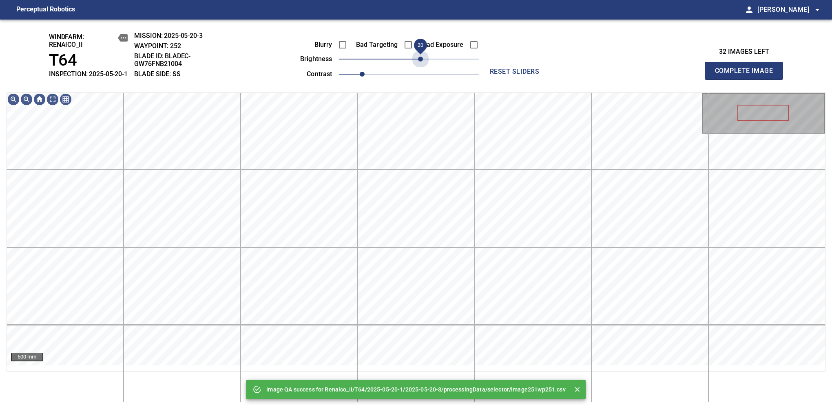
click at [420, 65] on span "20" at bounding box center [409, 58] width 140 height 11
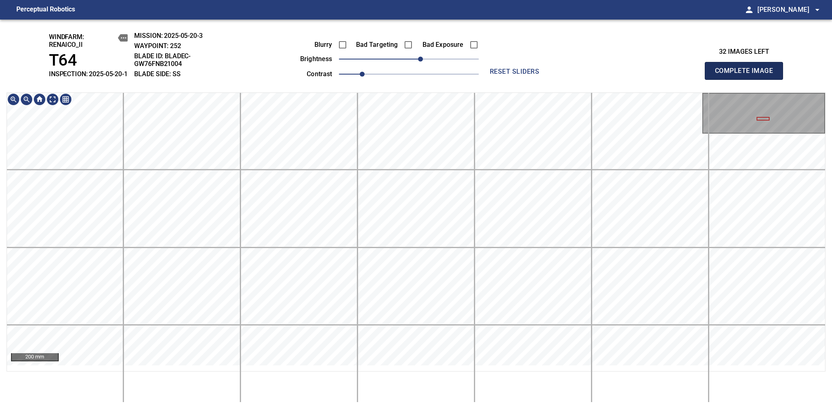
click at [580, 75] on span "Complete Image" at bounding box center [744, 70] width 60 height 11
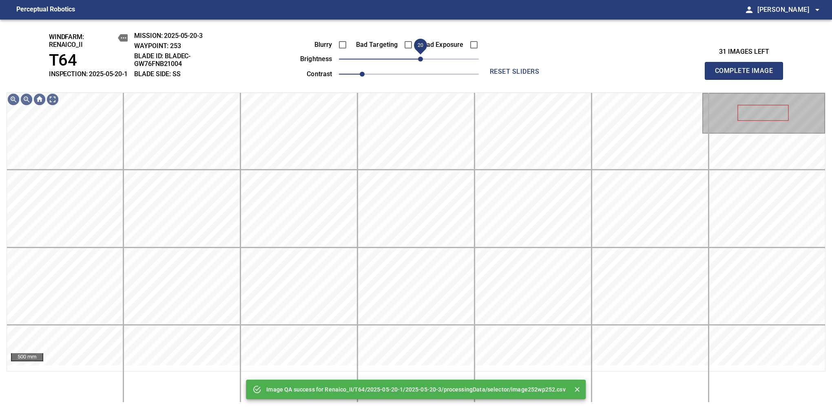
click at [418, 65] on span "20" at bounding box center [409, 58] width 140 height 11
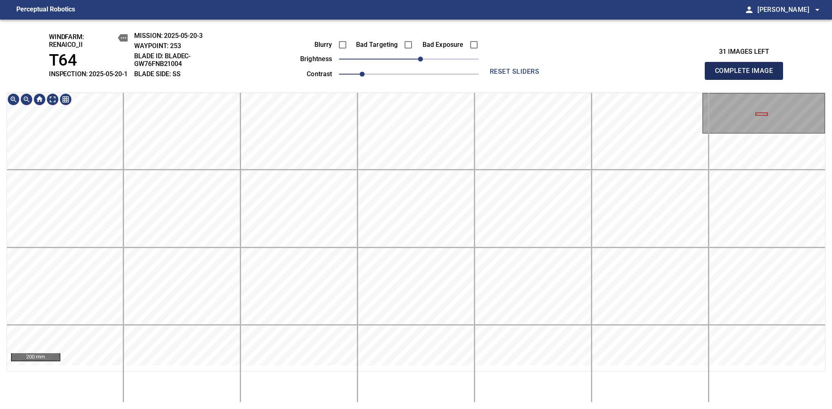
click at [580, 75] on span "Complete Image" at bounding box center [744, 70] width 60 height 11
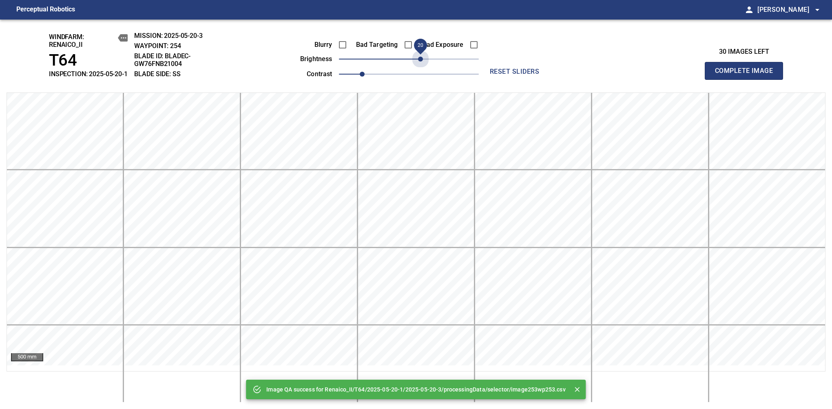
click at [418, 64] on span "20" at bounding box center [409, 58] width 140 height 11
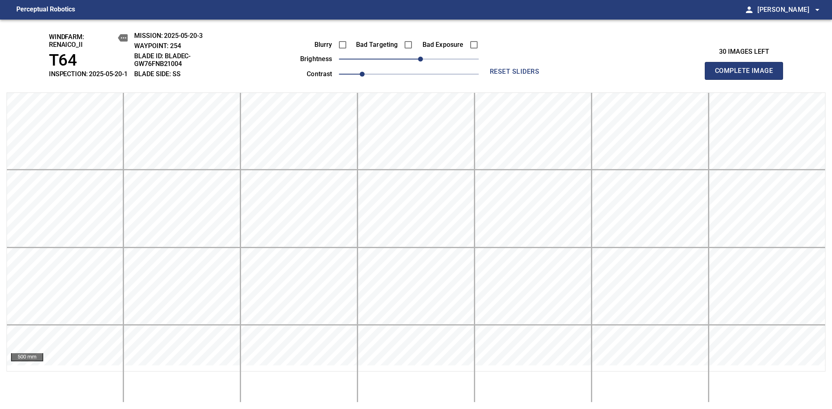
click at [580, 75] on span "Complete Image" at bounding box center [744, 70] width 60 height 11
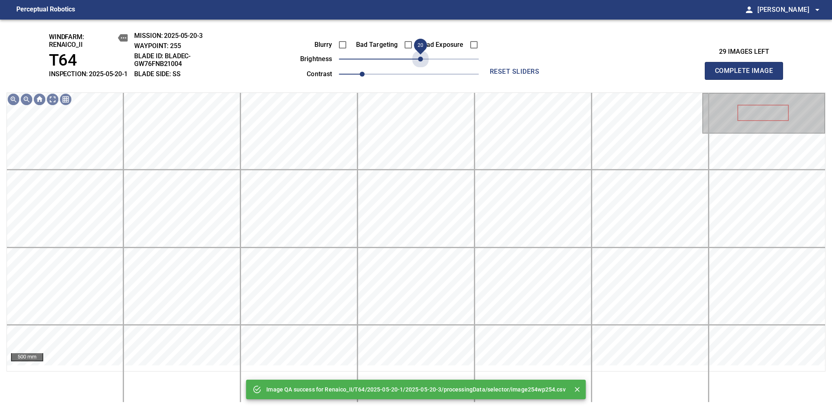
click at [418, 64] on span "20" at bounding box center [409, 58] width 140 height 11
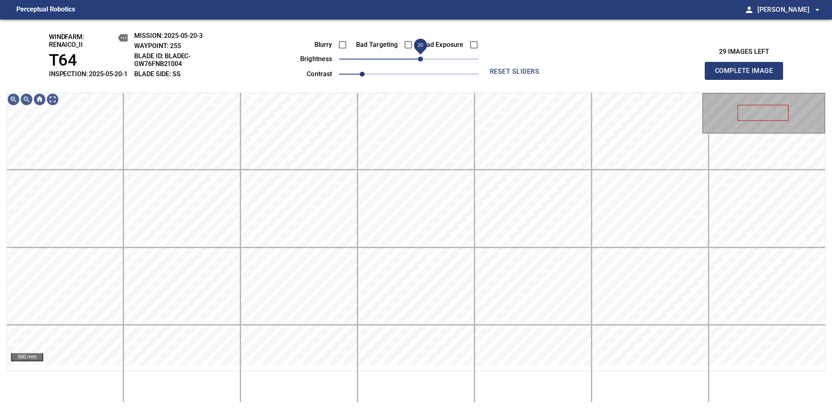
click at [423, 62] on span "20" at bounding box center [420, 59] width 5 height 5
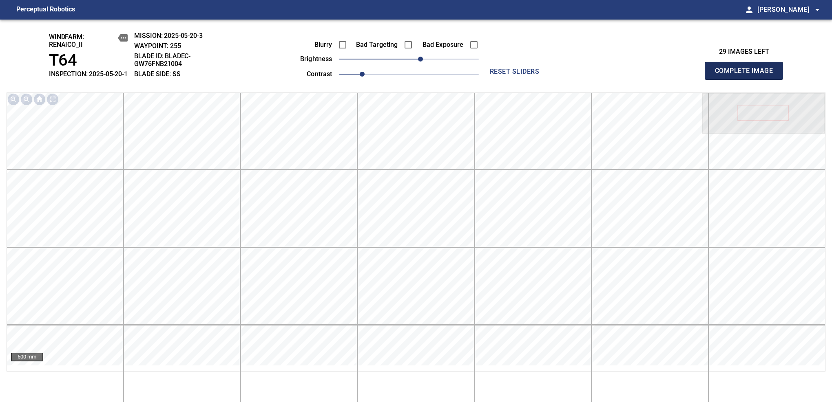
click at [580, 75] on span "Complete Image" at bounding box center [744, 70] width 60 height 11
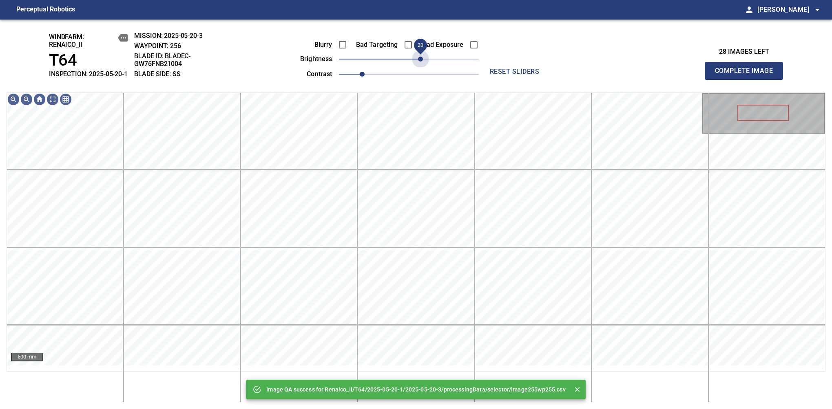
click at [423, 65] on span "20" at bounding box center [409, 58] width 140 height 11
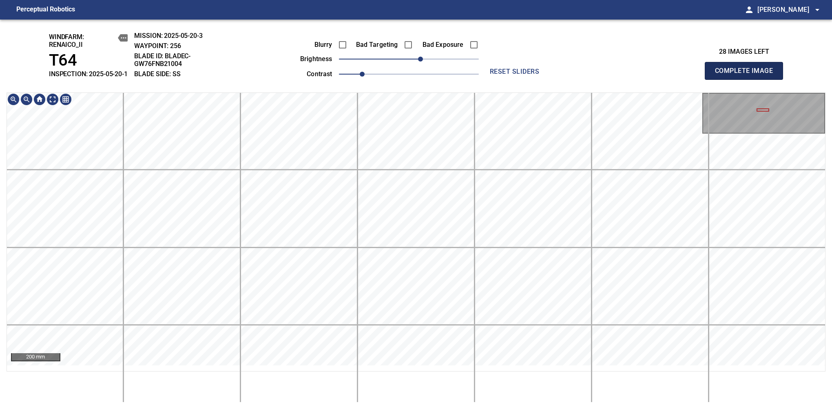
click at [580, 75] on span "Complete Image" at bounding box center [744, 70] width 60 height 11
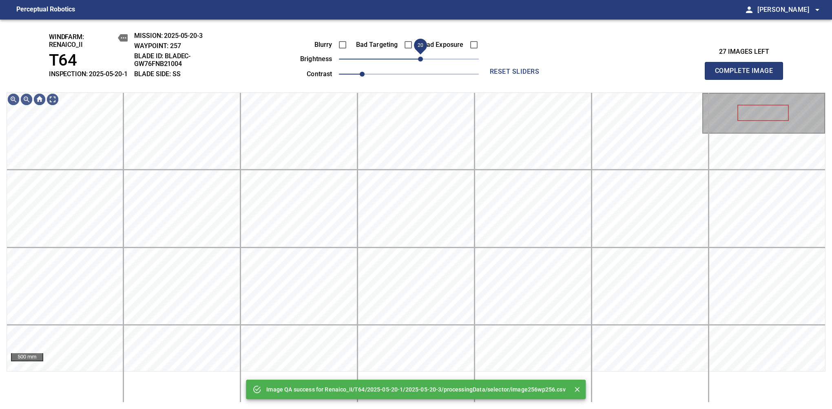
click at [418, 62] on span "20" at bounding box center [420, 59] width 5 height 5
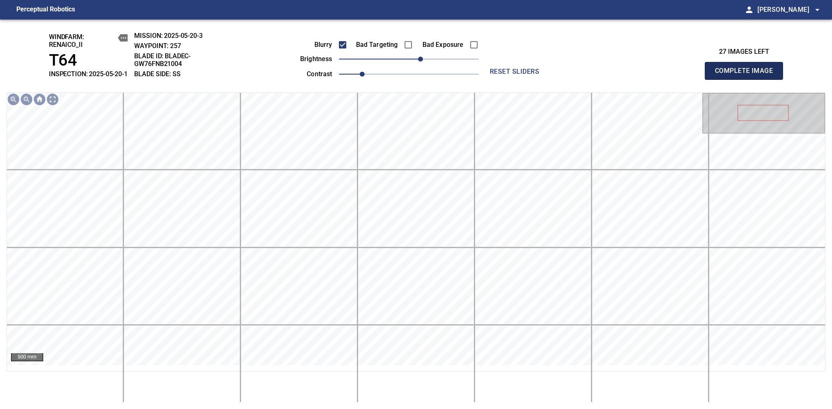
click at [580, 75] on span "Complete Image" at bounding box center [744, 70] width 60 height 11
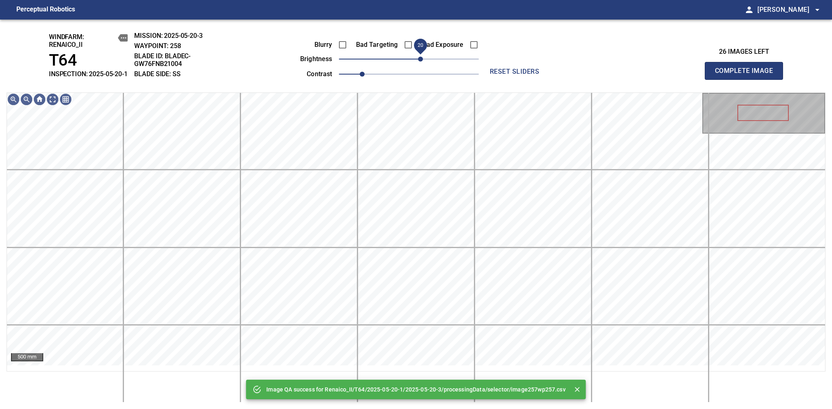
drag, startPoint x: 417, startPoint y: 67, endPoint x: 421, endPoint y: 65, distance: 4.4
click at [421, 62] on span "20" at bounding box center [420, 59] width 5 height 5
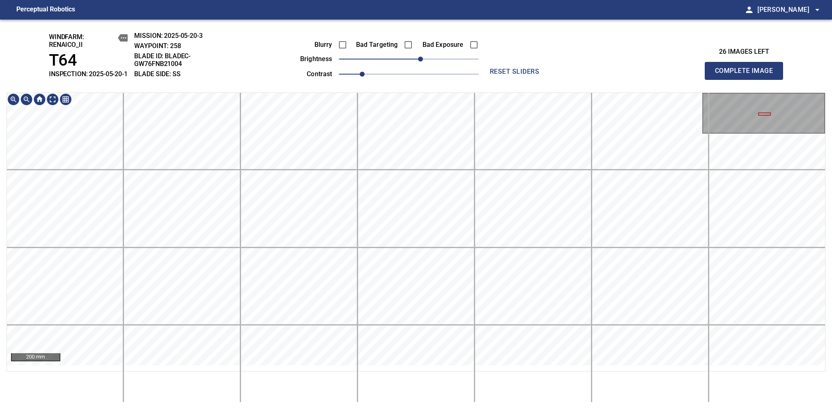
click at [444, 402] on html "Perceptual Robotics person [PERSON_NAME] arrow_drop_down windfarm: Renaico_II T…" at bounding box center [416, 204] width 832 height 409
click at [439, 70] on div "windfarm: Renaico_II T64 INSPECTION: 2025-05-20-1 MISSION: 2025-05-20-3 WAYPOIN…" at bounding box center [416, 215] width 832 height 390
click at [580, 75] on span "Complete Image" at bounding box center [744, 70] width 60 height 11
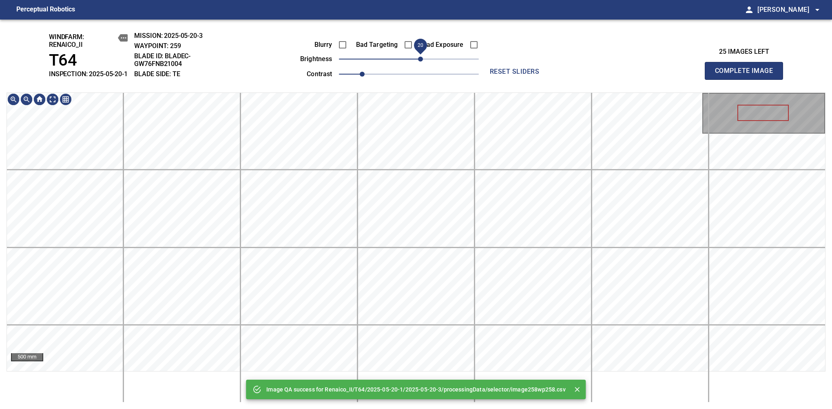
click at [418, 65] on span "20" at bounding box center [409, 58] width 140 height 11
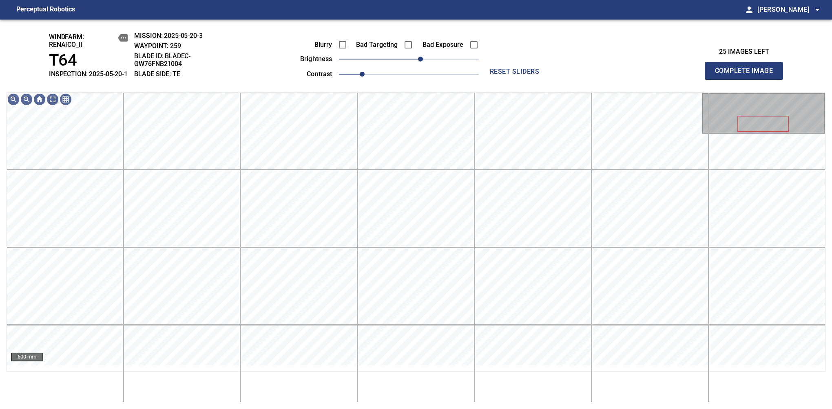
click at [580, 75] on span "Complete Image" at bounding box center [744, 70] width 60 height 11
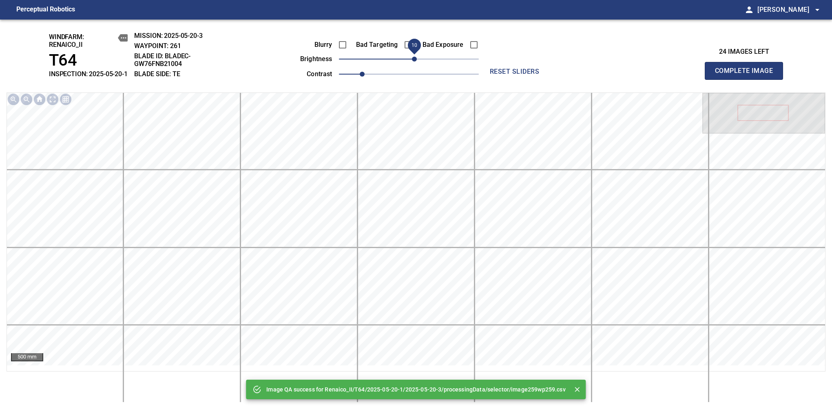
click at [413, 62] on span "10" at bounding box center [414, 59] width 5 height 5
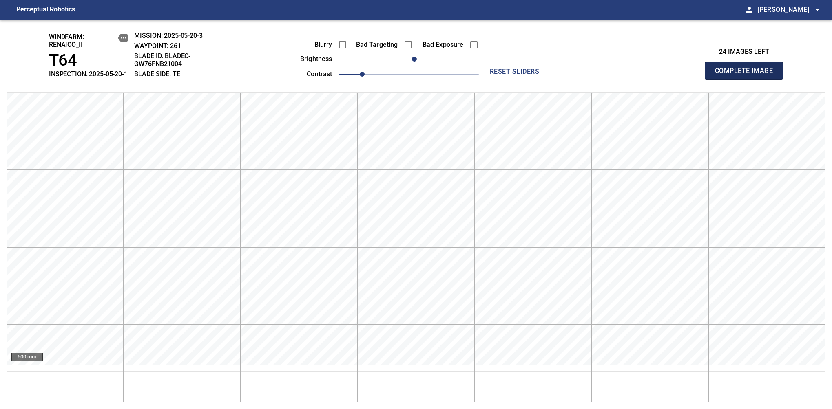
click at [580, 75] on span "Complete Image" at bounding box center [744, 70] width 60 height 11
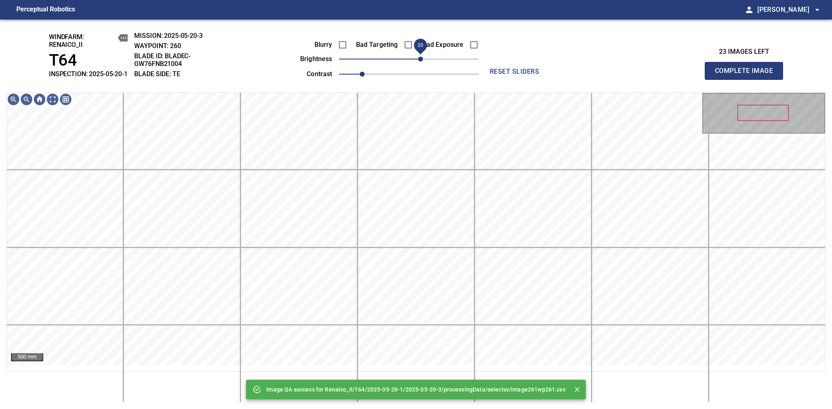
drag, startPoint x: 414, startPoint y: 68, endPoint x: 420, endPoint y: 65, distance: 6.0
click at [420, 62] on span "20" at bounding box center [420, 59] width 5 height 5
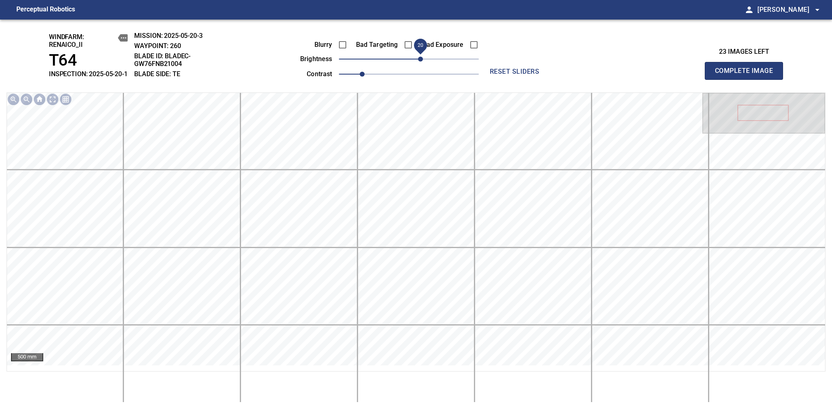
click at [580, 75] on span "Complete Image" at bounding box center [744, 70] width 60 height 11
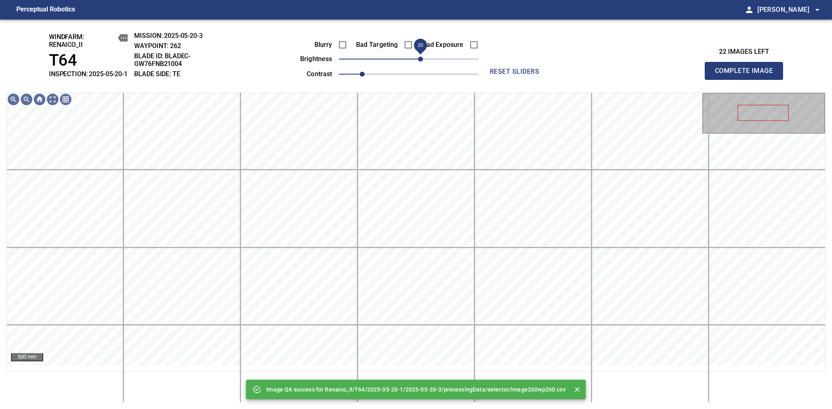
click at [421, 65] on span "20" at bounding box center [409, 58] width 140 height 11
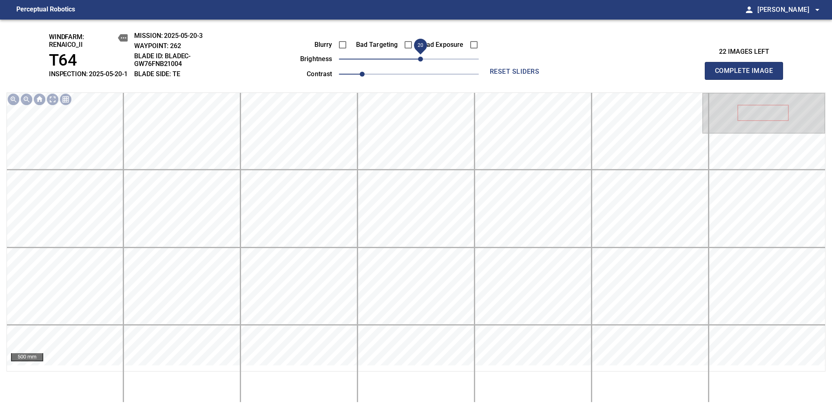
click at [580, 75] on span "Complete Image" at bounding box center [744, 70] width 60 height 11
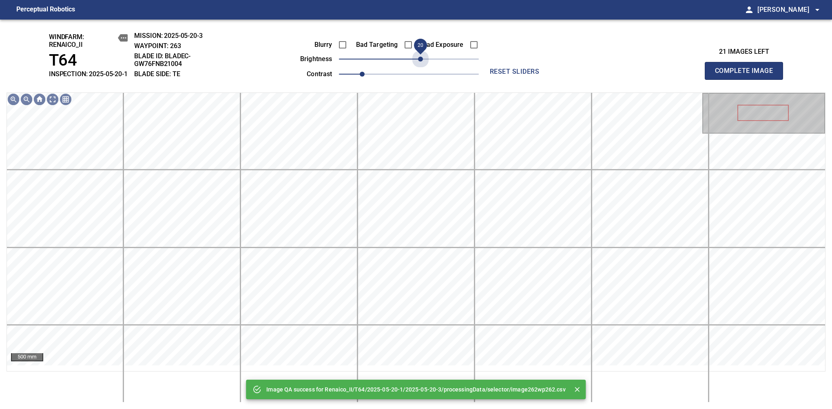
click at [421, 65] on span "20" at bounding box center [409, 58] width 140 height 11
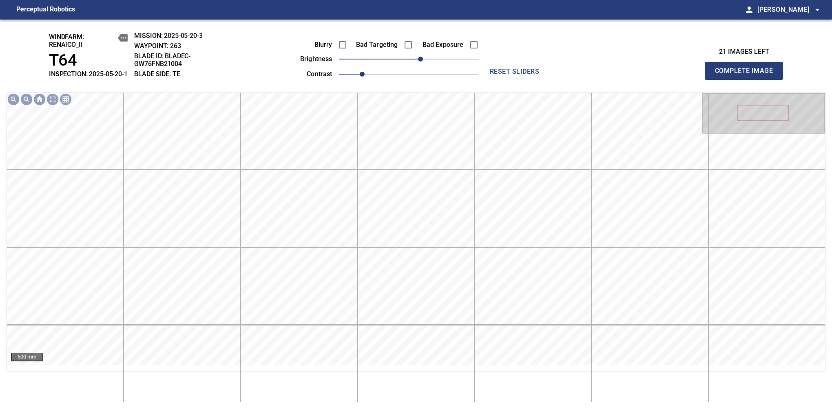
click at [580, 75] on span "Complete Image" at bounding box center [744, 70] width 60 height 11
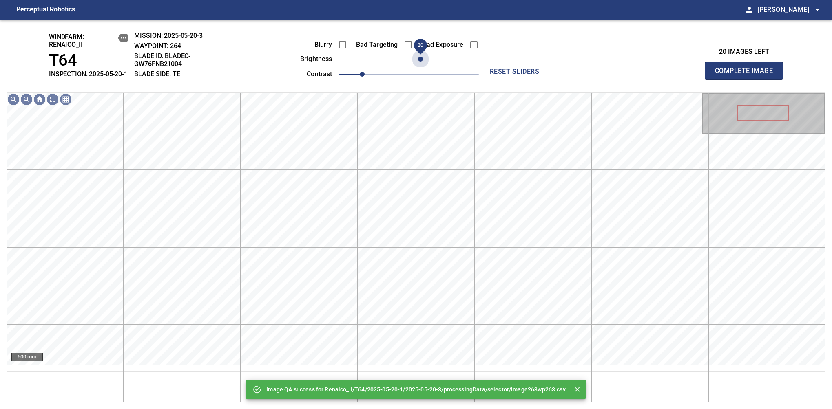
click at [421, 65] on span "20" at bounding box center [409, 58] width 140 height 11
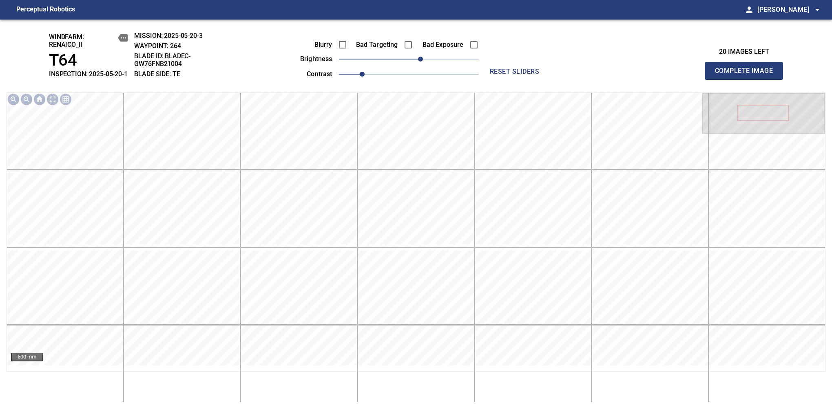
click at [580, 75] on span "Complete Image" at bounding box center [744, 70] width 60 height 11
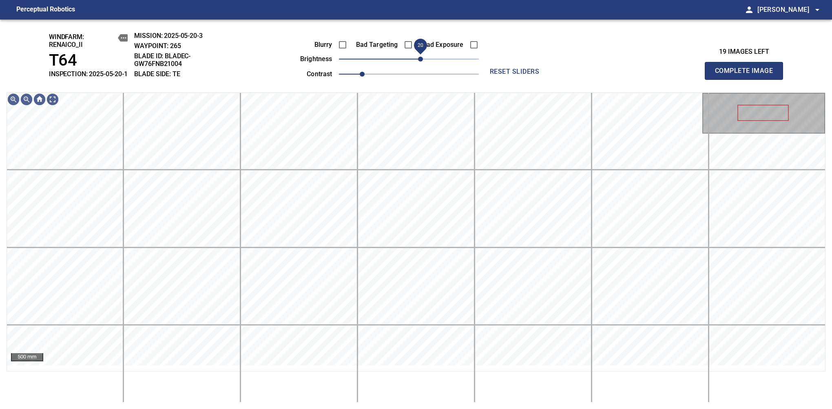
click at [419, 62] on span "20" at bounding box center [420, 59] width 5 height 5
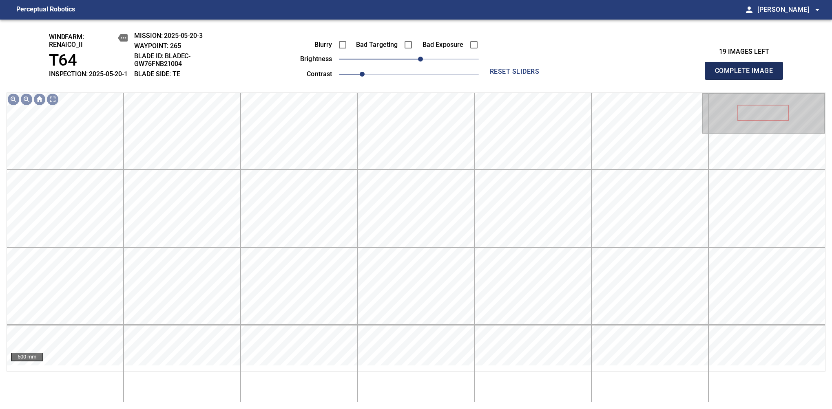
click at [580, 75] on span "Complete Image" at bounding box center [744, 70] width 60 height 11
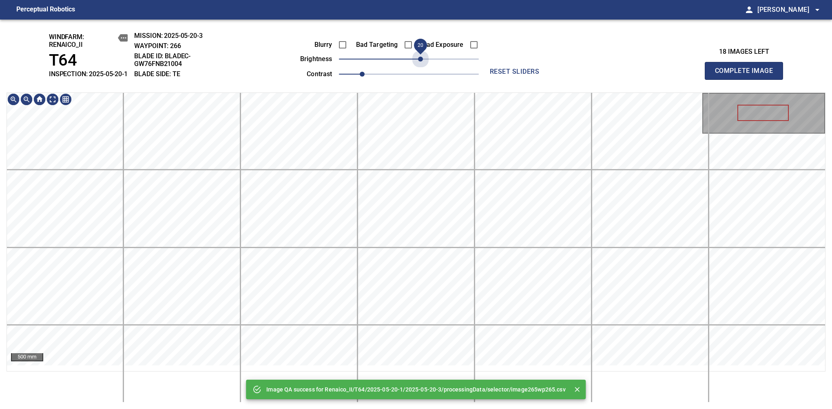
click at [419, 65] on span "20" at bounding box center [409, 58] width 140 height 11
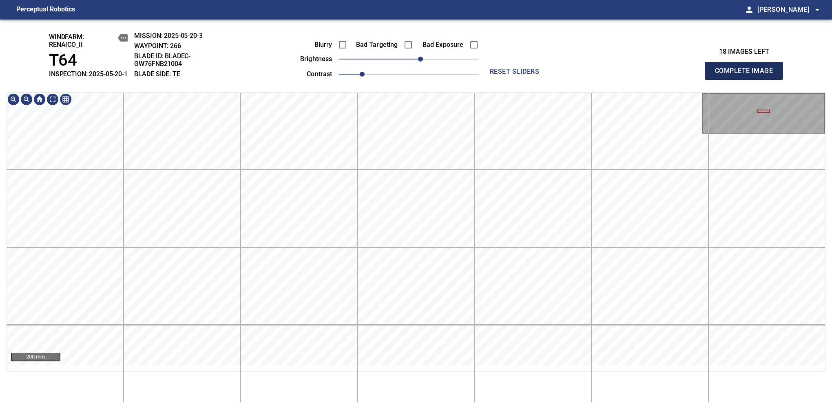
click at [580, 75] on span "Complete Image" at bounding box center [744, 70] width 60 height 11
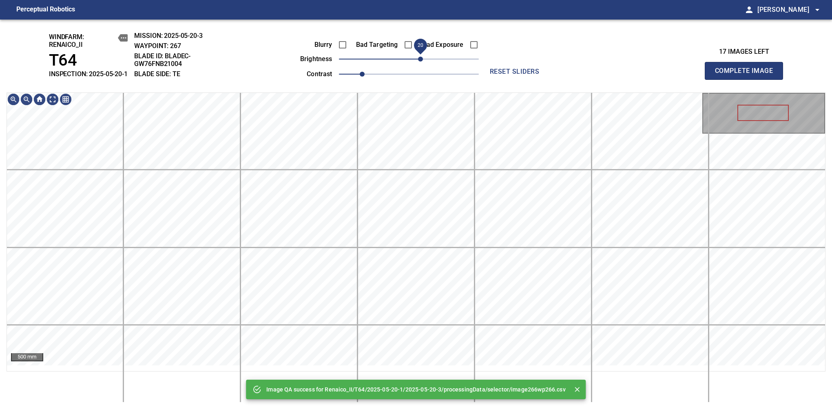
click at [421, 65] on span "20" at bounding box center [409, 58] width 140 height 11
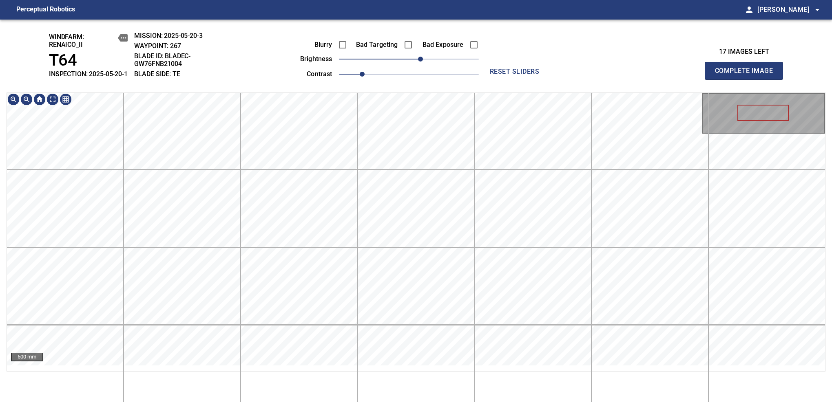
click at [380, 402] on html "Perceptual Robotics person [PERSON_NAME] arrow_drop_down windfarm: Renaico_II T…" at bounding box center [416, 204] width 832 height 409
click at [580, 75] on span "Complete Image" at bounding box center [744, 70] width 60 height 11
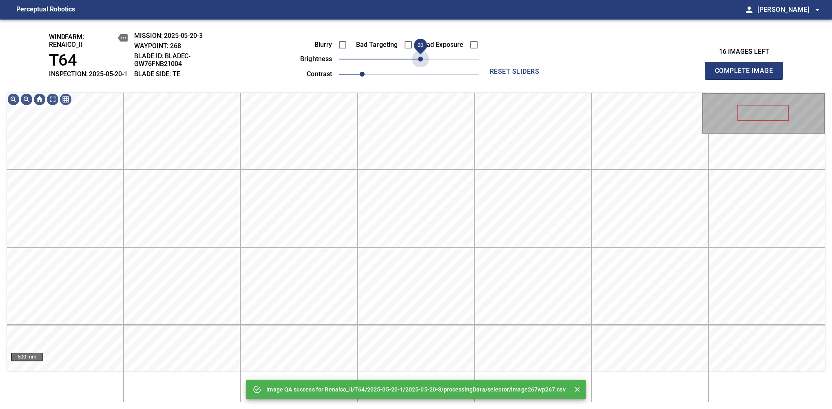
click at [421, 65] on span "20" at bounding box center [409, 58] width 140 height 11
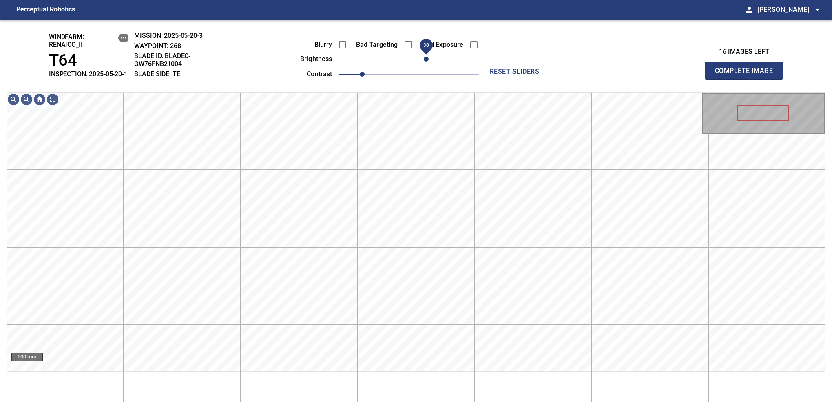
click at [425, 62] on span "30" at bounding box center [426, 59] width 5 height 5
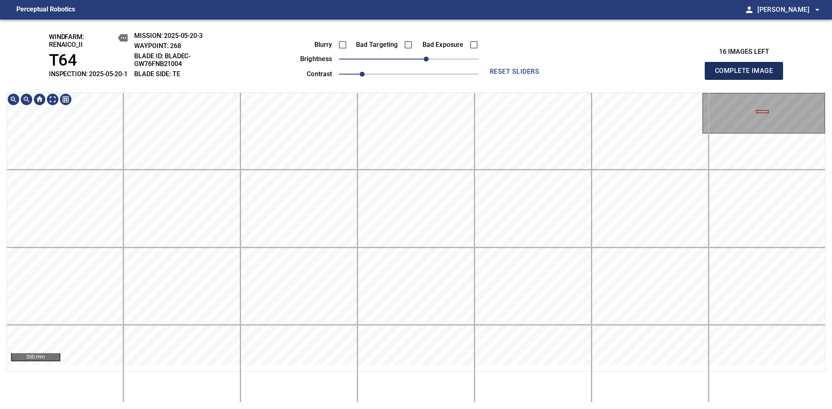
click at [580, 75] on span "Complete Image" at bounding box center [744, 70] width 60 height 11
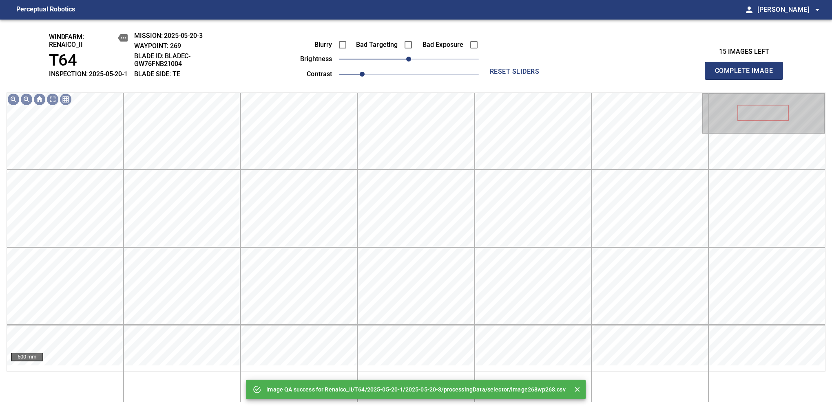
click at [421, 72] on div "Blurry Bad Targeting Bad Exposure brightness 0 contrast 1" at bounding box center [380, 58] width 197 height 44
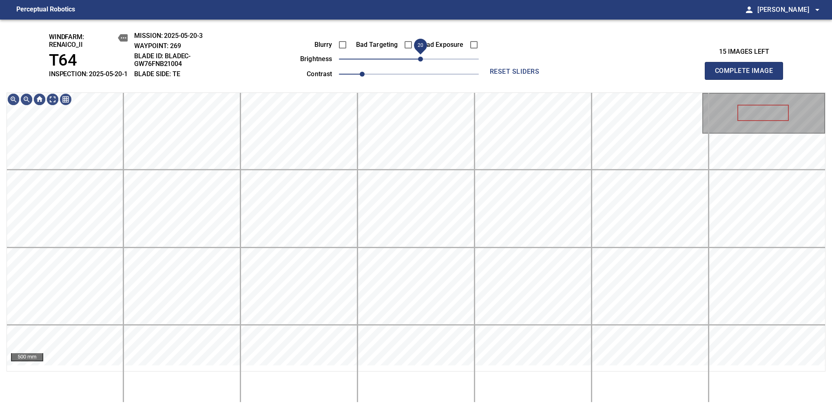
click at [420, 62] on span "20" at bounding box center [420, 59] width 5 height 5
click at [580, 75] on span "Complete Image" at bounding box center [744, 70] width 60 height 11
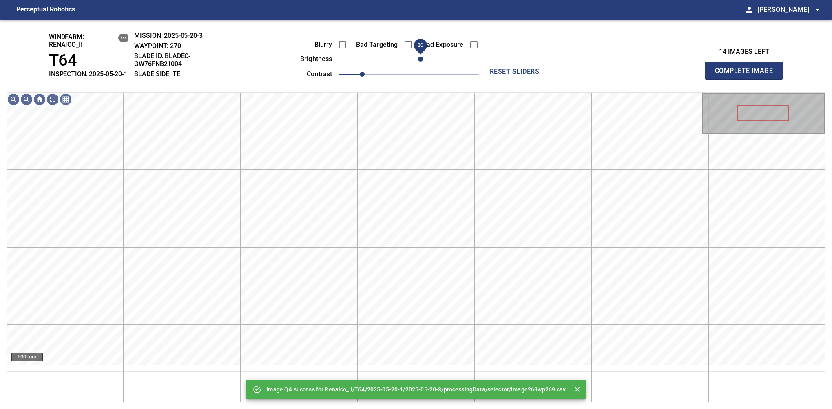
drag, startPoint x: 416, startPoint y: 69, endPoint x: 423, endPoint y: 68, distance: 7.0
click at [423, 62] on span "20" at bounding box center [420, 59] width 5 height 5
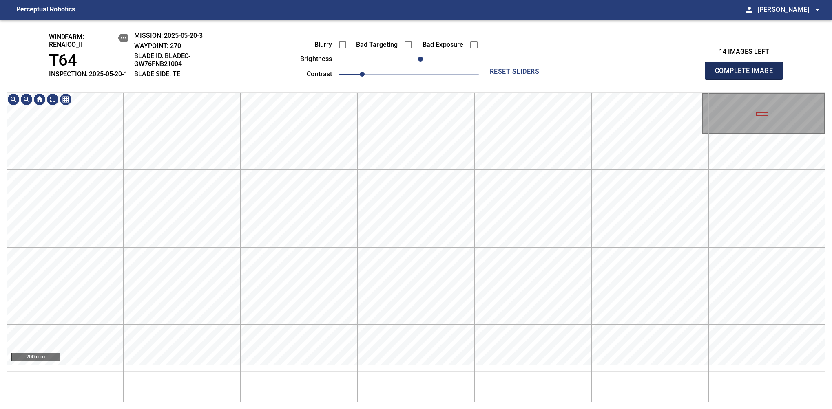
click at [580, 75] on span "Complete Image" at bounding box center [744, 70] width 60 height 11
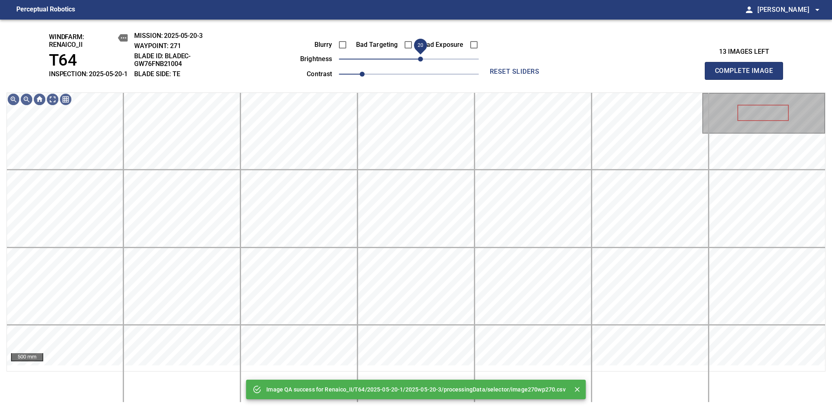
click at [423, 65] on span "20" at bounding box center [409, 58] width 140 height 11
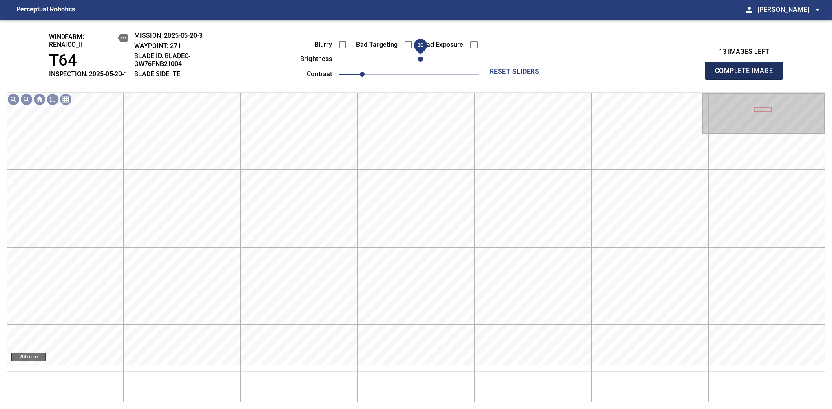
click at [580, 75] on span "Complete Image" at bounding box center [744, 70] width 60 height 11
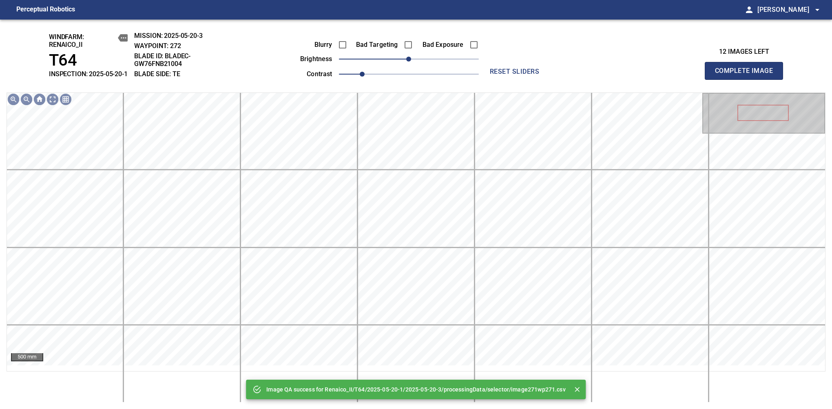
click at [424, 65] on span "0" at bounding box center [409, 58] width 140 height 11
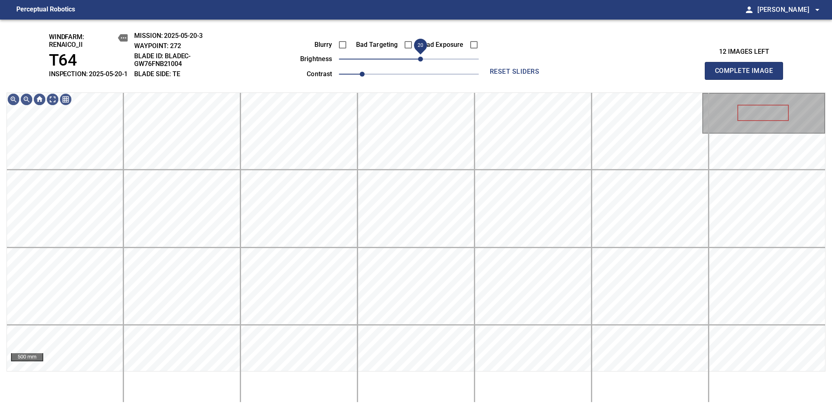
click at [421, 62] on span "20" at bounding box center [420, 59] width 5 height 5
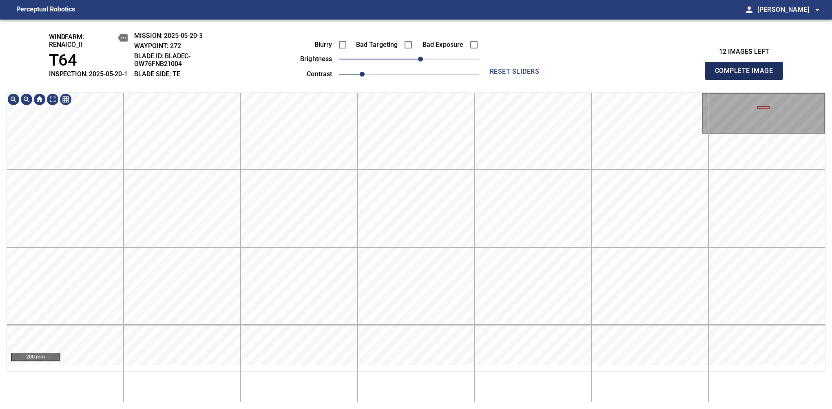
click at [747, 75] on span "Complete Image" at bounding box center [744, 70] width 60 height 11
click at [382, 0] on html "Perceptual Robotics person Alex Semenov arrow_drop_down windfarm: Renaico_II T6…" at bounding box center [416, 204] width 832 height 409
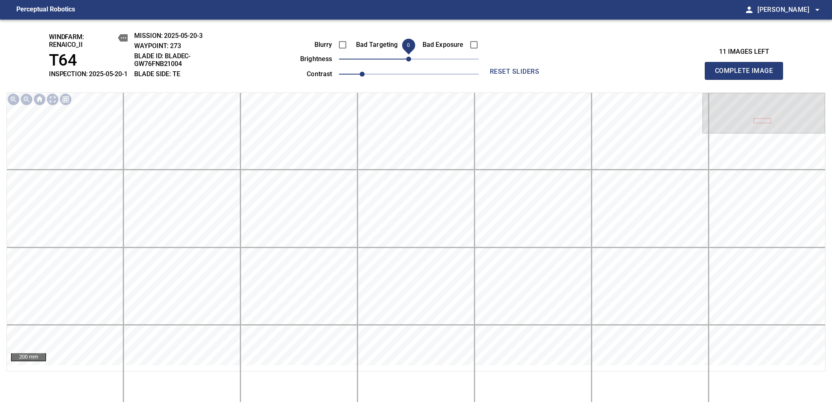
click at [747, 75] on span "Complete Image" at bounding box center [744, 70] width 60 height 11
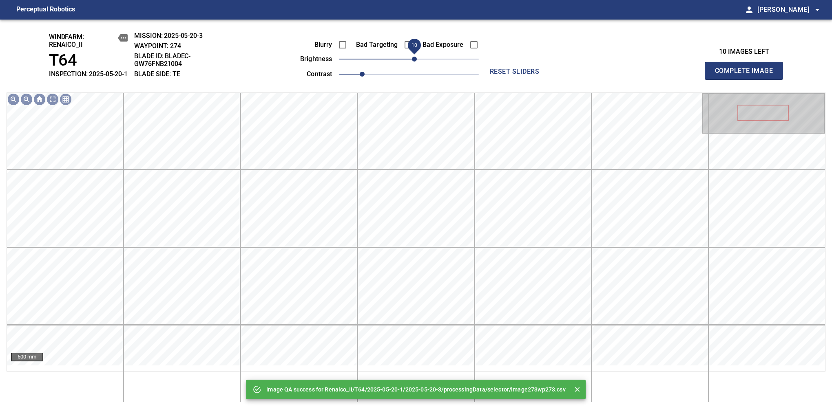
click at [416, 62] on span "10" at bounding box center [414, 59] width 5 height 5
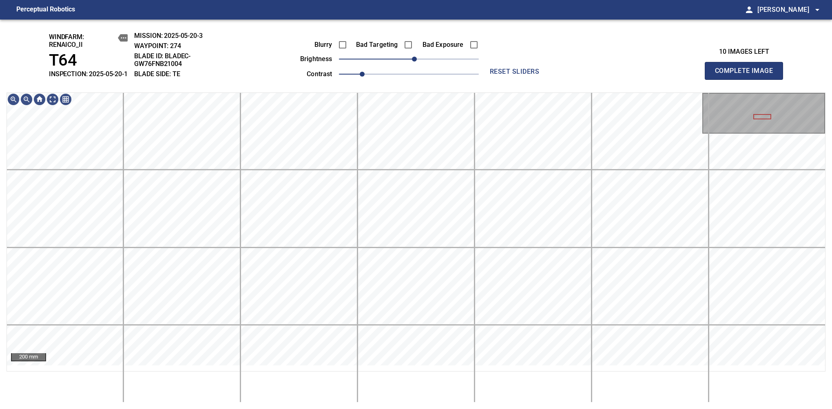
click at [747, 75] on span "Complete Image" at bounding box center [744, 70] width 60 height 11
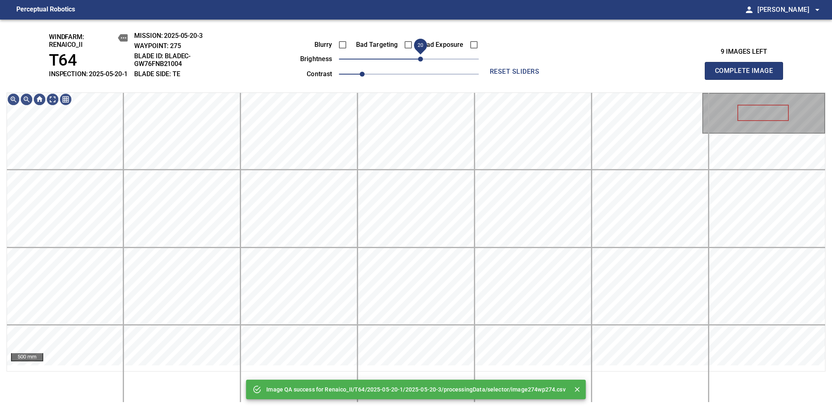
drag, startPoint x: 413, startPoint y: 65, endPoint x: 418, endPoint y: 65, distance: 4.5
click at [418, 62] on span "20" at bounding box center [420, 59] width 5 height 5
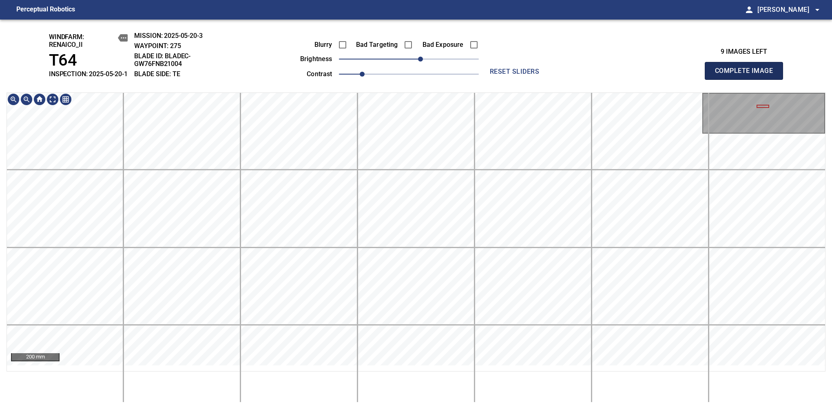
click at [747, 75] on span "Complete Image" at bounding box center [744, 70] width 60 height 11
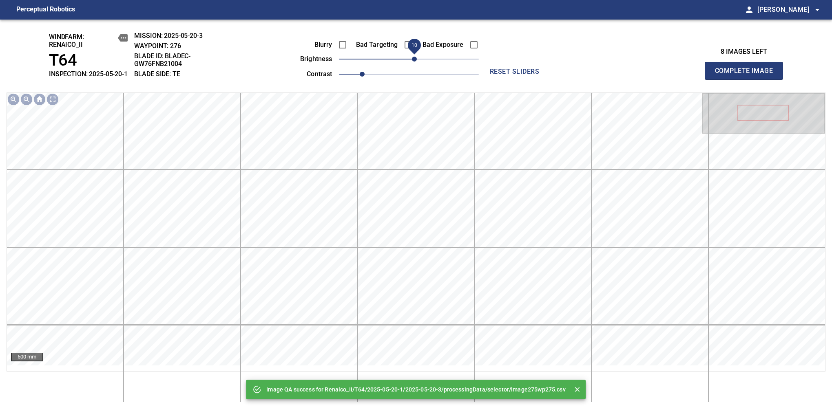
click at [417, 62] on span "10" at bounding box center [414, 59] width 5 height 5
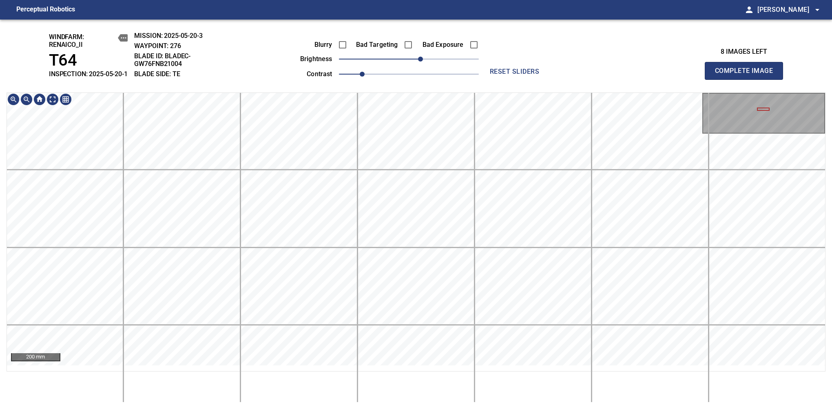
click at [416, 90] on div "windfarm: Renaico_II T64 INSPECTION: 2025-05-20-1 MISSION: 2025-05-20-3 WAYPOIN…" at bounding box center [416, 215] width 832 height 390
click at [747, 75] on span "Complete Image" at bounding box center [744, 70] width 60 height 11
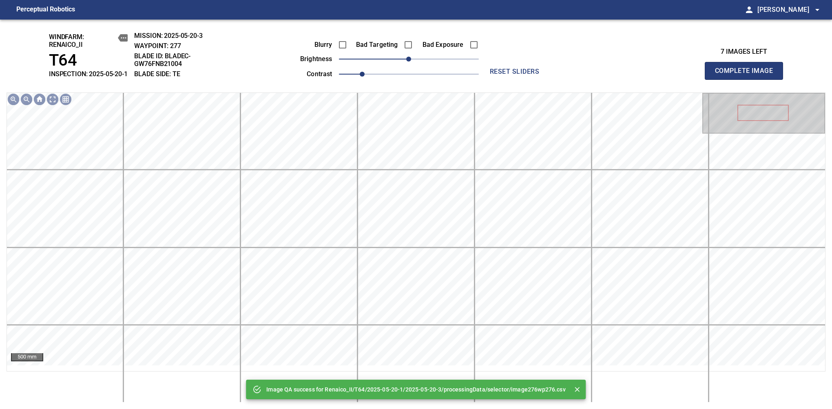
click at [420, 60] on div "Blurry Bad Targeting Bad Exposure brightness 0 contrast 1" at bounding box center [380, 58] width 197 height 44
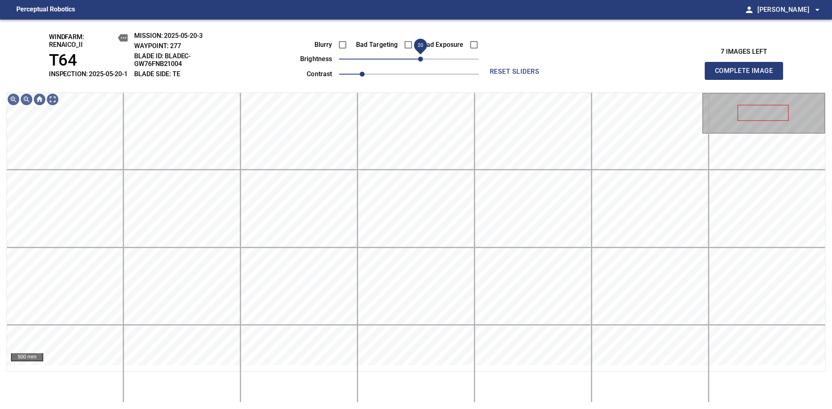
click at [419, 65] on span "20" at bounding box center [409, 58] width 140 height 11
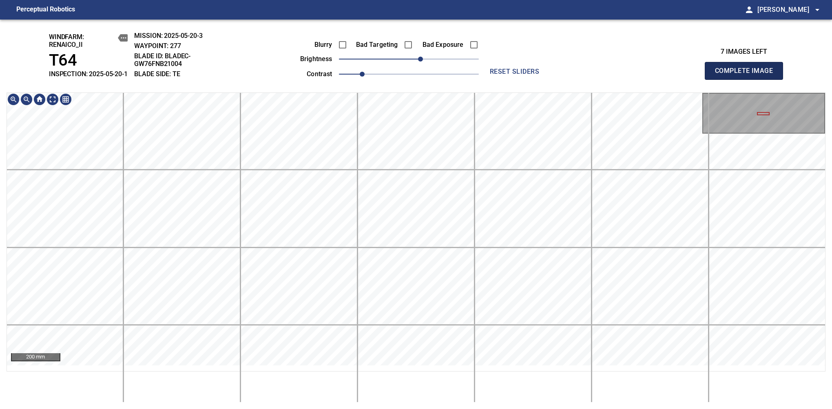
click at [747, 75] on span "Complete Image" at bounding box center [744, 70] width 60 height 11
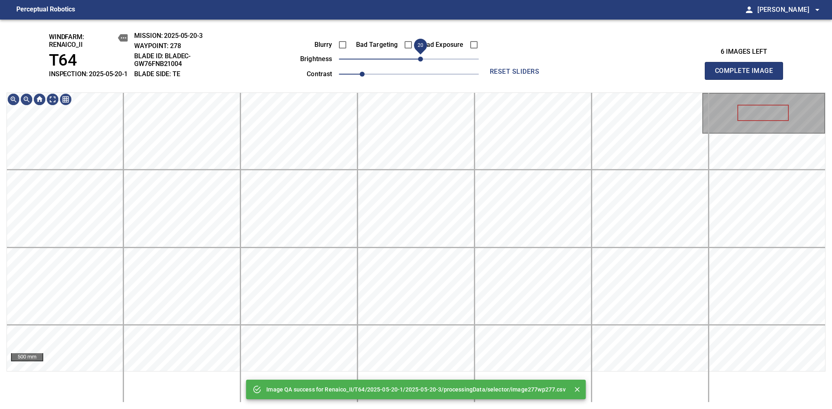
click at [419, 65] on span "20" at bounding box center [409, 58] width 140 height 11
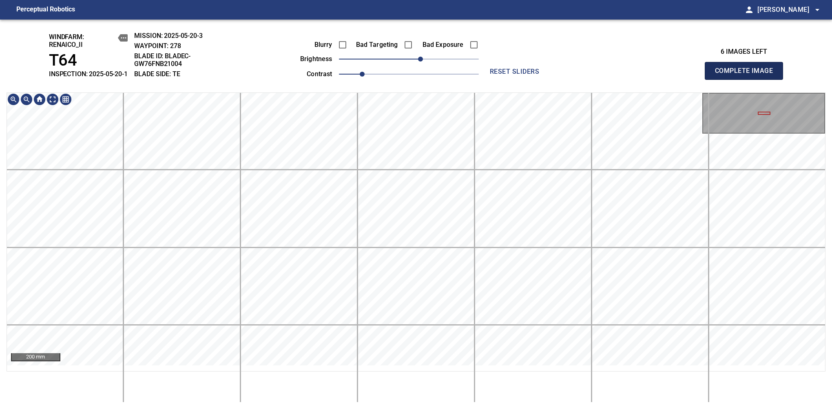
click at [747, 75] on span "Complete Image" at bounding box center [744, 70] width 60 height 11
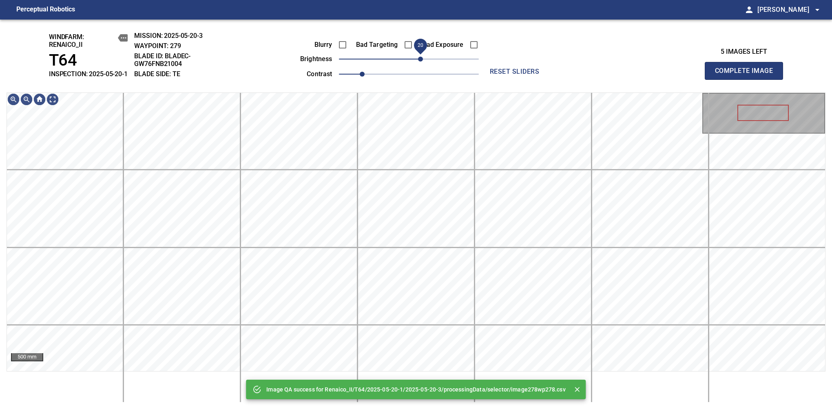
click at [421, 65] on span "20" at bounding box center [409, 58] width 140 height 11
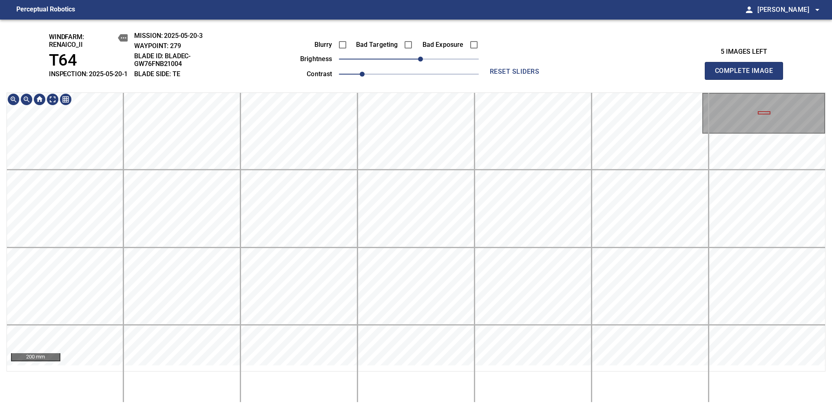
click at [431, 72] on div "windfarm: Renaico_II T64 INSPECTION: 2025-05-20-1 MISSION: 2025-05-20-3 WAYPOIN…" at bounding box center [416, 215] width 832 height 390
click at [747, 75] on span "Complete Image" at bounding box center [744, 70] width 60 height 11
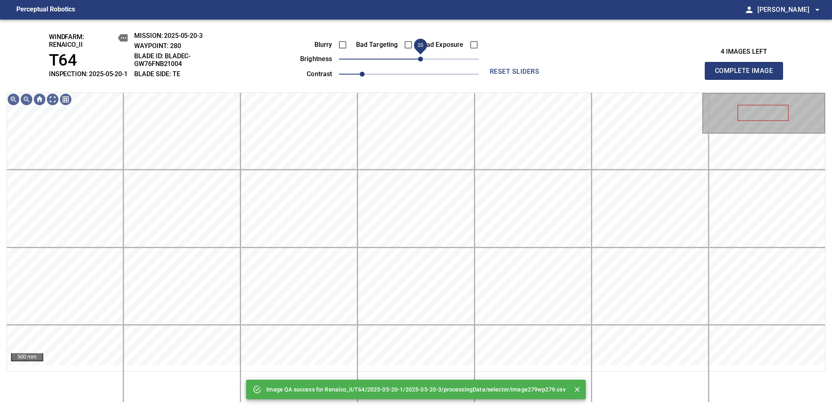
click at [422, 65] on span "20" at bounding box center [409, 58] width 140 height 11
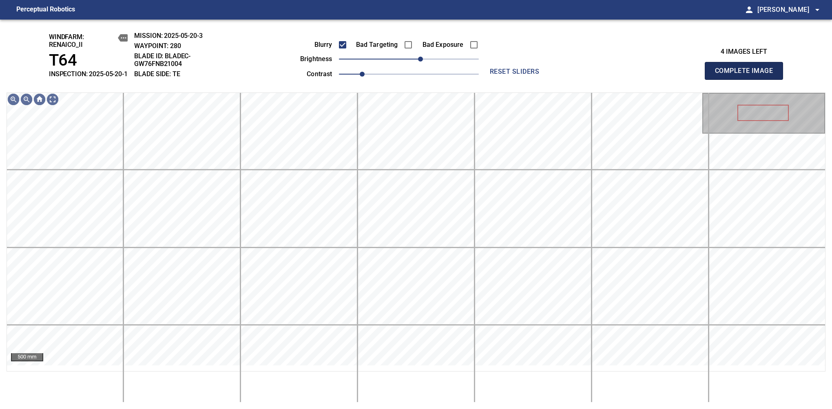
click at [747, 75] on span "Complete Image" at bounding box center [744, 70] width 60 height 11
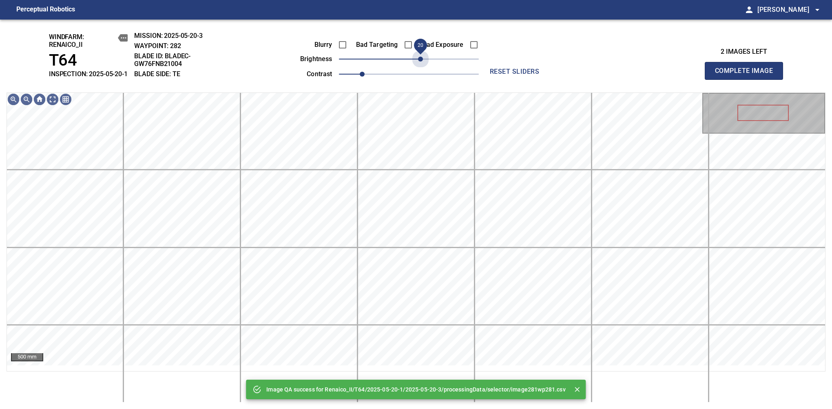
drag, startPoint x: 416, startPoint y: 67, endPoint x: 423, endPoint y: 64, distance: 7.5
click at [423, 62] on span "20" at bounding box center [420, 59] width 5 height 5
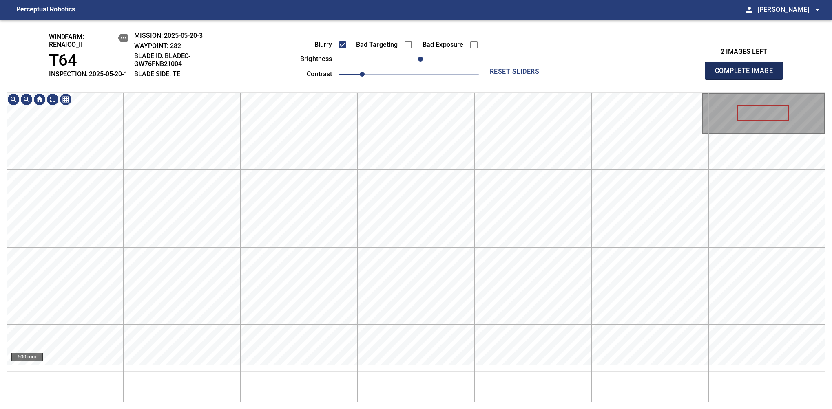
click at [747, 75] on span "Complete Image" at bounding box center [744, 70] width 60 height 11
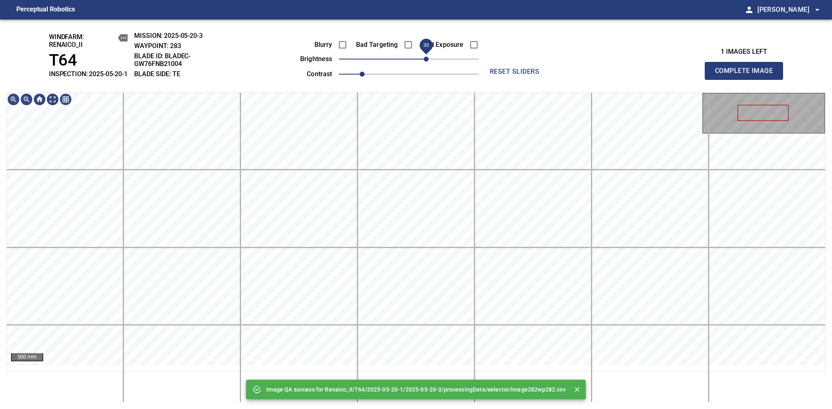
click at [424, 64] on span "30" at bounding box center [409, 58] width 140 height 11
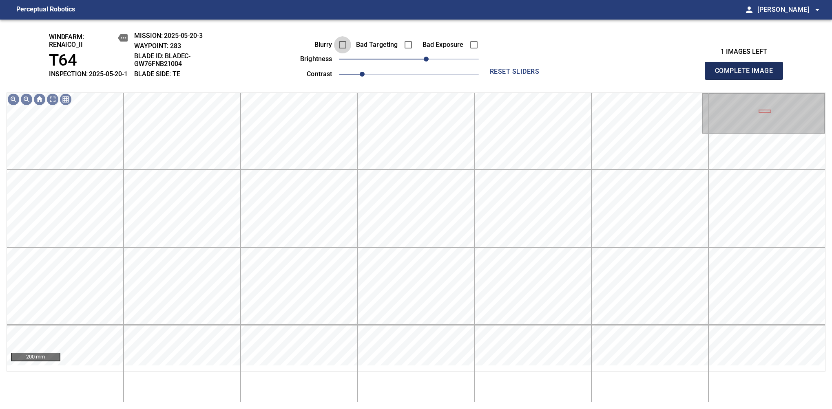
click at [747, 75] on span "Complete Image" at bounding box center [744, 70] width 60 height 11
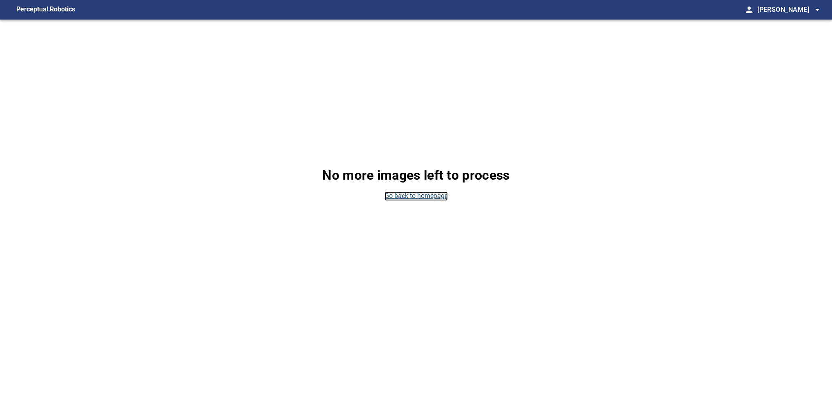
click at [407, 194] on link "Go back to homepage" at bounding box center [416, 196] width 63 height 9
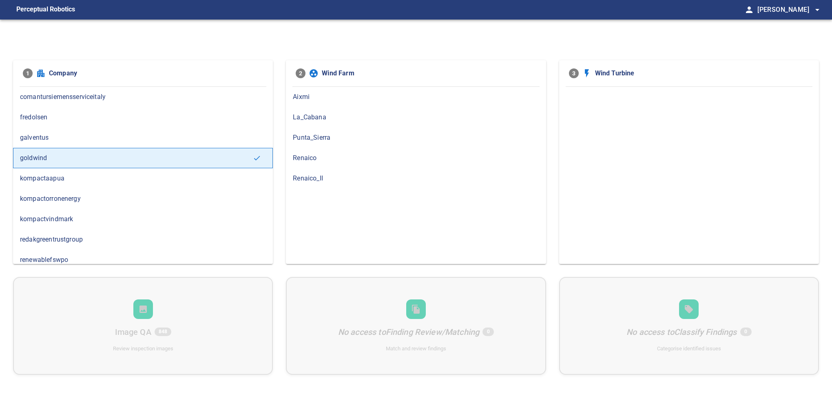
click at [307, 183] on span "Renaico_II" at bounding box center [416, 179] width 246 height 10
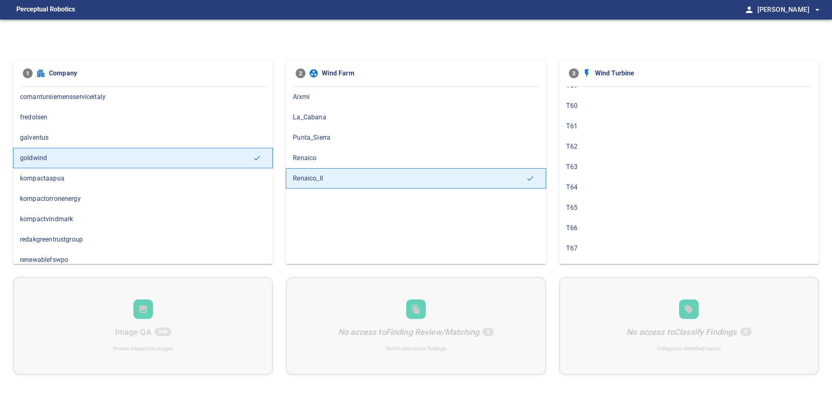
scroll to position [314, 0]
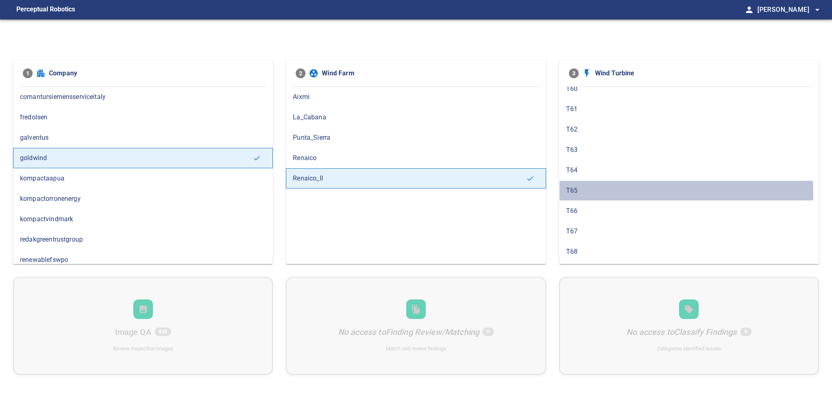
click at [581, 189] on span "T65" at bounding box center [689, 191] width 246 height 10
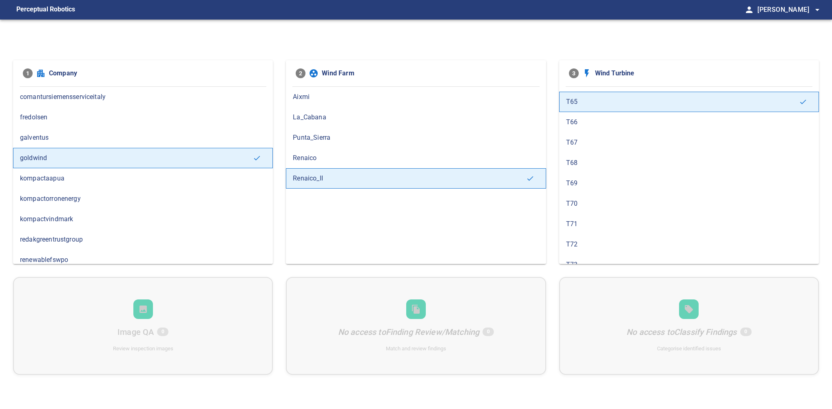
scroll to position [398, 0]
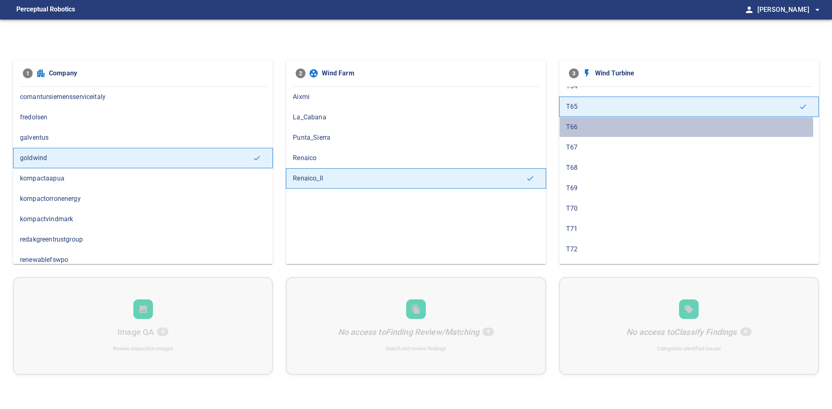
click at [592, 125] on span "T66" at bounding box center [689, 127] width 246 height 10
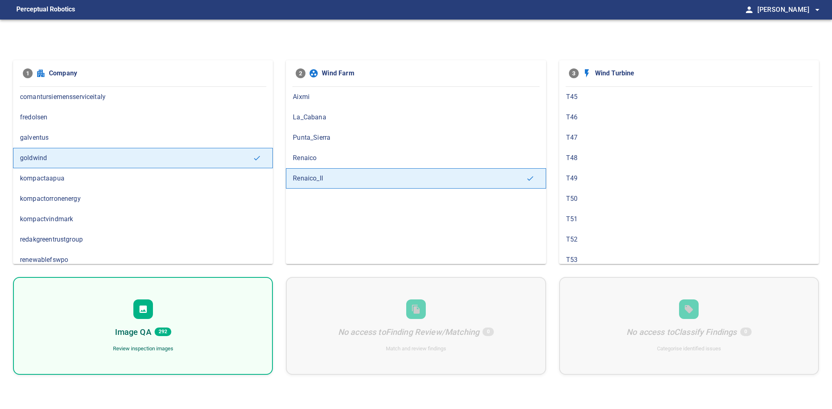
click at [173, 324] on div "Image QA 292 Review inspection images" at bounding box center [143, 326] width 260 height 98
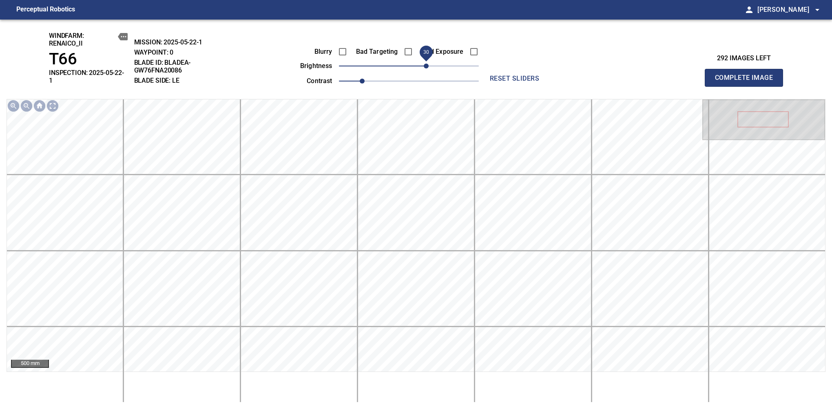
click at [425, 70] on span "30" at bounding box center [409, 65] width 140 height 11
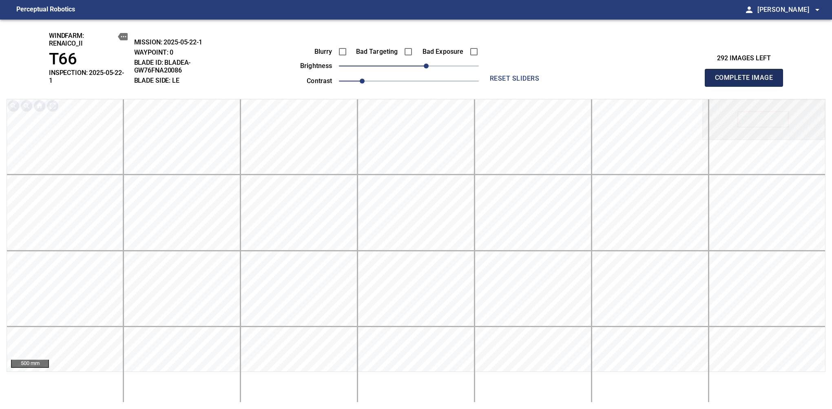
click at [747, 75] on span "Complete Image" at bounding box center [744, 77] width 60 height 11
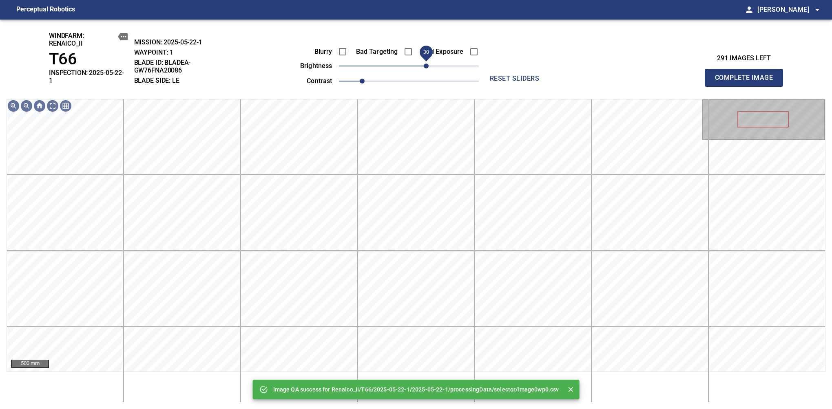
drag, startPoint x: 420, startPoint y: 66, endPoint x: 426, endPoint y: 66, distance: 5.7
click at [426, 66] on span "30" at bounding box center [426, 66] width 5 height 5
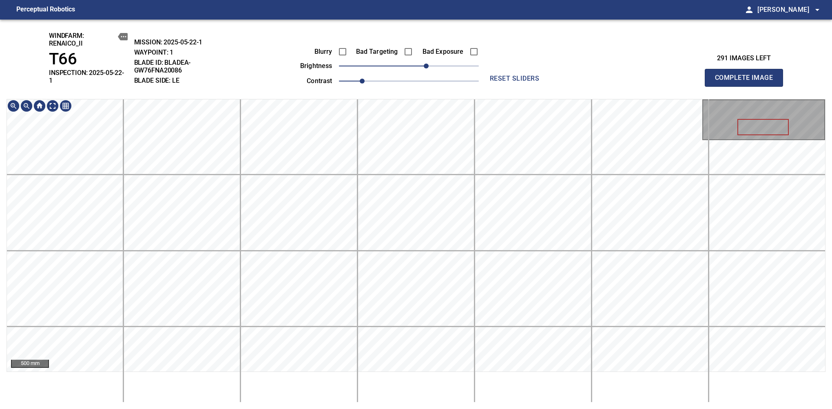
click at [404, 70] on div "windfarm: Renaico_II T66 INSPECTION: 2025-05-22-1 MISSION: 2025-05-22-1 WAYPOIN…" at bounding box center [416, 215] width 832 height 390
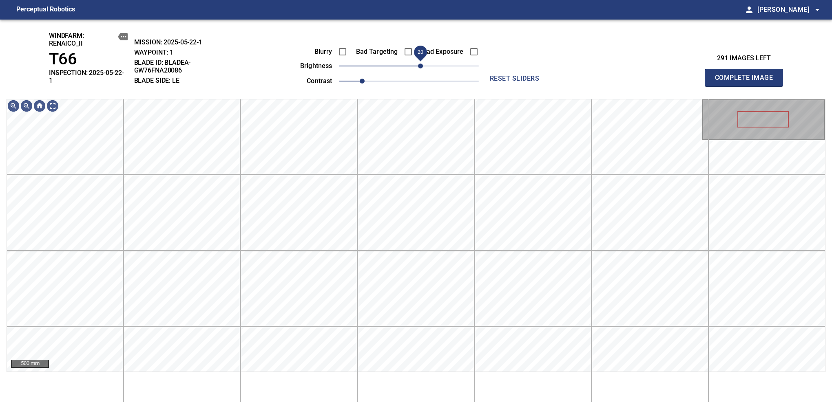
click at [423, 64] on span "20" at bounding box center [420, 66] width 5 height 5
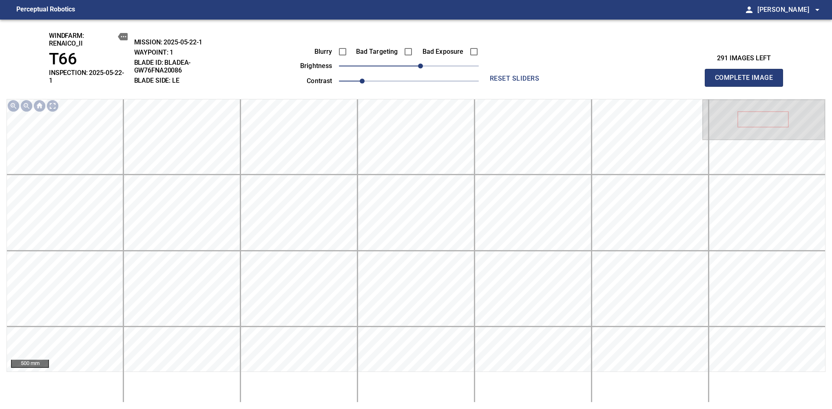
click at [747, 75] on span "Complete Image" at bounding box center [744, 77] width 60 height 11
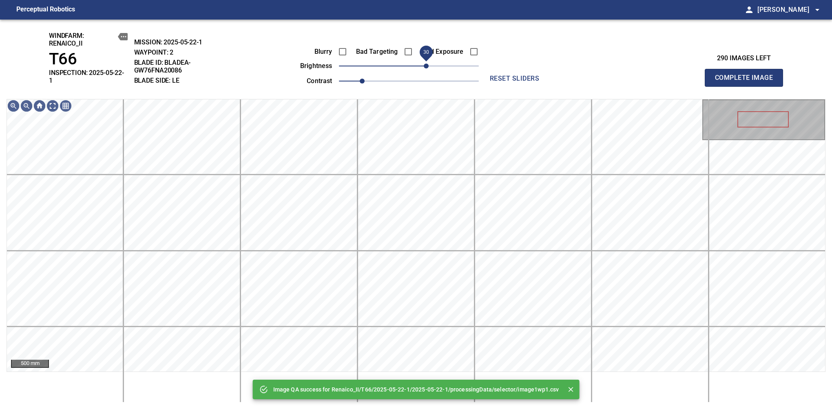
drag, startPoint x: 414, startPoint y: 66, endPoint x: 425, endPoint y: 62, distance: 12.3
click at [425, 64] on span "30" at bounding box center [426, 66] width 5 height 5
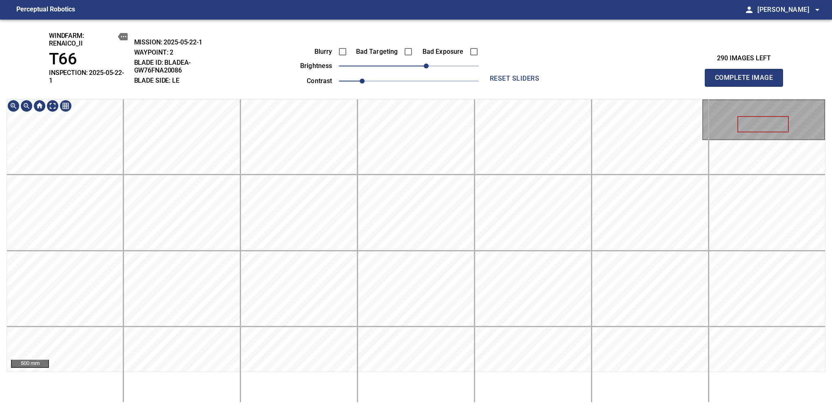
click at [418, 83] on div "windfarm: Renaico_II T66 INSPECTION: 2025-05-22-1 MISSION: 2025-05-22-1 WAYPOIN…" at bounding box center [416, 215] width 832 height 390
click at [747, 75] on span "Complete Image" at bounding box center [744, 77] width 60 height 11
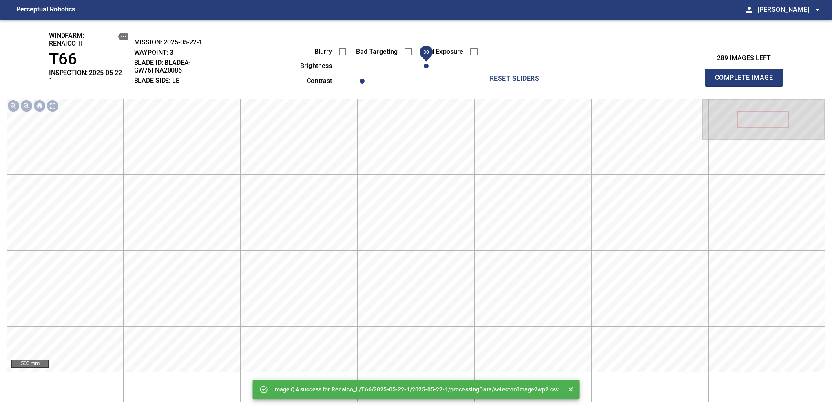
drag, startPoint x: 419, startPoint y: 70, endPoint x: 425, endPoint y: 69, distance: 5.8
click at [425, 69] on span "30" at bounding box center [409, 65] width 140 height 11
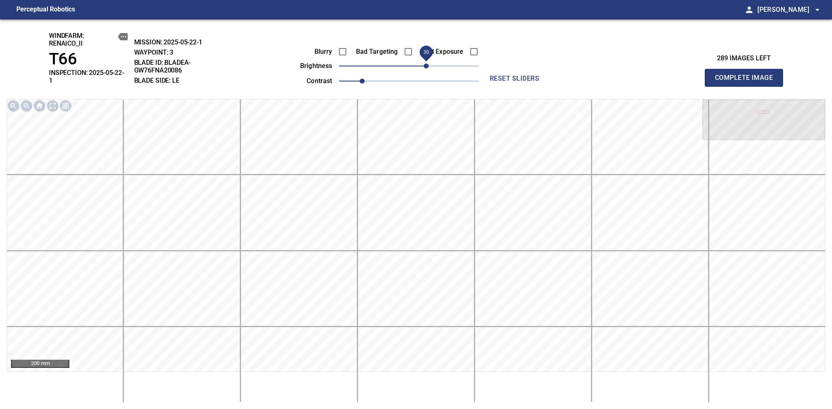
click at [747, 75] on span "Complete Image" at bounding box center [744, 77] width 60 height 11
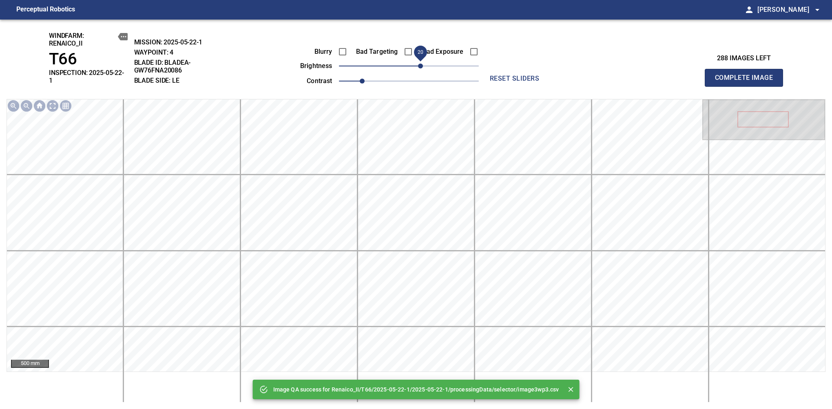
click at [419, 69] on span "20" at bounding box center [420, 66] width 5 height 5
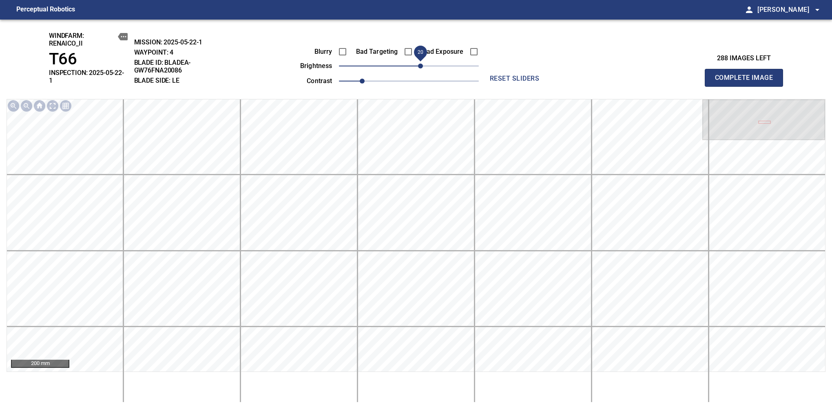
click at [747, 75] on span "Complete Image" at bounding box center [744, 77] width 60 height 11
drag, startPoint x: 416, startPoint y: 69, endPoint x: 420, endPoint y: 68, distance: 4.6
click at [420, 68] on span "20" at bounding box center [420, 66] width 5 height 5
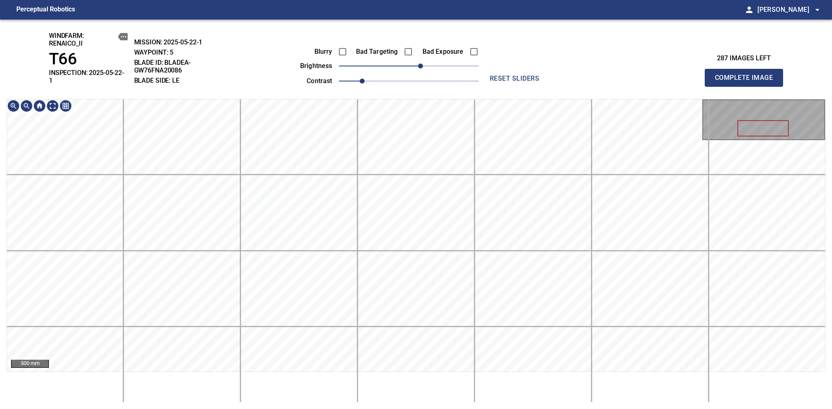
click at [431, 93] on div "windfarm: Renaico_II T66 INSPECTION: 2025-05-22-1 MISSION: 2025-05-22-1 WAYPOIN…" at bounding box center [416, 215] width 832 height 390
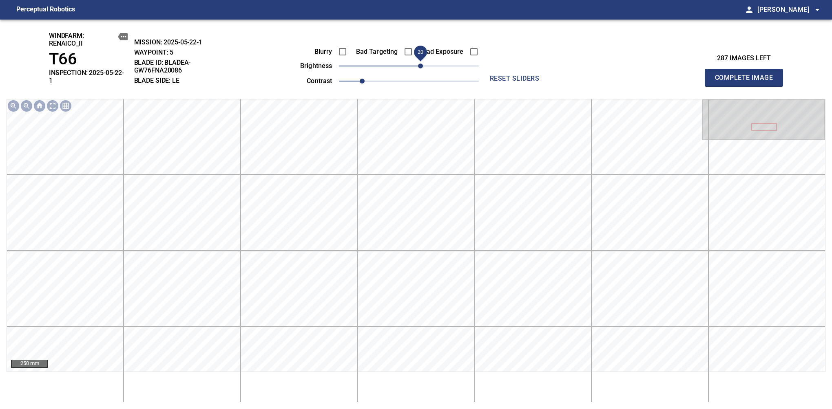
click at [747, 75] on span "Complete Image" at bounding box center [744, 77] width 60 height 11
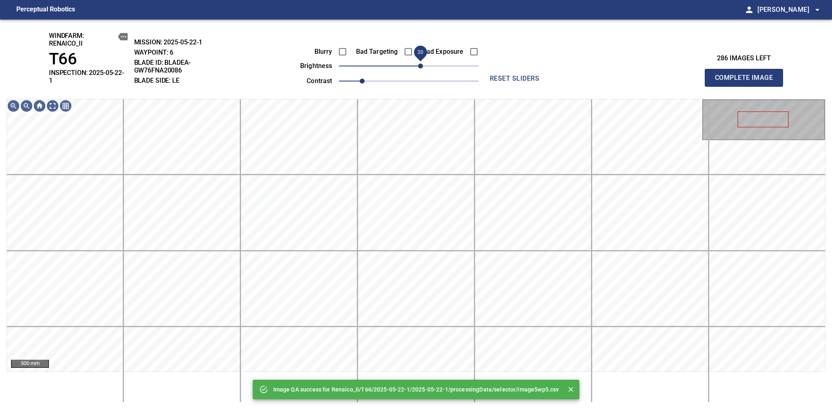
click at [418, 66] on span "20" at bounding box center [420, 66] width 5 height 5
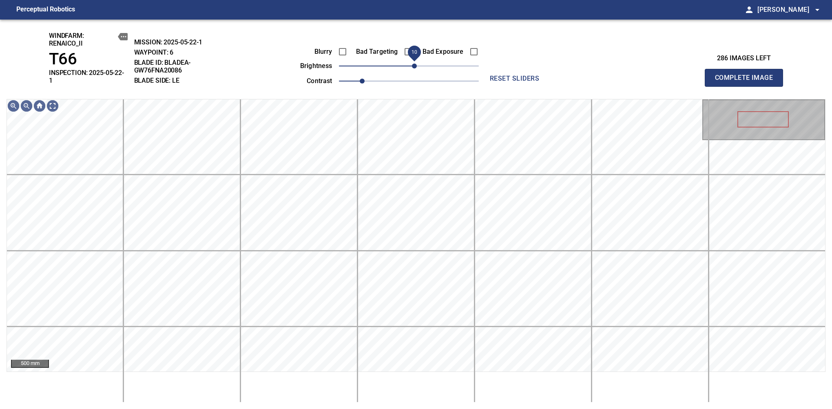
drag, startPoint x: 418, startPoint y: 68, endPoint x: 414, endPoint y: 62, distance: 6.8
click at [414, 64] on span "10" at bounding box center [414, 66] width 5 height 5
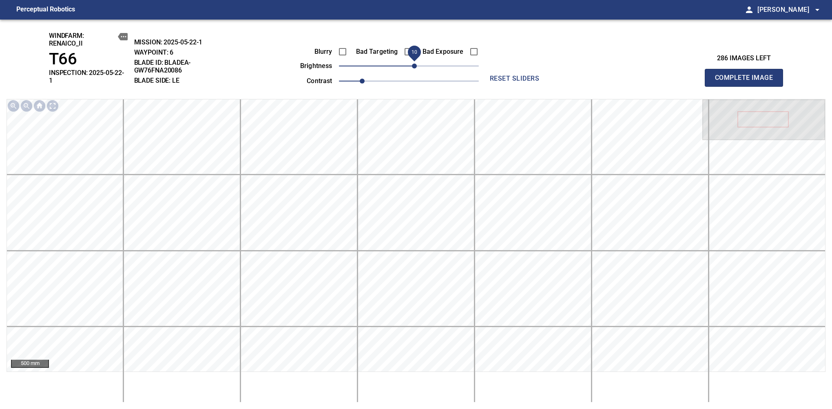
click at [747, 75] on span "Complete Image" at bounding box center [744, 77] width 60 height 11
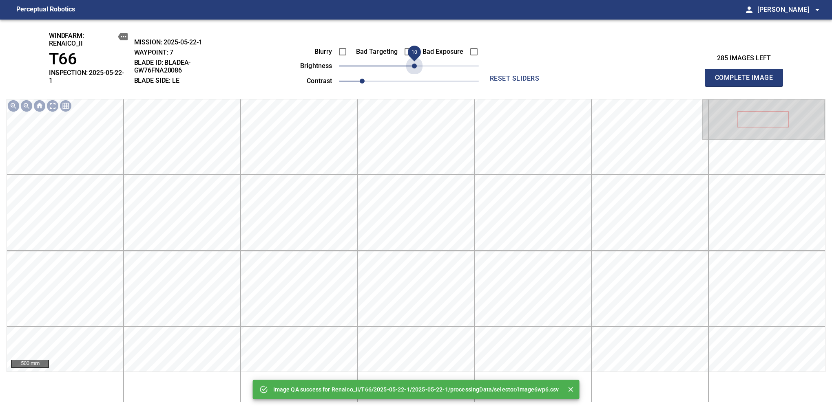
click at [414, 64] on span "10" at bounding box center [414, 66] width 5 height 5
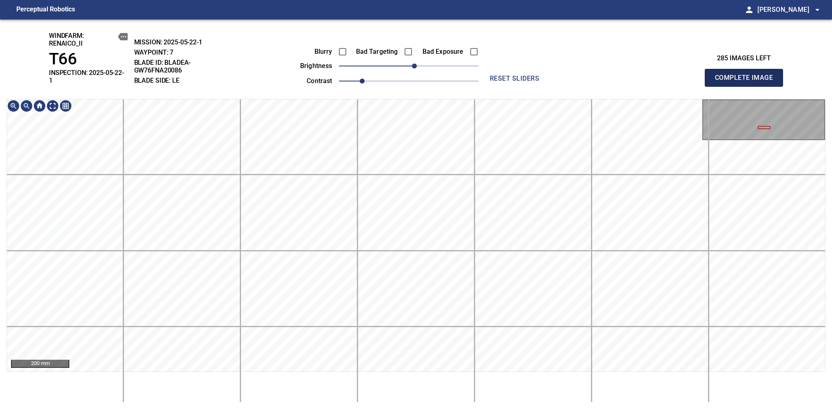
click at [747, 75] on span "Complete Image" at bounding box center [744, 77] width 60 height 11
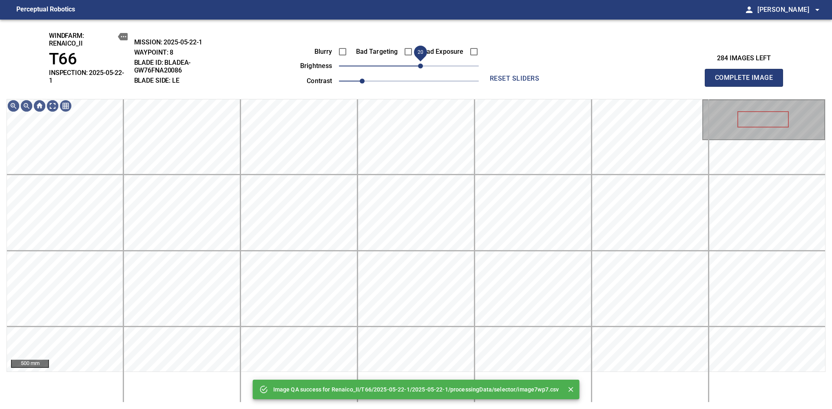
click at [418, 65] on span "20" at bounding box center [420, 66] width 5 height 5
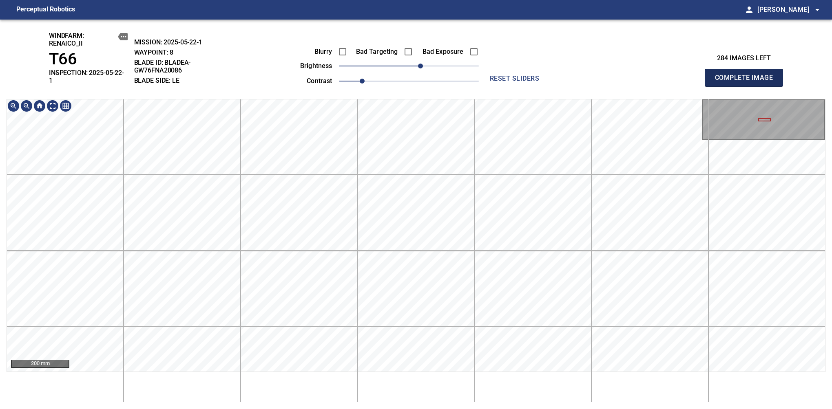
click at [747, 75] on span "Complete Image" at bounding box center [744, 77] width 60 height 11
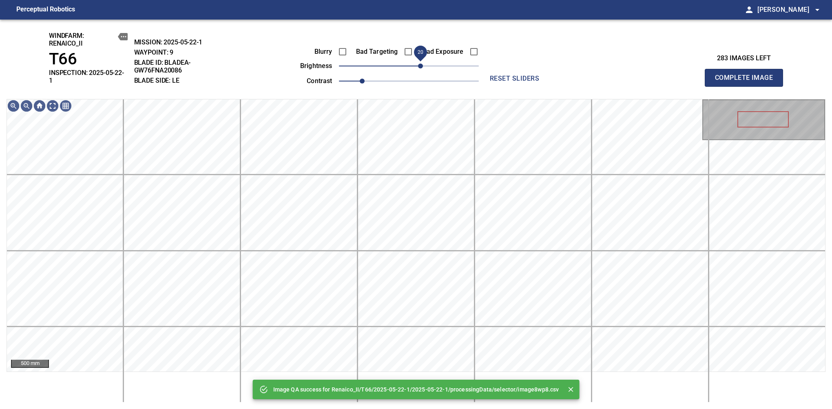
drag, startPoint x: 413, startPoint y: 65, endPoint x: 418, endPoint y: 61, distance: 7.0
click at [418, 64] on span "20" at bounding box center [420, 66] width 5 height 5
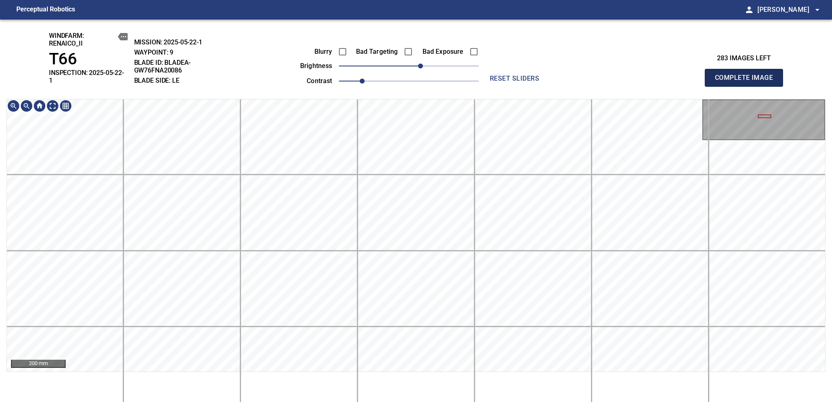
click at [747, 75] on span "Complete Image" at bounding box center [744, 77] width 60 height 11
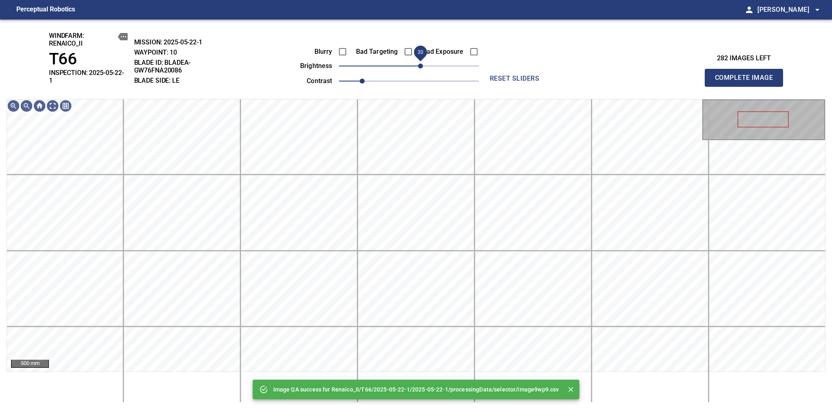
drag, startPoint x: 414, startPoint y: 65, endPoint x: 418, endPoint y: 67, distance: 4.4
click at [418, 67] on span "20" at bounding box center [420, 66] width 5 height 5
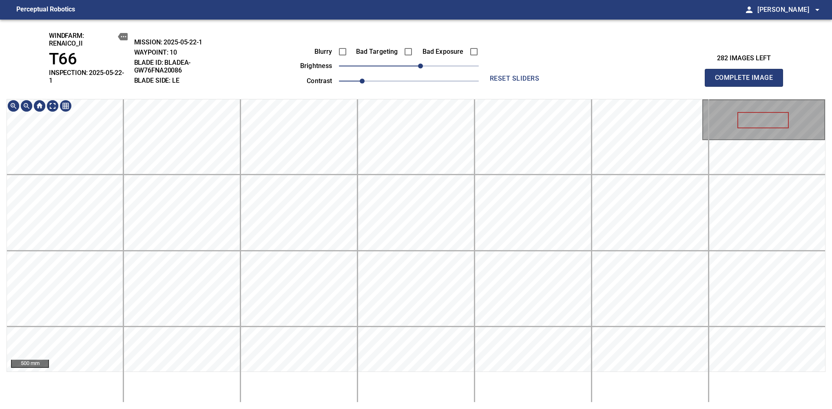
click at [418, 95] on div "windfarm: Renaico_II T66 INSPECTION: 2025-05-22-1 MISSION: 2025-05-22-1 WAYPOIN…" at bounding box center [416, 215] width 832 height 390
click at [747, 75] on span "Complete Image" at bounding box center [744, 77] width 60 height 11
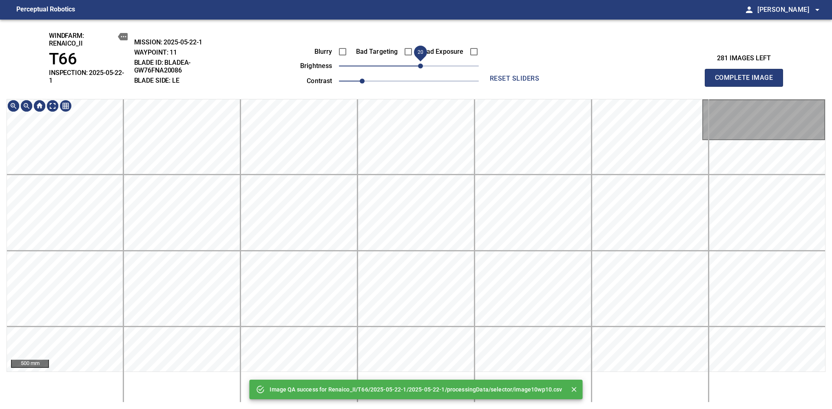
drag, startPoint x: 414, startPoint y: 69, endPoint x: 421, endPoint y: 66, distance: 7.5
click at [421, 66] on span "20" at bounding box center [420, 66] width 5 height 5
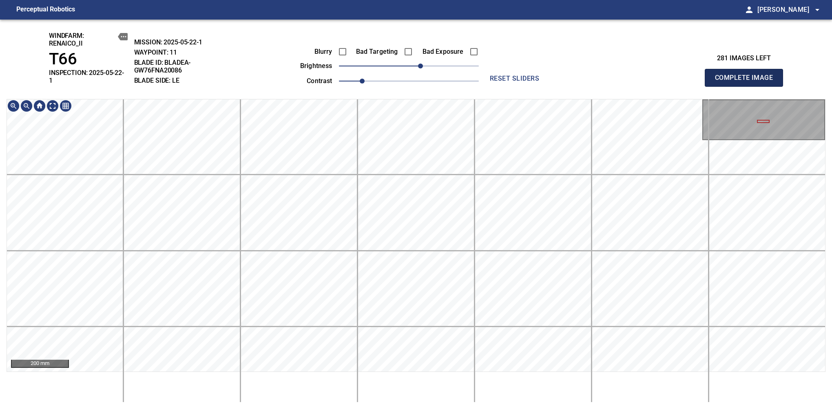
click at [747, 75] on span "Complete Image" at bounding box center [744, 77] width 60 height 11
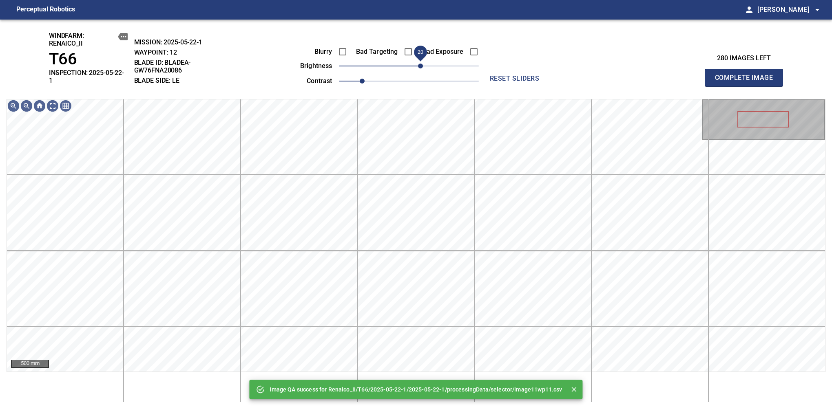
drag, startPoint x: 411, startPoint y: 65, endPoint x: 421, endPoint y: 65, distance: 9.8
click at [421, 65] on span "20" at bounding box center [420, 66] width 5 height 5
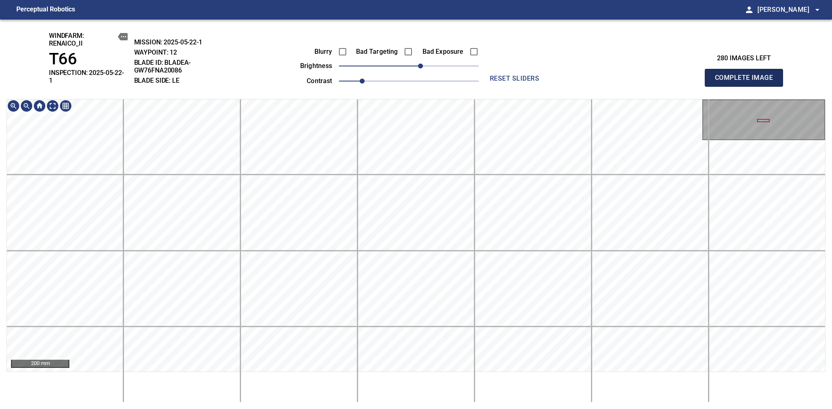
click at [747, 75] on span "Complete Image" at bounding box center [744, 77] width 60 height 11
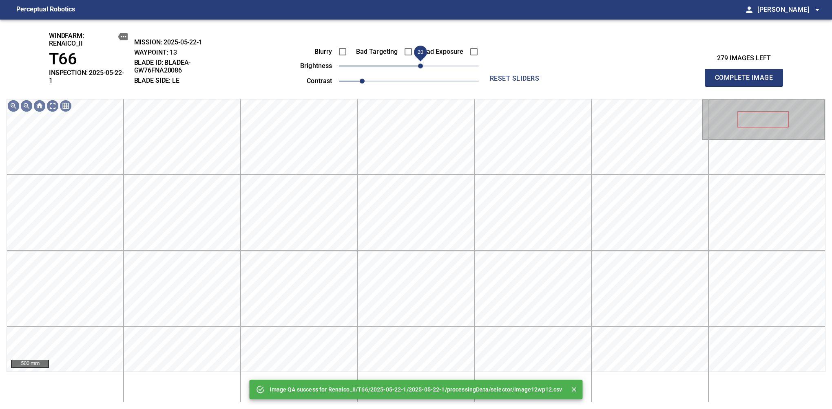
click at [419, 64] on span "20" at bounding box center [420, 66] width 5 height 5
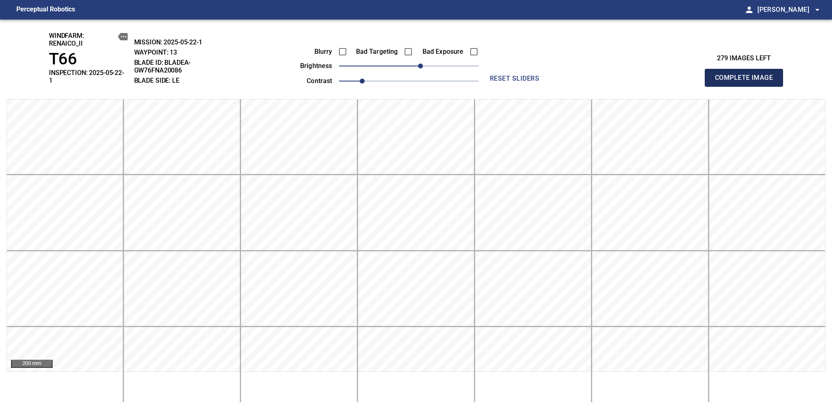
click at [747, 75] on span "Complete Image" at bounding box center [744, 77] width 60 height 11
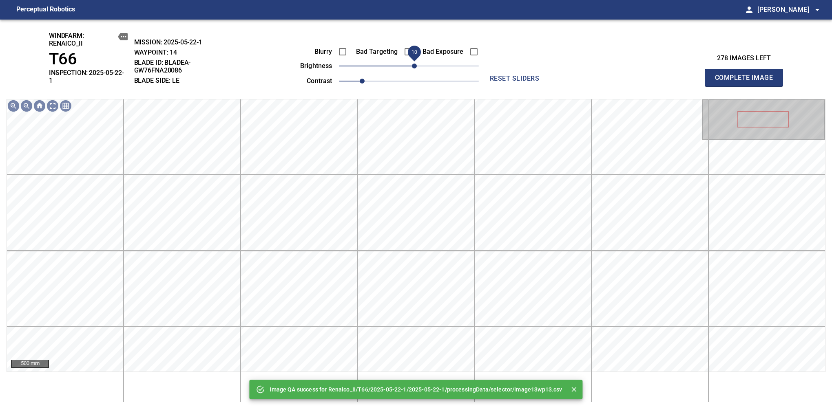
click at [412, 69] on span "10" at bounding box center [414, 66] width 5 height 5
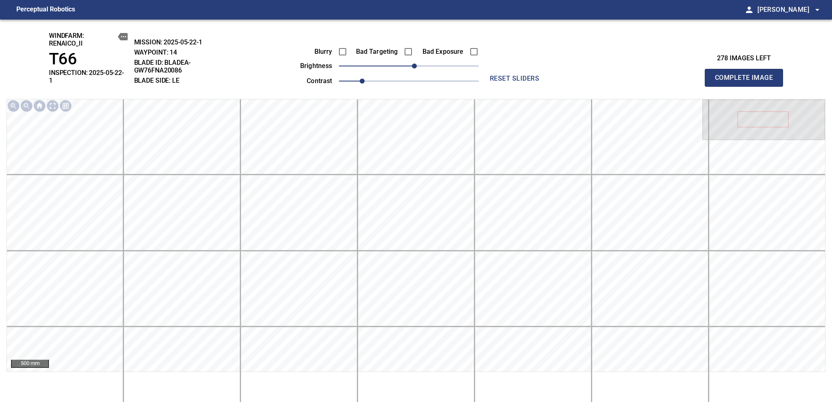
click at [747, 75] on span "Complete Image" at bounding box center [744, 77] width 60 height 11
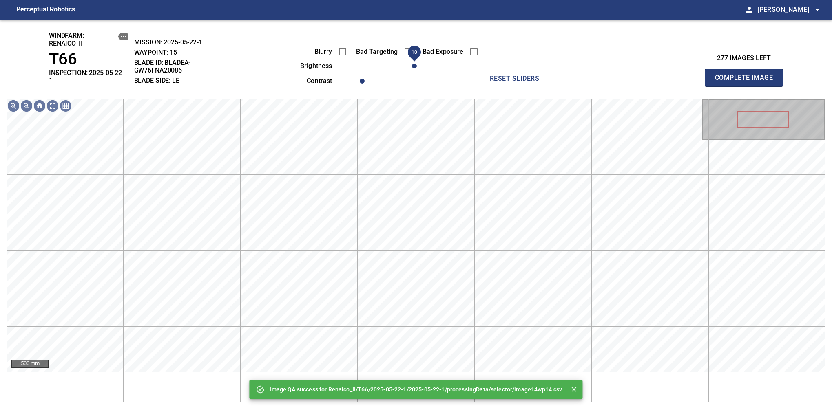
drag, startPoint x: 411, startPoint y: 67, endPoint x: 416, endPoint y: 67, distance: 5.7
click at [416, 67] on span "10" at bounding box center [414, 66] width 5 height 5
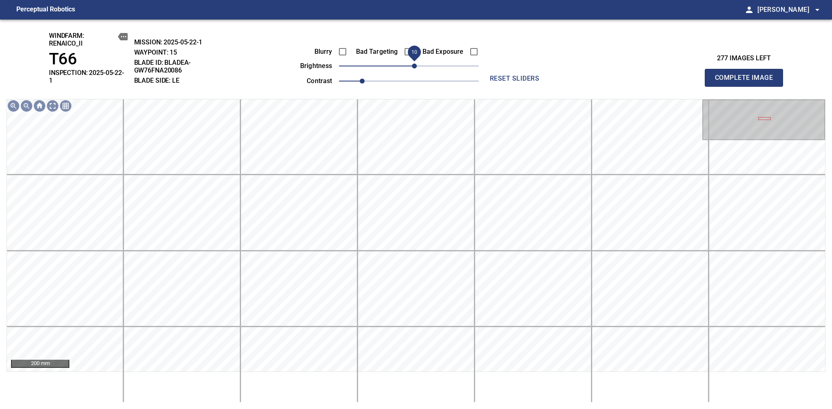
click at [417, 67] on span "10" at bounding box center [414, 66] width 5 height 5
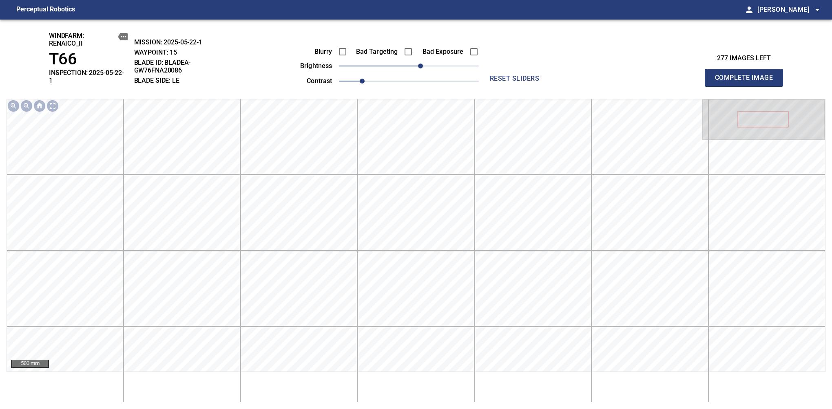
click at [747, 75] on span "Complete Image" at bounding box center [744, 77] width 60 height 11
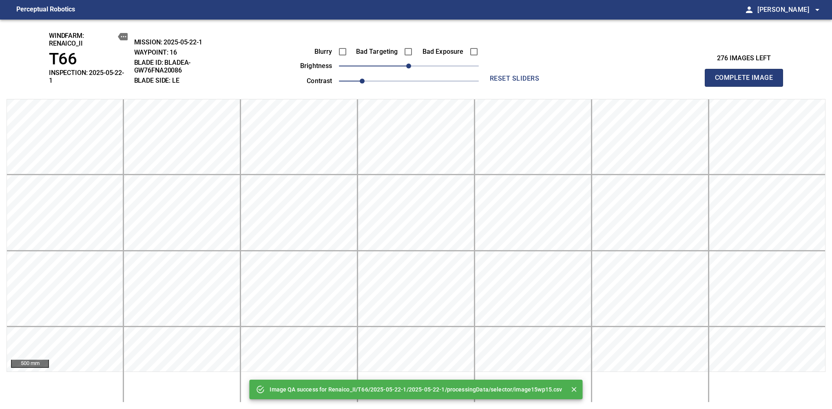
click at [18, 40] on div "Image QA success for Renaico_II/T66/2025-05-22-1/2025-05-22-1/processingData/se…" at bounding box center [416, 215] width 832 height 390
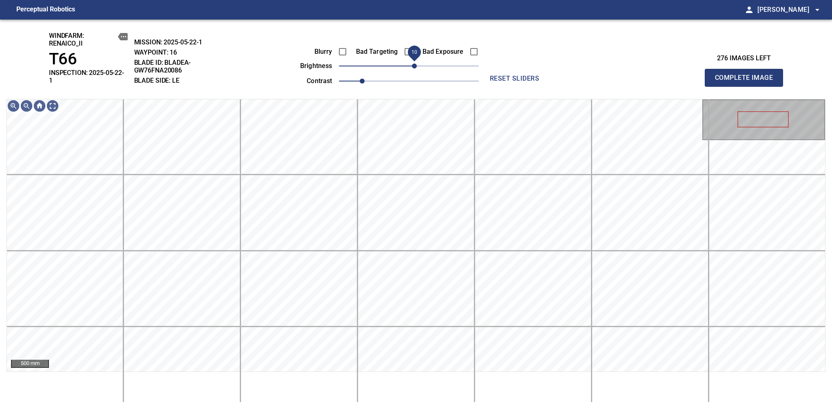
click at [415, 64] on span "10" at bounding box center [414, 66] width 5 height 5
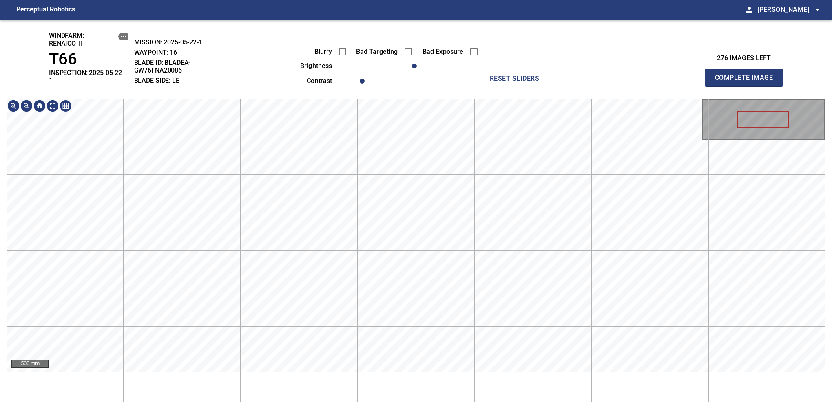
click at [434, 64] on div "windfarm: Renaico_II T66 INSPECTION: 2025-05-22-1 MISSION: 2025-05-22-1 WAYPOIN…" at bounding box center [416, 215] width 832 height 390
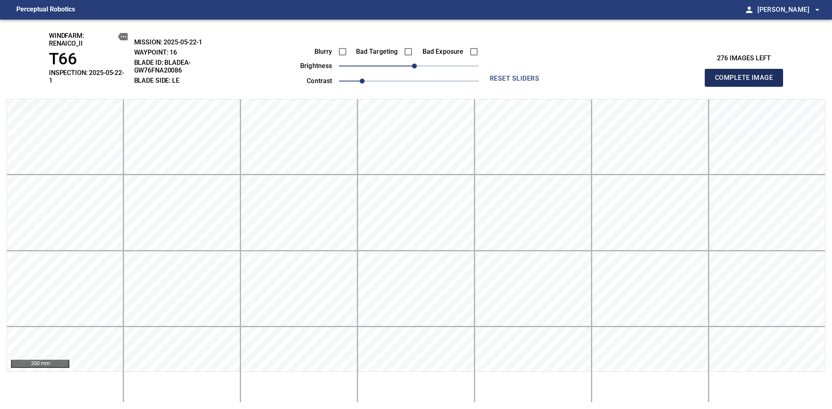
click at [747, 75] on span "Complete Image" at bounding box center [744, 77] width 60 height 11
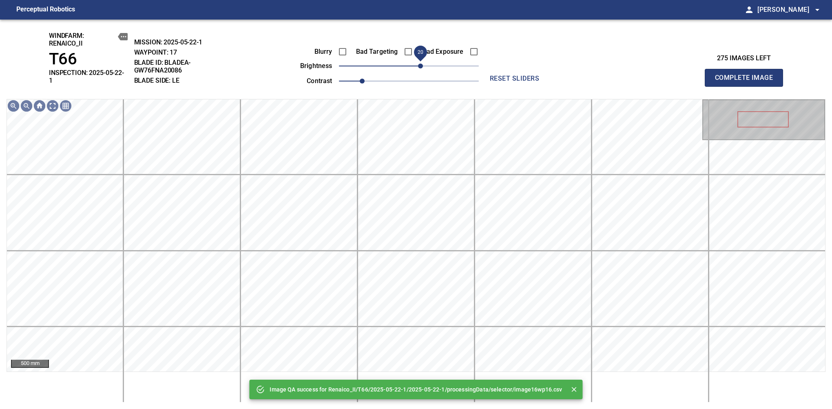
drag, startPoint x: 414, startPoint y: 66, endPoint x: 423, endPoint y: 63, distance: 9.4
click at [423, 64] on span "20" at bounding box center [420, 66] width 5 height 5
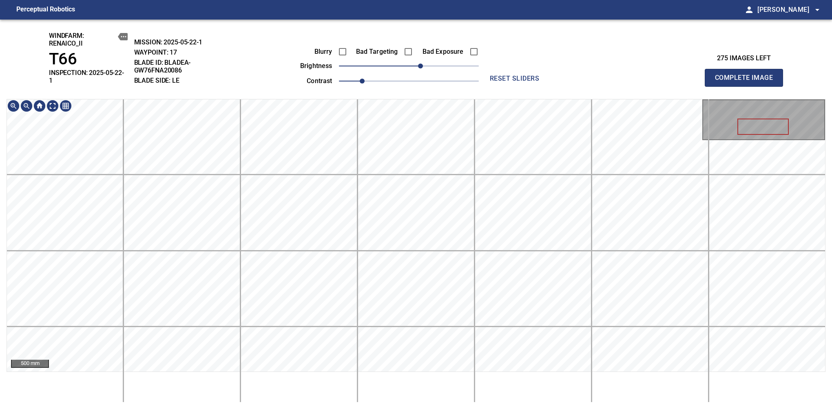
click at [405, 53] on div "windfarm: Renaico_II T66 INSPECTION: 2025-05-22-1 MISSION: 2025-05-22-1 WAYPOIN…" at bounding box center [416, 215] width 832 height 390
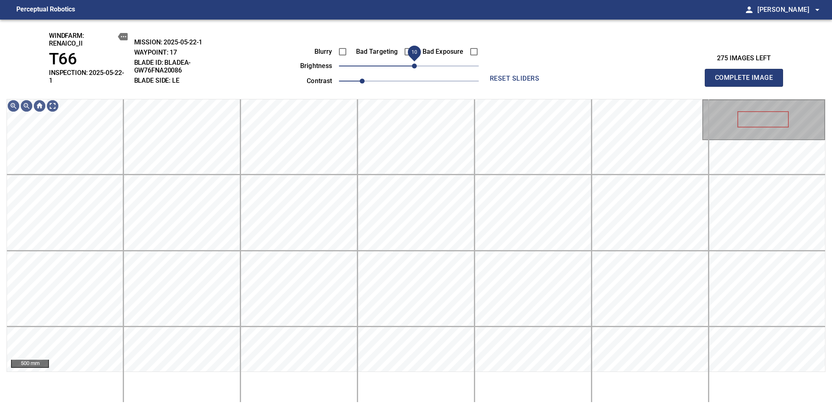
click at [416, 67] on span "10" at bounding box center [414, 66] width 5 height 5
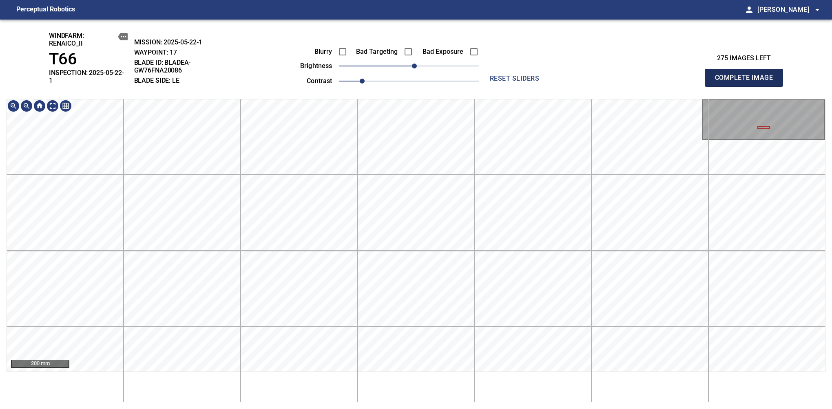
click at [747, 75] on span "Complete Image" at bounding box center [744, 77] width 60 height 11
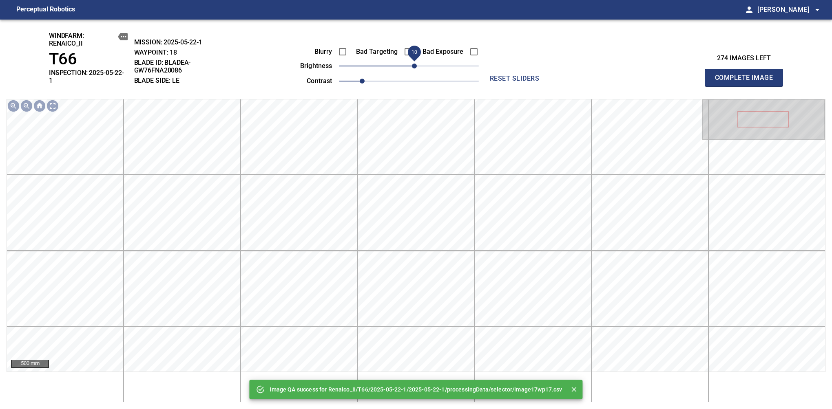
drag, startPoint x: 408, startPoint y: 67, endPoint x: 414, endPoint y: 64, distance: 6.4
click at [414, 64] on span "10" at bounding box center [414, 66] width 5 height 5
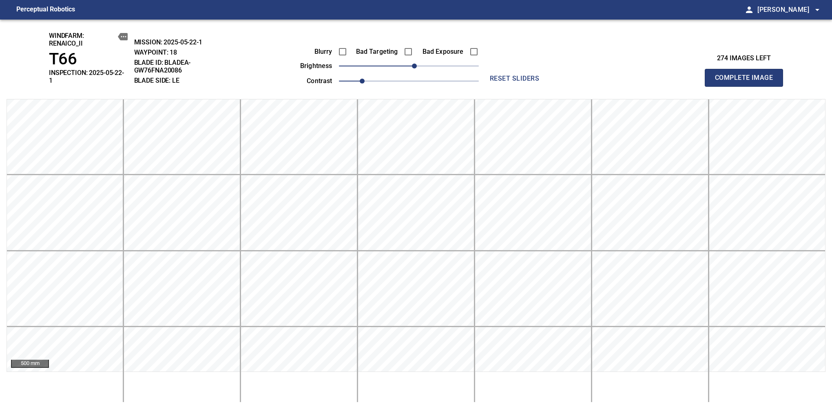
click at [747, 75] on span "Complete Image" at bounding box center [744, 77] width 60 height 11
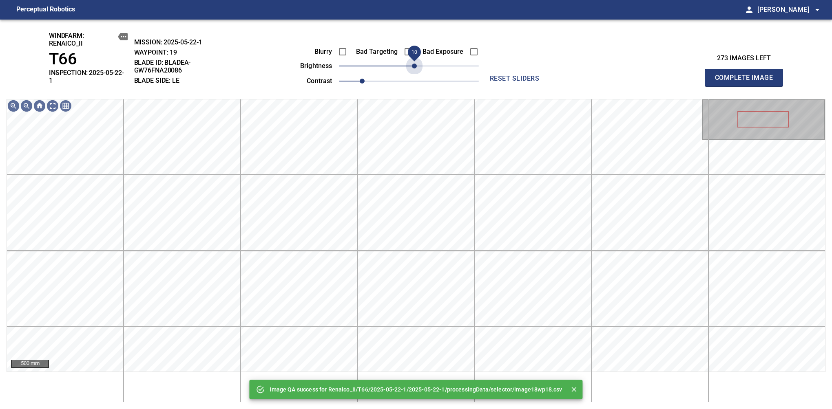
click at [414, 64] on span "10" at bounding box center [414, 66] width 5 height 5
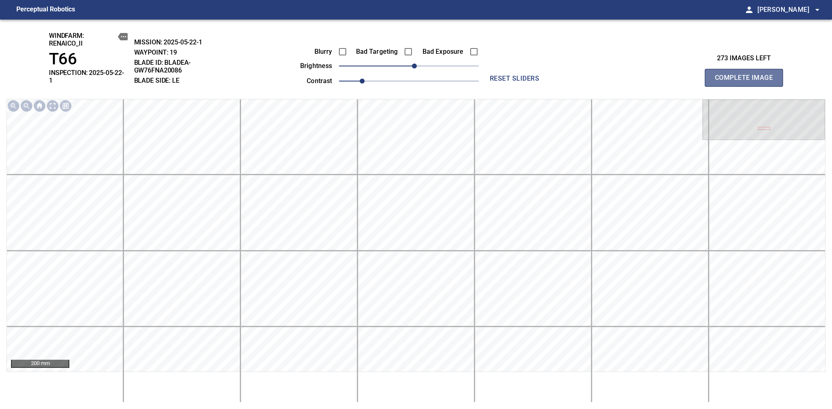
drag, startPoint x: 747, startPoint y: 75, endPoint x: 718, endPoint y: 393, distance: 319.5
click at [747, 75] on span "Complete Image" at bounding box center [744, 77] width 60 height 11
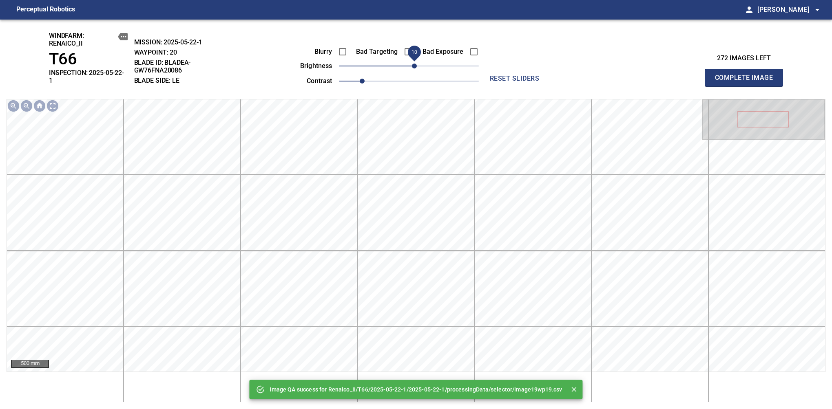
click at [415, 67] on span "10" at bounding box center [414, 66] width 5 height 5
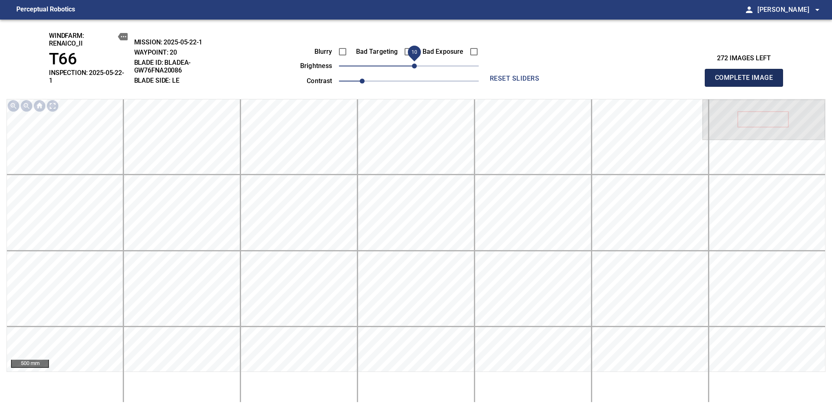
click at [747, 75] on span "Complete Image" at bounding box center [744, 77] width 60 height 11
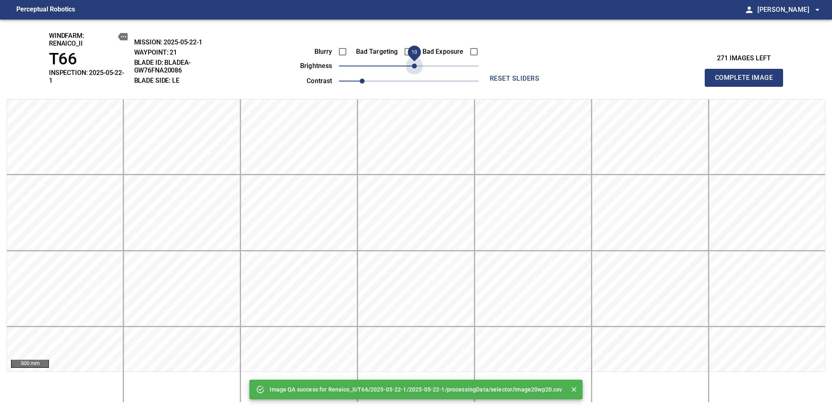
click at [415, 67] on span "10" at bounding box center [414, 66] width 5 height 5
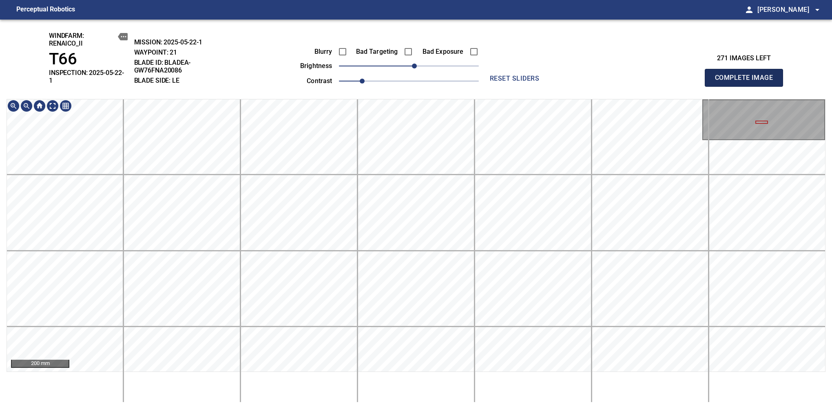
click at [747, 75] on span "Complete Image" at bounding box center [744, 77] width 60 height 11
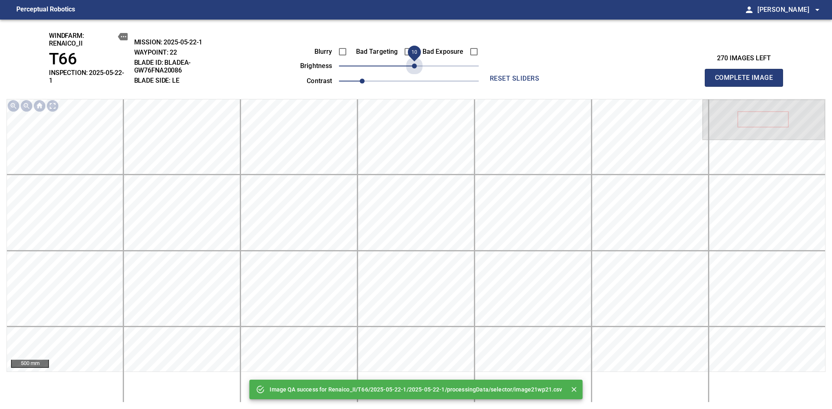
click at [417, 68] on span "10" at bounding box center [409, 65] width 140 height 11
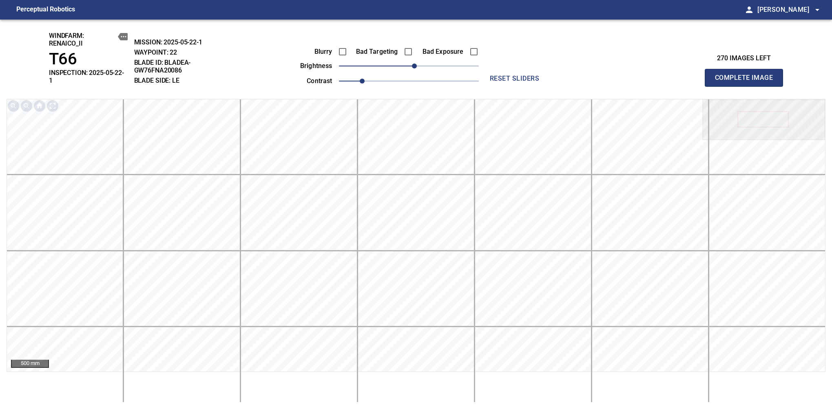
click at [747, 75] on span "Complete Image" at bounding box center [744, 77] width 60 height 11
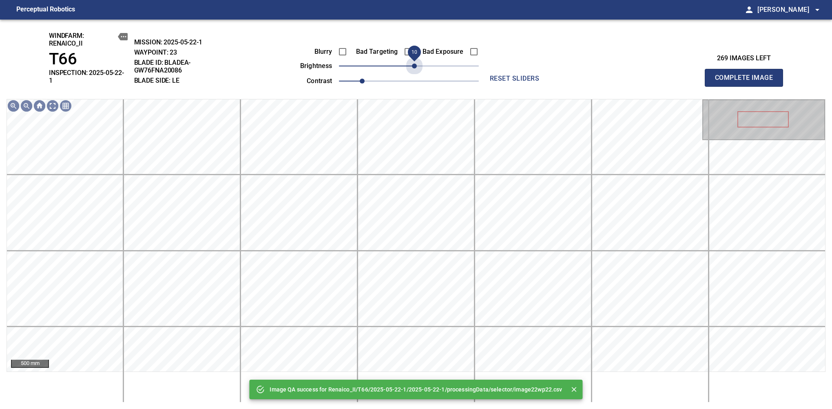
click at [417, 68] on span "10" at bounding box center [409, 65] width 140 height 11
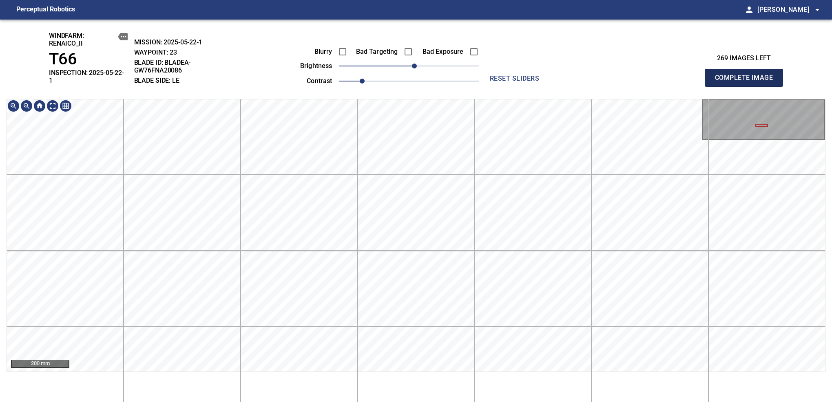
click at [747, 75] on span "Complete Image" at bounding box center [744, 77] width 60 height 11
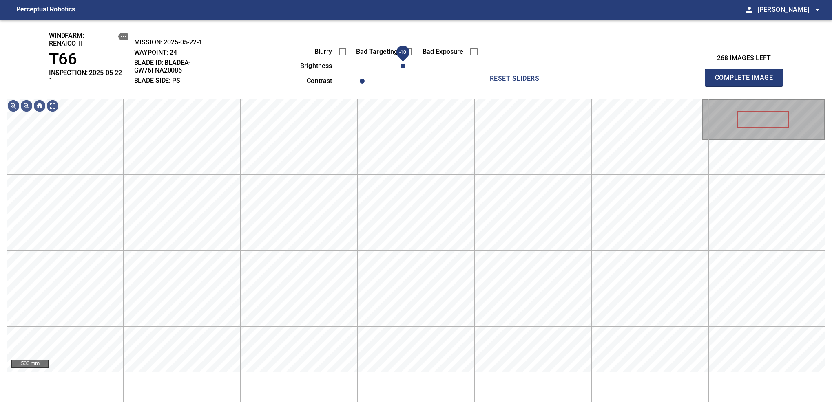
drag, startPoint x: 410, startPoint y: 68, endPoint x: 404, endPoint y: 66, distance: 5.9
click at [404, 66] on span "-10" at bounding box center [402, 66] width 5 height 5
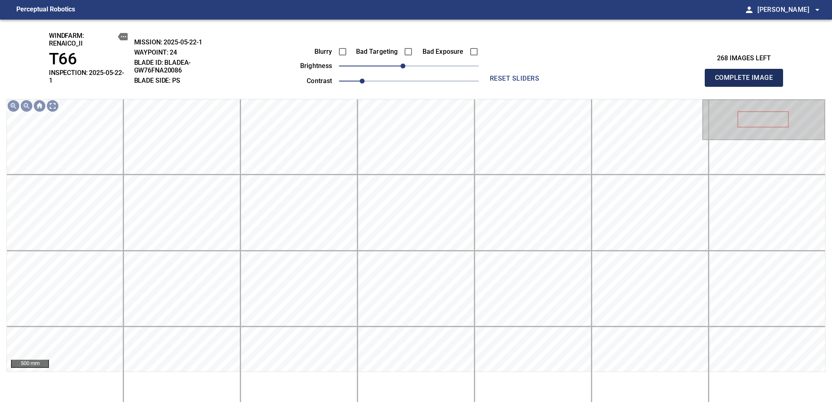
click at [747, 75] on span "Complete Image" at bounding box center [744, 77] width 60 height 11
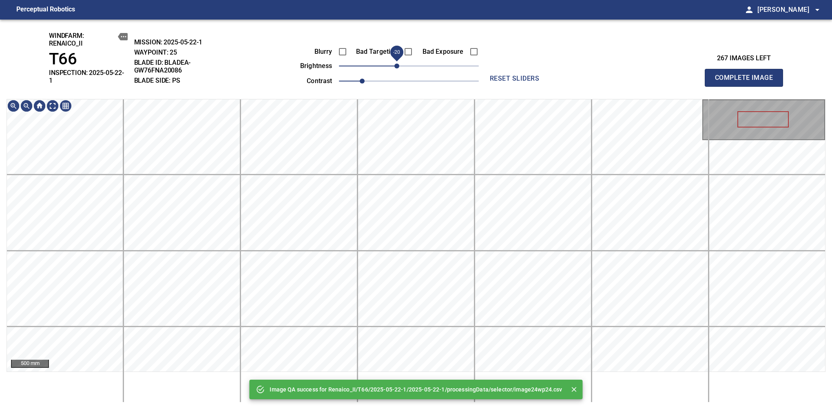
drag, startPoint x: 404, startPoint y: 66, endPoint x: 400, endPoint y: 66, distance: 4.5
click at [399, 66] on span "-20" at bounding box center [396, 66] width 5 height 5
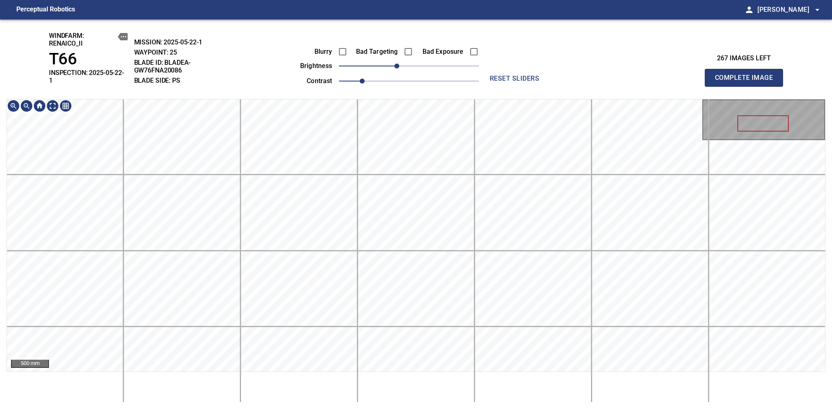
click at [407, 96] on div "windfarm: Renaico_II T66 INSPECTION: 2025-05-22-1 MISSION: 2025-05-22-1 WAYPOIN…" at bounding box center [416, 215] width 832 height 390
click at [747, 75] on span "Complete Image" at bounding box center [744, 77] width 60 height 11
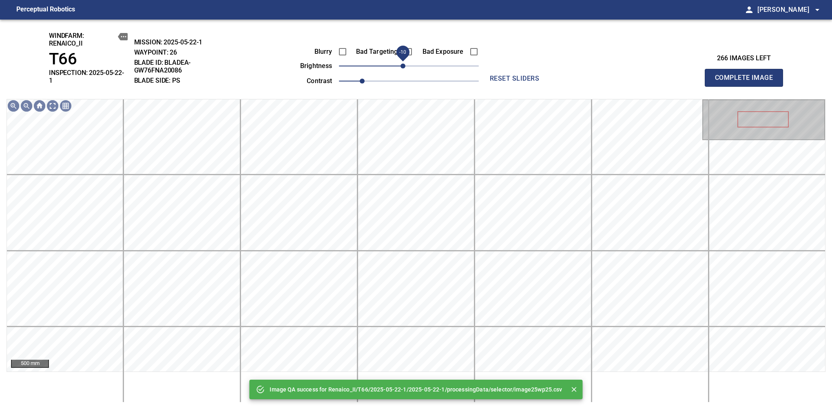
click at [401, 67] on span "-10" at bounding box center [402, 66] width 5 height 5
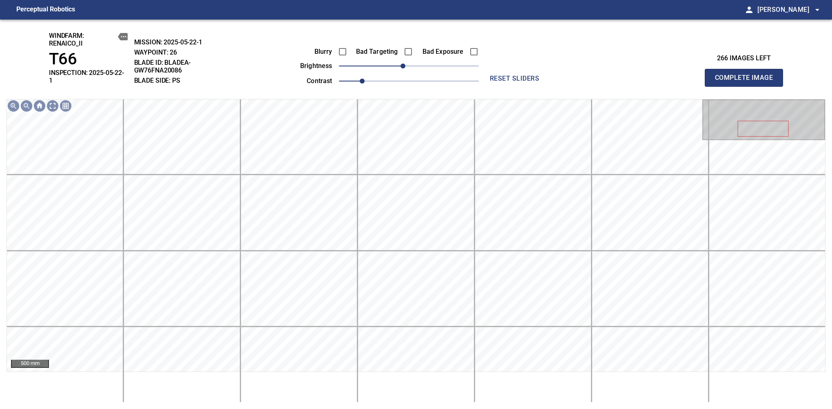
click at [747, 75] on span "Complete Image" at bounding box center [744, 77] width 60 height 11
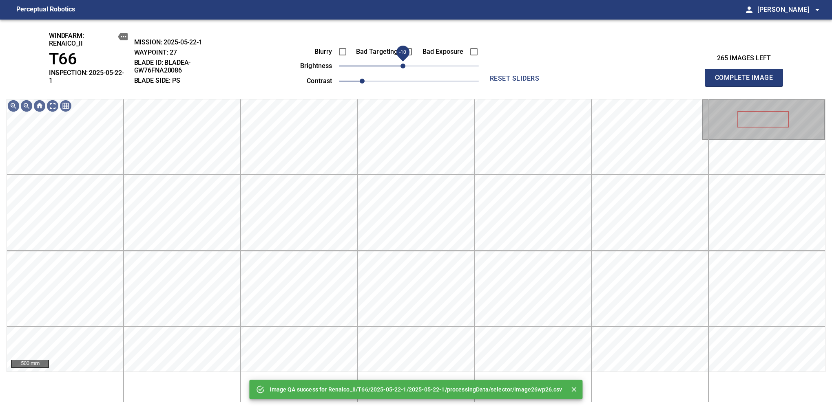
click at [403, 66] on span "-10" at bounding box center [402, 66] width 5 height 5
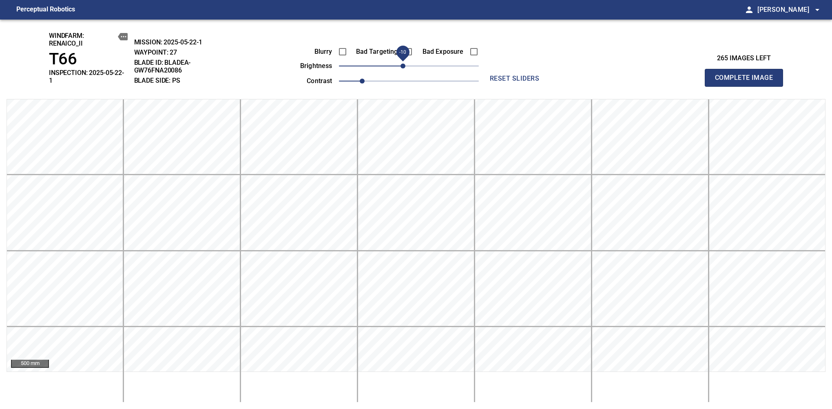
click at [747, 75] on span "Complete Image" at bounding box center [744, 77] width 60 height 11
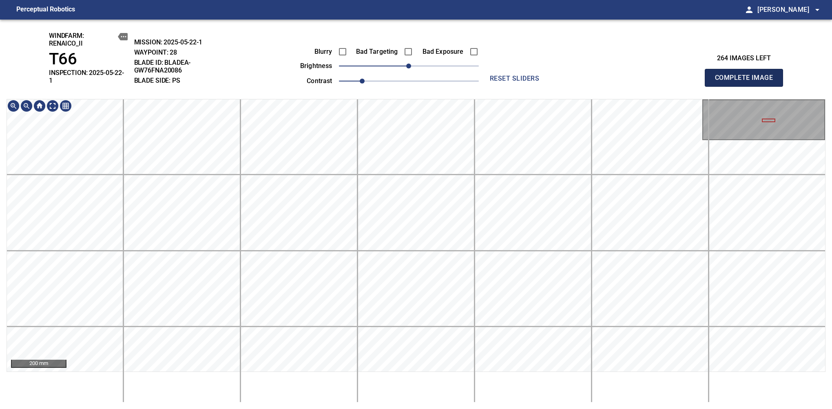
click at [747, 75] on span "Complete Image" at bounding box center [744, 77] width 60 height 11
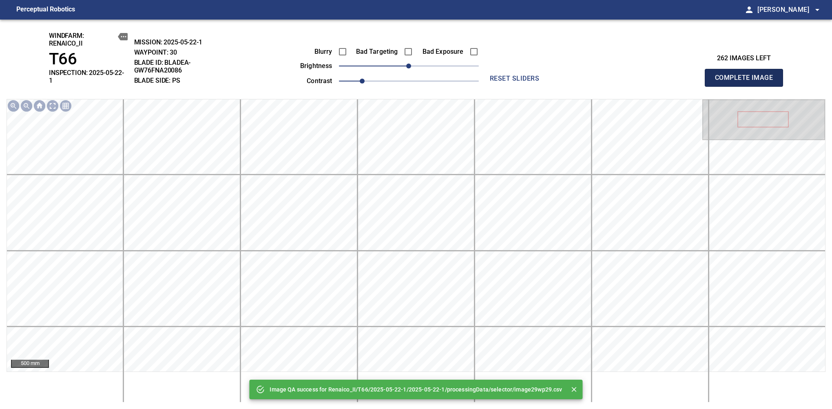
click at [747, 75] on span "Complete Image" at bounding box center [744, 77] width 60 height 11
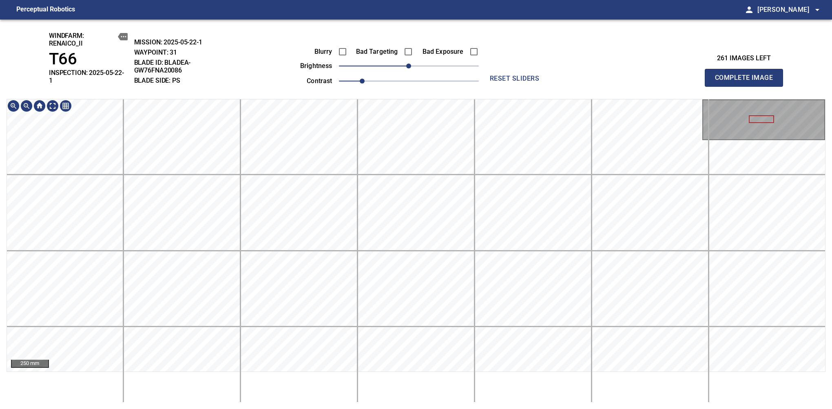
click at [747, 75] on span "Complete Image" at bounding box center [744, 77] width 60 height 11
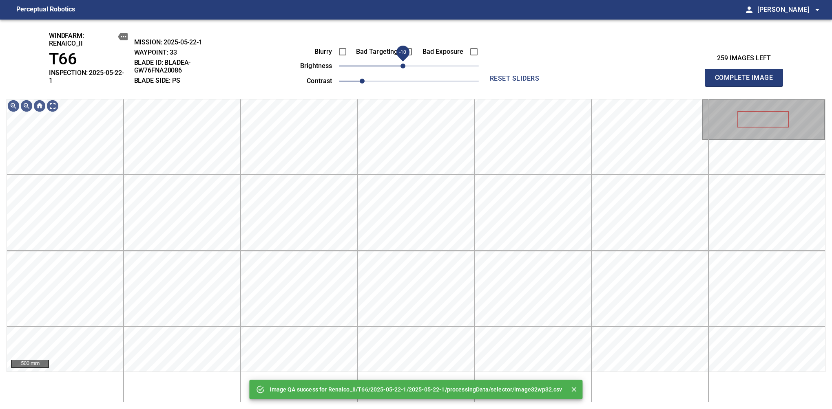
click at [403, 64] on span "-10" at bounding box center [402, 66] width 5 height 5
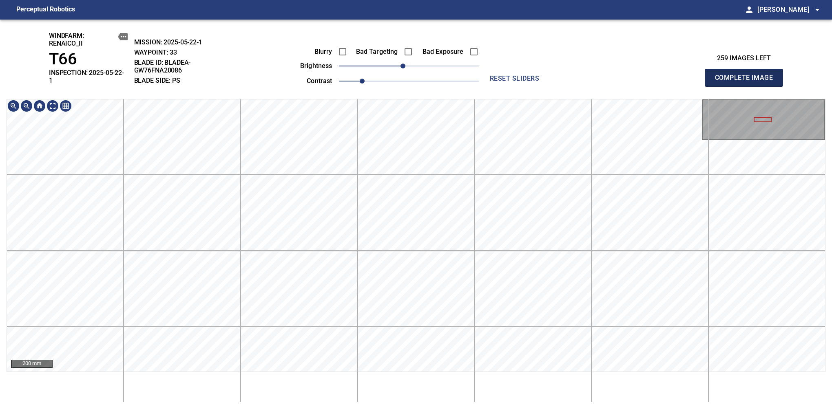
click at [747, 75] on span "Complete Image" at bounding box center [744, 77] width 60 height 11
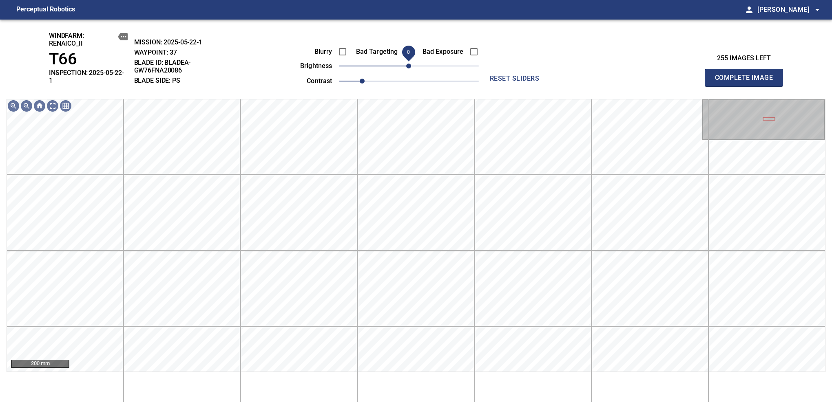
click at [409, 64] on span "0" at bounding box center [408, 66] width 5 height 5
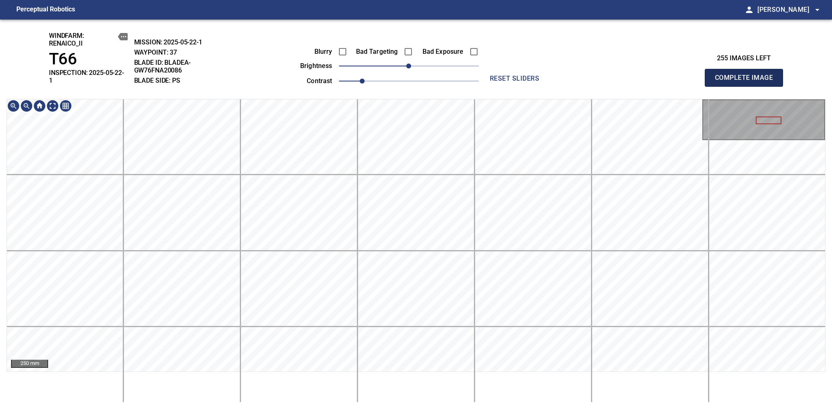
click at [747, 75] on span "Complete Image" at bounding box center [744, 77] width 60 height 11
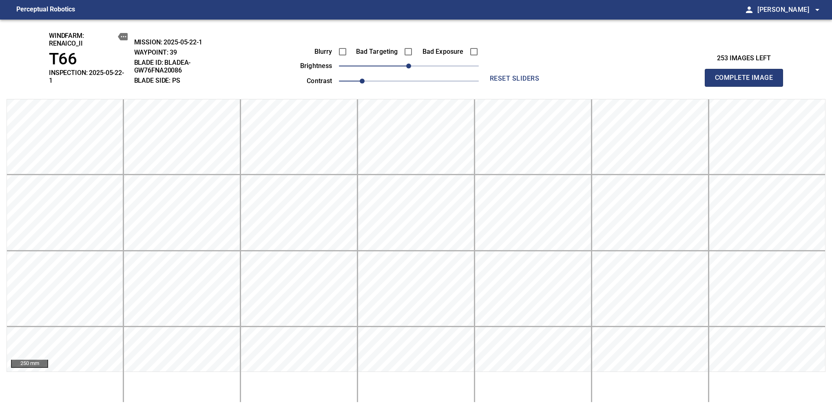
click at [747, 75] on span "Complete Image" at bounding box center [744, 77] width 60 height 11
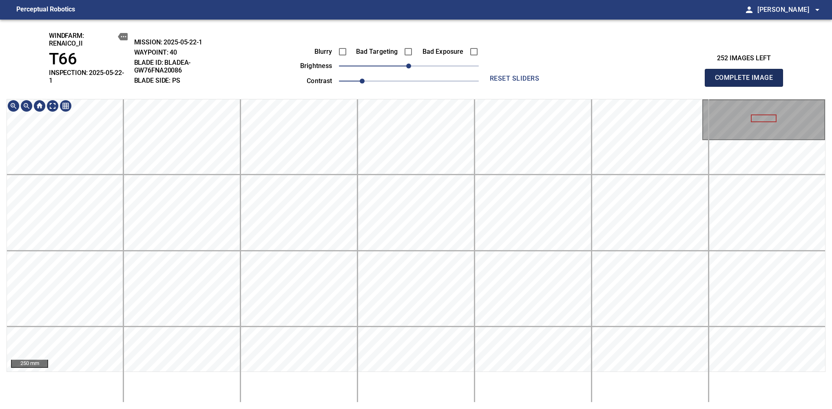
click at [747, 75] on span "Complete Image" at bounding box center [744, 77] width 60 height 11
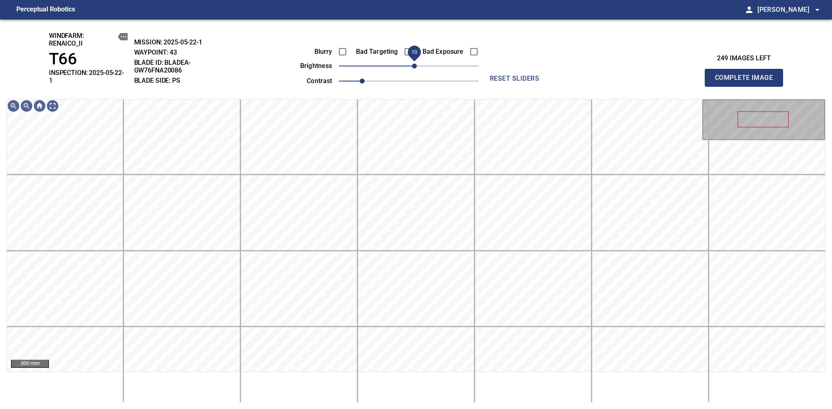
click at [414, 66] on span "10" at bounding box center [414, 66] width 5 height 5
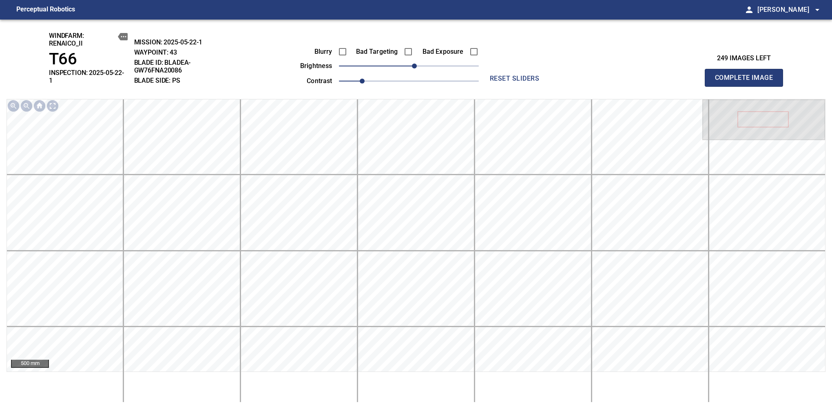
click at [747, 75] on span "Complete Image" at bounding box center [744, 77] width 60 height 11
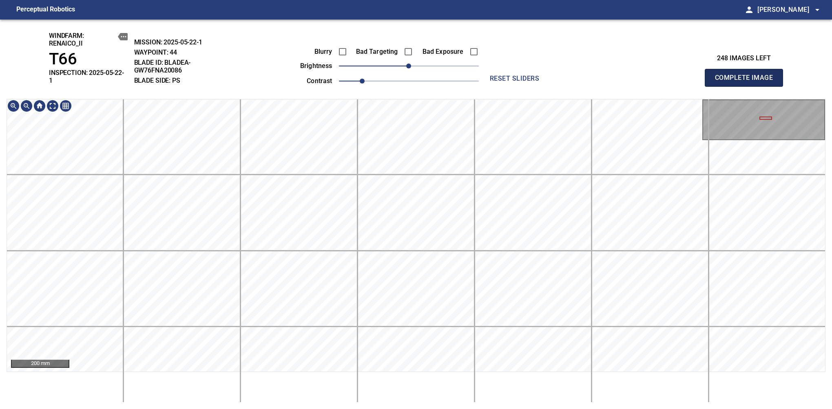
click at [747, 75] on span "Complete Image" at bounding box center [744, 77] width 60 height 11
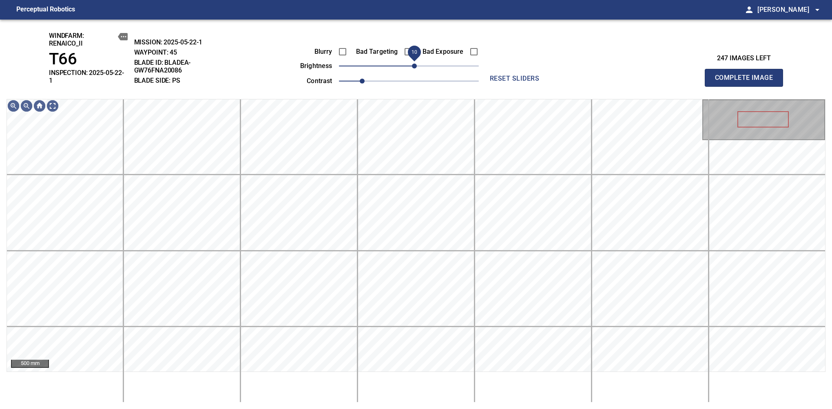
click at [416, 67] on span "10" at bounding box center [414, 66] width 5 height 5
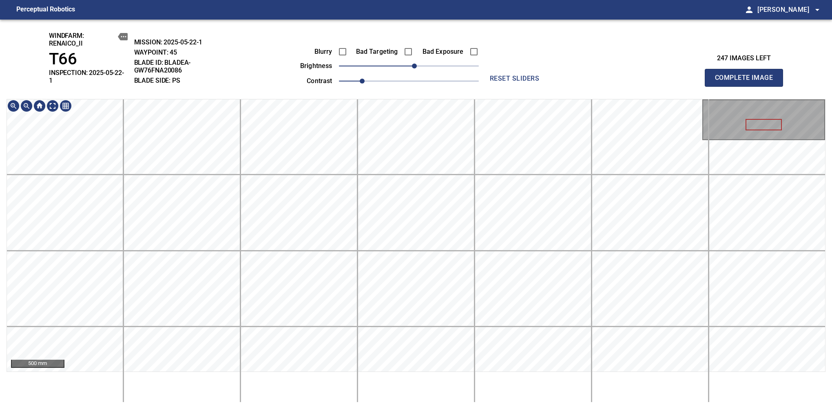
click at [747, 75] on span "Complete Image" at bounding box center [744, 77] width 60 height 11
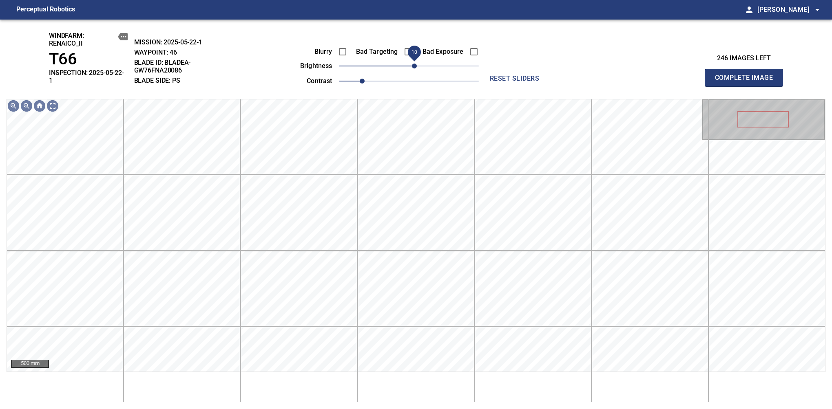
drag, startPoint x: 411, startPoint y: 69, endPoint x: 416, endPoint y: 64, distance: 6.7
click at [416, 64] on span "10" at bounding box center [414, 66] width 5 height 5
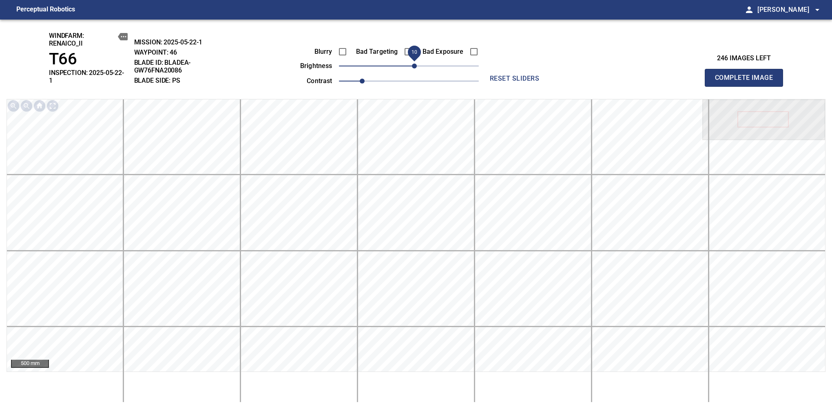
click at [747, 75] on span "Complete Image" at bounding box center [744, 77] width 60 height 11
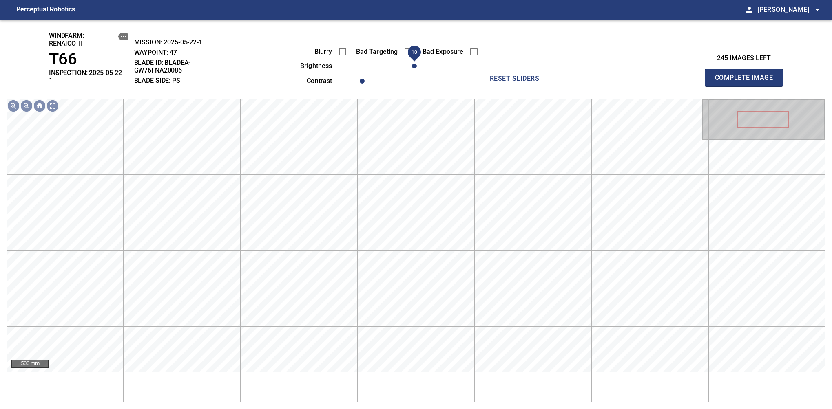
drag, startPoint x: 409, startPoint y: 65, endPoint x: 415, endPoint y: 65, distance: 5.7
click at [415, 65] on span "10" at bounding box center [414, 66] width 5 height 5
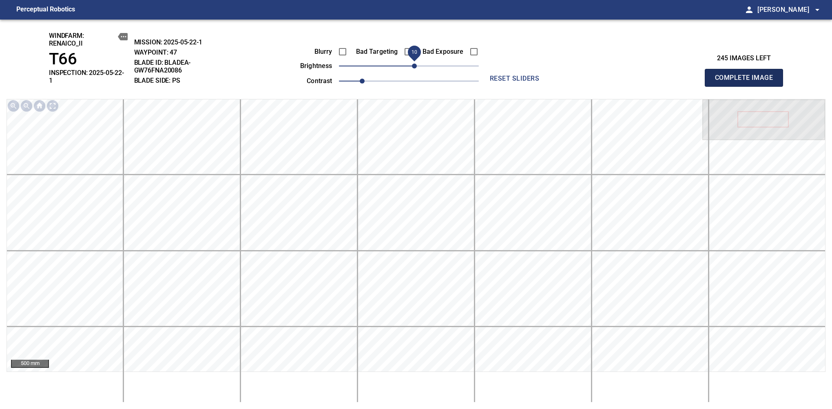
click at [747, 75] on span "Complete Image" at bounding box center [744, 77] width 60 height 11
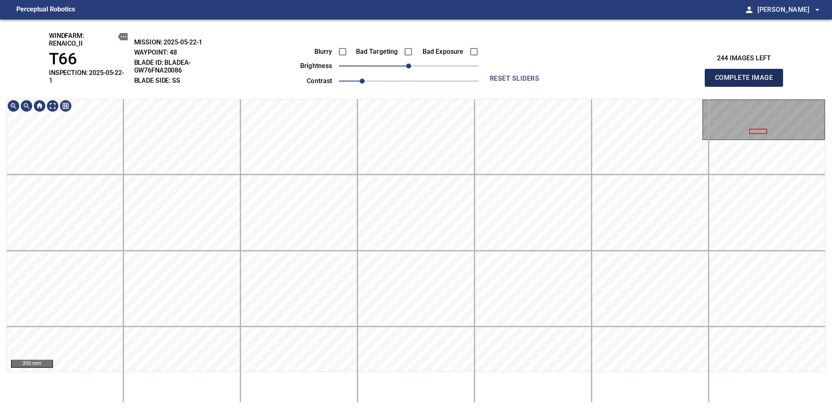
click at [747, 75] on span "Complete Image" at bounding box center [744, 77] width 60 height 11
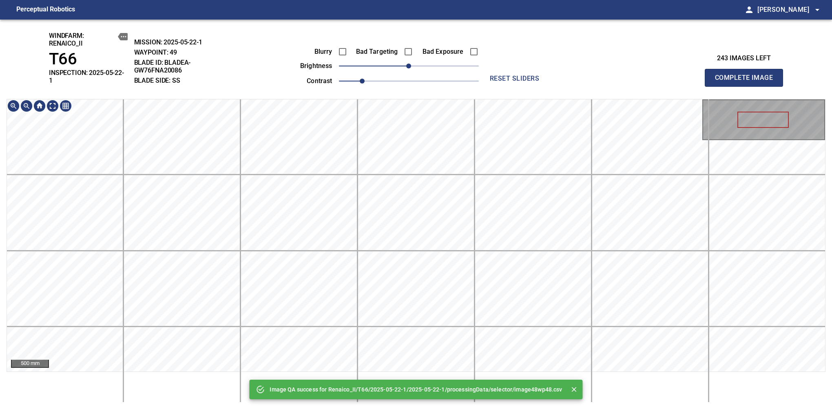
click at [409, 75] on div "Image QA success for Renaico_II/T66/2025-05-22-1/2025-05-22-1/processingData/se…" at bounding box center [416, 215] width 832 height 390
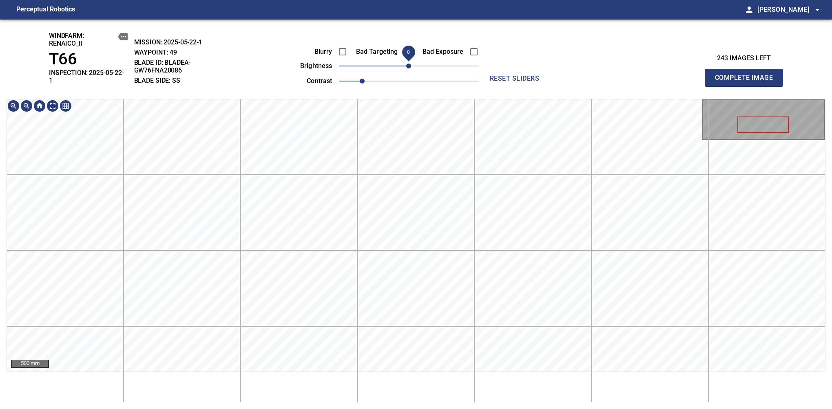
click at [747, 75] on span "Complete Image" at bounding box center [744, 77] width 60 height 11
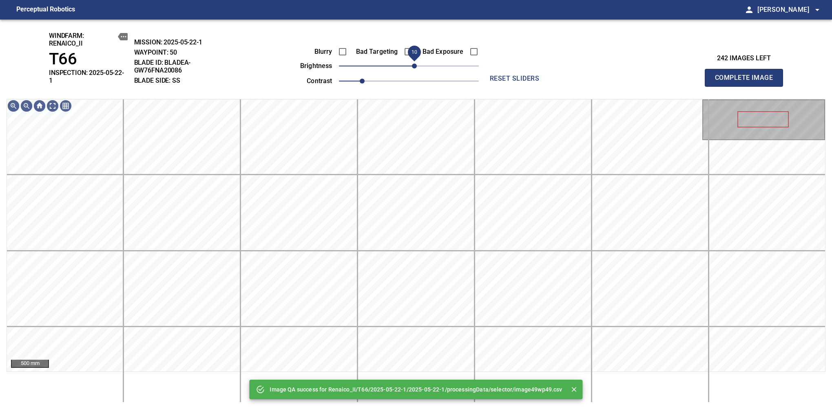
drag, startPoint x: 409, startPoint y: 69, endPoint x: 414, endPoint y: 66, distance: 6.4
click at [414, 66] on span "10" at bounding box center [414, 66] width 5 height 5
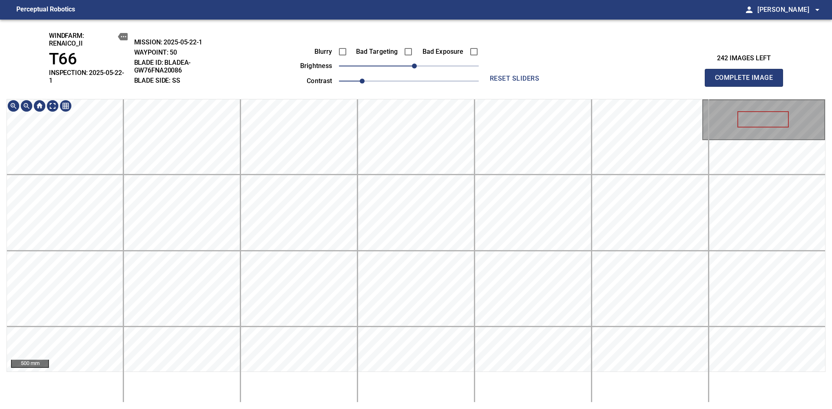
click at [747, 75] on span "Complete Image" at bounding box center [744, 77] width 60 height 11
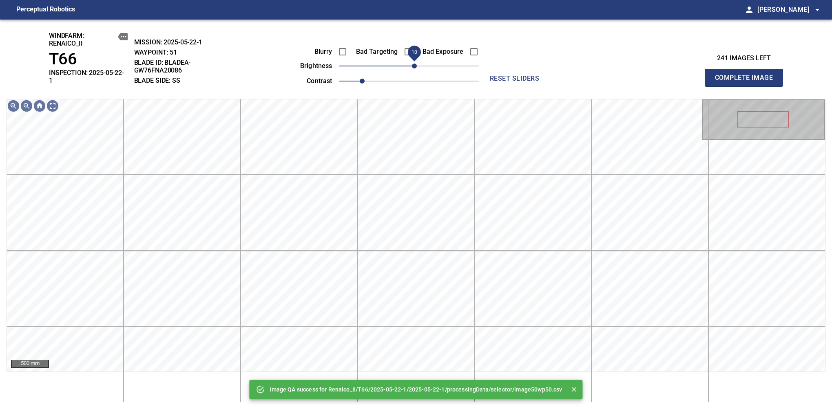
drag, startPoint x: 407, startPoint y: 64, endPoint x: 414, endPoint y: 64, distance: 6.9
click at [414, 64] on span "10" at bounding box center [414, 66] width 5 height 5
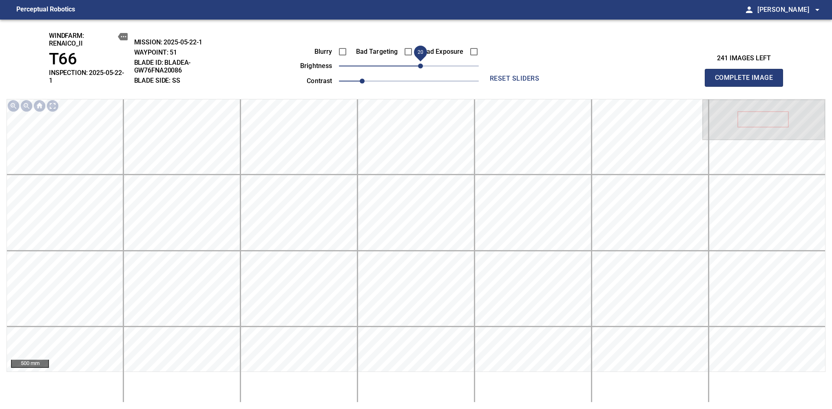
drag, startPoint x: 417, startPoint y: 70, endPoint x: 420, endPoint y: 66, distance: 5.1
click at [420, 66] on span "20" at bounding box center [420, 66] width 5 height 5
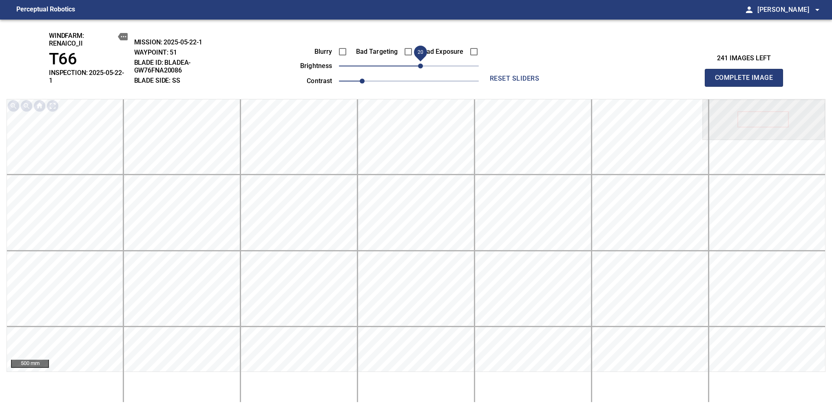
click at [747, 75] on span "Complete Image" at bounding box center [744, 77] width 60 height 11
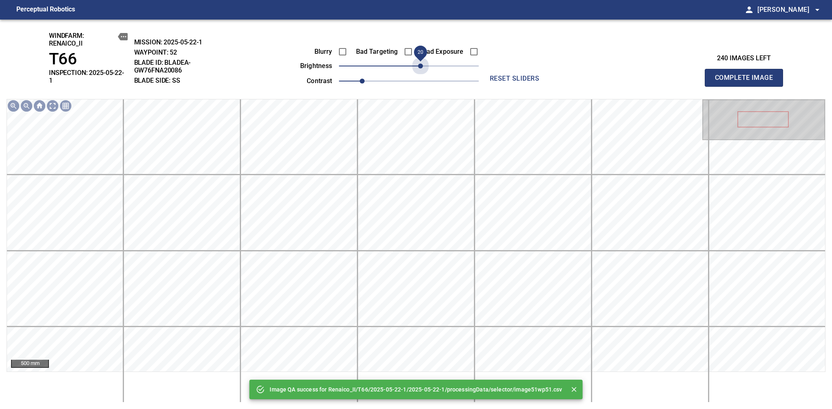
click at [420, 66] on span "20" at bounding box center [409, 65] width 140 height 11
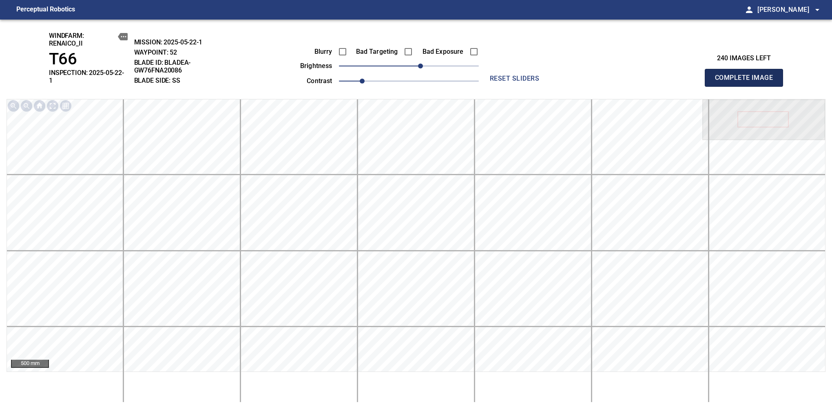
click at [747, 75] on span "Complete Image" at bounding box center [744, 77] width 60 height 11
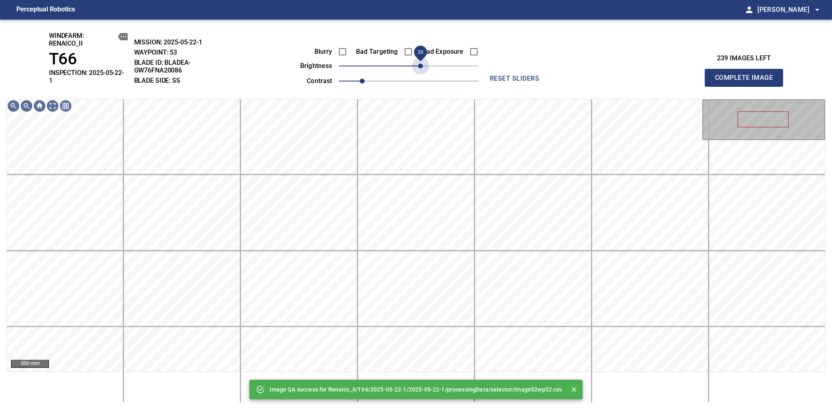
click at [420, 66] on span "20" at bounding box center [409, 65] width 140 height 11
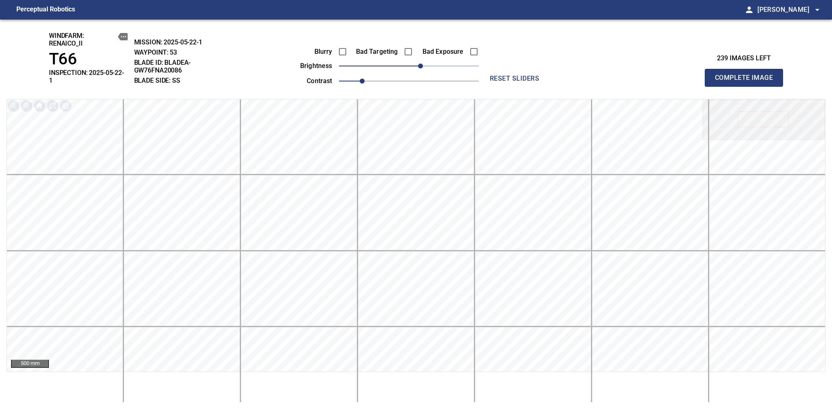
click at [747, 75] on span "Complete Image" at bounding box center [744, 77] width 60 height 11
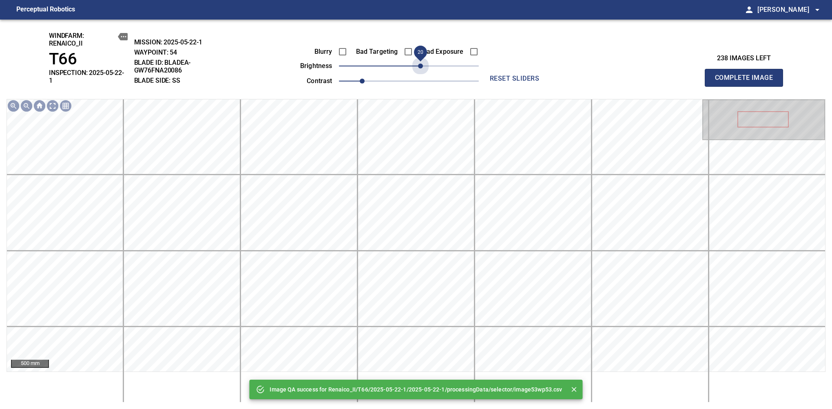
click at [420, 66] on span "20" at bounding box center [409, 65] width 140 height 11
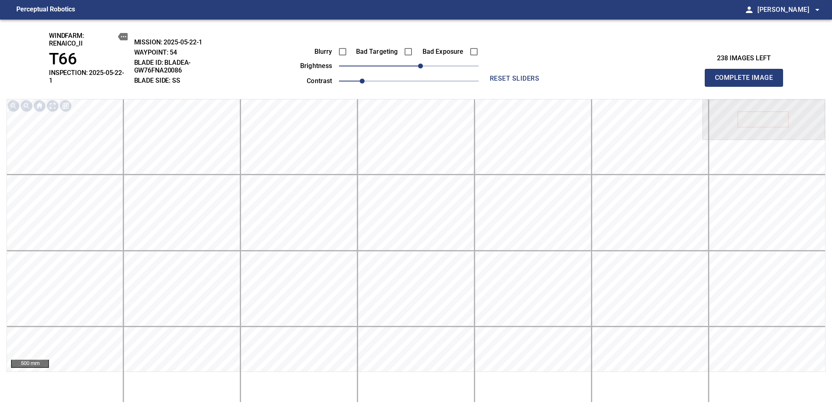
click at [747, 75] on span "Complete Image" at bounding box center [744, 77] width 60 height 11
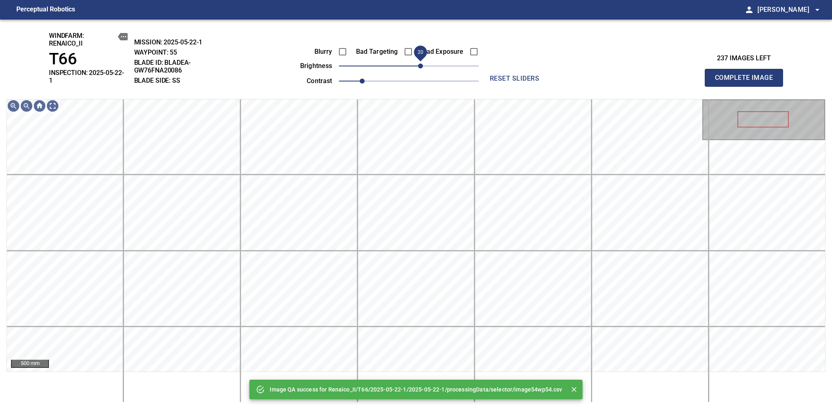
drag, startPoint x: 414, startPoint y: 66, endPoint x: 419, endPoint y: 64, distance: 5.8
click at [419, 64] on span "20" at bounding box center [420, 66] width 5 height 5
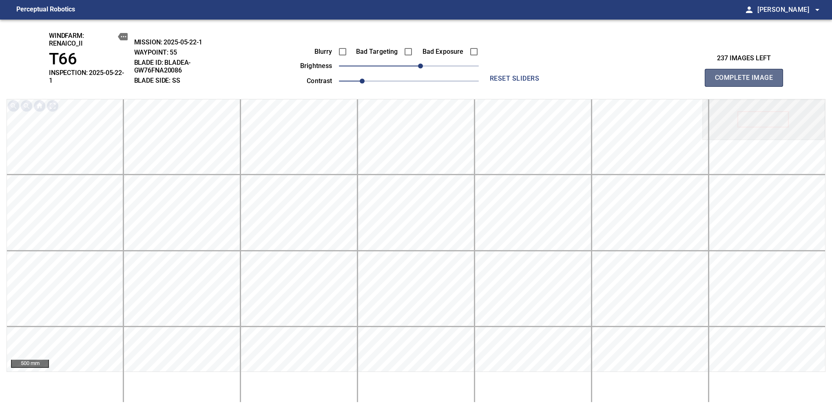
click at [747, 75] on span "Complete Image" at bounding box center [744, 77] width 60 height 11
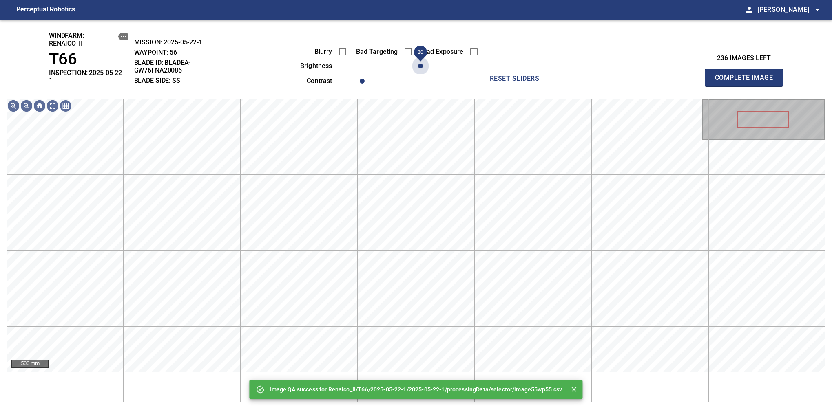
click at [419, 64] on span "20" at bounding box center [409, 65] width 140 height 11
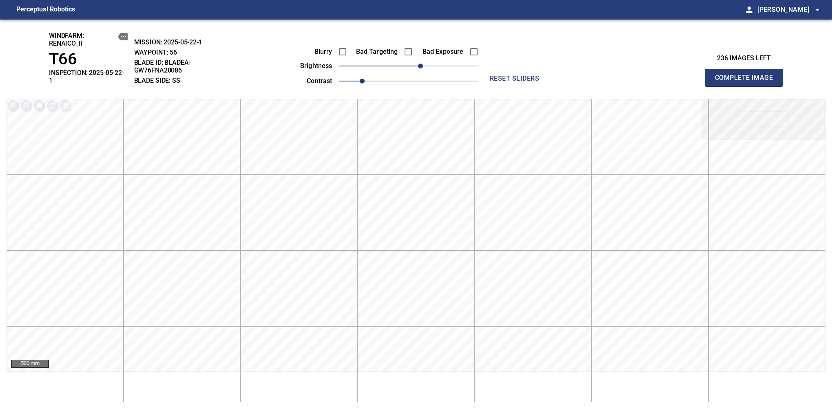
click at [747, 75] on span "Complete Image" at bounding box center [744, 77] width 60 height 11
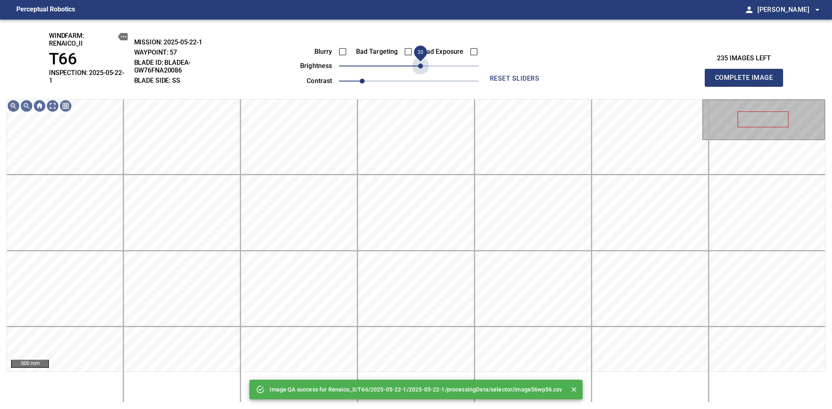
click at [419, 64] on span "20" at bounding box center [409, 65] width 140 height 11
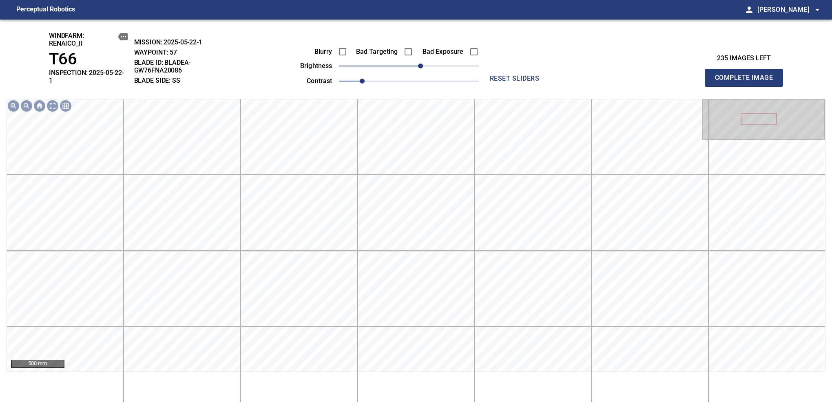
click at [747, 75] on span "Complete Image" at bounding box center [744, 77] width 60 height 11
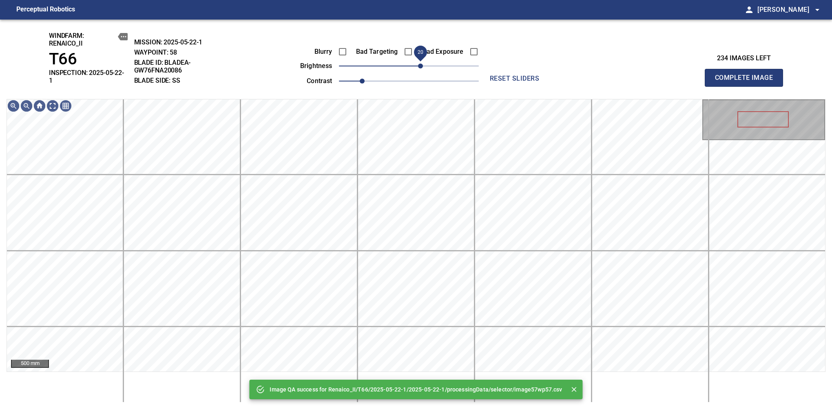
drag, startPoint x: 415, startPoint y: 65, endPoint x: 421, endPoint y: 65, distance: 5.7
click at [421, 65] on span "20" at bounding box center [420, 66] width 5 height 5
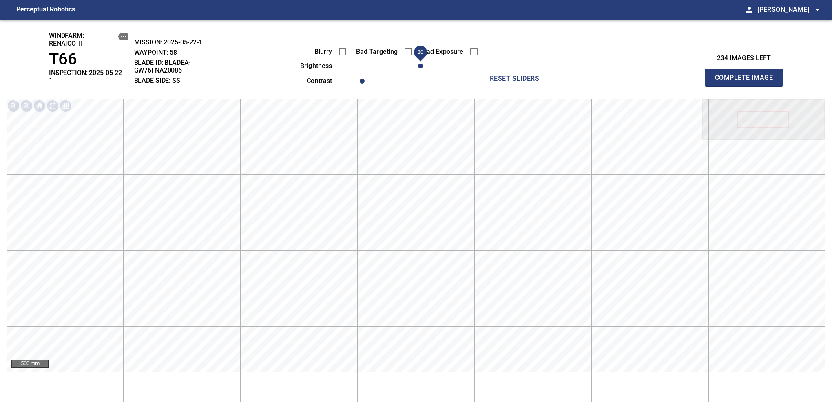
click at [747, 75] on span "Complete Image" at bounding box center [744, 77] width 60 height 11
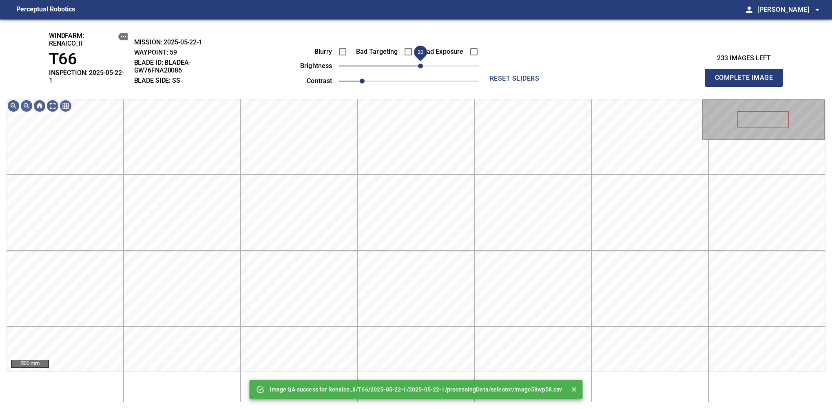
click at [419, 64] on span "20" at bounding box center [420, 66] width 5 height 5
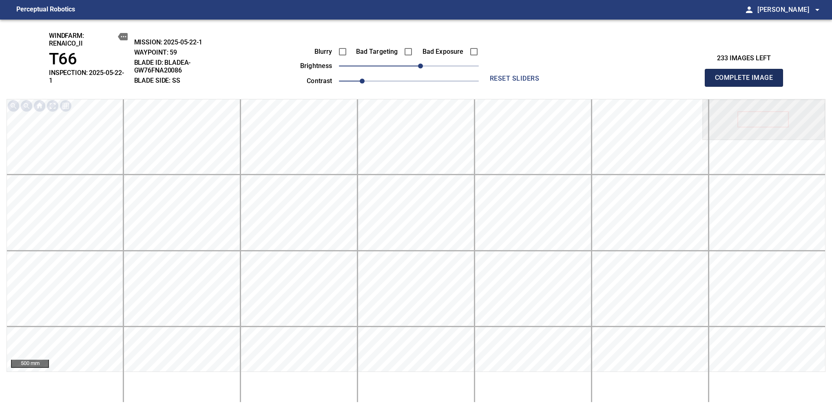
click at [747, 75] on span "Complete Image" at bounding box center [744, 77] width 60 height 11
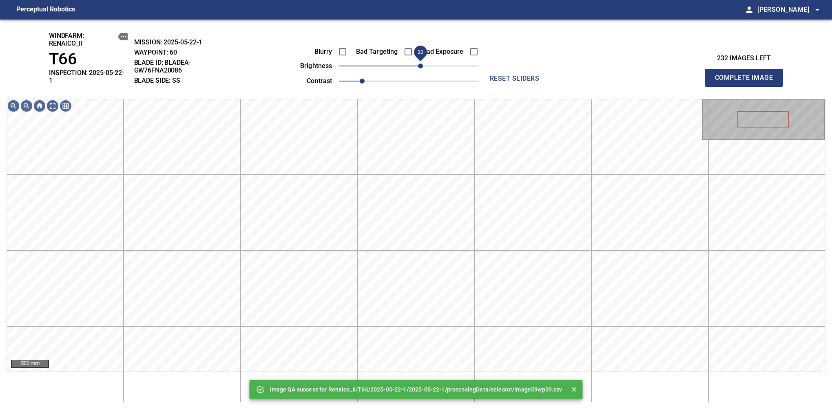
drag, startPoint x: 409, startPoint y: 64, endPoint x: 418, endPoint y: 64, distance: 8.2
click at [418, 64] on span "20" at bounding box center [420, 66] width 5 height 5
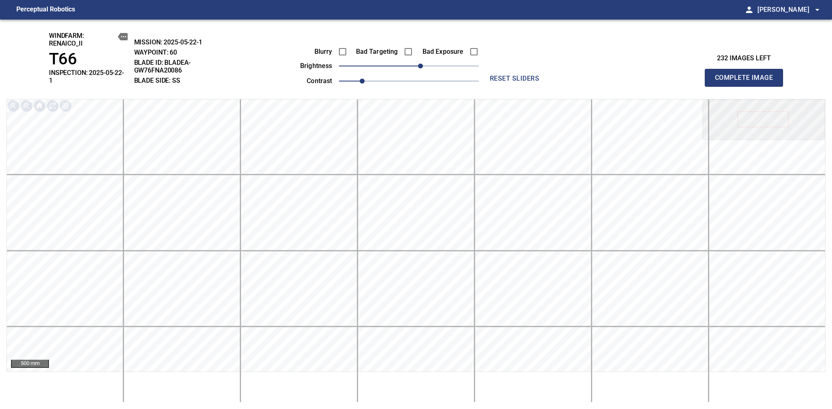
click at [747, 75] on span "Complete Image" at bounding box center [744, 77] width 60 height 11
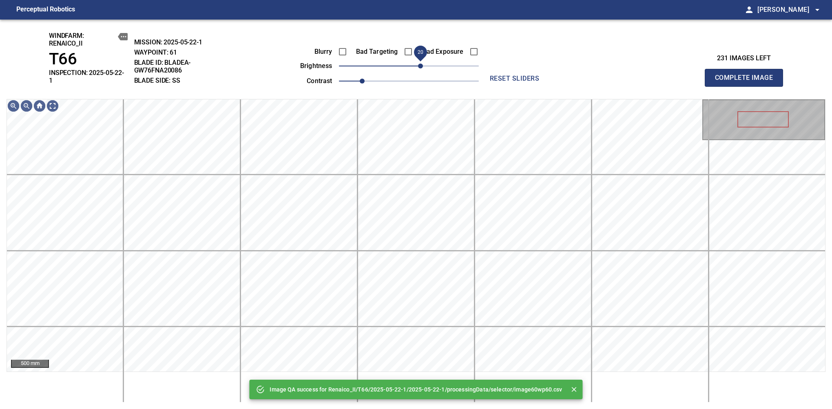
drag, startPoint x: 412, startPoint y: 66, endPoint x: 418, endPoint y: 62, distance: 7.4
click at [418, 64] on span "20" at bounding box center [420, 66] width 5 height 5
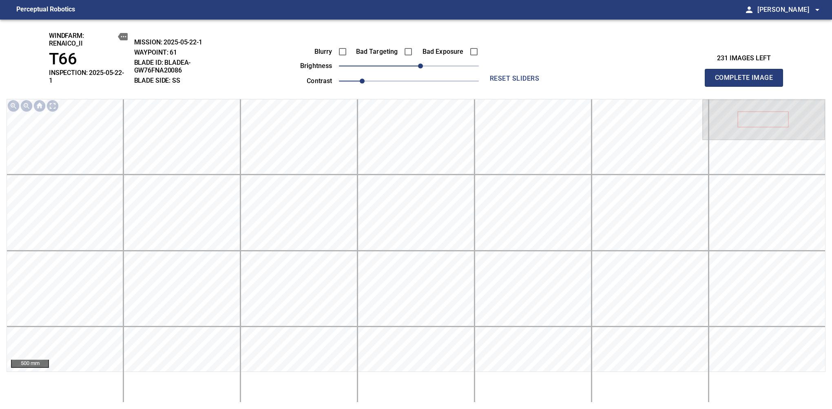
click at [747, 75] on span "Complete Image" at bounding box center [744, 77] width 60 height 11
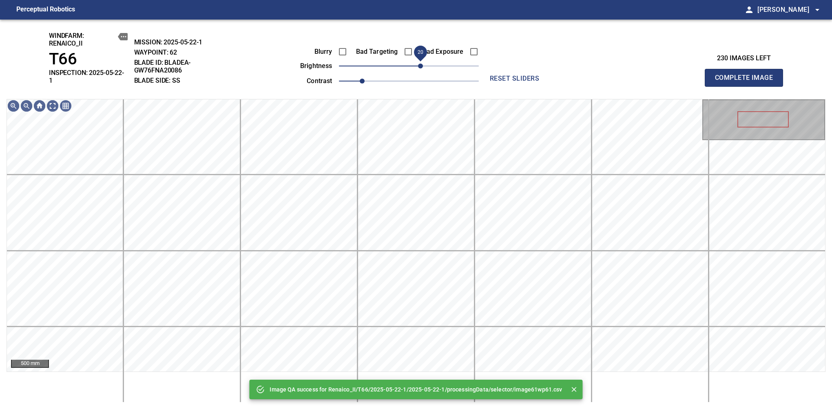
drag, startPoint x: 406, startPoint y: 67, endPoint x: 419, endPoint y: 65, distance: 12.9
click at [419, 65] on span "20" at bounding box center [420, 66] width 5 height 5
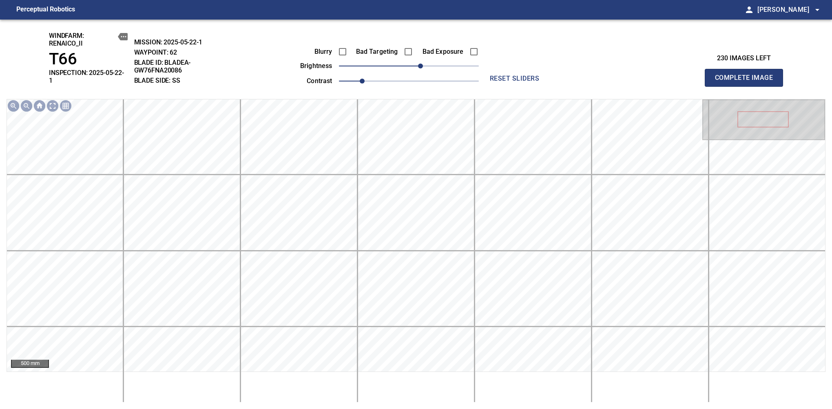
click at [747, 75] on span "Complete Image" at bounding box center [744, 77] width 60 height 11
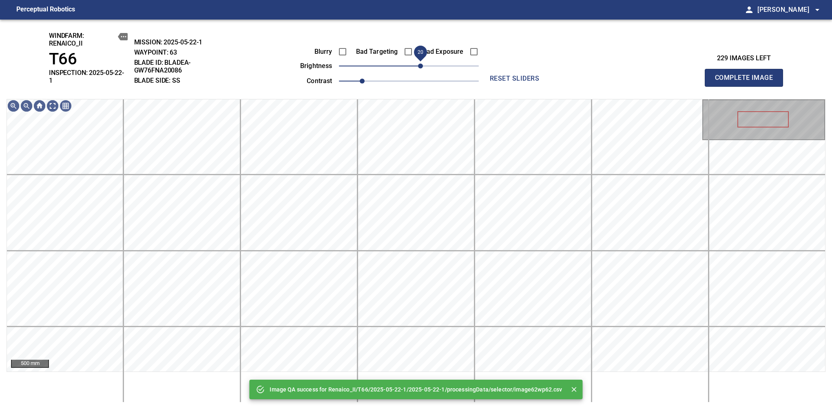
drag, startPoint x: 413, startPoint y: 67, endPoint x: 419, endPoint y: 67, distance: 5.7
click at [419, 67] on span "20" at bounding box center [420, 66] width 5 height 5
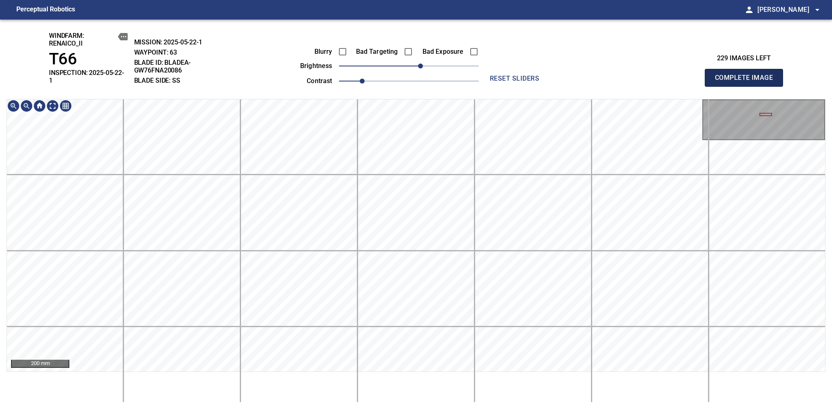
click at [747, 75] on span "Complete Image" at bounding box center [744, 77] width 60 height 11
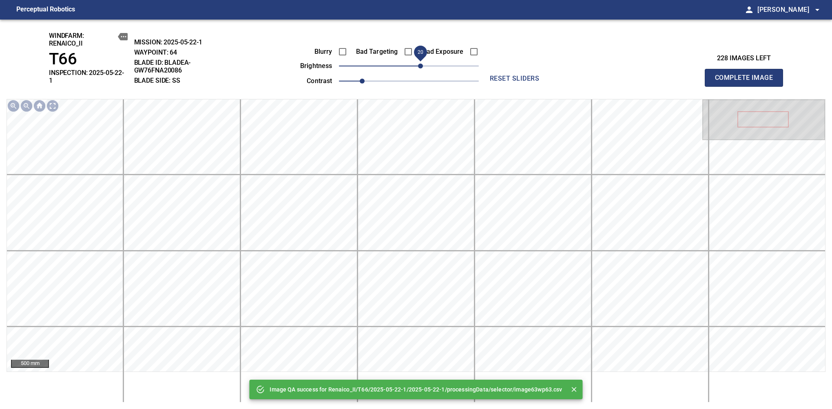
drag, startPoint x: 413, startPoint y: 65, endPoint x: 420, endPoint y: 62, distance: 7.9
click at [420, 64] on span "20" at bounding box center [420, 66] width 5 height 5
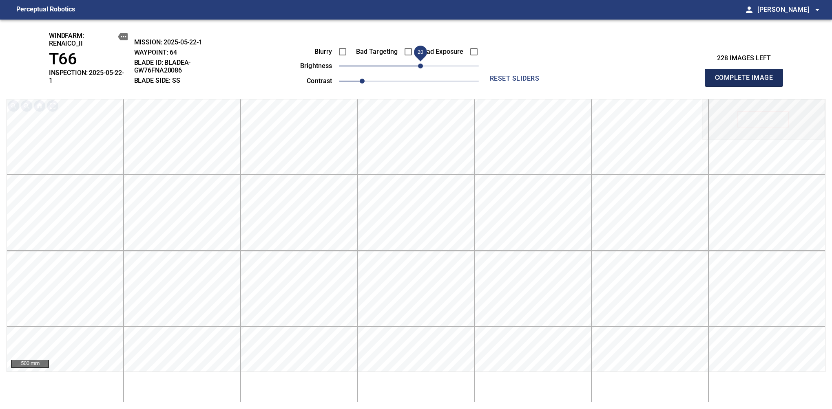
click at [747, 75] on span "Complete Image" at bounding box center [744, 77] width 60 height 11
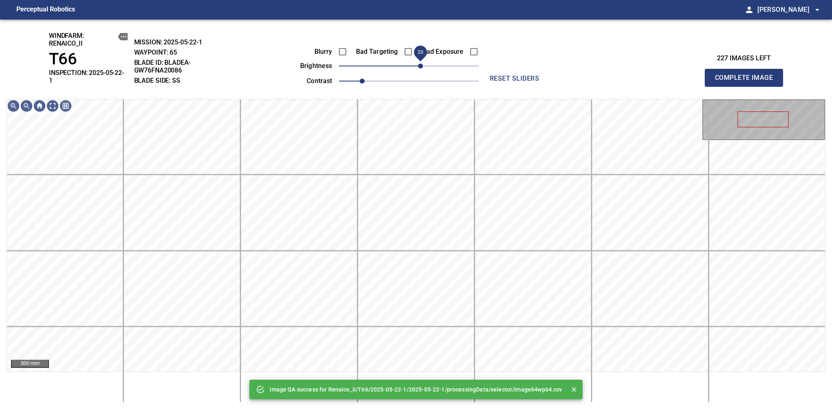
click at [418, 65] on span "20" at bounding box center [420, 66] width 5 height 5
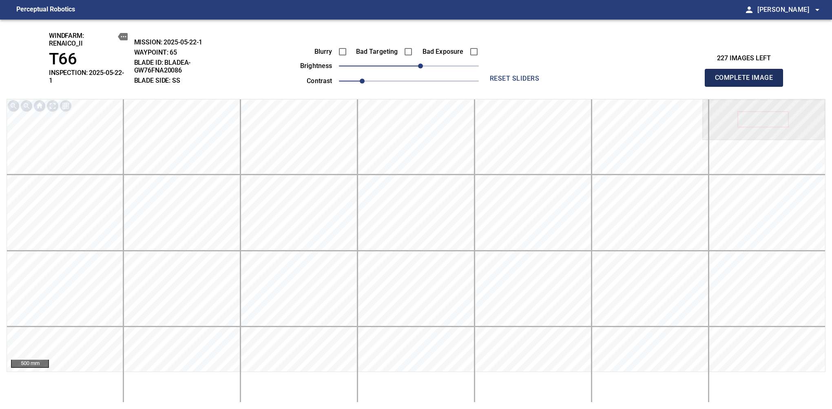
click at [747, 75] on span "Complete Image" at bounding box center [744, 77] width 60 height 11
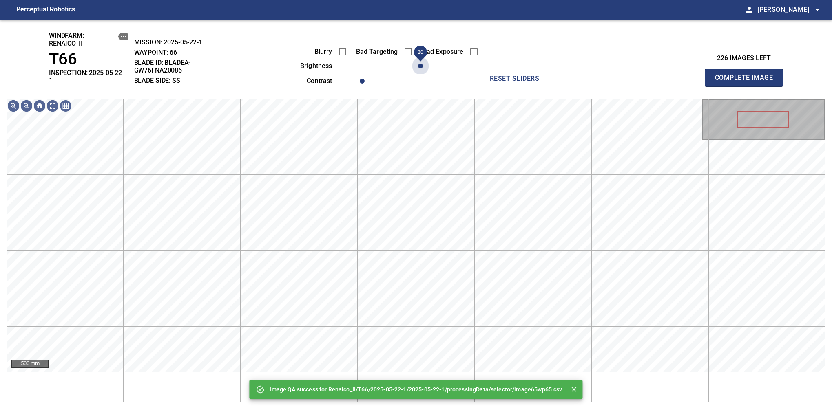
click at [418, 65] on span "20" at bounding box center [409, 65] width 140 height 11
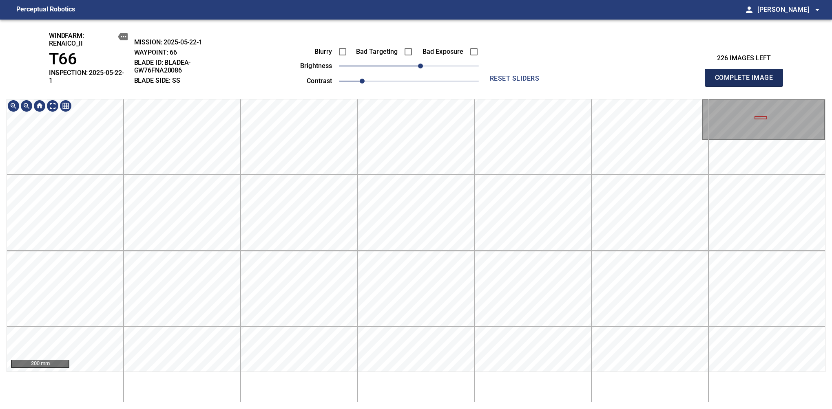
click at [747, 75] on span "Complete Image" at bounding box center [744, 77] width 60 height 11
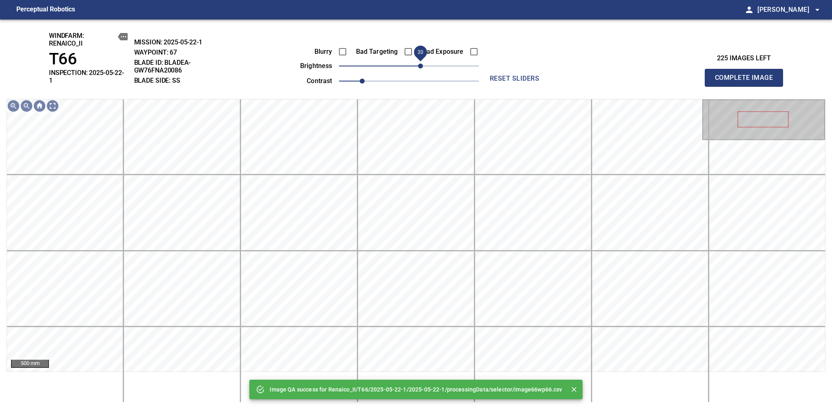
drag, startPoint x: 404, startPoint y: 69, endPoint x: 420, endPoint y: 69, distance: 15.5
click at [420, 69] on span "20" at bounding box center [420, 66] width 5 height 5
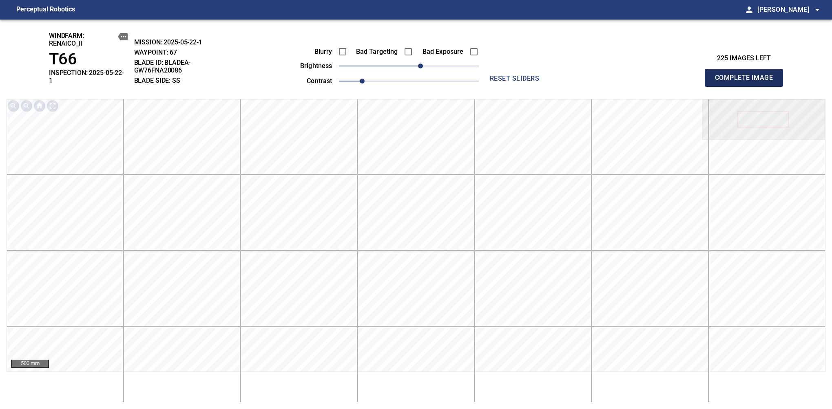
click at [747, 75] on span "Complete Image" at bounding box center [744, 77] width 60 height 11
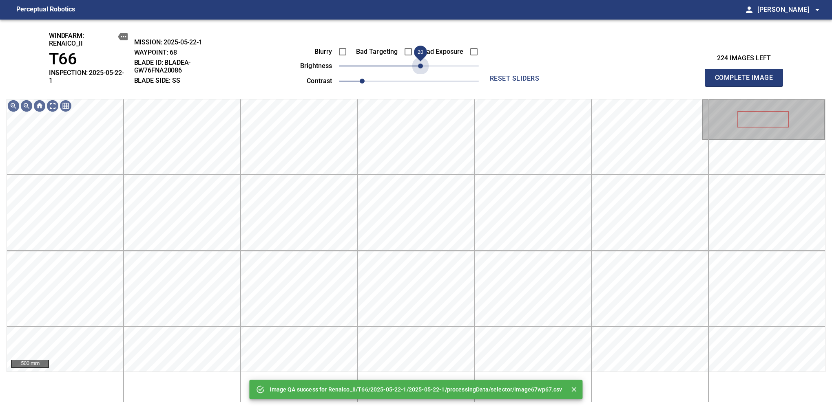
click at [420, 69] on span "20" at bounding box center [409, 65] width 140 height 11
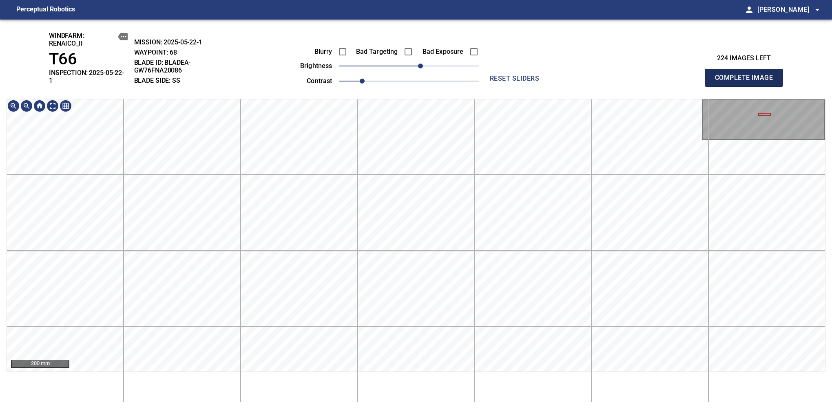
click at [747, 75] on span "Complete Image" at bounding box center [744, 77] width 60 height 11
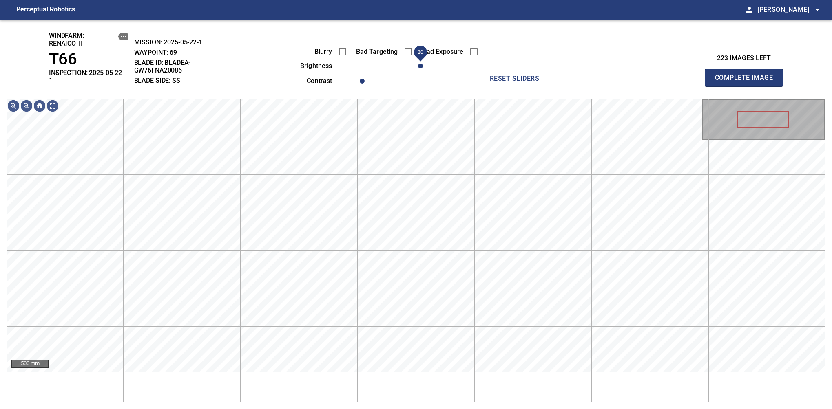
drag, startPoint x: 411, startPoint y: 69, endPoint x: 418, endPoint y: 66, distance: 7.5
click at [418, 66] on span "20" at bounding box center [420, 66] width 5 height 5
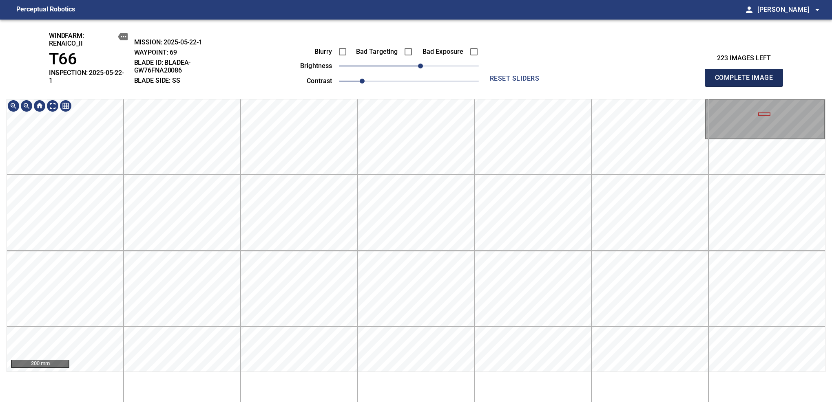
click at [747, 75] on span "Complete Image" at bounding box center [744, 77] width 60 height 11
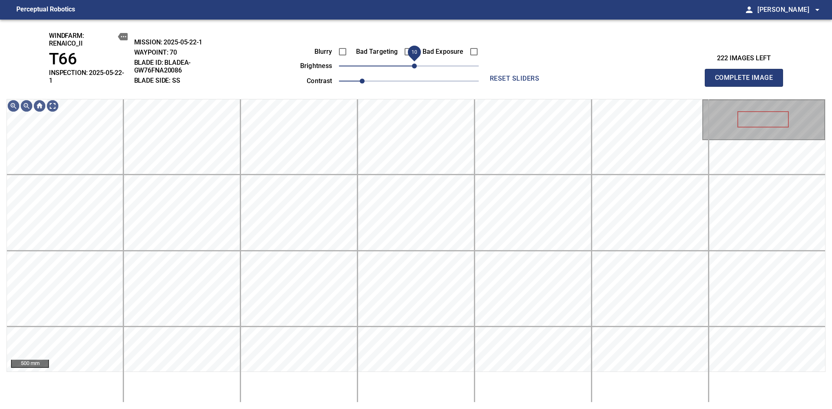
drag, startPoint x: 411, startPoint y: 66, endPoint x: 417, endPoint y: 69, distance: 6.2
click at [417, 69] on span "10" at bounding box center [414, 66] width 5 height 5
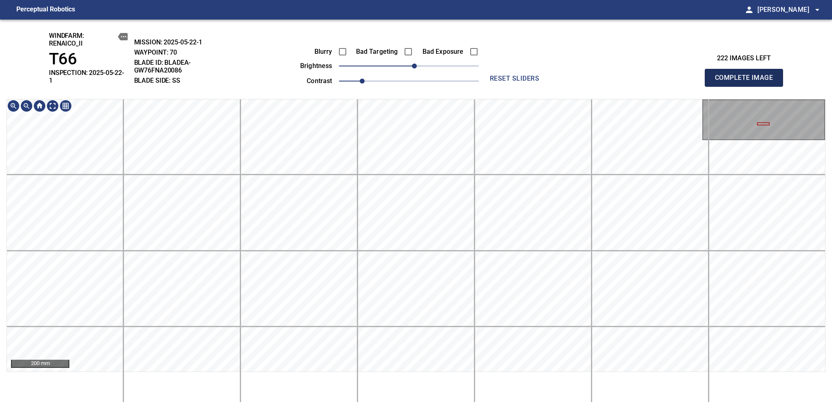
click at [747, 75] on span "Complete Image" at bounding box center [744, 77] width 60 height 11
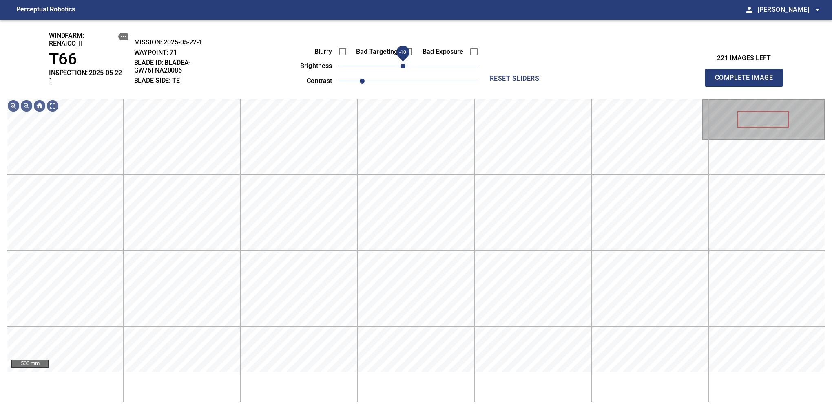
click at [403, 69] on span "-10" at bounding box center [402, 66] width 5 height 5
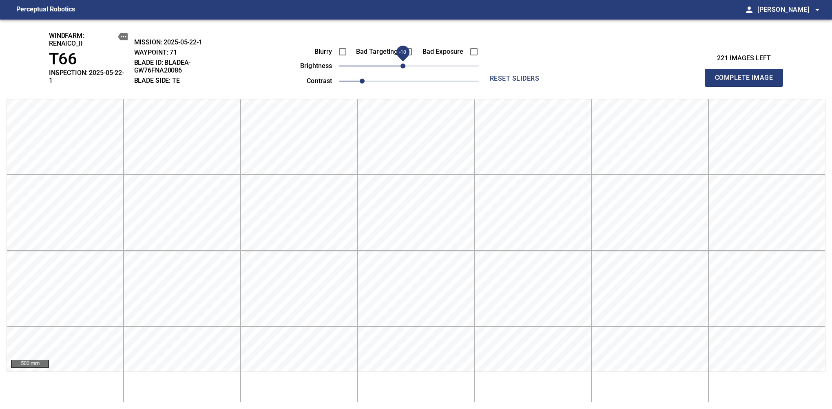
click at [747, 75] on span "Complete Image" at bounding box center [744, 77] width 60 height 11
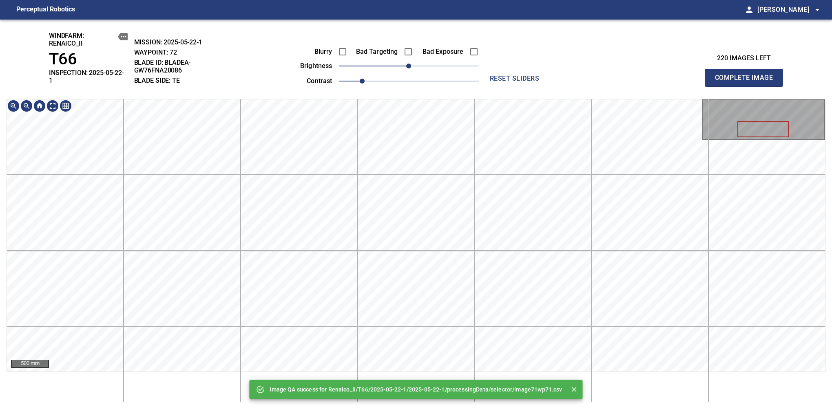
click at [426, 85] on div "Image QA success for Renaico_II/T66/2025-05-22-1/2025-05-22-1/processingData/se…" at bounding box center [416, 215] width 832 height 390
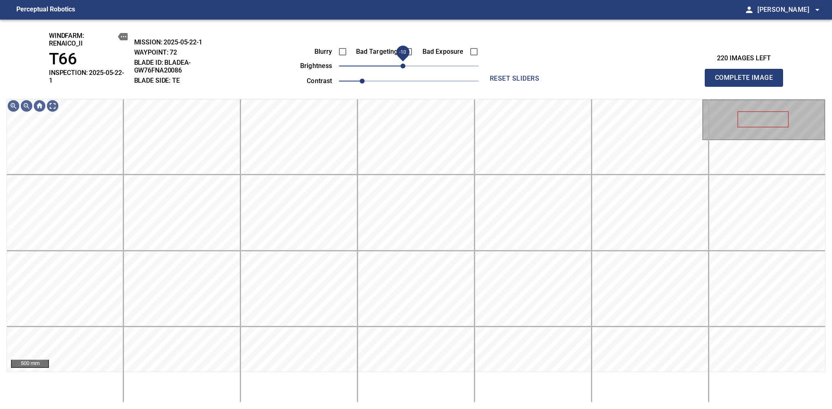
click at [403, 69] on span "-10" at bounding box center [402, 66] width 5 height 5
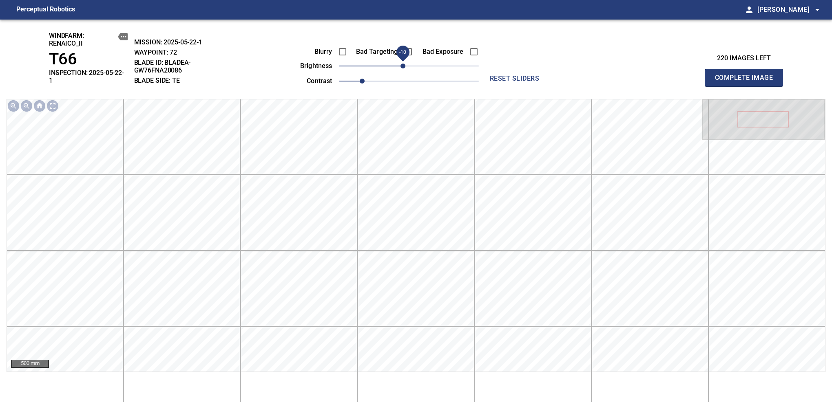
click at [747, 75] on span "Complete Image" at bounding box center [744, 77] width 60 height 11
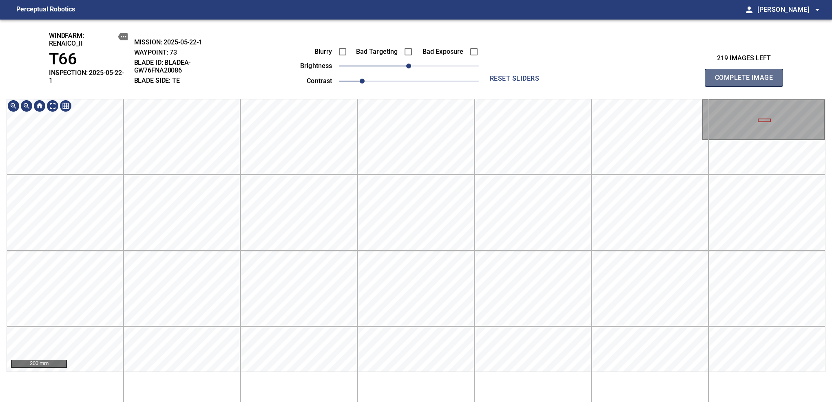
click at [747, 75] on span "Complete Image" at bounding box center [744, 77] width 60 height 11
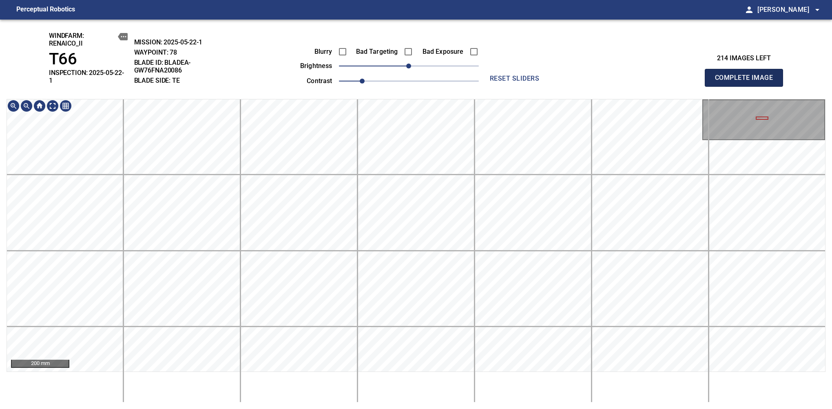
click at [747, 75] on span "Complete Image" at bounding box center [744, 77] width 60 height 11
drag, startPoint x: 411, startPoint y: 64, endPoint x: 404, endPoint y: 69, distance: 8.0
click at [404, 69] on span "-10" at bounding box center [402, 66] width 5 height 5
click at [747, 75] on span "Complete Image" at bounding box center [744, 77] width 60 height 11
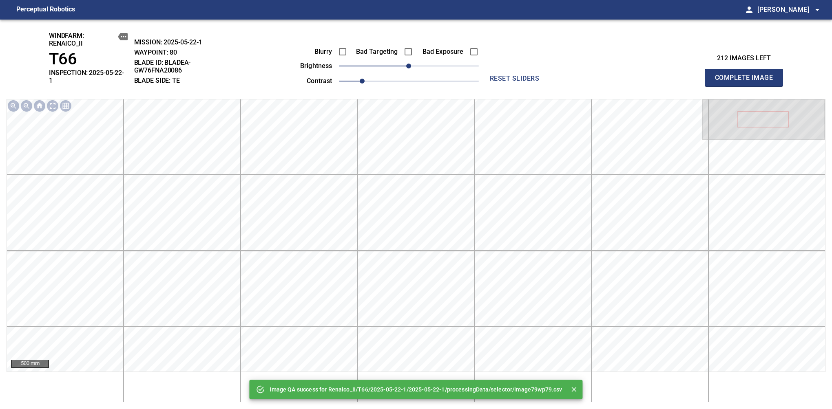
click at [747, 75] on span "Complete Image" at bounding box center [744, 77] width 60 height 11
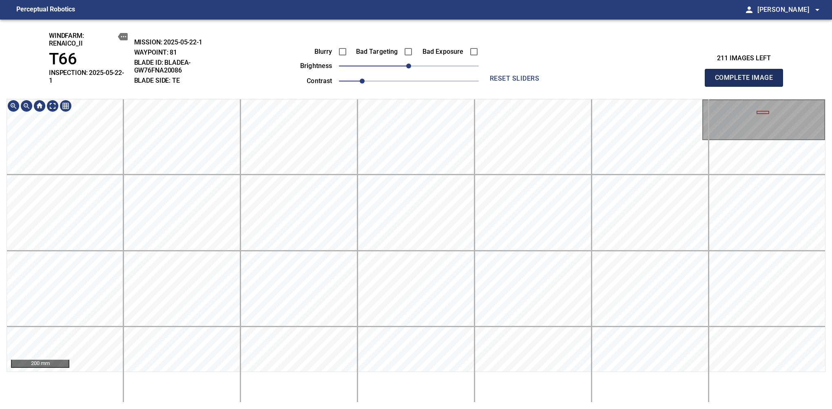
click at [747, 75] on span "Complete Image" at bounding box center [744, 77] width 60 height 11
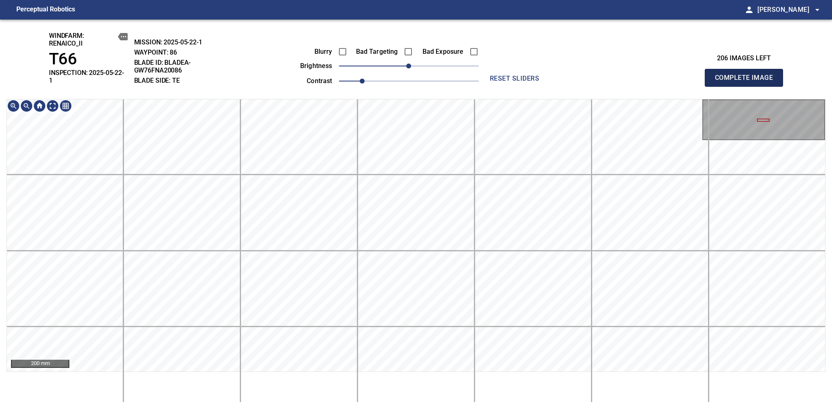
click at [747, 75] on span "Complete Image" at bounding box center [744, 77] width 60 height 11
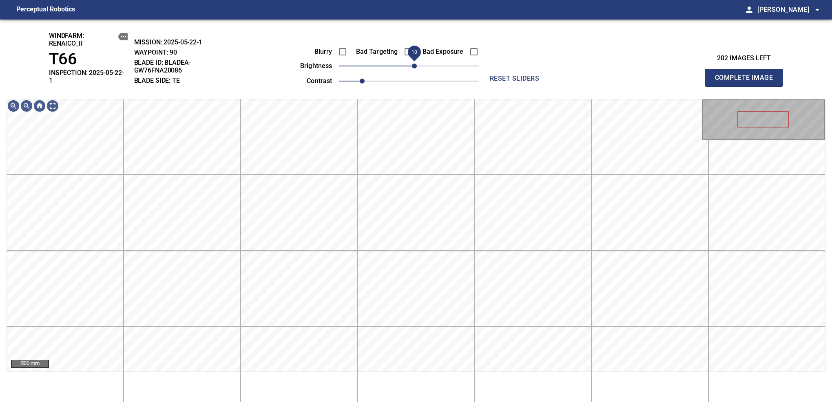
click at [414, 69] on span "10" at bounding box center [414, 66] width 5 height 5
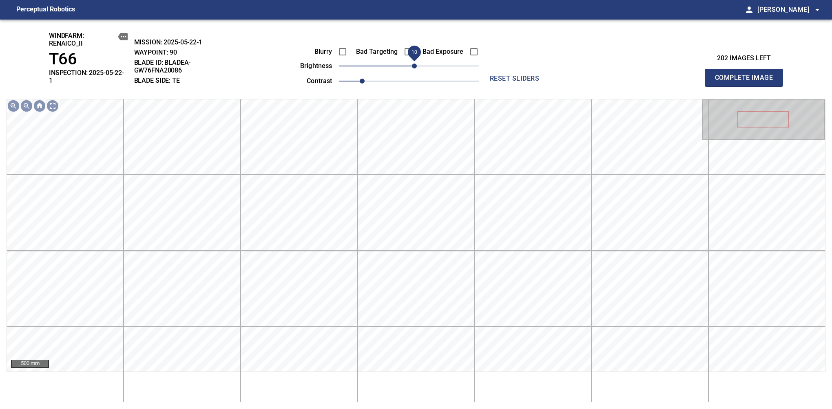
click at [747, 75] on span "Complete Image" at bounding box center [744, 77] width 60 height 11
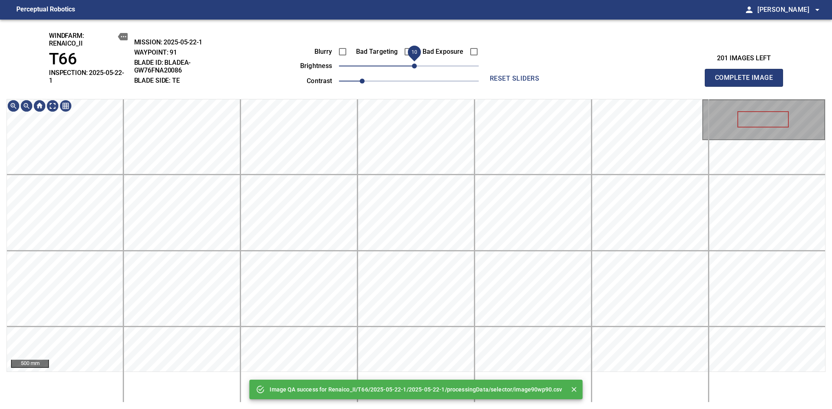
drag, startPoint x: 408, startPoint y: 69, endPoint x: 414, endPoint y: 66, distance: 6.4
click at [414, 66] on span "10" at bounding box center [414, 66] width 5 height 5
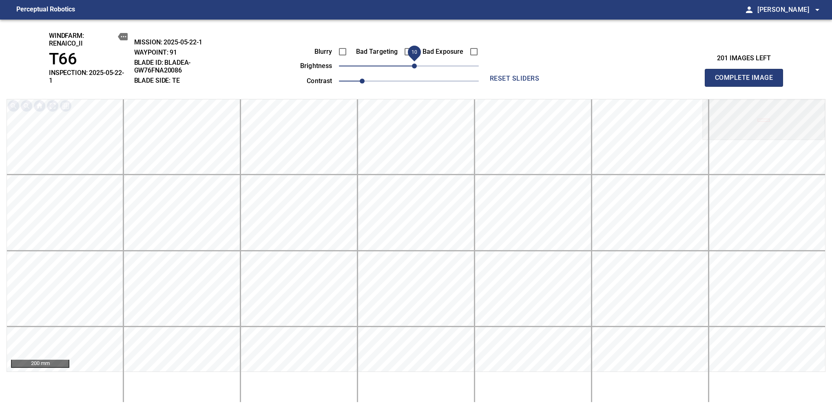
click at [747, 75] on span "Complete Image" at bounding box center [744, 77] width 60 height 11
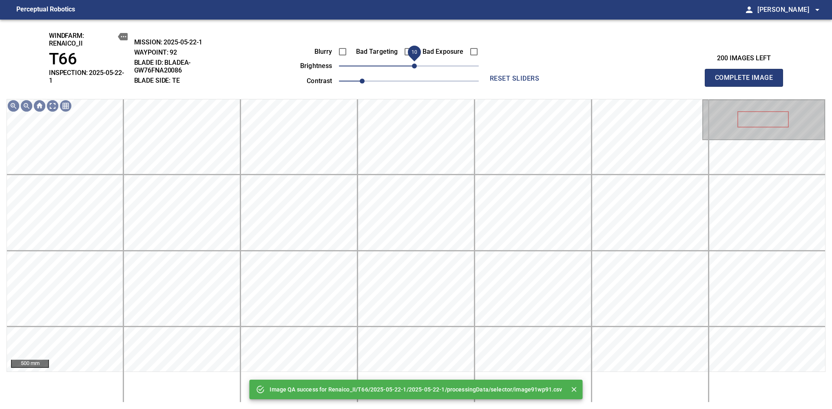
drag, startPoint x: 411, startPoint y: 67, endPoint x: 416, endPoint y: 64, distance: 5.8
click at [416, 64] on span "10" at bounding box center [414, 66] width 5 height 5
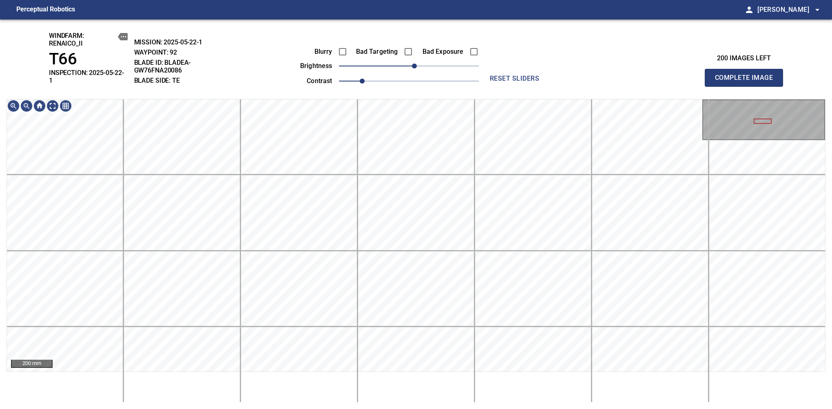
click at [747, 75] on span "Complete Image" at bounding box center [744, 77] width 60 height 11
click at [417, 65] on span "10" at bounding box center [414, 66] width 5 height 5
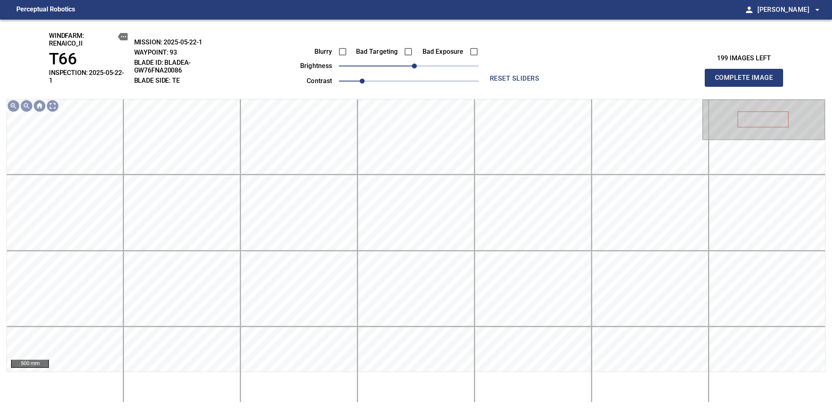
click at [747, 75] on span "Complete Image" at bounding box center [744, 77] width 60 height 11
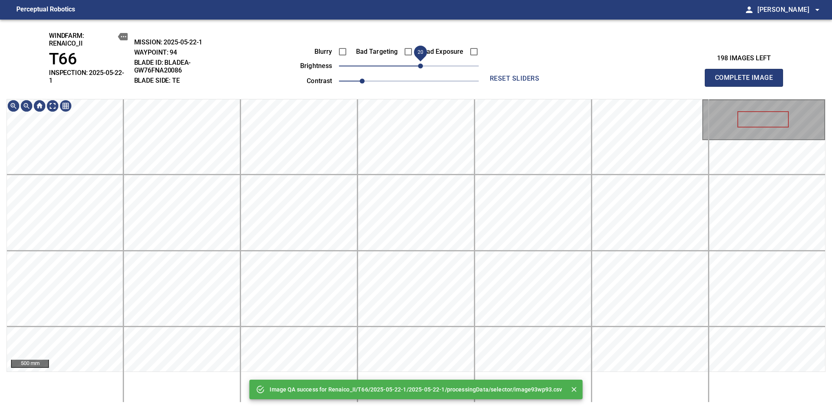
drag, startPoint x: 414, startPoint y: 66, endPoint x: 418, endPoint y: 64, distance: 4.7
click at [418, 64] on span "20" at bounding box center [420, 66] width 5 height 5
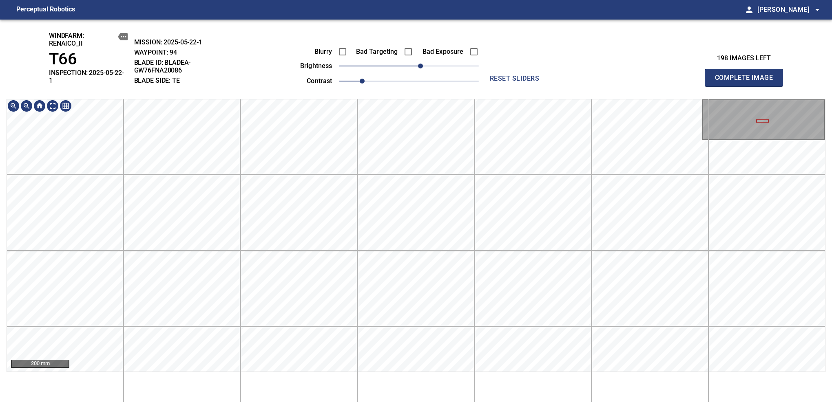
click at [505, 8] on main "Perceptual Robotics person Alex Semenov arrow_drop_down windfarm: Renaico_II T6…" at bounding box center [416, 204] width 832 height 409
click at [423, 409] on html "Perceptual Robotics person Alex Semenov arrow_drop_down windfarm: Renaico_II T6…" at bounding box center [416, 204] width 832 height 409
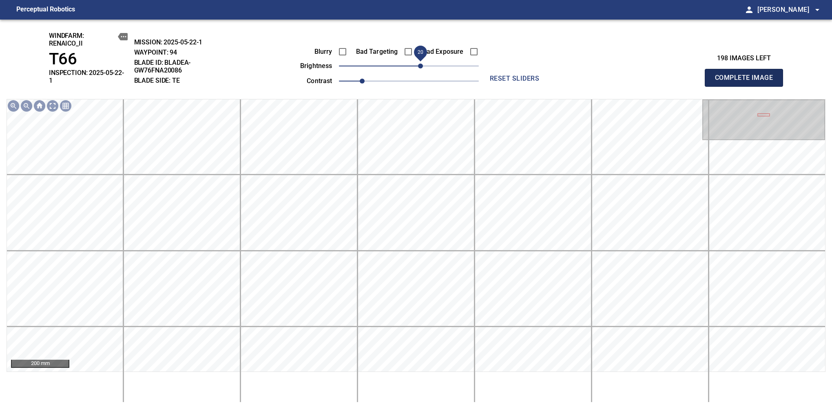
click at [747, 75] on span "Complete Image" at bounding box center [744, 77] width 60 height 11
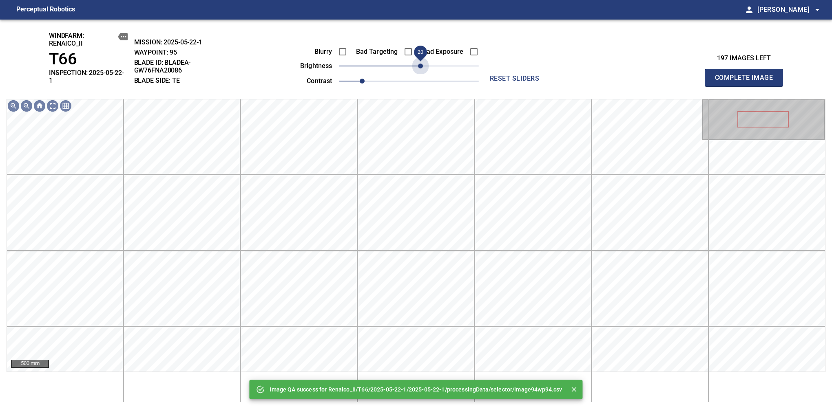
click at [421, 65] on span "20" at bounding box center [409, 65] width 140 height 11
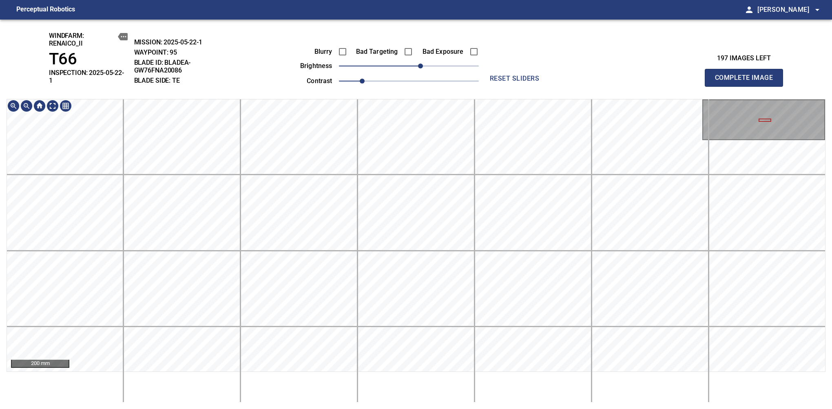
click at [464, 380] on div "200 mm" at bounding box center [416, 251] width 819 height 304
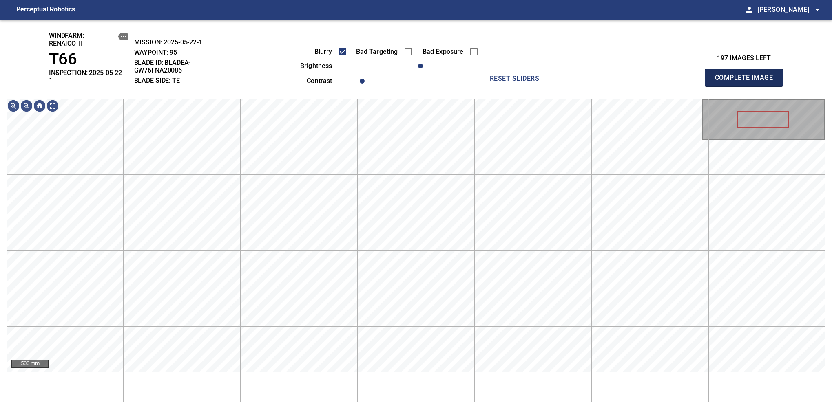
click at [747, 75] on span "Complete Image" at bounding box center [744, 77] width 60 height 11
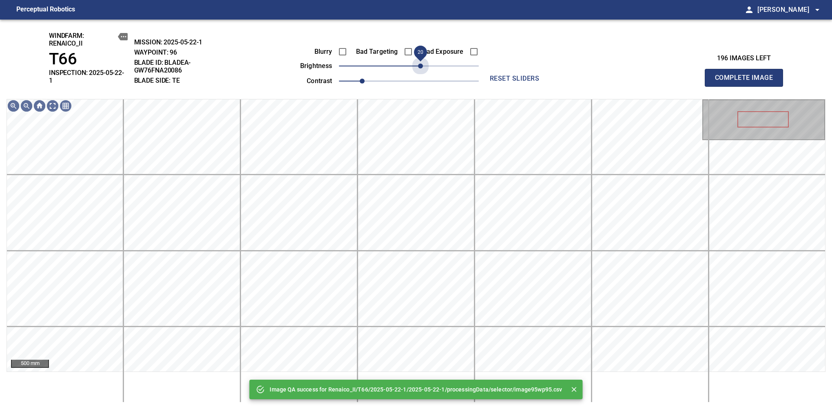
click at [423, 66] on span "20" at bounding box center [409, 65] width 140 height 11
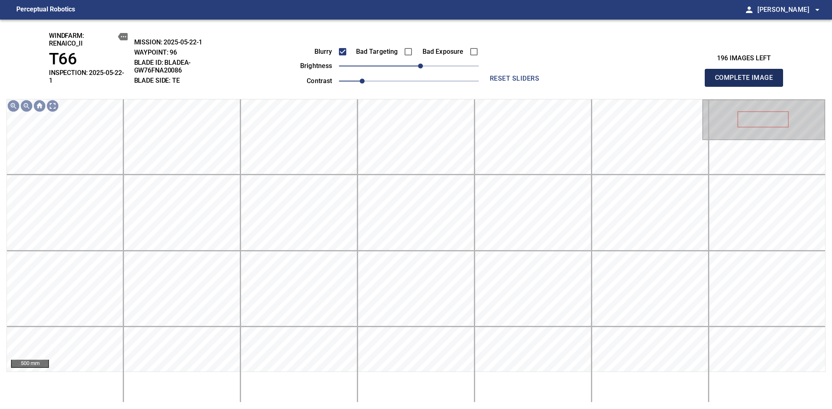
click at [747, 75] on span "Complete Image" at bounding box center [744, 77] width 60 height 11
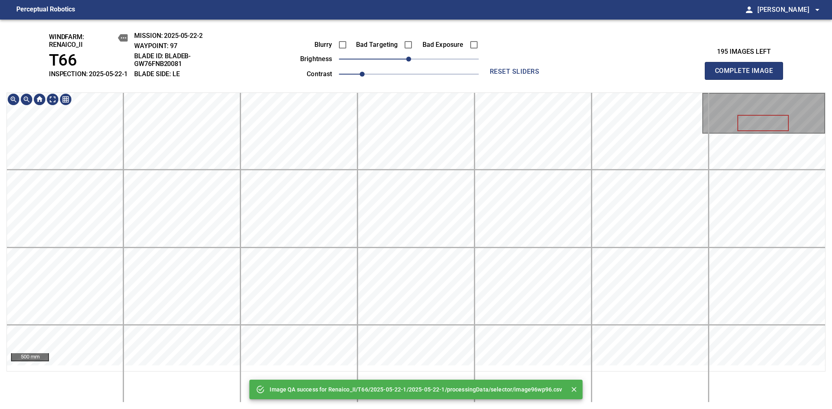
click at [405, 88] on div "Image QA success for Renaico_II/T66/2025-05-22-1/2025-05-22-1/processingData/se…" at bounding box center [416, 215] width 832 height 390
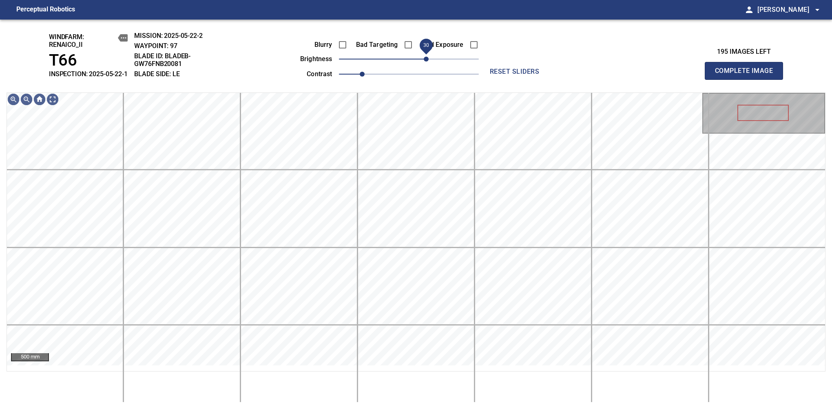
drag, startPoint x: 418, startPoint y: 66, endPoint x: 424, endPoint y: 66, distance: 5.7
click at [424, 65] on span "30" at bounding box center [409, 58] width 140 height 11
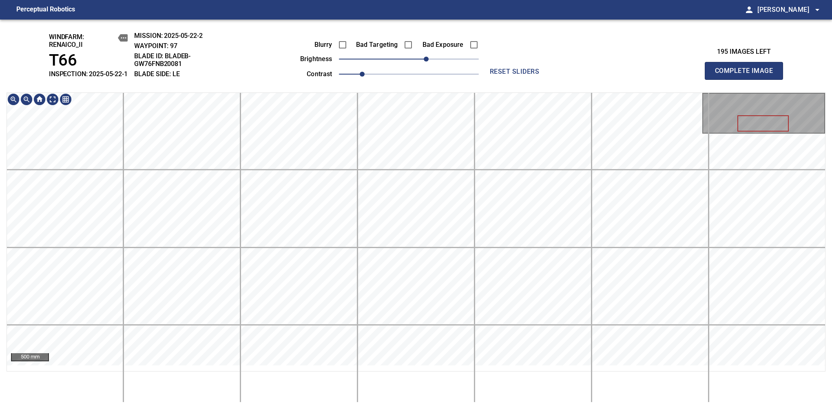
click at [409, 73] on div "windfarm: Renaico_II T66 INSPECTION: 2025-05-22-1 MISSION: 2025-05-22-2 WAYPOIN…" at bounding box center [416, 215] width 832 height 390
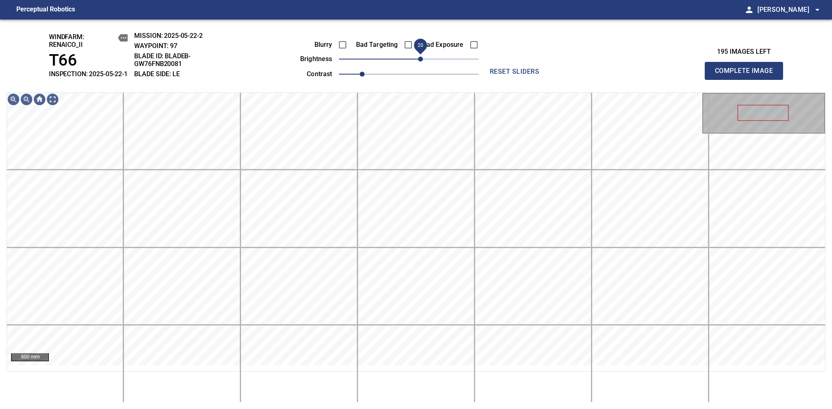
click at [423, 62] on span "20" at bounding box center [420, 59] width 5 height 5
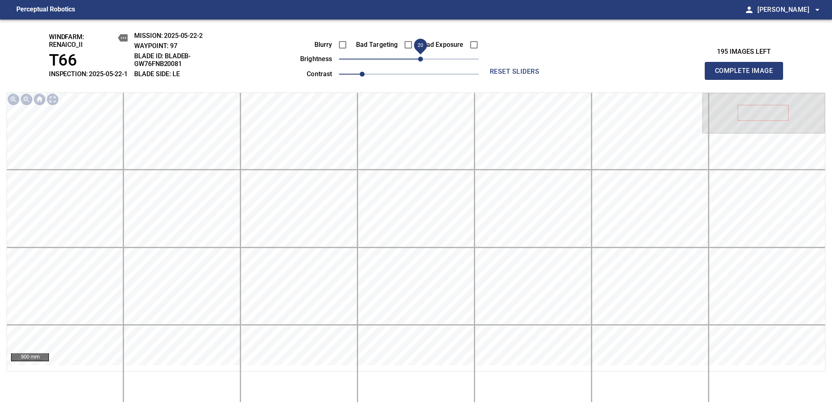
click at [747, 75] on span "Complete Image" at bounding box center [744, 70] width 60 height 11
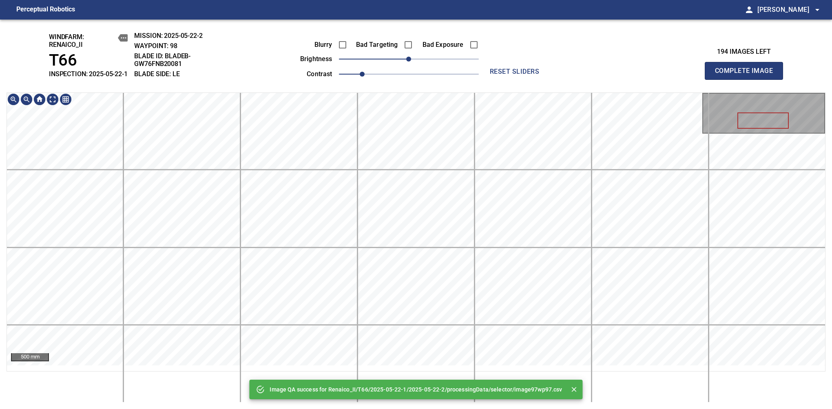
click at [436, 89] on div "Image QA success for Renaico_II/T66/2025-05-22-1/2025-05-22-2/processingData/se…" at bounding box center [416, 215] width 832 height 390
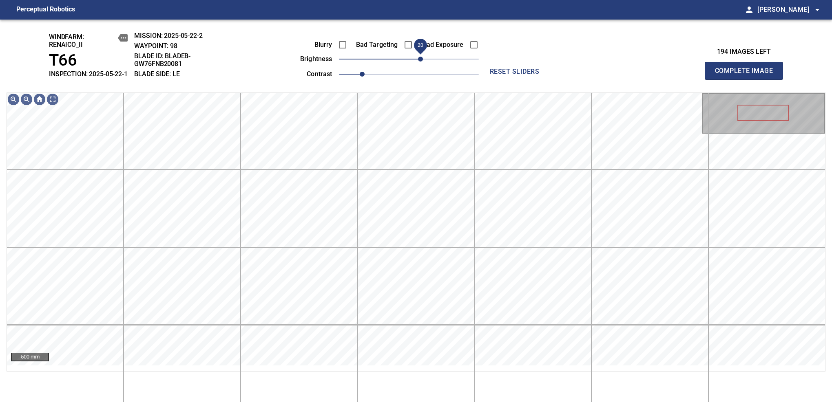
drag, startPoint x: 409, startPoint y: 69, endPoint x: 421, endPoint y: 69, distance: 12.2
click at [421, 62] on span "20" at bounding box center [420, 59] width 5 height 5
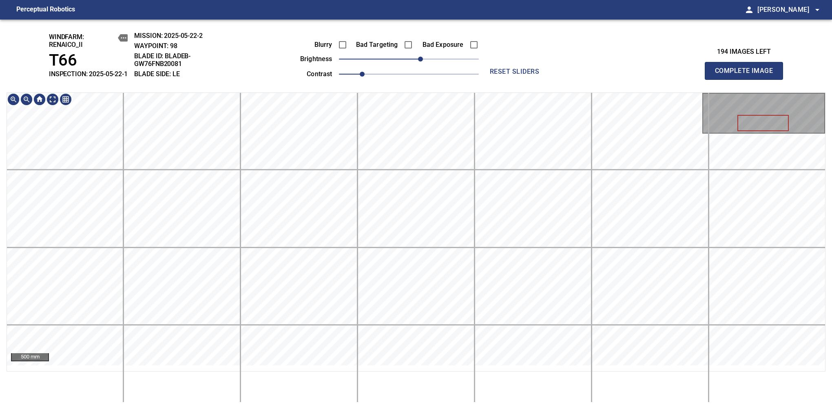
click at [441, 93] on div "windfarm: Renaico_II T66 INSPECTION: 2025-05-22-1 MISSION: 2025-05-22-2 WAYPOIN…" at bounding box center [416, 215] width 832 height 390
click at [747, 75] on span "Complete Image" at bounding box center [744, 70] width 60 height 11
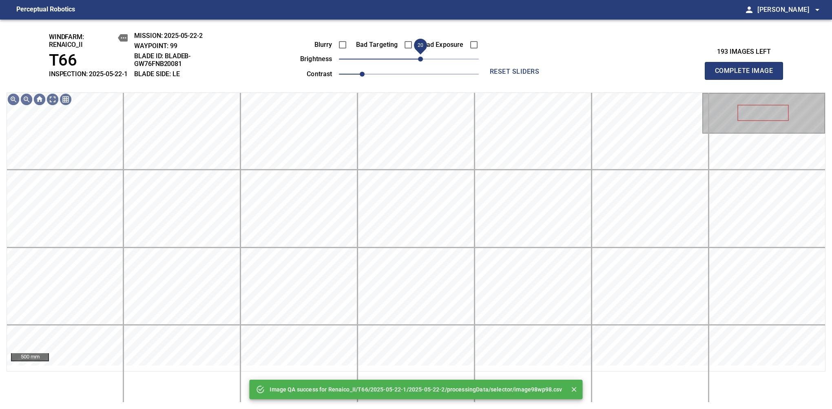
drag, startPoint x: 416, startPoint y: 66, endPoint x: 421, endPoint y: 64, distance: 5.8
click at [421, 62] on span "20" at bounding box center [420, 59] width 5 height 5
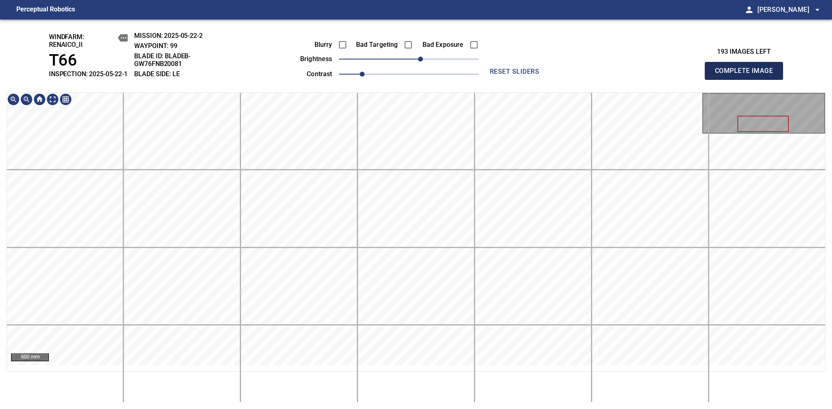
click at [747, 75] on span "Complete Image" at bounding box center [744, 70] width 60 height 11
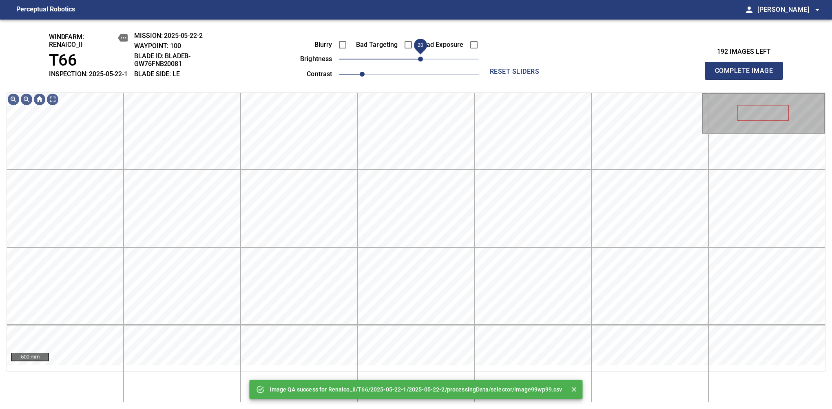
drag, startPoint x: 413, startPoint y: 66, endPoint x: 418, endPoint y: 66, distance: 5.7
click at [418, 62] on span "20" at bounding box center [420, 59] width 5 height 5
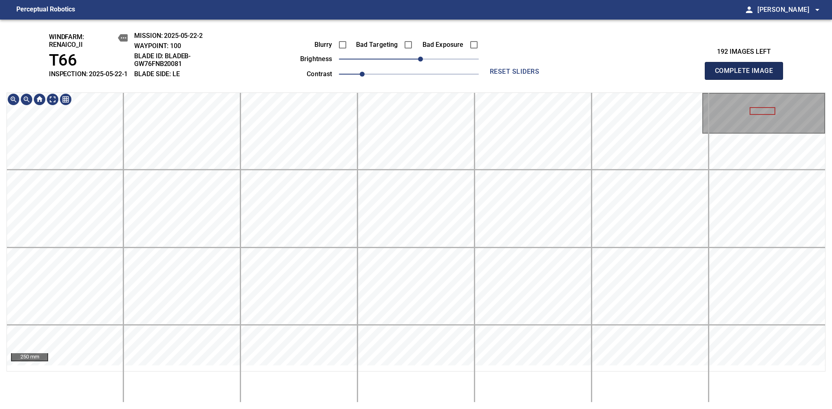
click at [747, 75] on span "Complete Image" at bounding box center [744, 70] width 60 height 11
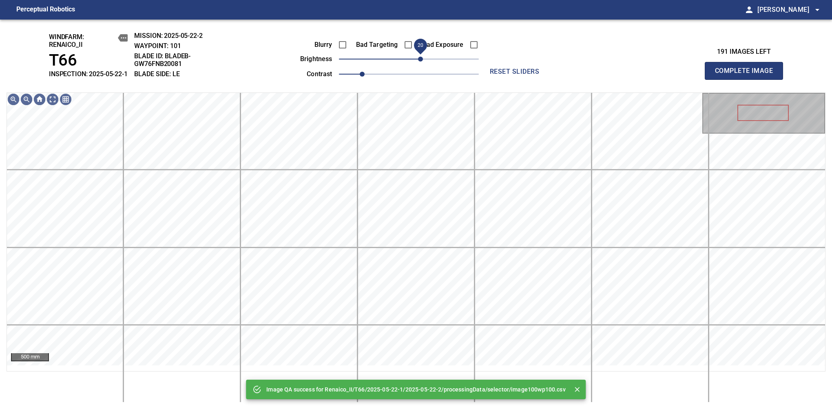
drag, startPoint x: 412, startPoint y: 68, endPoint x: 421, endPoint y: 64, distance: 10.8
click at [421, 62] on span "20" at bounding box center [420, 59] width 5 height 5
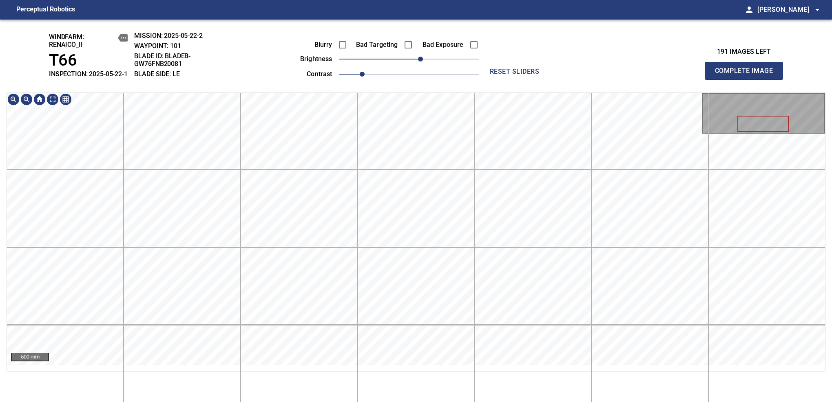
click at [453, 58] on div "windfarm: Renaico_II T66 INSPECTION: 2025-05-22-1 MISSION: 2025-05-22-2 WAYPOIN…" at bounding box center [416, 215] width 832 height 390
click at [747, 75] on span "Complete Image" at bounding box center [744, 70] width 60 height 11
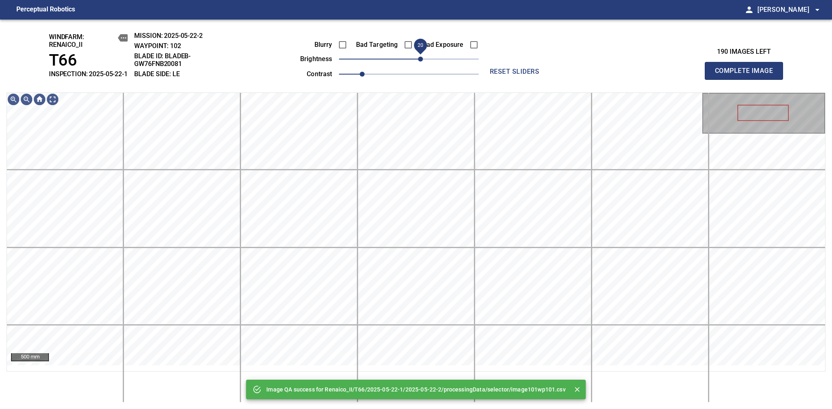
drag, startPoint x: 416, startPoint y: 67, endPoint x: 420, endPoint y: 65, distance: 4.8
click at [420, 62] on span "20" at bounding box center [420, 59] width 5 height 5
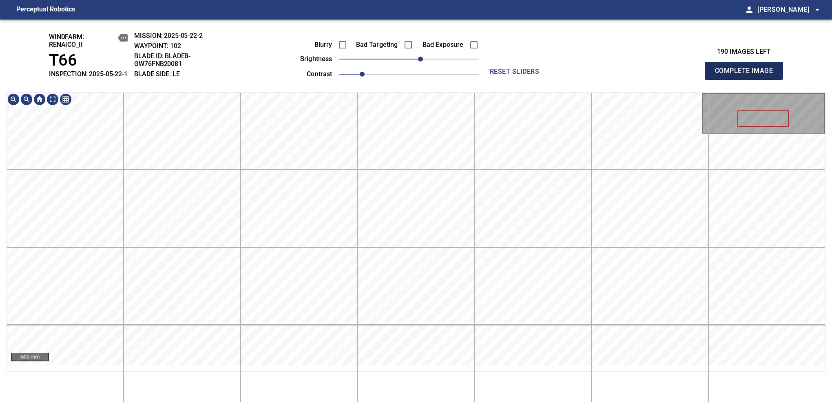
click at [747, 75] on span "Complete Image" at bounding box center [744, 70] width 60 height 11
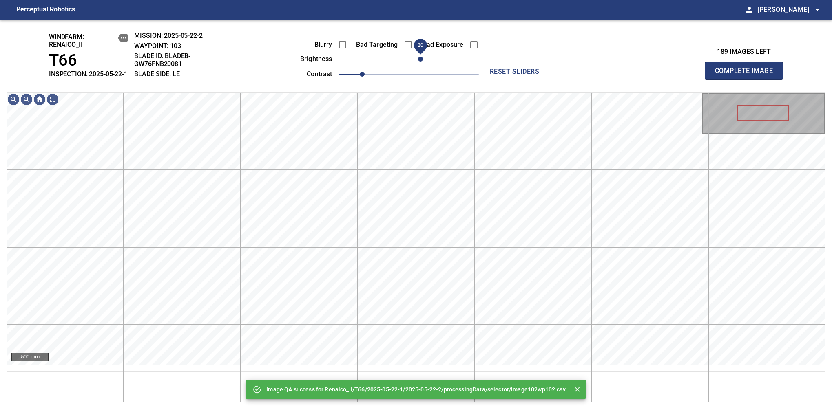
click at [418, 62] on span "20" at bounding box center [420, 59] width 5 height 5
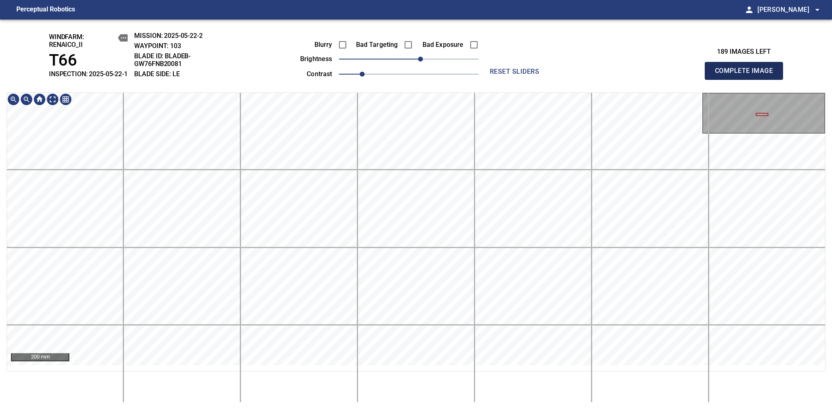
click at [747, 75] on span "Complete Image" at bounding box center [744, 70] width 60 height 11
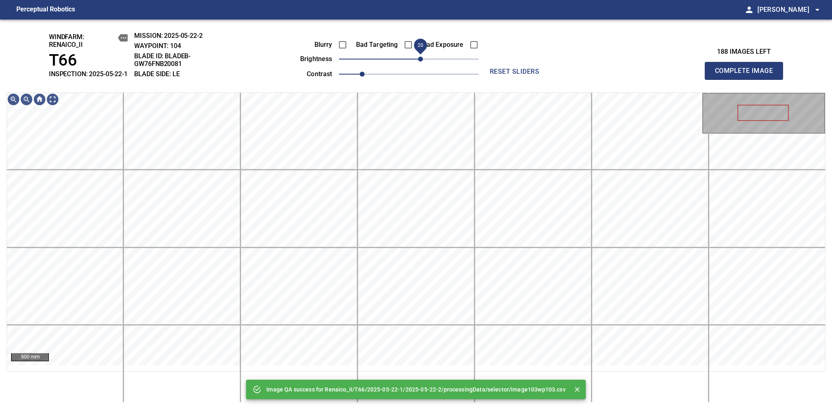
drag, startPoint x: 412, startPoint y: 67, endPoint x: 418, endPoint y: 63, distance: 7.0
click at [418, 62] on span "20" at bounding box center [420, 59] width 5 height 5
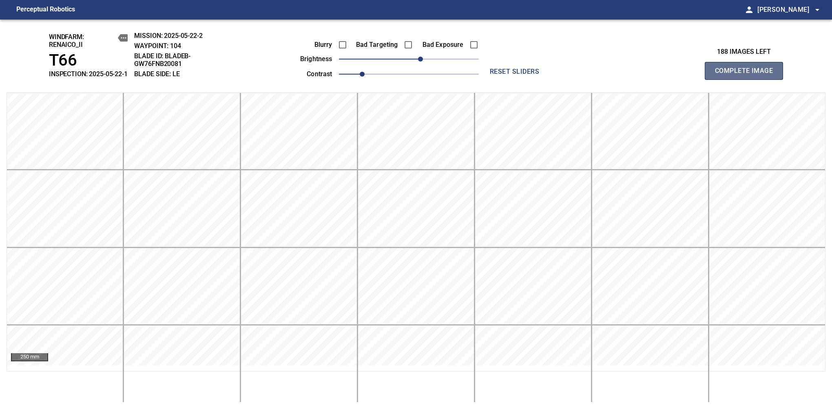
click at [747, 75] on span "Complete Image" at bounding box center [744, 70] width 60 height 11
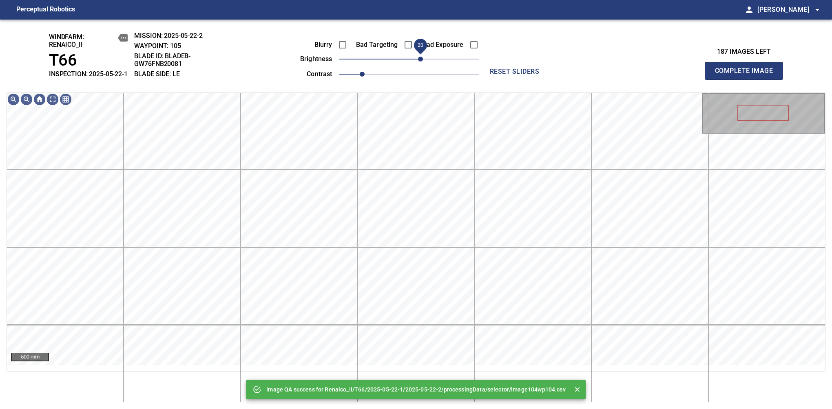
click at [419, 62] on span "20" at bounding box center [420, 59] width 5 height 5
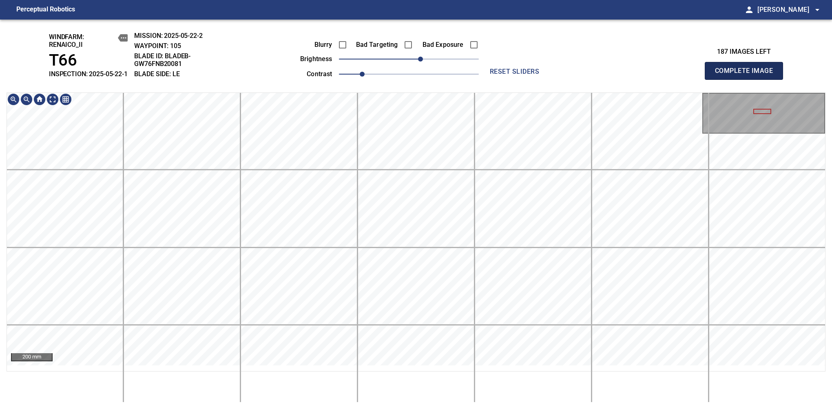
click at [747, 75] on span "Complete Image" at bounding box center [744, 70] width 60 height 11
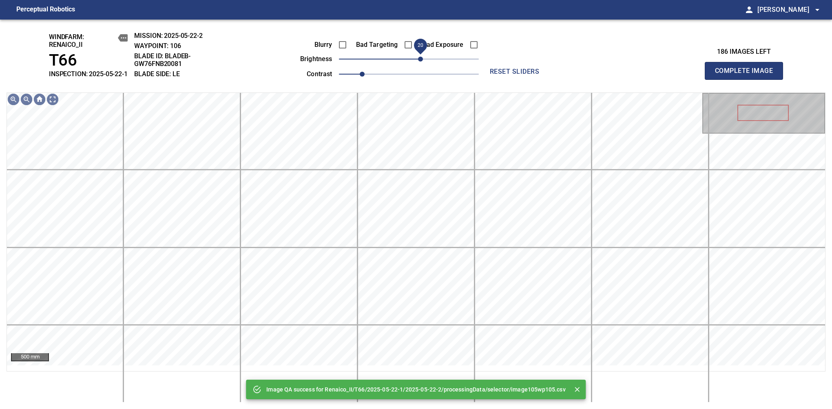
drag, startPoint x: 416, startPoint y: 66, endPoint x: 422, endPoint y: 66, distance: 5.7
click at [422, 62] on span "20" at bounding box center [420, 59] width 5 height 5
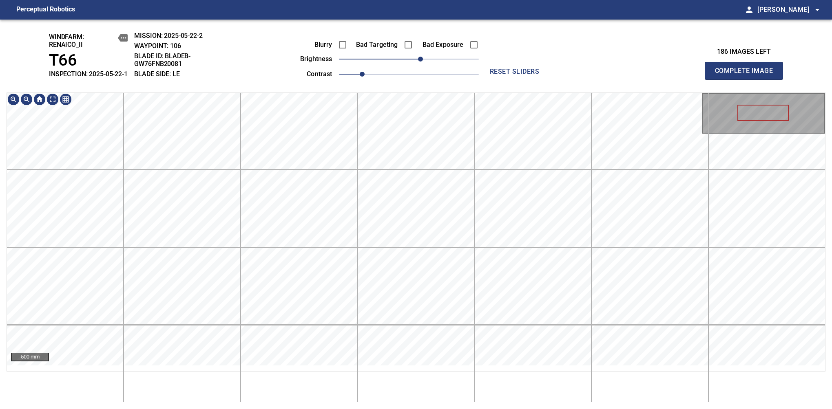
click at [403, 381] on div "500 mm" at bounding box center [416, 248] width 819 height 310
click at [747, 75] on span "Complete Image" at bounding box center [744, 70] width 60 height 11
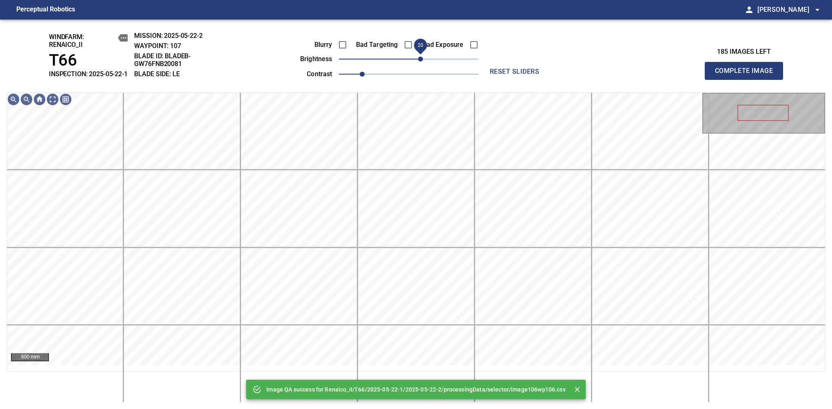
drag, startPoint x: 410, startPoint y: 67, endPoint x: 418, endPoint y: 66, distance: 7.5
click at [418, 62] on span "20" at bounding box center [420, 59] width 5 height 5
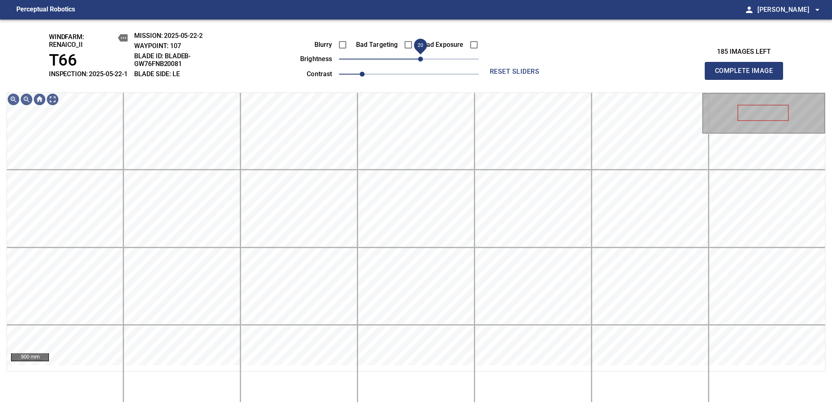
click at [418, 62] on span "20" at bounding box center [420, 59] width 5 height 5
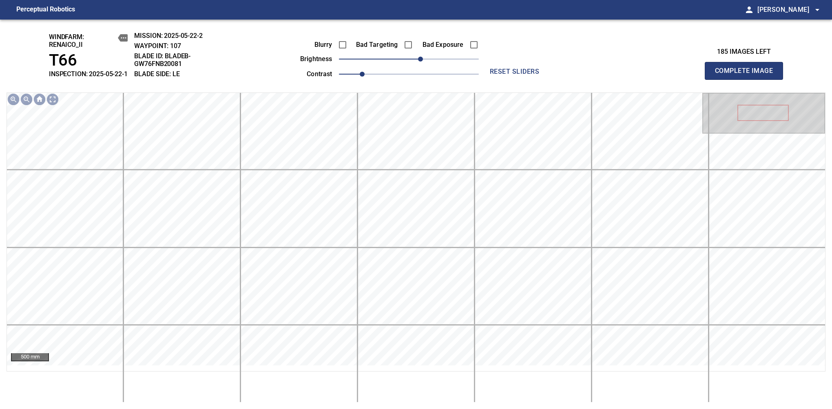
click at [747, 75] on span "Complete Image" at bounding box center [744, 70] width 60 height 11
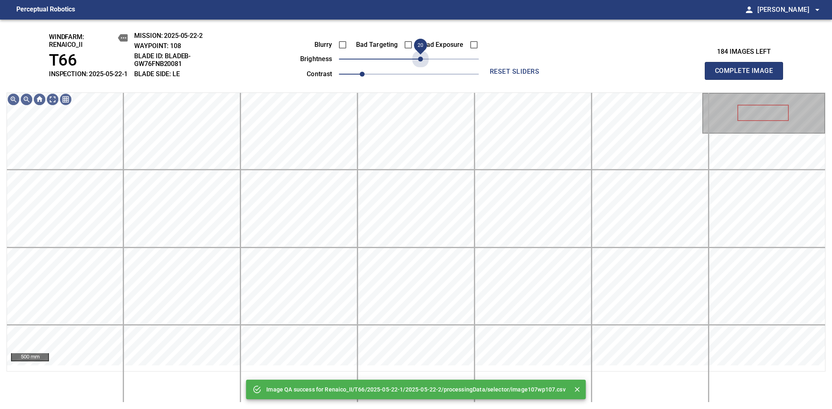
click at [418, 65] on span "20" at bounding box center [409, 58] width 140 height 11
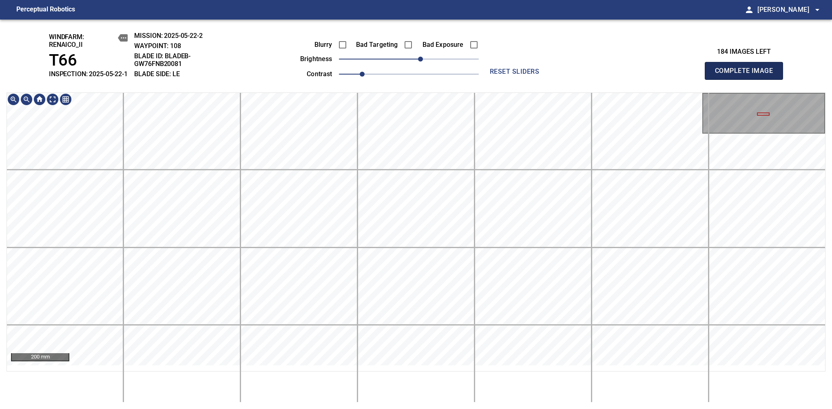
click at [747, 75] on span "Complete Image" at bounding box center [744, 70] width 60 height 11
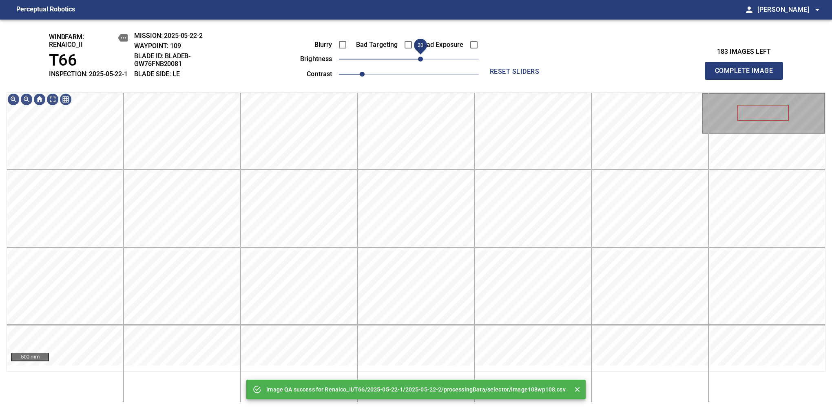
drag, startPoint x: 409, startPoint y: 62, endPoint x: 419, endPoint y: 64, distance: 9.5
click at [419, 62] on span "20" at bounding box center [420, 59] width 5 height 5
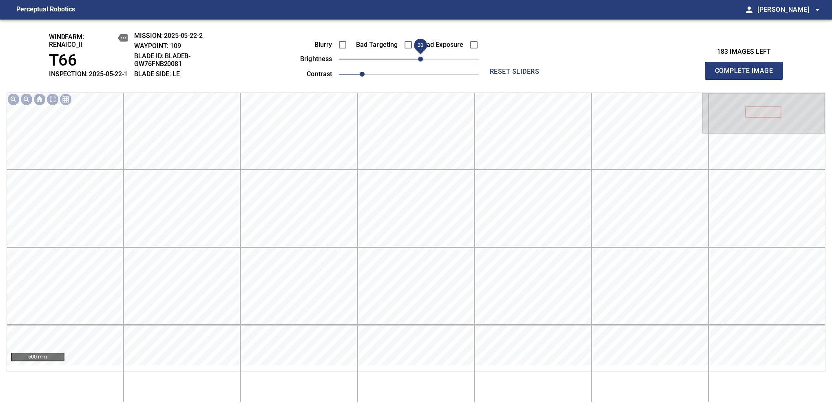
click at [747, 75] on span "Complete Image" at bounding box center [744, 70] width 60 height 11
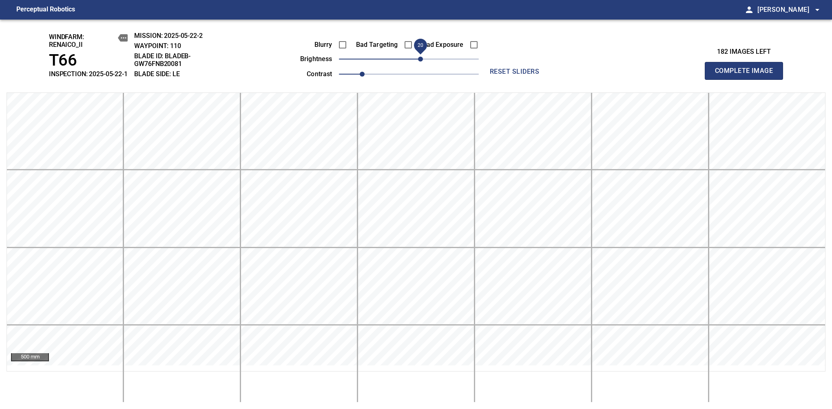
click at [418, 62] on span "20" at bounding box center [420, 59] width 5 height 5
click at [747, 75] on span "Complete Image" at bounding box center [744, 70] width 60 height 11
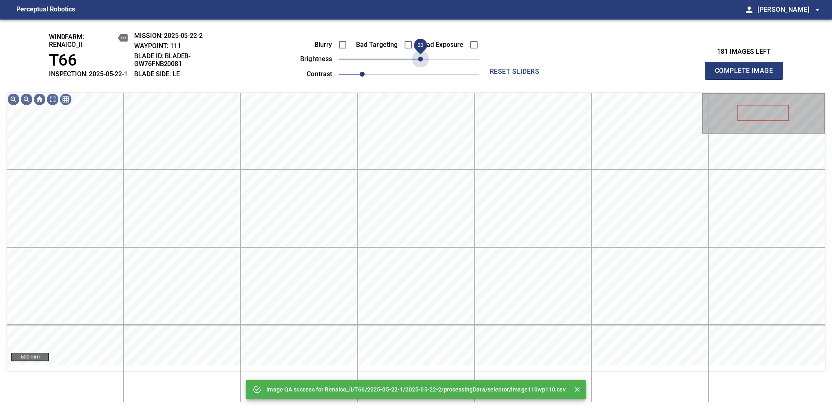
click at [418, 65] on span "20" at bounding box center [409, 58] width 140 height 11
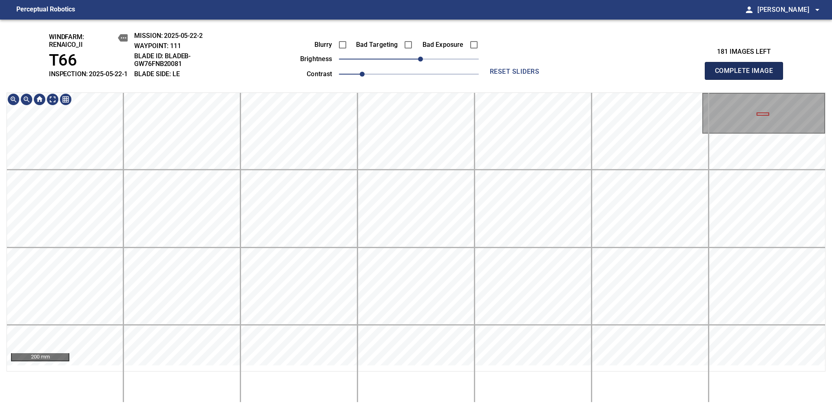
click at [747, 75] on span "Complete Image" at bounding box center [744, 70] width 60 height 11
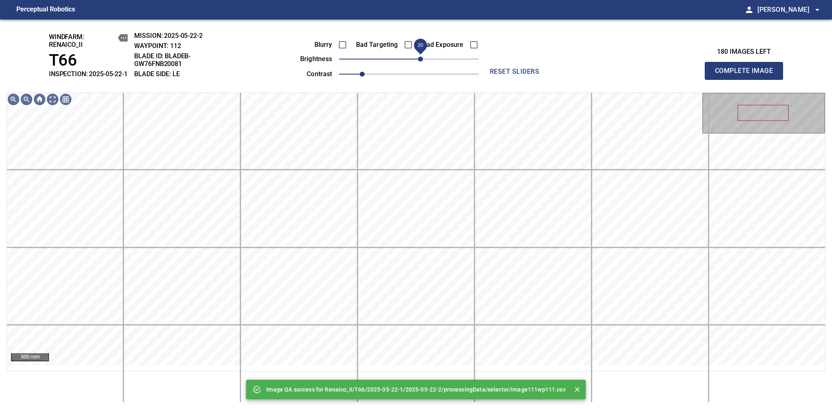
click at [420, 62] on span "20" at bounding box center [420, 59] width 5 height 5
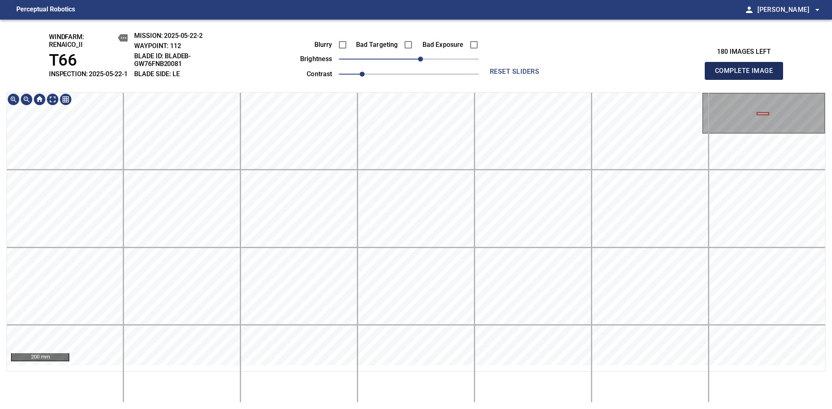
click at [747, 75] on span "Complete Image" at bounding box center [744, 70] width 60 height 11
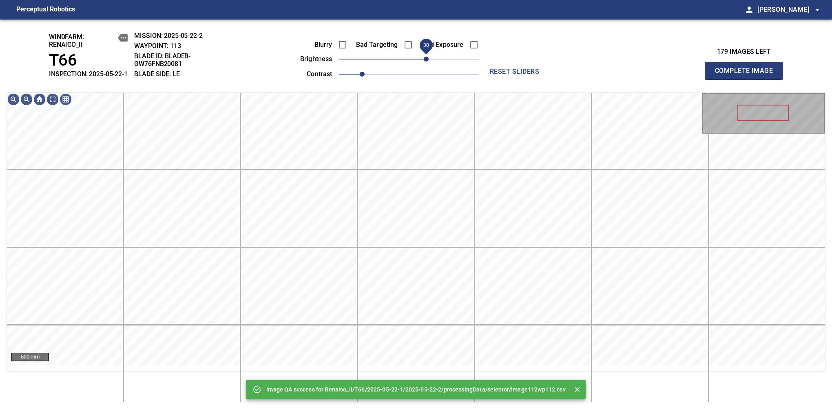
drag, startPoint x: 414, startPoint y: 67, endPoint x: 424, endPoint y: 67, distance: 9.8
click at [424, 62] on span "30" at bounding box center [426, 59] width 5 height 5
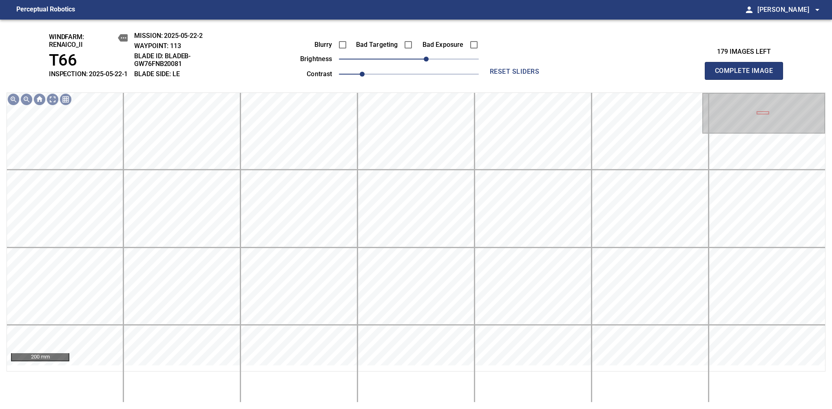
click at [747, 75] on span "Complete Image" at bounding box center [744, 70] width 60 height 11
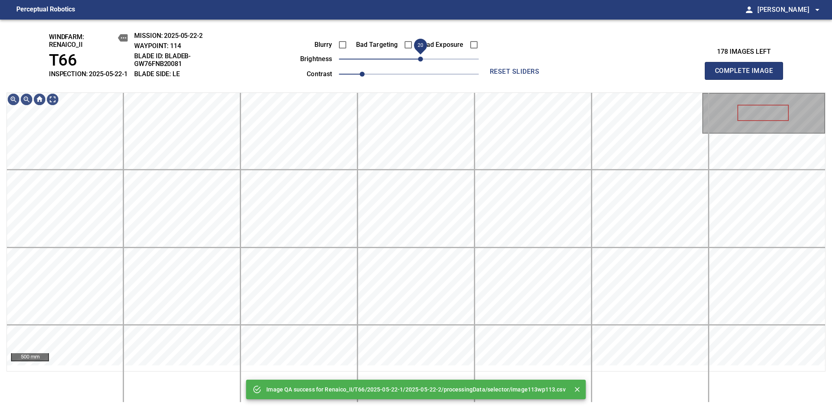
click at [418, 62] on span "20" at bounding box center [420, 59] width 5 height 5
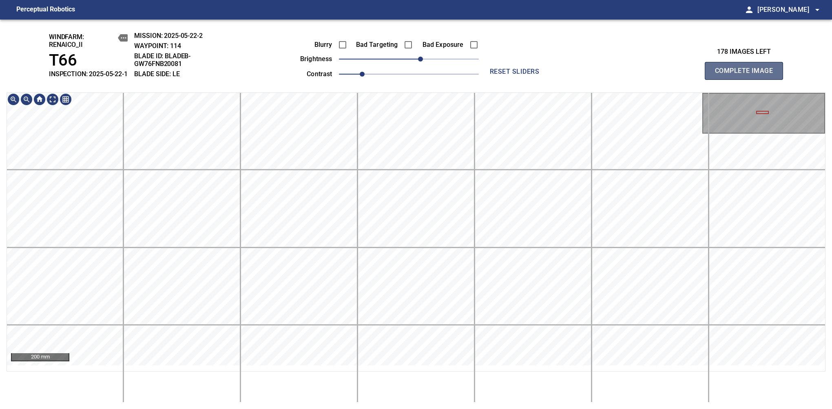
click at [747, 75] on span "Complete Image" at bounding box center [744, 70] width 60 height 11
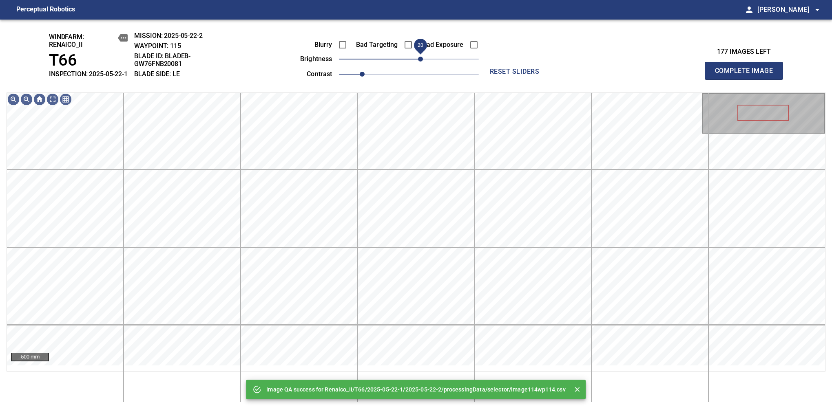
click at [419, 62] on span "20" at bounding box center [420, 59] width 5 height 5
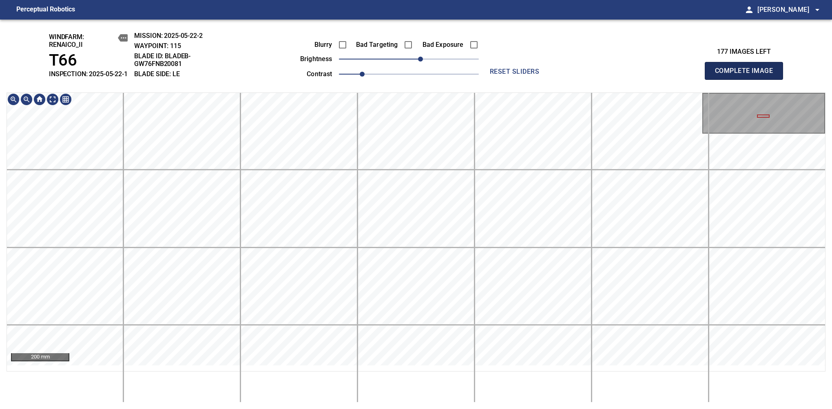
click at [747, 75] on span "Complete Image" at bounding box center [744, 70] width 60 height 11
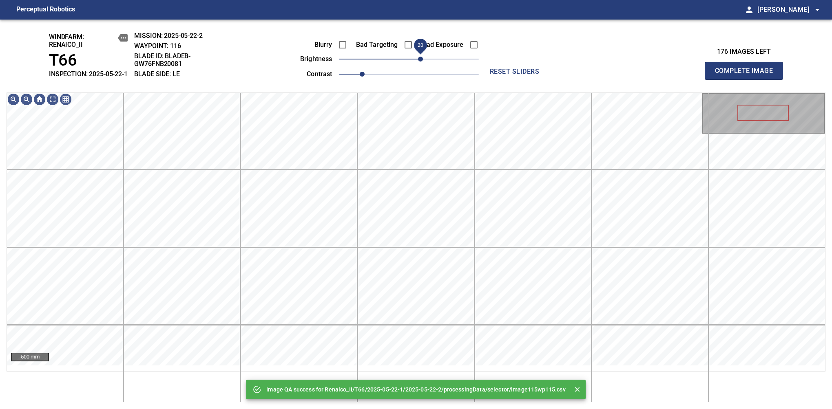
drag, startPoint x: 415, startPoint y: 64, endPoint x: 421, endPoint y: 63, distance: 6.2
click at [421, 62] on span "20" at bounding box center [420, 59] width 5 height 5
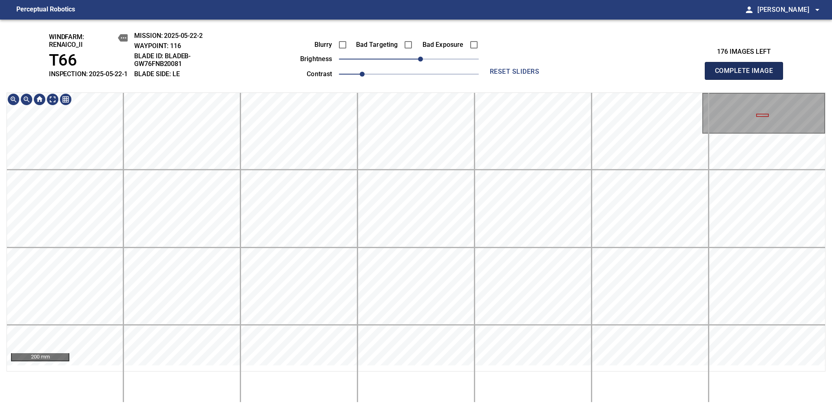
click at [747, 75] on span "Complete Image" at bounding box center [744, 70] width 60 height 11
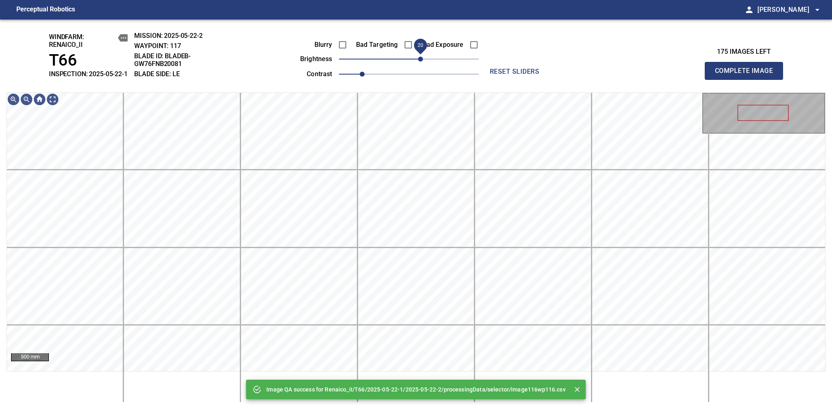
click at [419, 62] on span "20" at bounding box center [420, 59] width 5 height 5
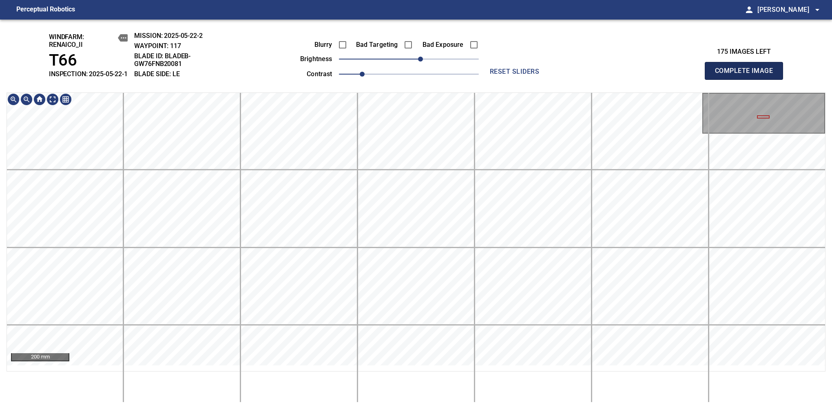
click at [747, 75] on span "Complete Image" at bounding box center [744, 70] width 60 height 11
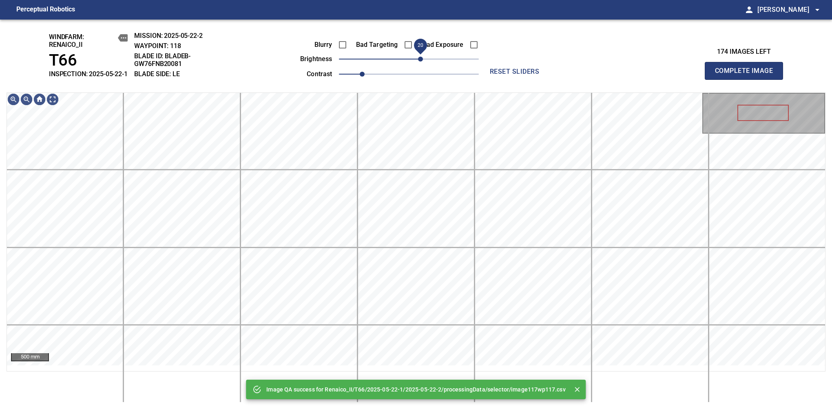
drag, startPoint x: 415, startPoint y: 67, endPoint x: 423, endPoint y: 66, distance: 7.4
click at [423, 62] on span "20" at bounding box center [420, 59] width 5 height 5
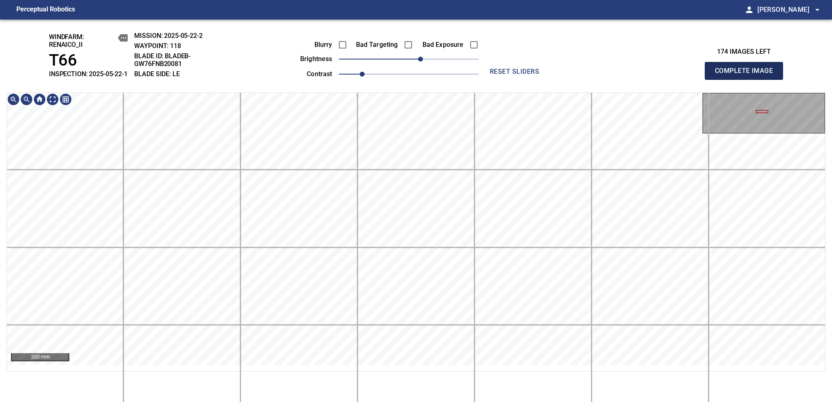
click at [747, 75] on span "Complete Image" at bounding box center [744, 70] width 60 height 11
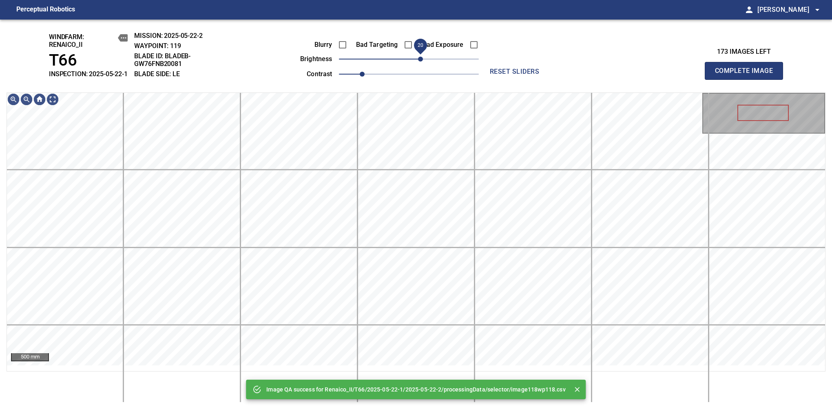
click at [418, 62] on span "20" at bounding box center [420, 59] width 5 height 5
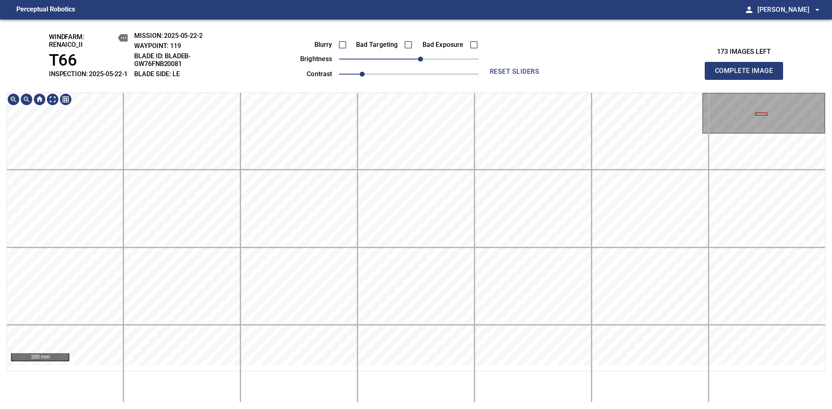
click at [434, 409] on html "Perceptual Robotics person Alex Semenov arrow_drop_down windfarm: Renaico_II T6…" at bounding box center [416, 204] width 832 height 409
click at [747, 75] on span "Complete Image" at bounding box center [744, 70] width 60 height 11
